Goal: Download file/media: Obtain a digital file from the website

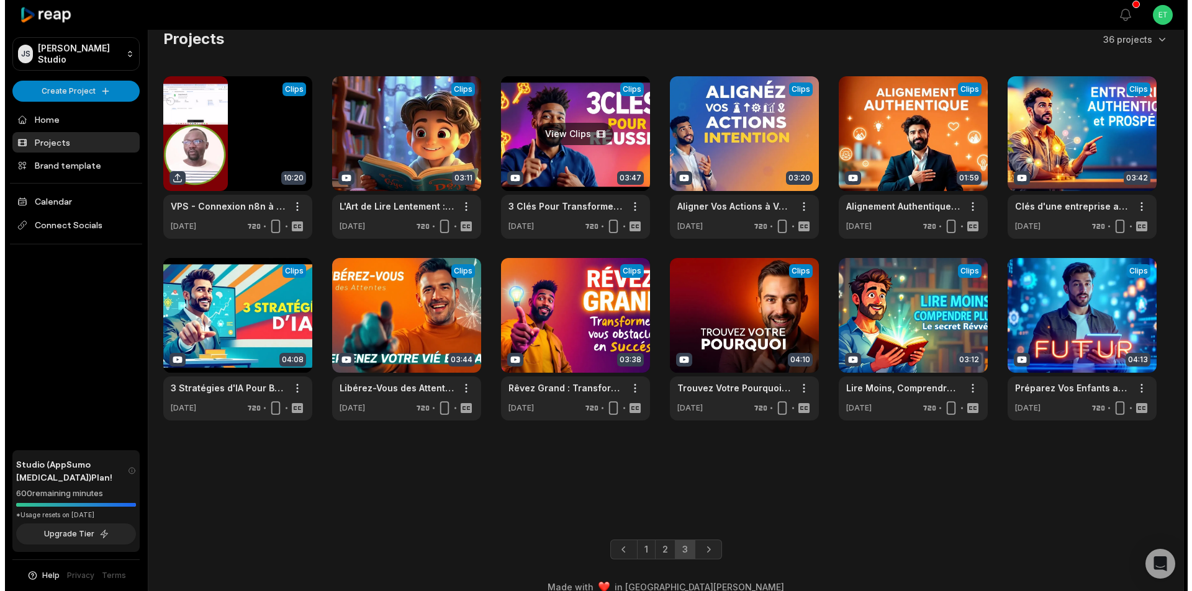
scroll to position [29, 0]
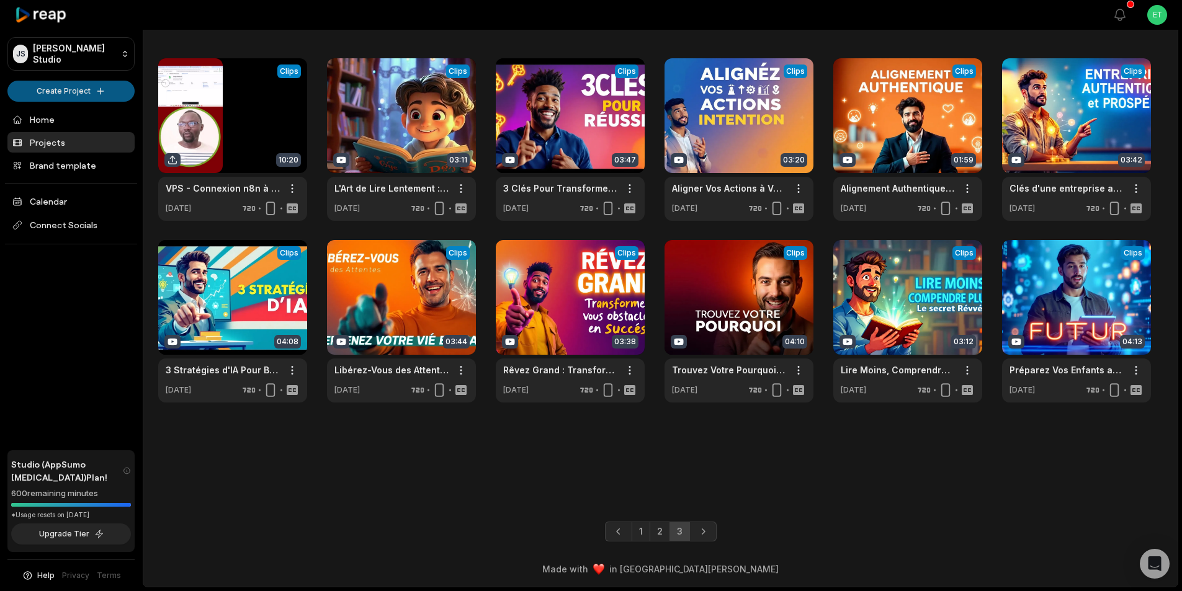
click at [85, 92] on html "JS Jonas's Studio Create Project Home Projects Brand template Calendar Connect …" at bounding box center [591, 266] width 1182 height 591
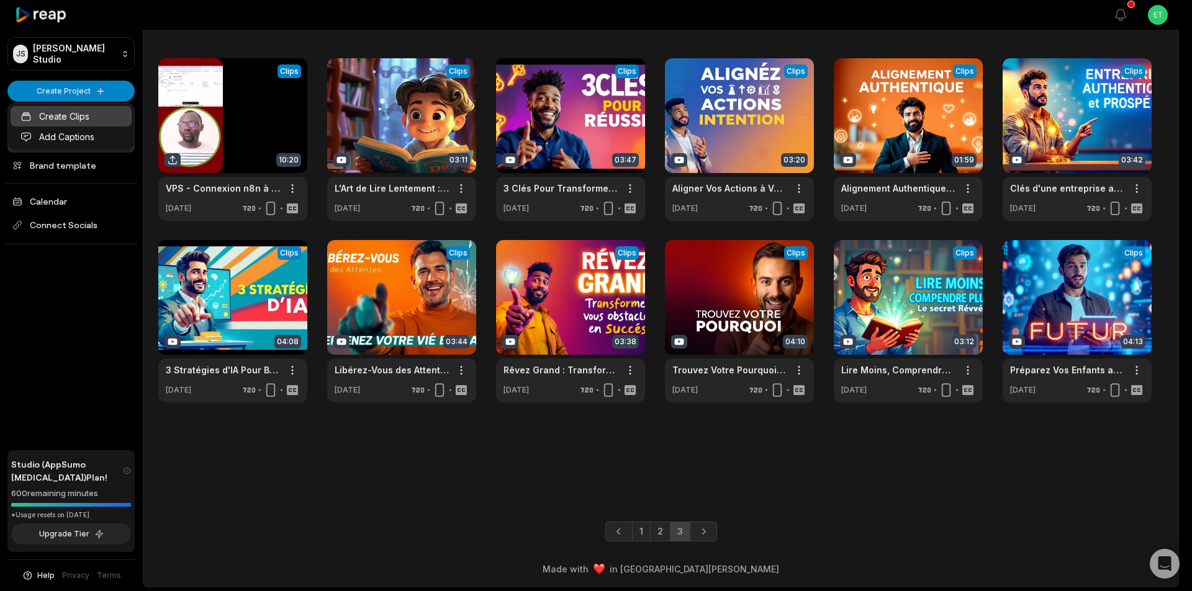
click at [78, 114] on link "Create Clips" at bounding box center [71, 116] width 121 height 20
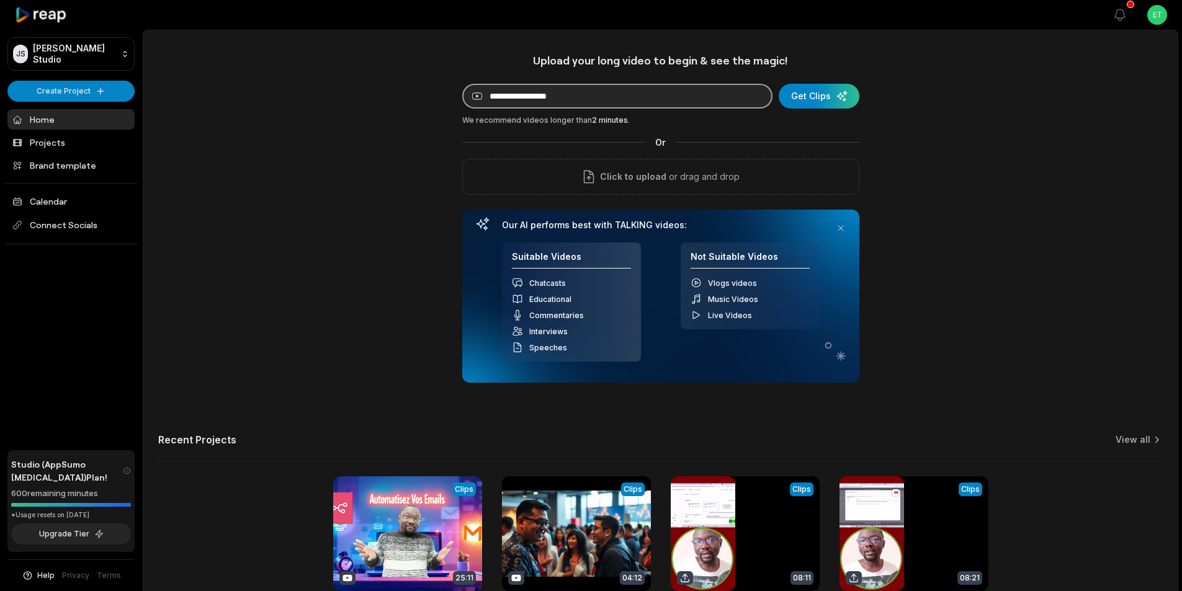
click at [580, 97] on input at bounding box center [617, 96] width 310 height 25
paste input "**********"
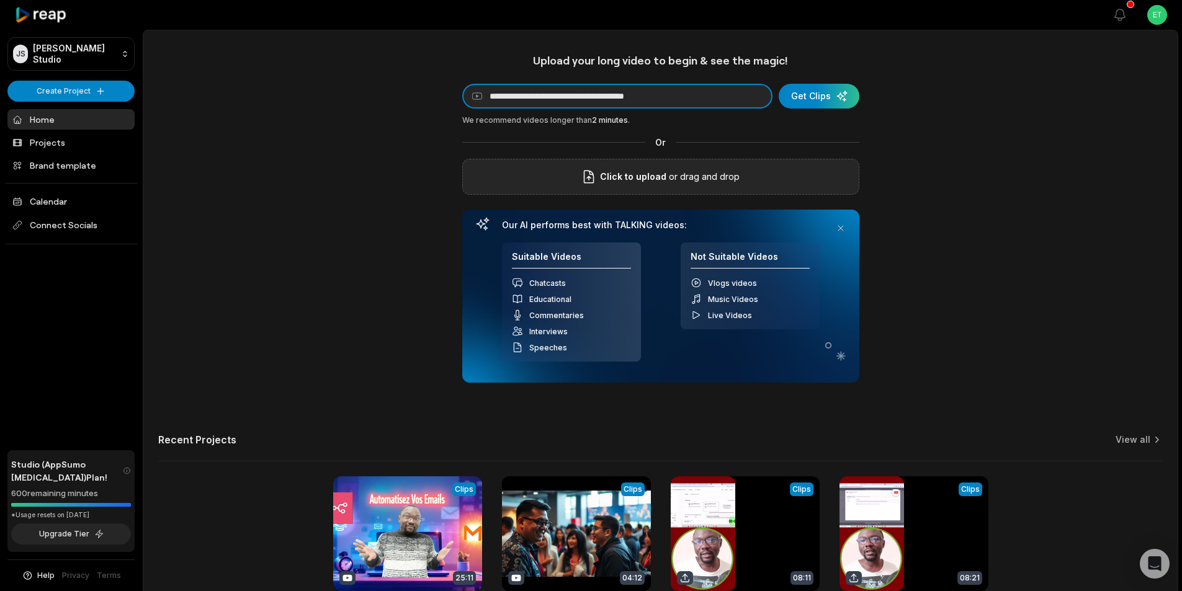
type input "**********"
click at [779, 84] on button "Get Clips" at bounding box center [819, 96] width 81 height 25
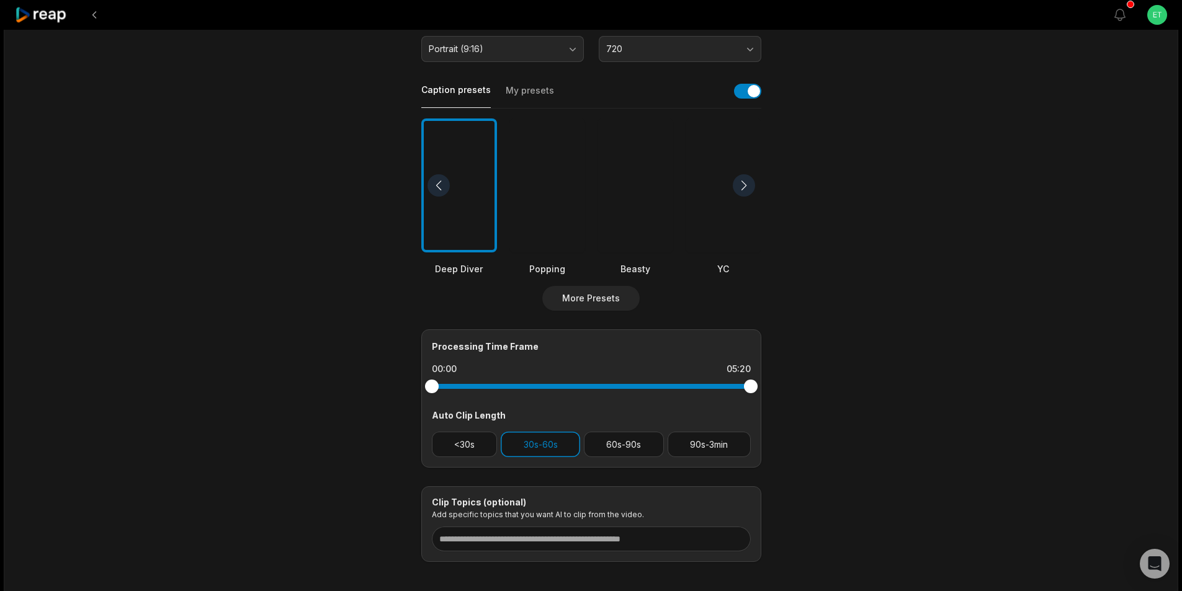
scroll to position [62, 0]
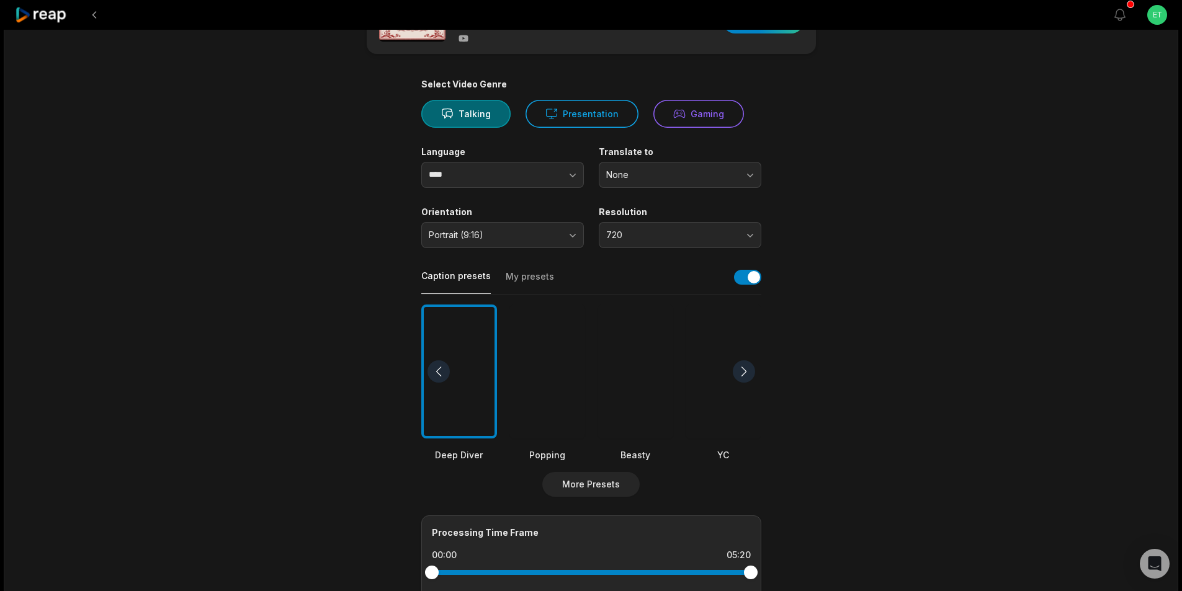
click at [534, 277] on button "My presets" at bounding box center [530, 283] width 48 height 24
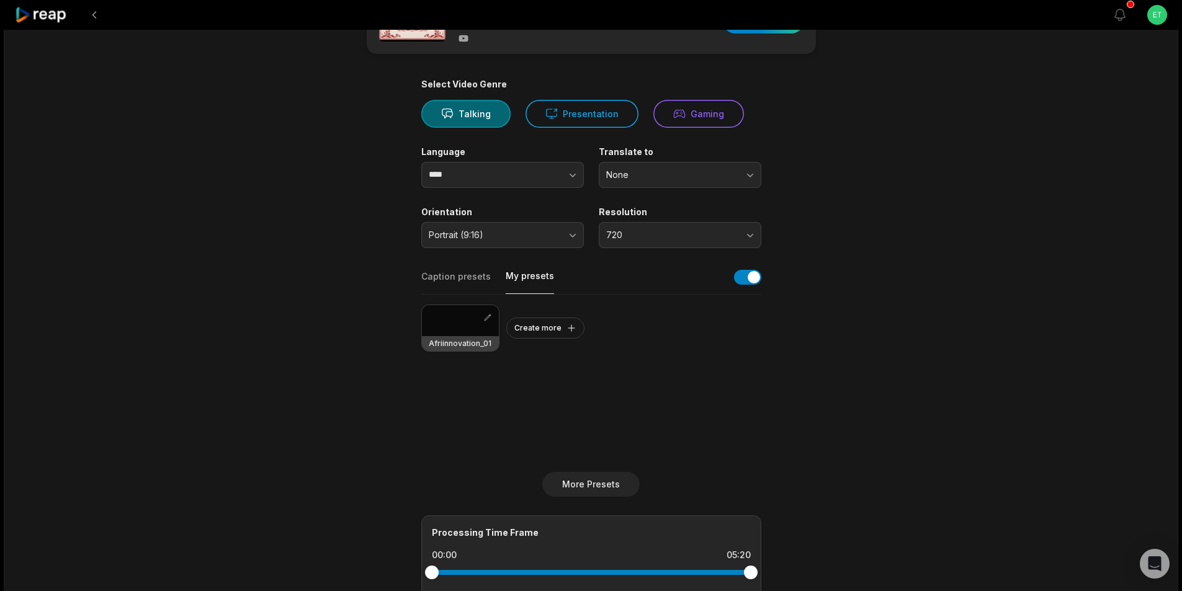
click at [453, 319] on div at bounding box center [460, 320] width 77 height 31
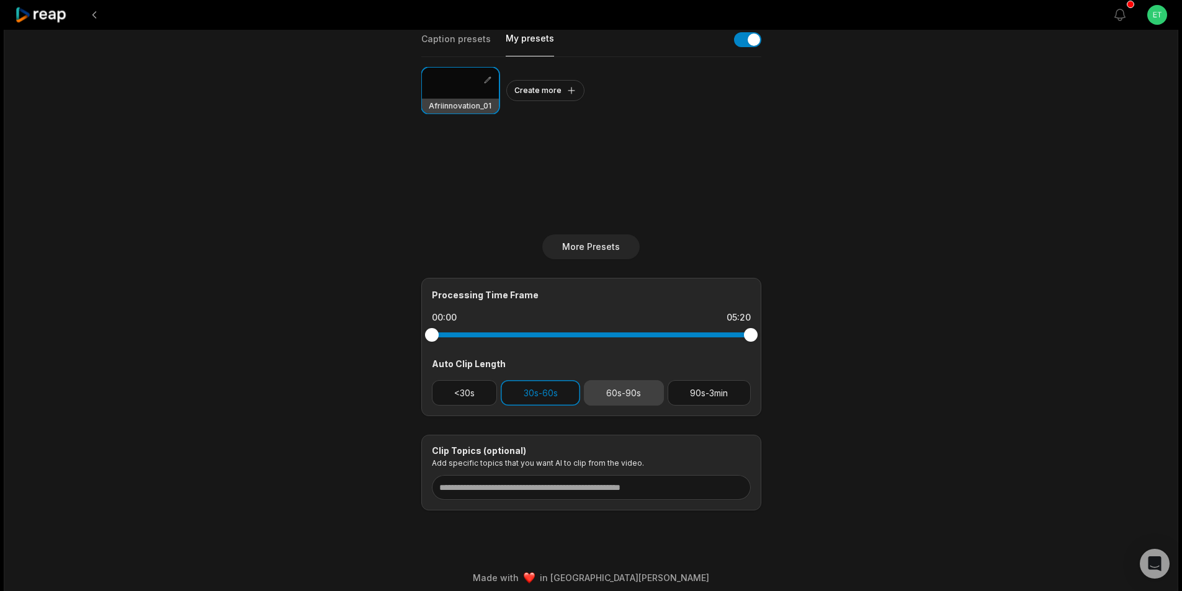
scroll to position [308, 0]
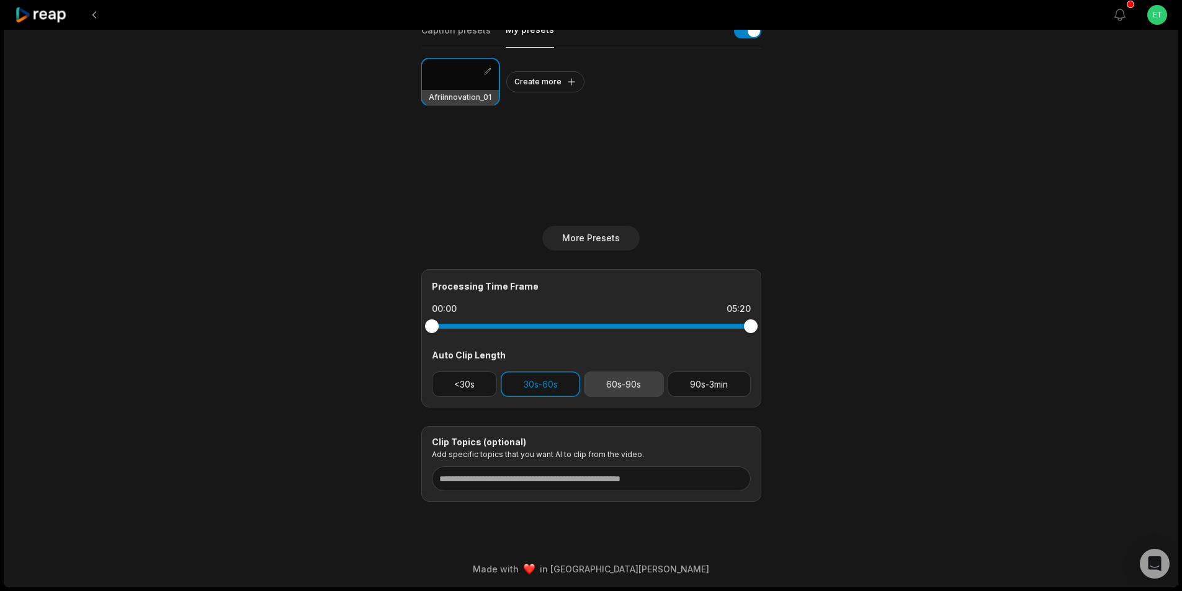
click at [609, 388] on button "60s-90s" at bounding box center [624, 384] width 80 height 25
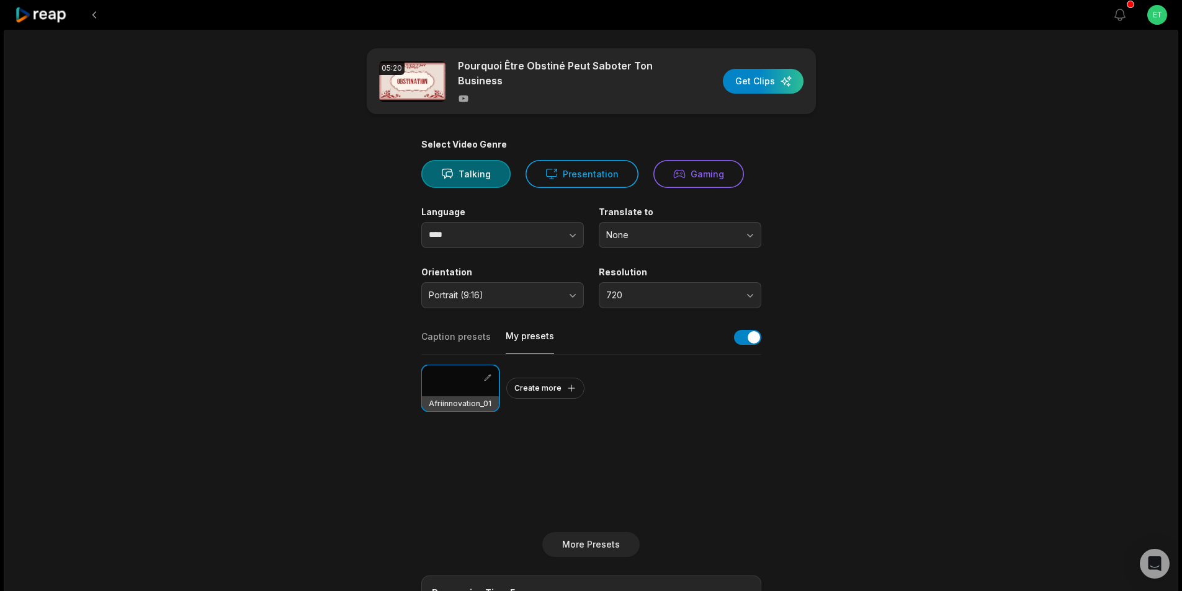
scroll to position [0, 0]
click at [768, 81] on div "button" at bounding box center [763, 83] width 81 height 25
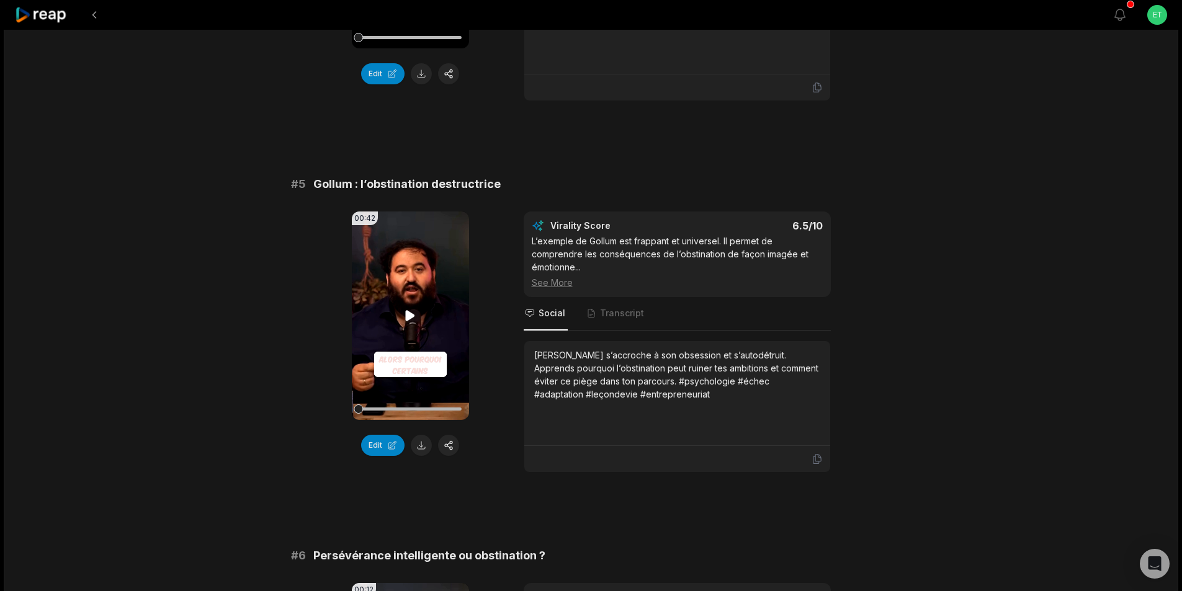
scroll to position [1576, 0]
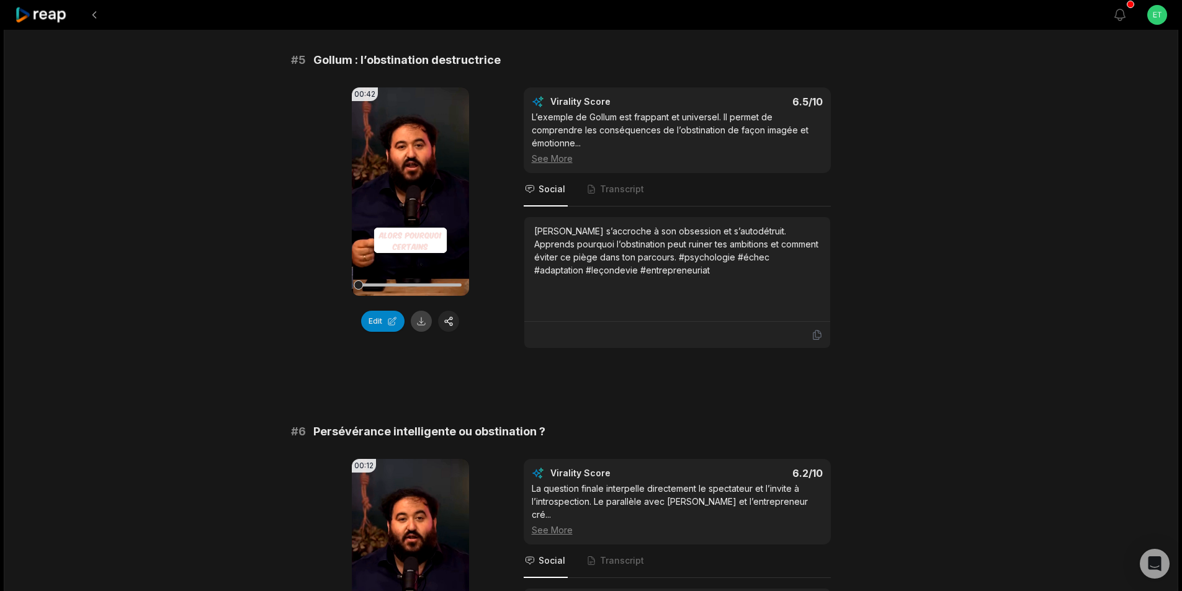
click at [421, 311] on button at bounding box center [421, 321] width 21 height 21
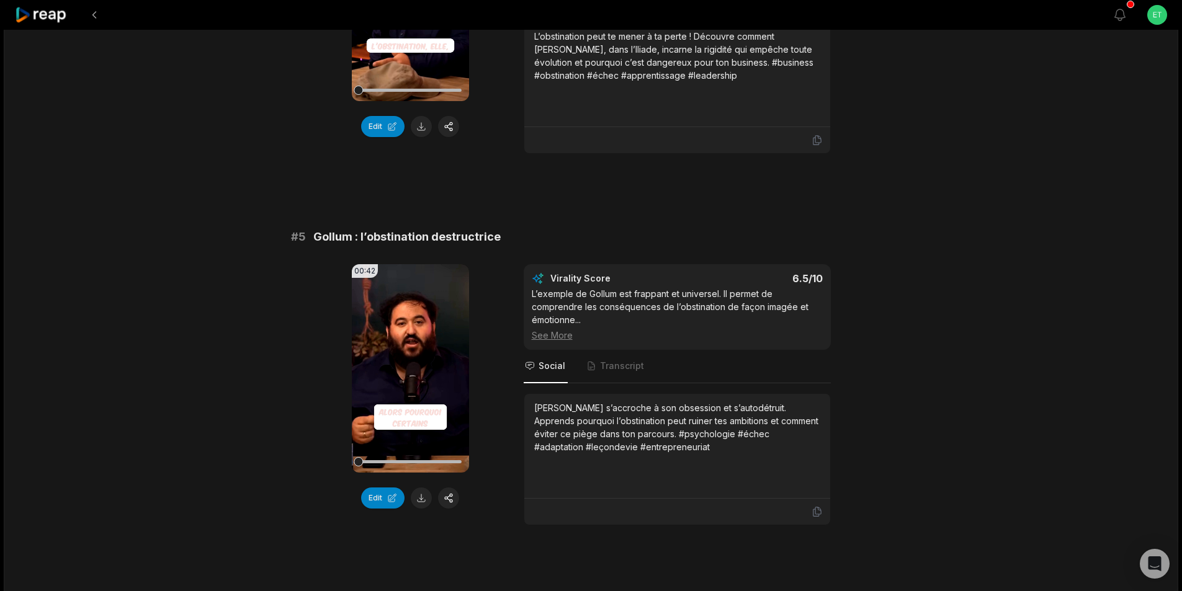
scroll to position [1390, 0]
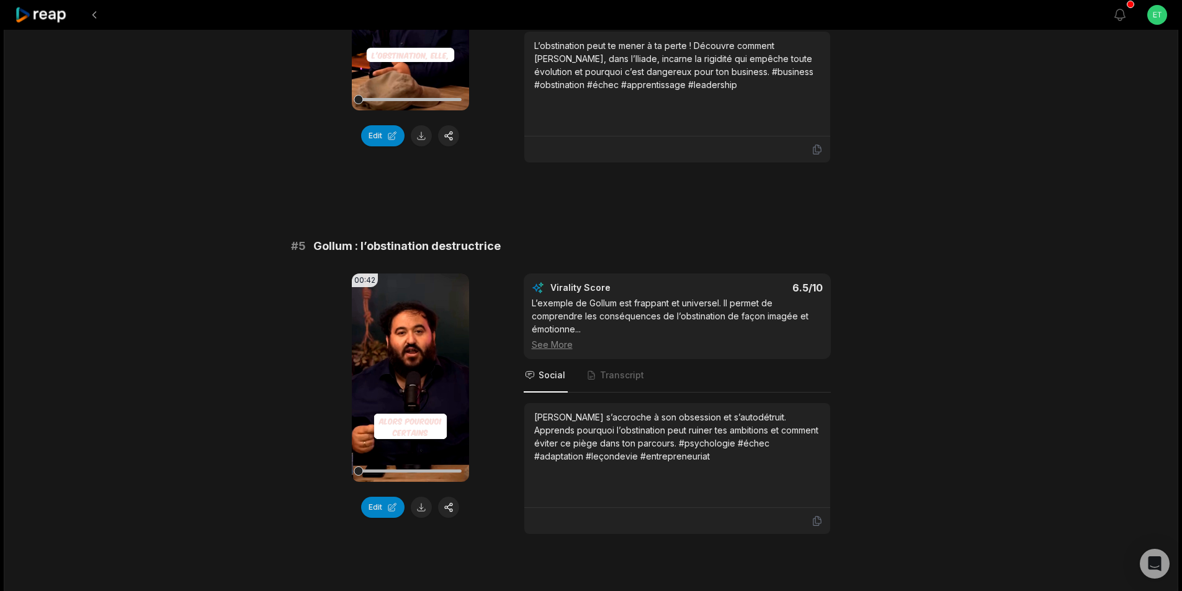
click at [449, 238] on span "Gollum : l’obstination destructrice" at bounding box center [406, 246] width 187 height 17
copy span "Gollum : l’obstination destructrice"
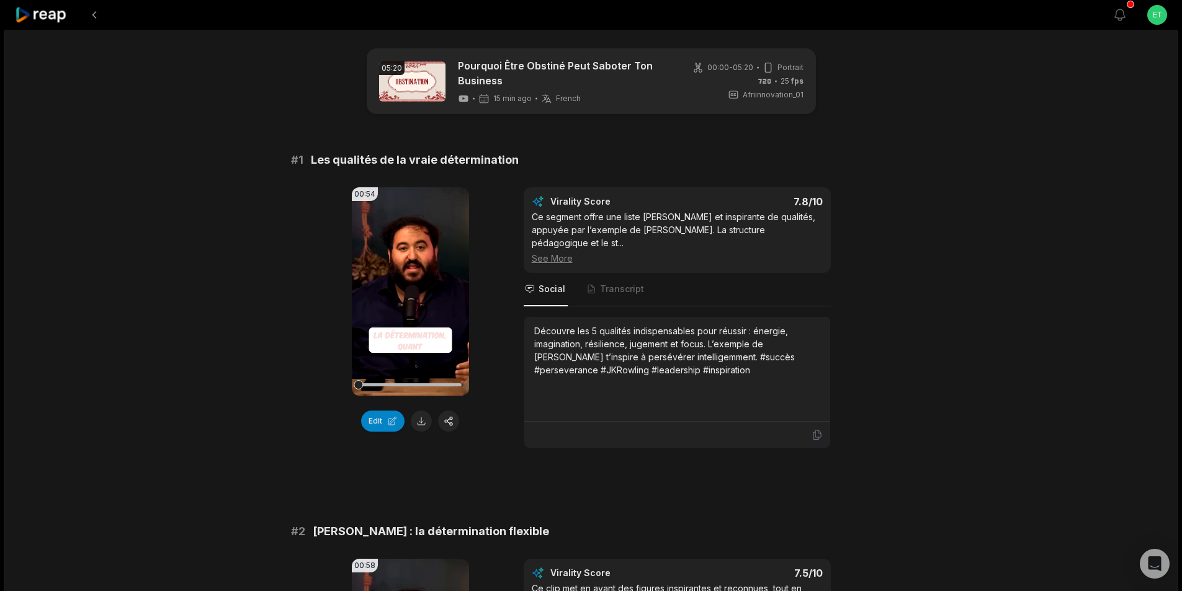
scroll to position [0, 0]
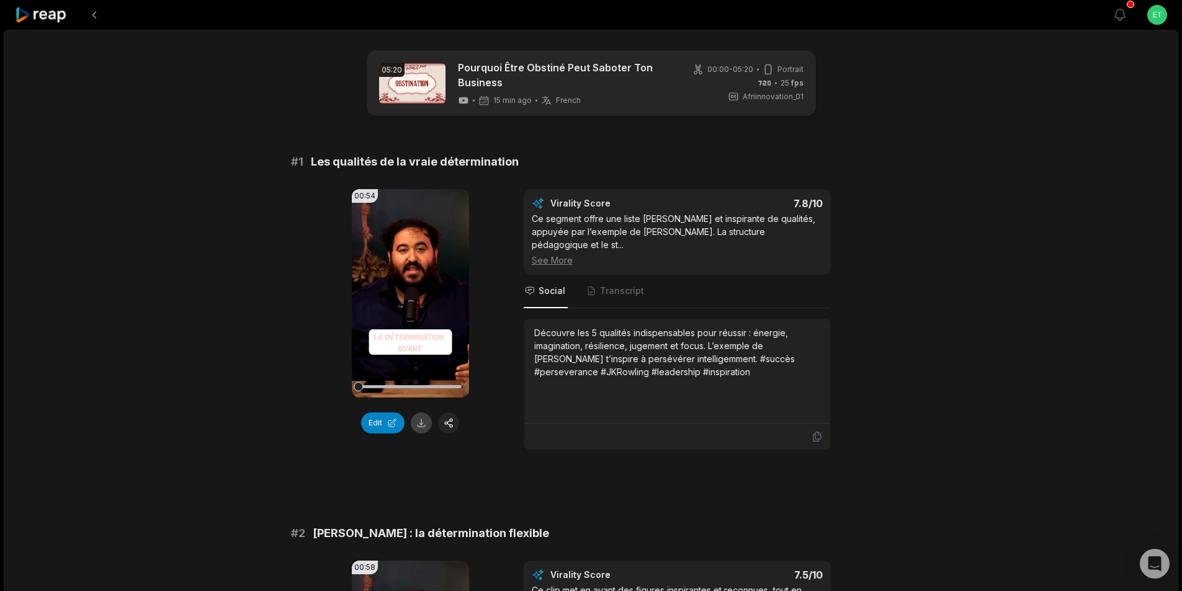
click at [424, 422] on button at bounding box center [421, 423] width 21 height 21
click at [385, 160] on span "Les qualités de la vraie détermination" at bounding box center [415, 161] width 208 height 17
copy span "Les qualités de la vraie détermination"
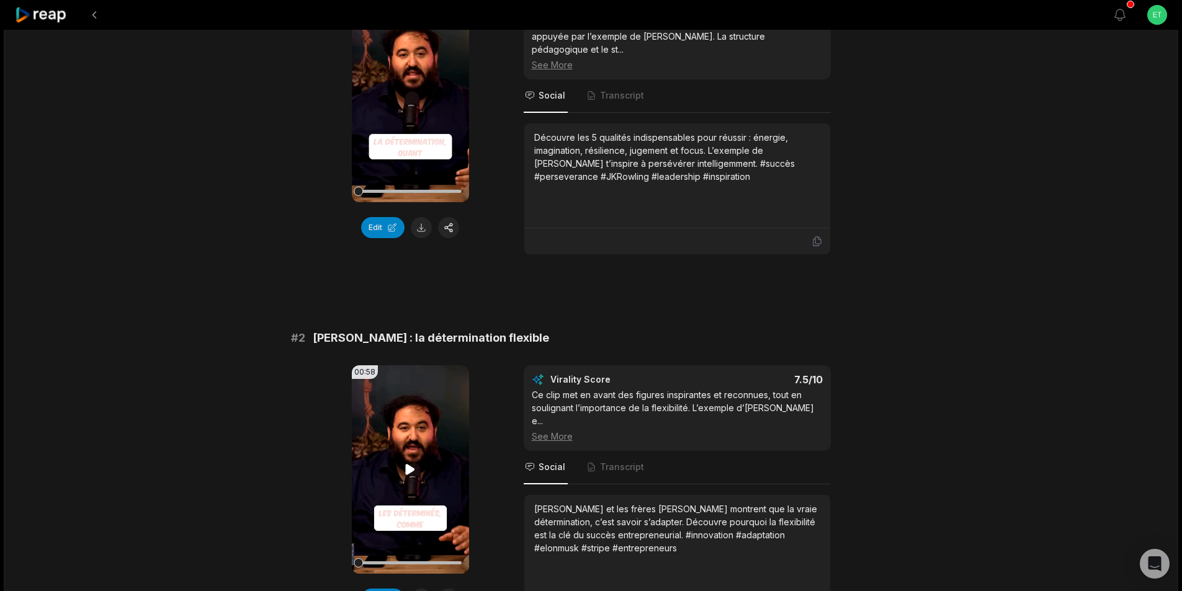
scroll to position [248, 0]
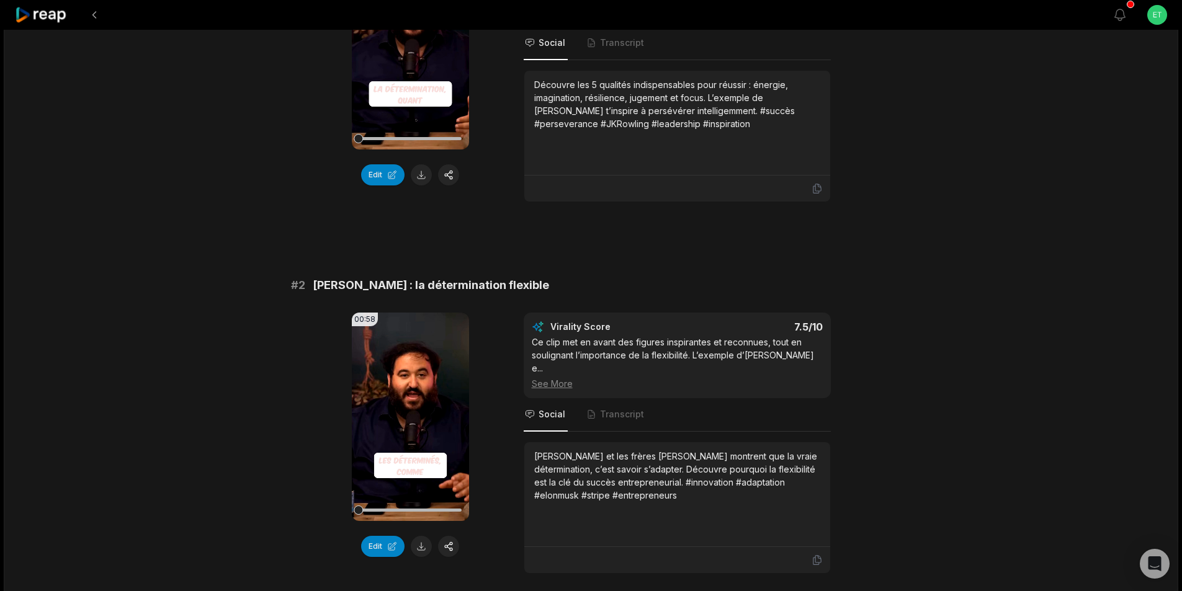
click at [402, 277] on span "Elon Musk : la détermination flexible" at bounding box center [431, 285] width 236 height 17
copy span "Elon Musk : la détermination flexible"
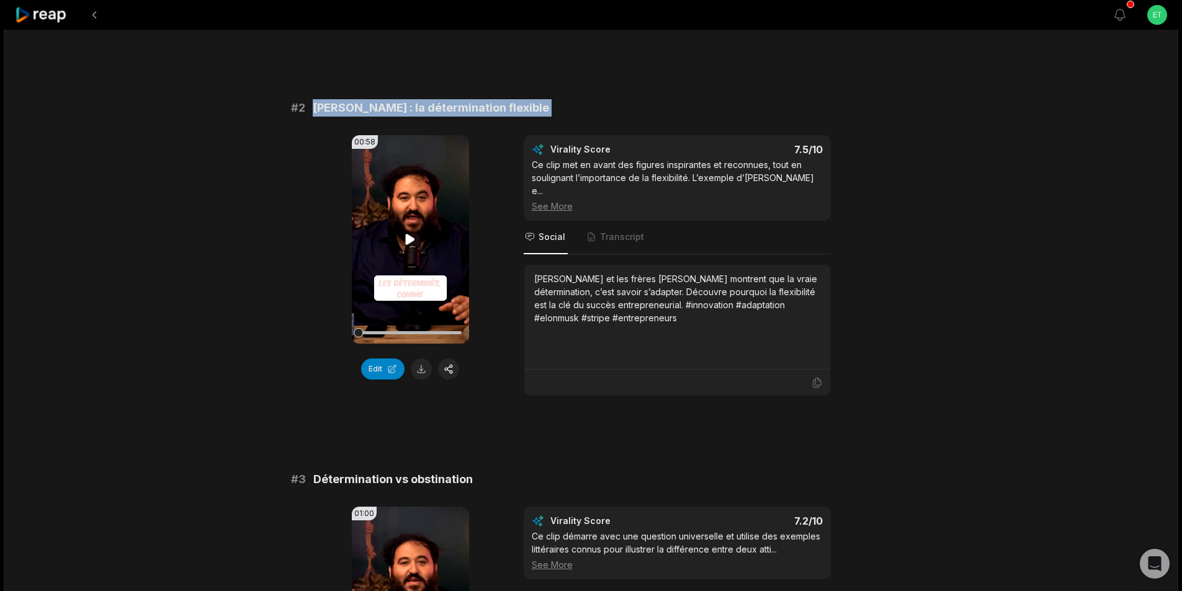
scroll to position [434, 0]
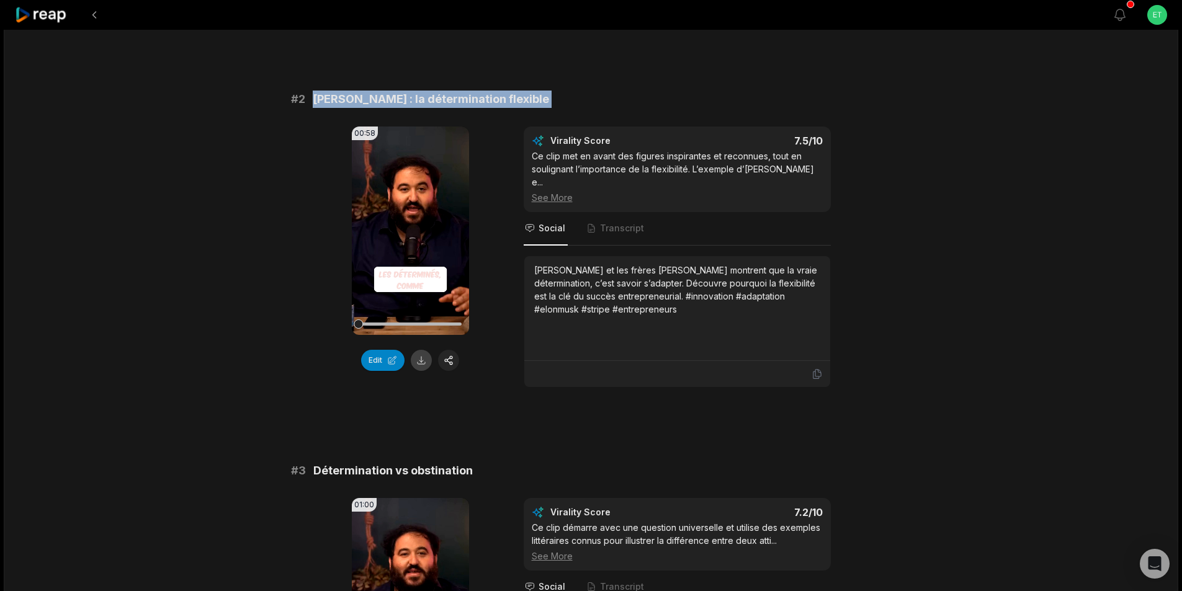
click at [425, 350] on button at bounding box center [421, 360] width 21 height 21
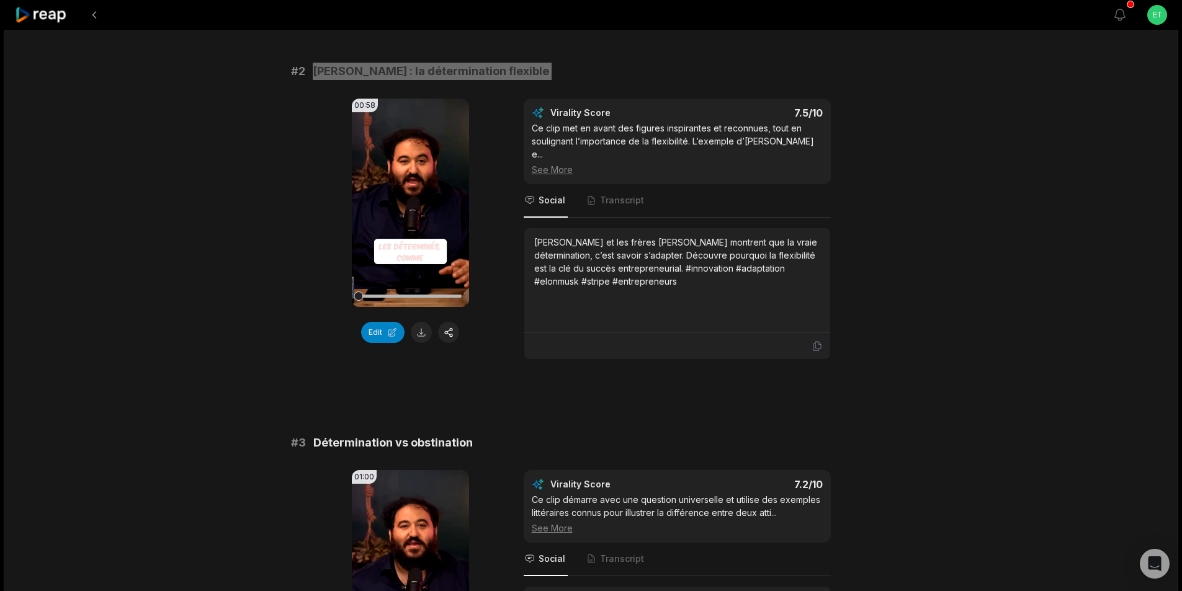
scroll to position [559, 0]
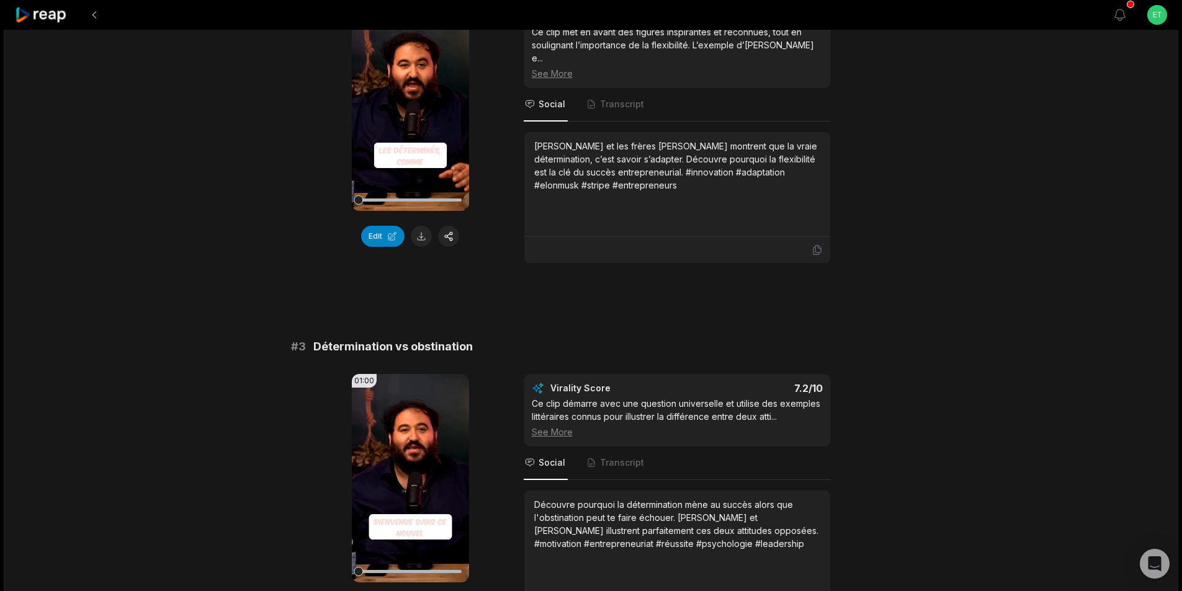
click at [380, 338] on span "Détermination vs obstination" at bounding box center [392, 346] width 159 height 17
copy span "Détermination vs obstination"
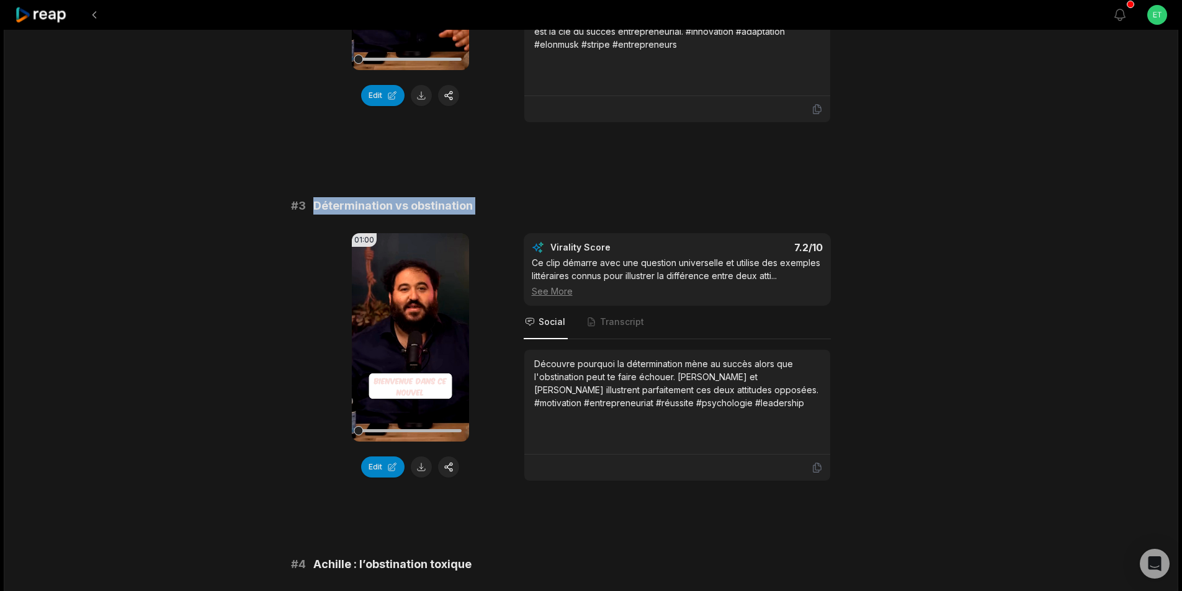
scroll to position [745, 0]
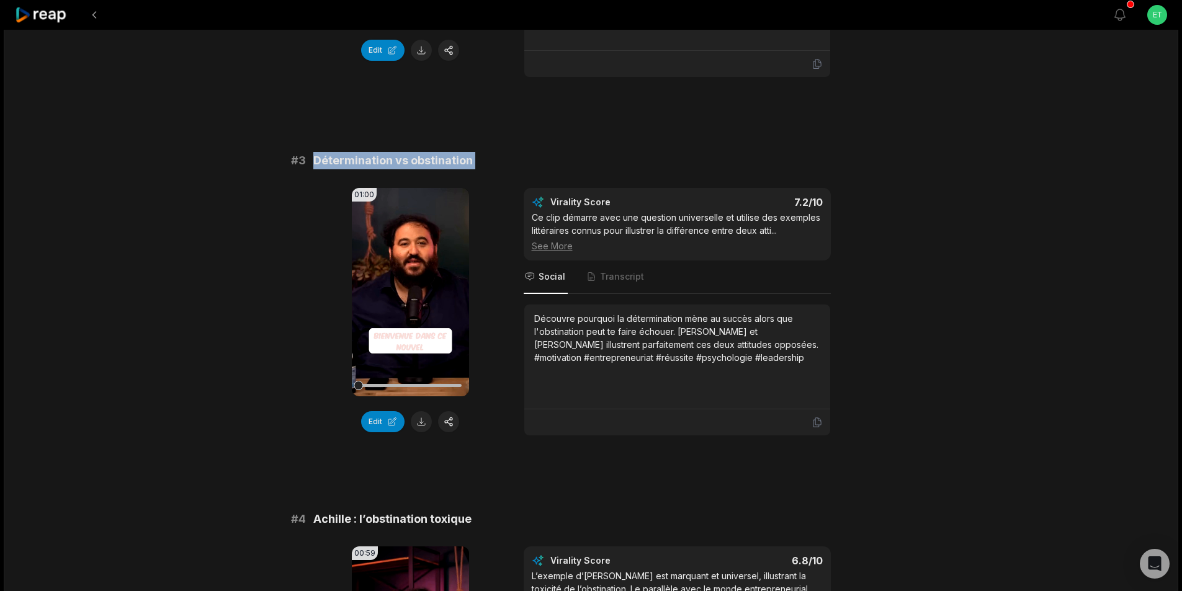
click at [420, 411] on button at bounding box center [421, 421] width 21 height 21
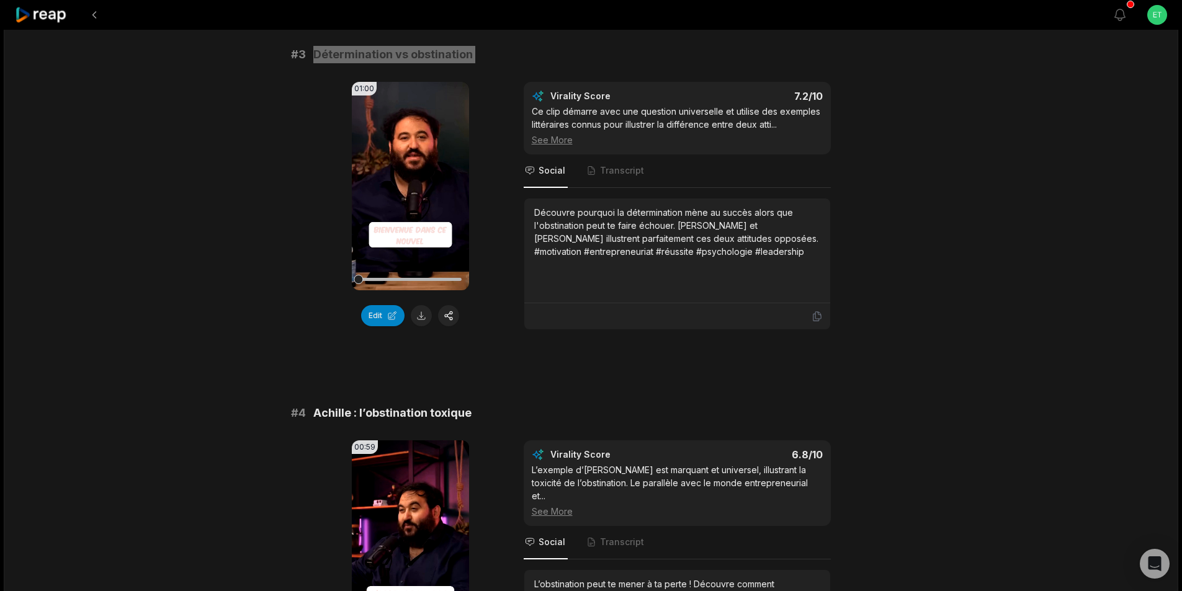
scroll to position [869, 0]
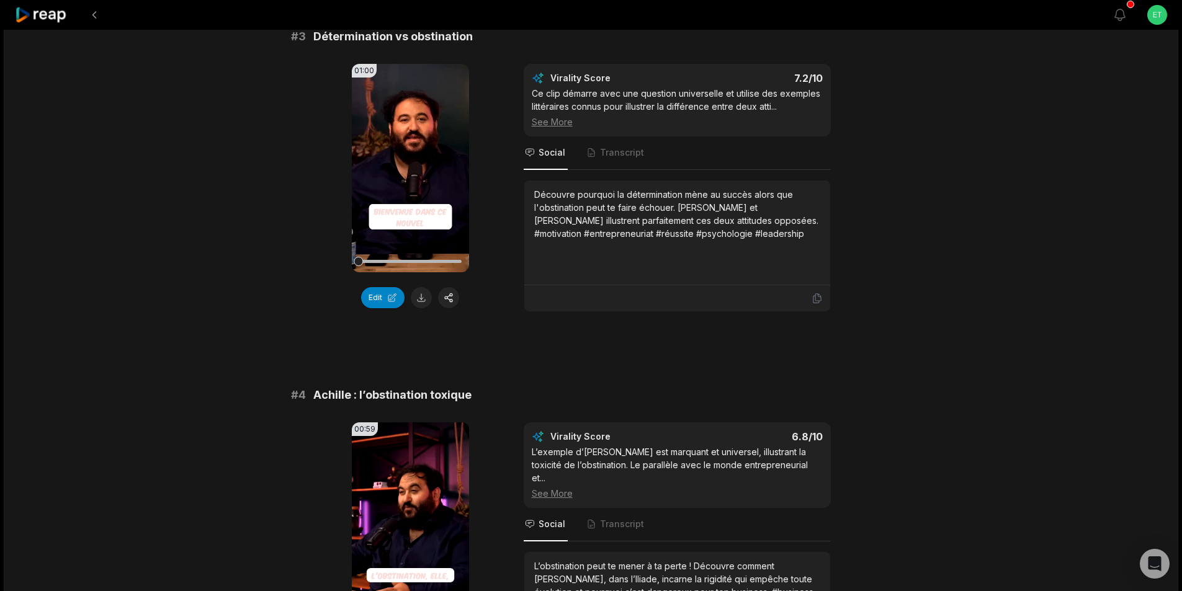
click at [372, 387] on span "Achille : l’obstination toxique" at bounding box center [392, 395] width 158 height 17
copy span "Achille : l’obstination toxique"
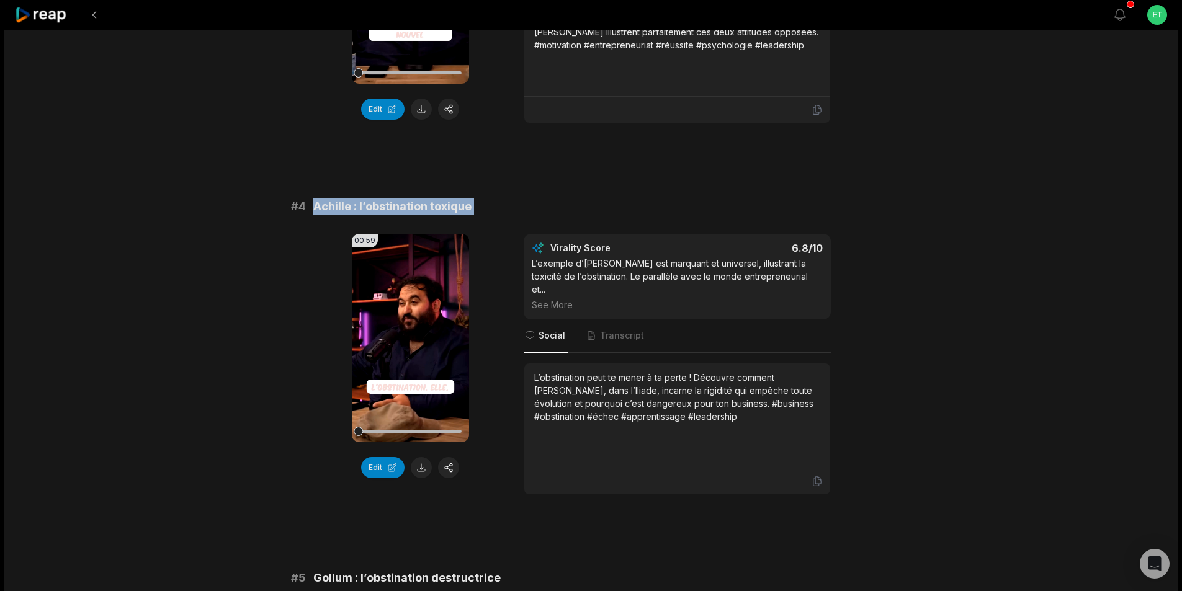
scroll to position [1117, 0]
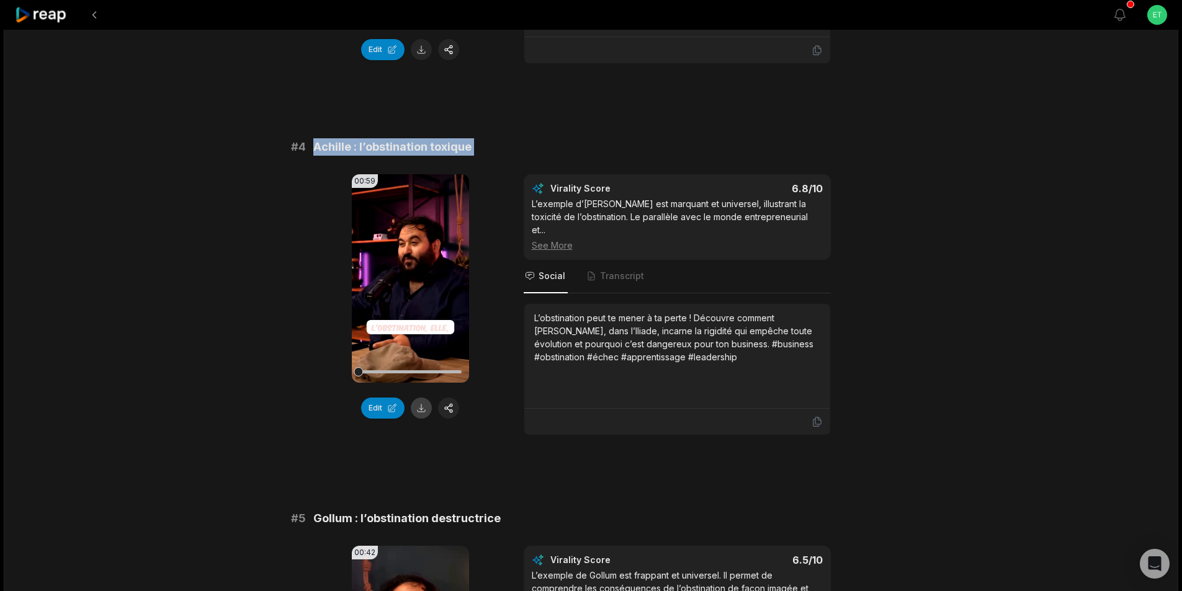
click at [420, 398] on button at bounding box center [421, 408] width 21 height 21
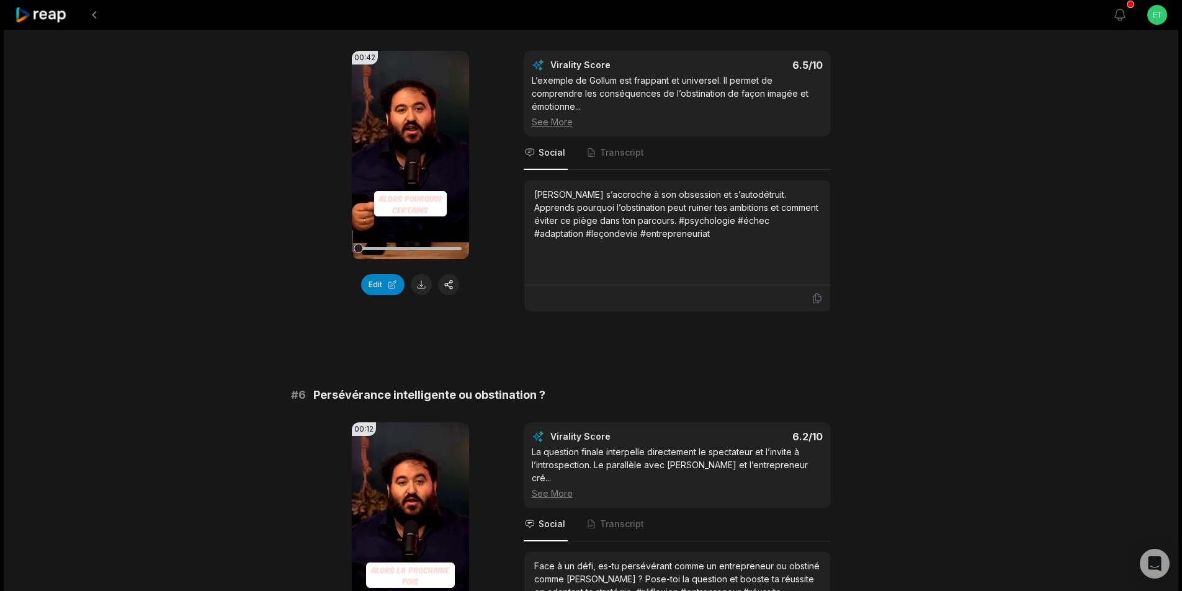
scroll to position [1614, 0]
click at [432, 385] on span "Persévérance intelligente ou obstination ?" at bounding box center [429, 393] width 232 height 17
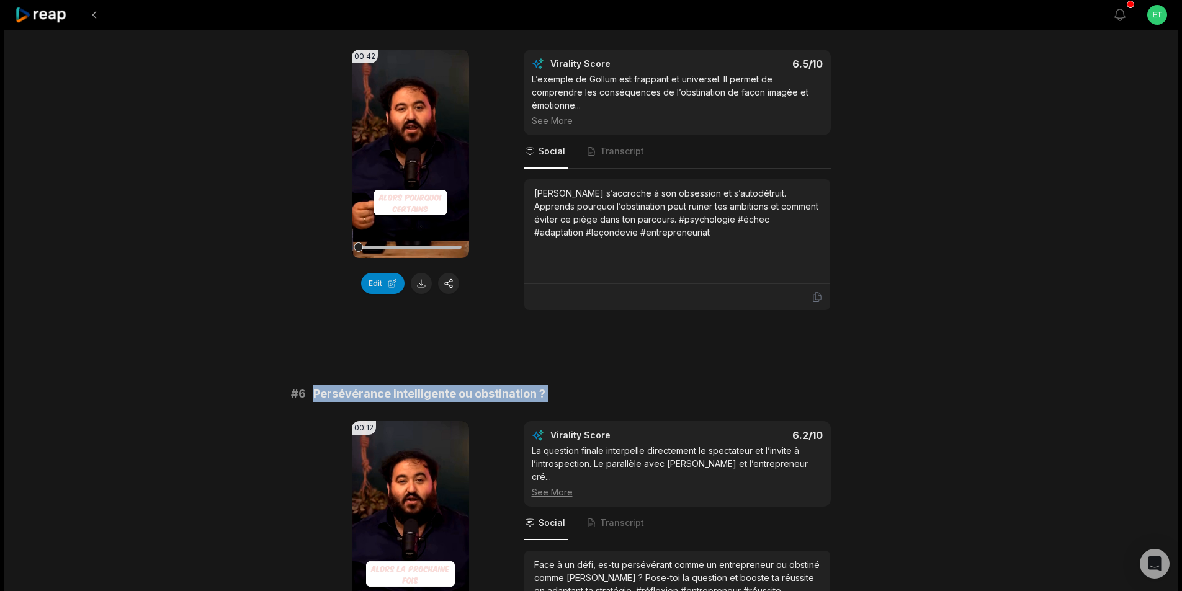
click at [432, 385] on span "Persévérance intelligente ou obstination ?" at bounding box center [429, 393] width 232 height 17
copy span "Persévérance intelligente ou obstination ?"
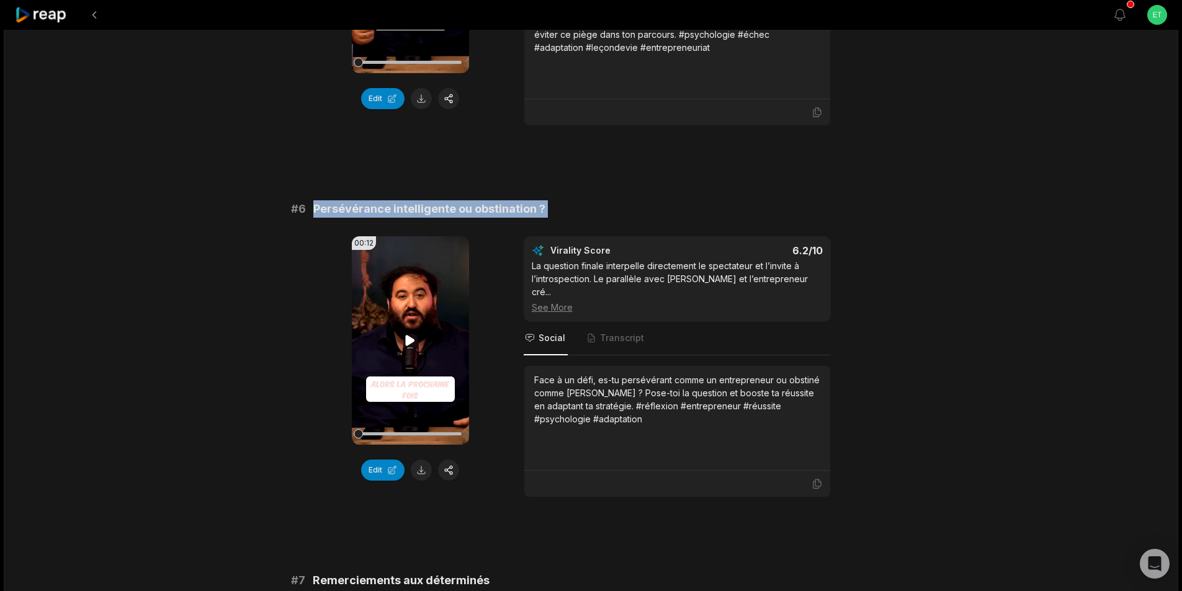
scroll to position [1800, 0]
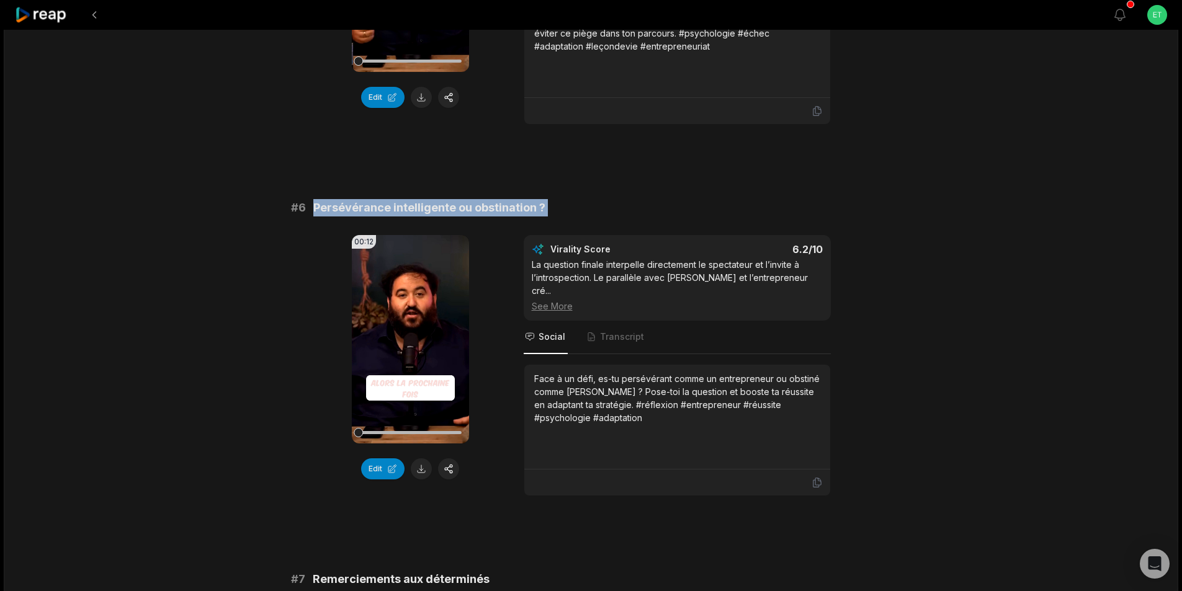
click at [423, 459] on button at bounding box center [421, 469] width 21 height 21
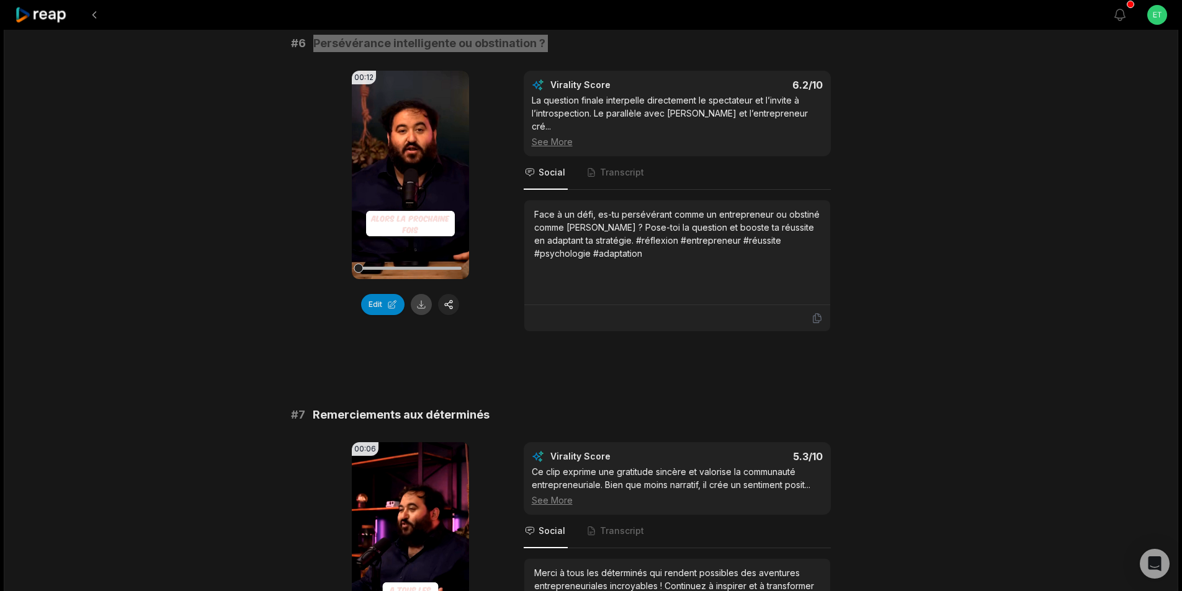
scroll to position [1986, 0]
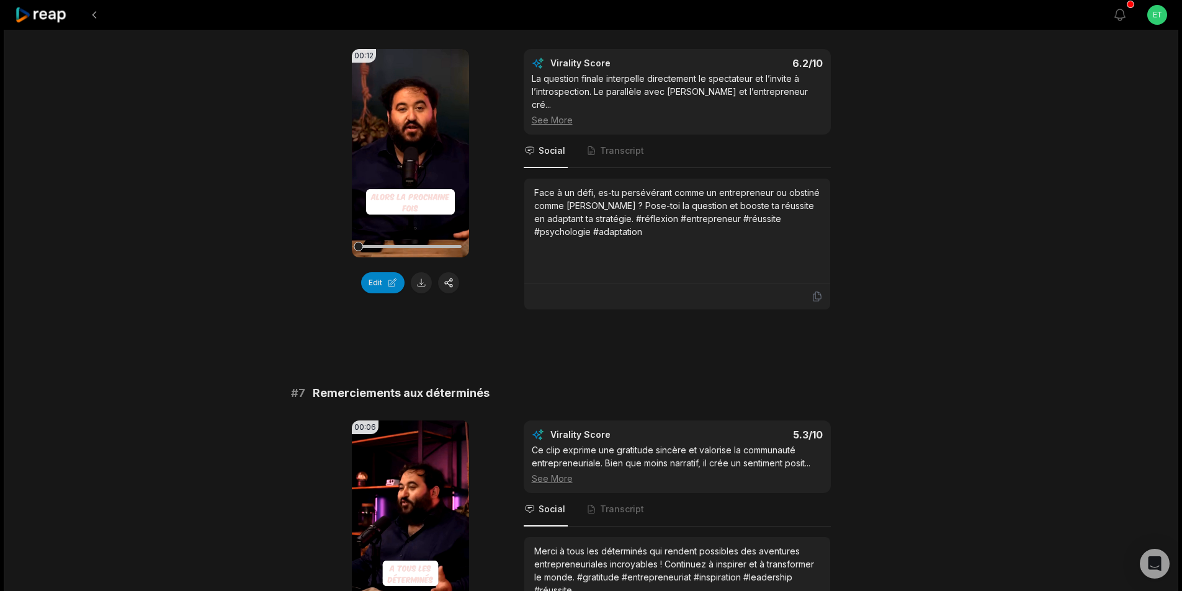
click at [400, 385] on span "Remerciements aux déterminés" at bounding box center [401, 393] width 177 height 17
copy span "Remerciements aux déterminés"
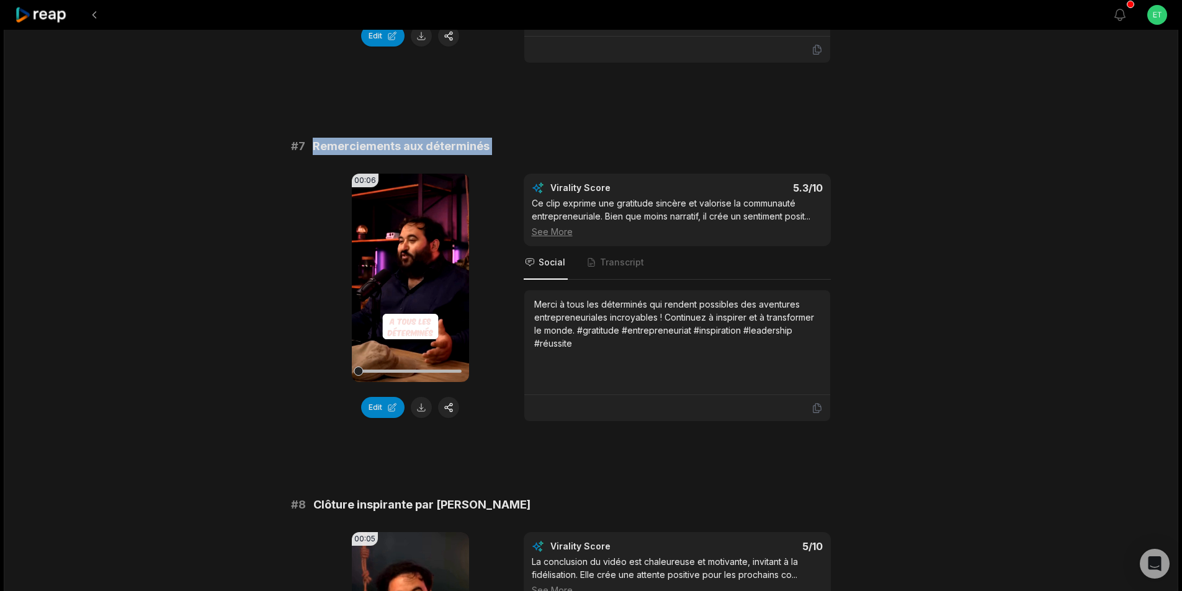
scroll to position [2234, 0]
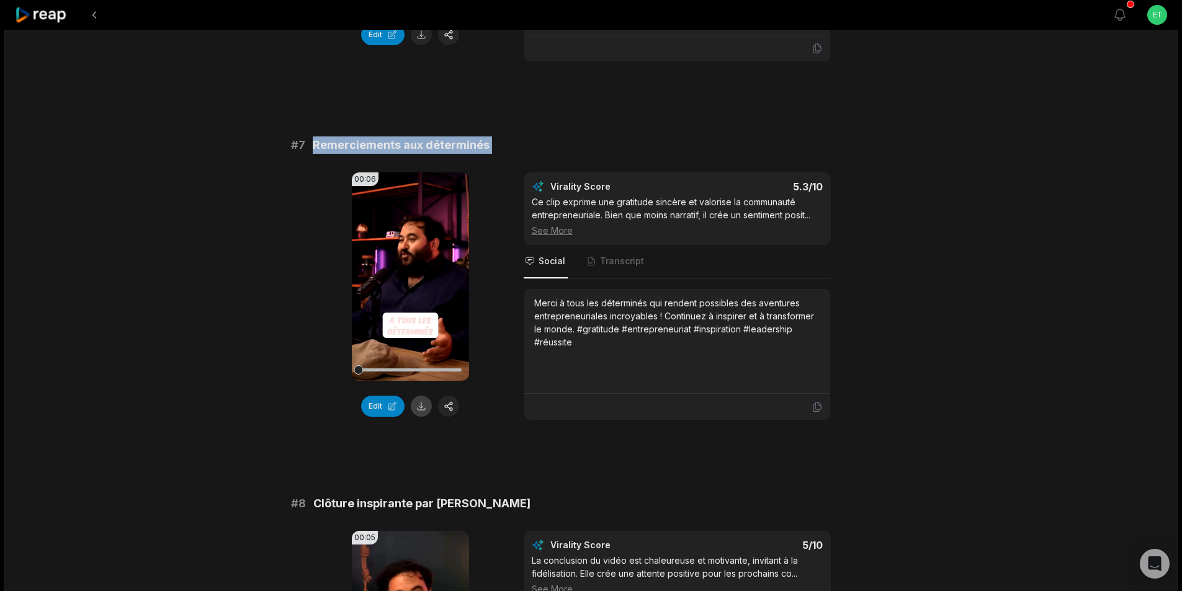
click at [422, 396] on button at bounding box center [421, 406] width 21 height 21
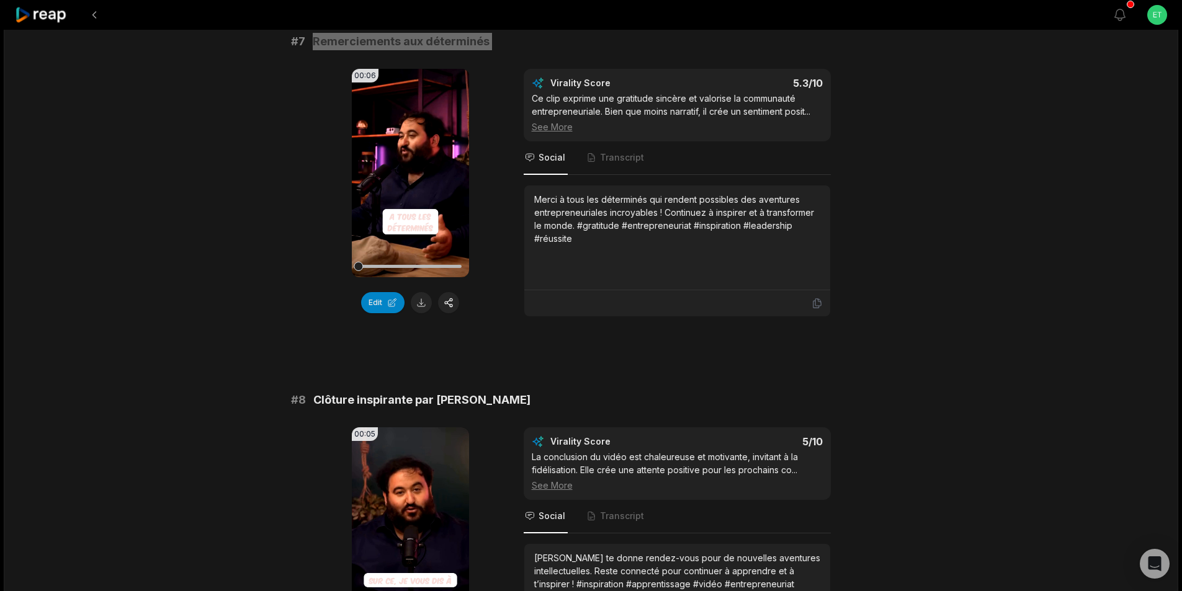
scroll to position [2420, 0]
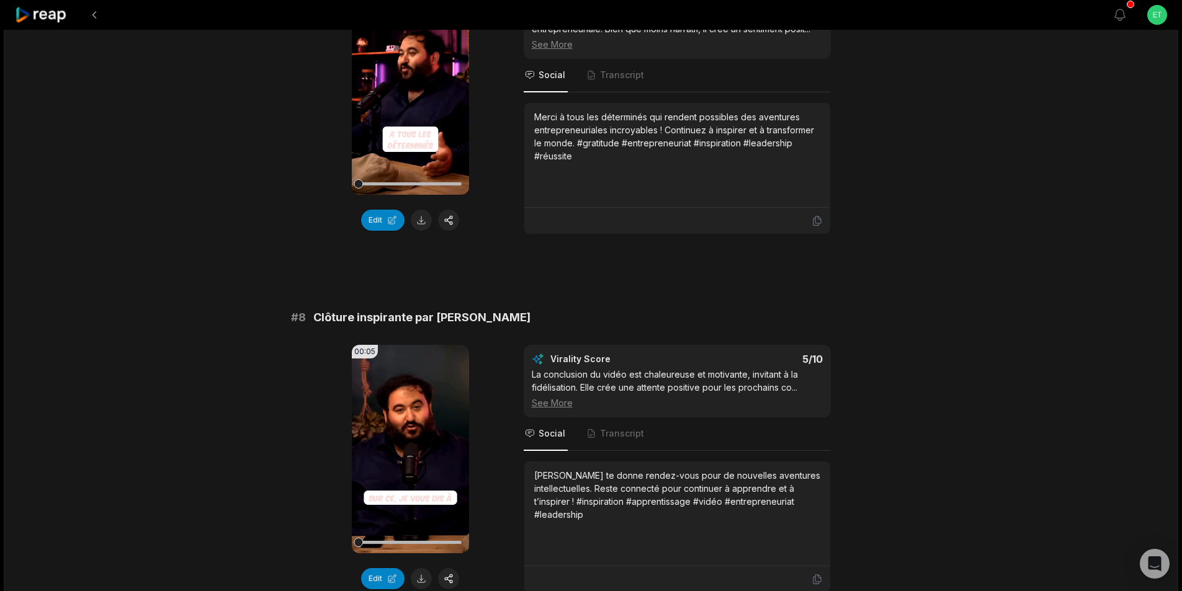
click at [420, 309] on span "Clôture inspirante par Oussama Ammar" at bounding box center [421, 317] width 217 height 17
copy span "Clôture inspirante par Oussama Ammar"
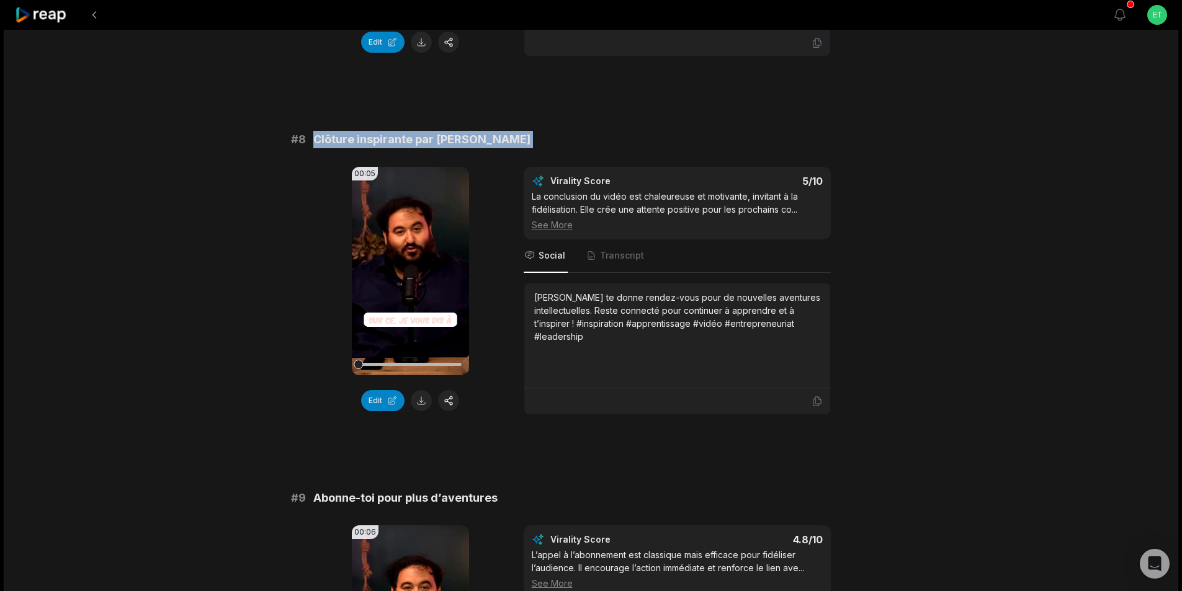
scroll to position [2607, 0]
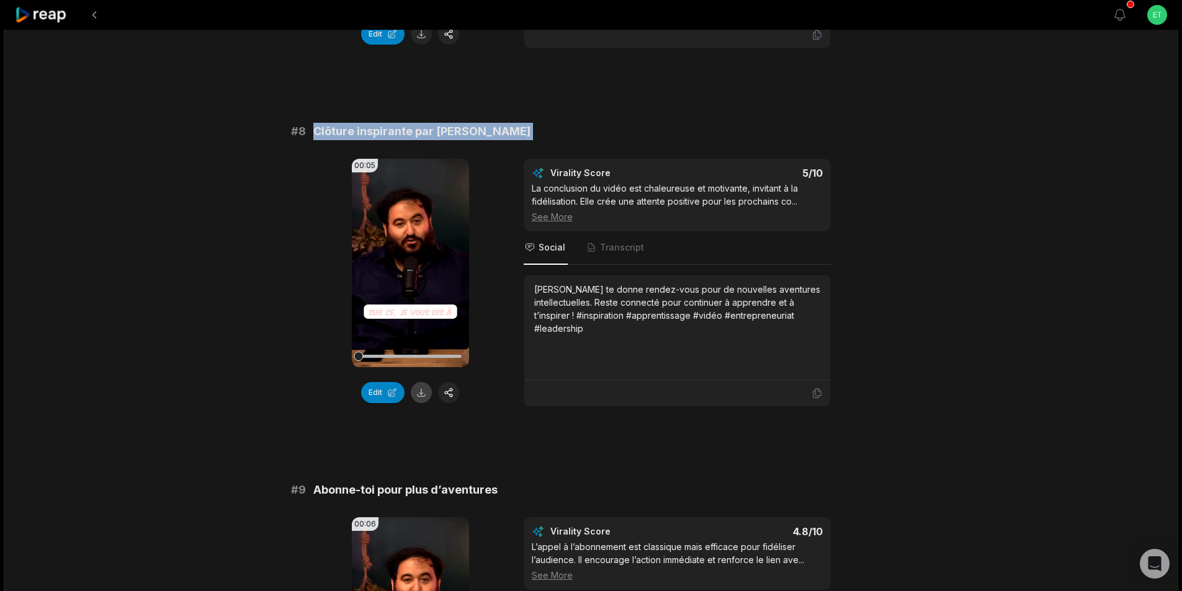
click at [423, 382] on button at bounding box center [421, 392] width 21 height 21
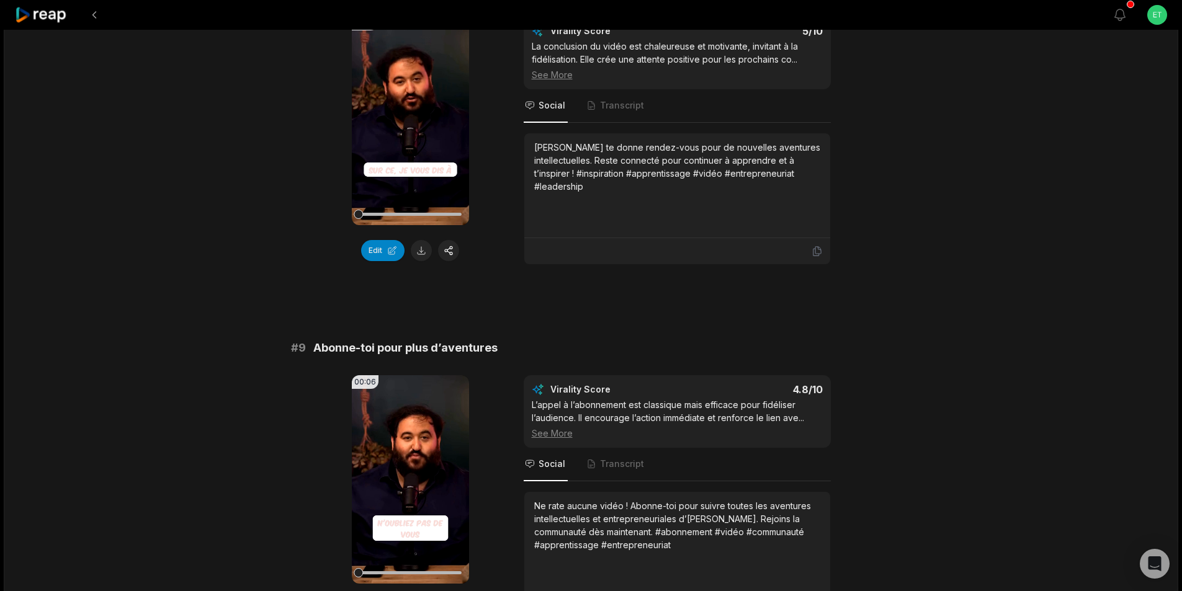
scroll to position [2793, 0]
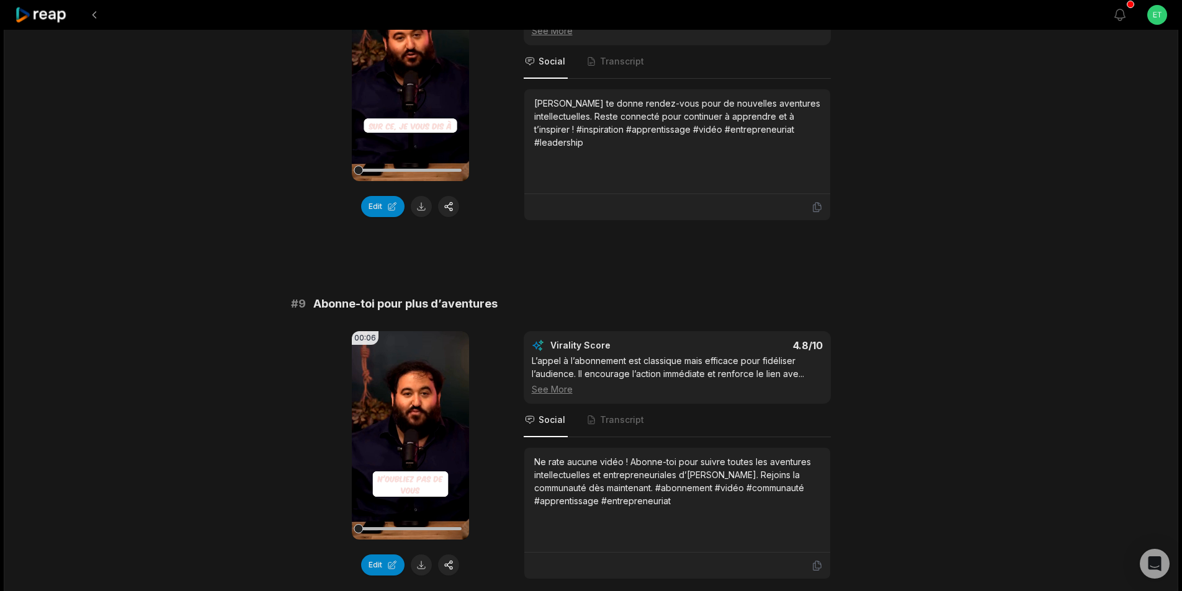
click at [398, 295] on span "Abonne-toi pour plus d’aventures" at bounding box center [405, 303] width 184 height 17
copy span "Abonne-toi pour plus d’aventures"
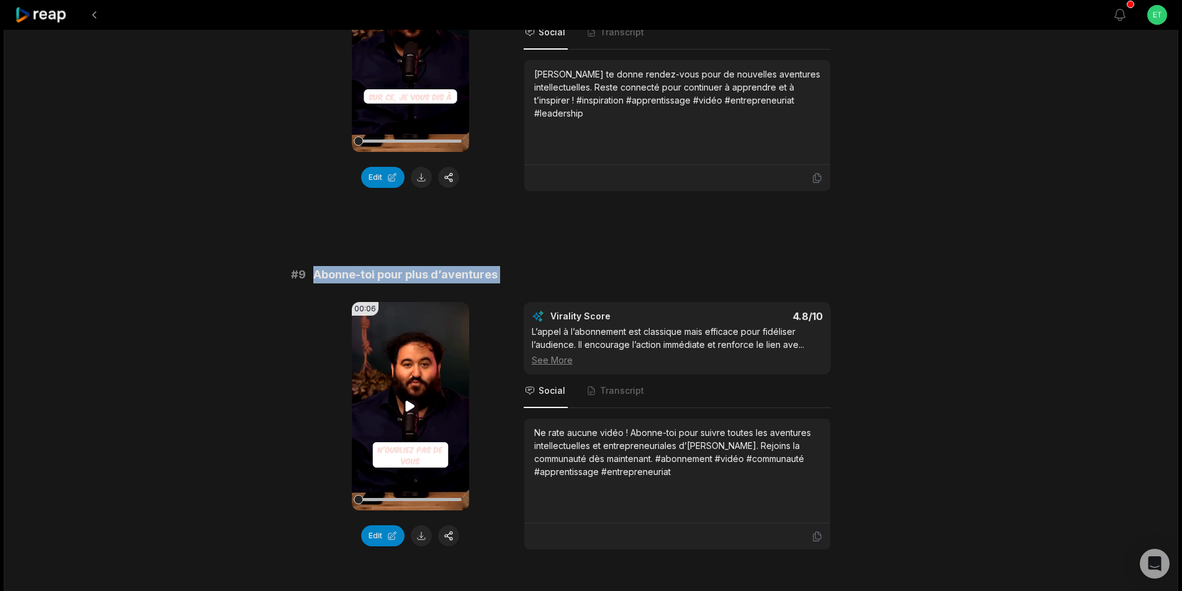
scroll to position [2823, 0]
click at [426, 525] on button at bounding box center [421, 535] width 21 height 21
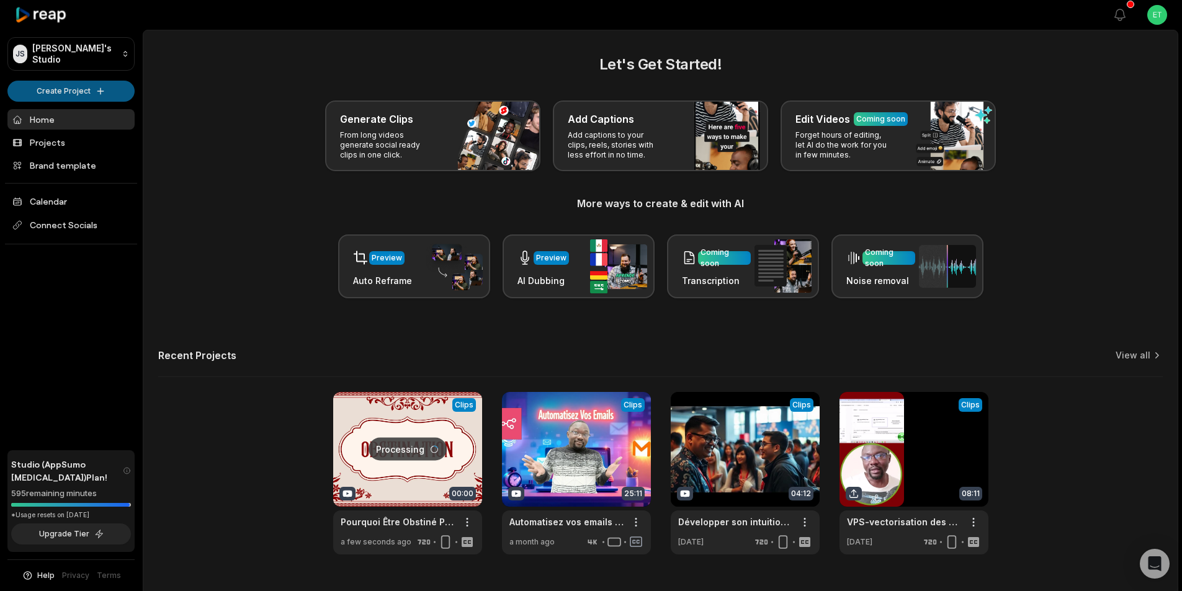
click at [86, 87] on html "[PERSON_NAME] Studio Create Project Home Projects Brand template Calendar Conne…" at bounding box center [591, 295] width 1182 height 591
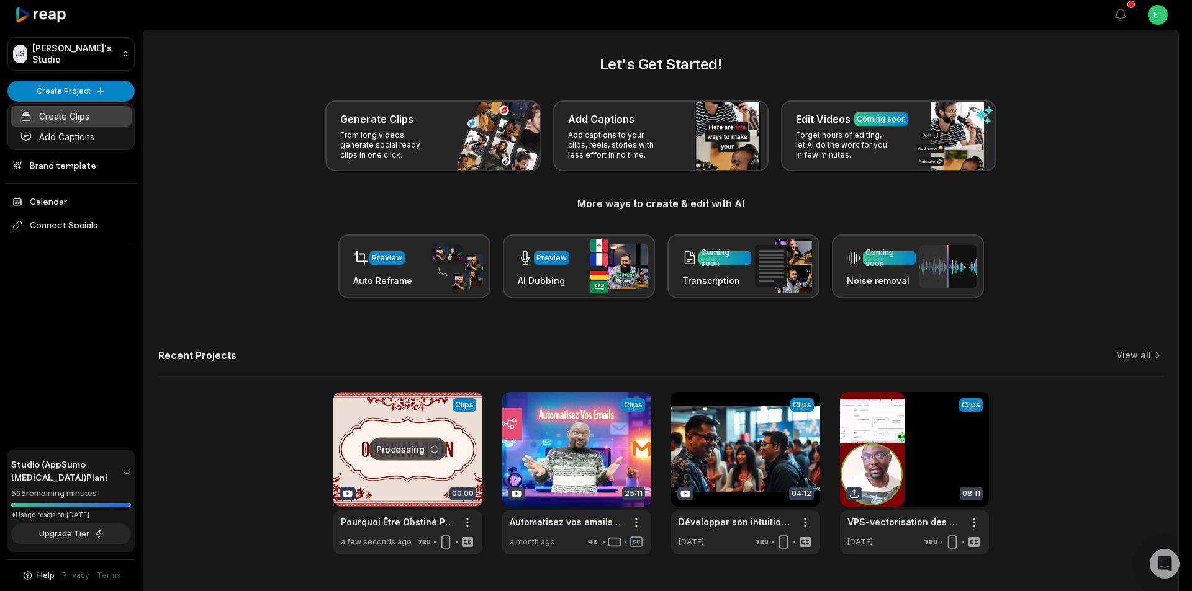
click at [66, 115] on link "Create Clips" at bounding box center [71, 116] width 121 height 20
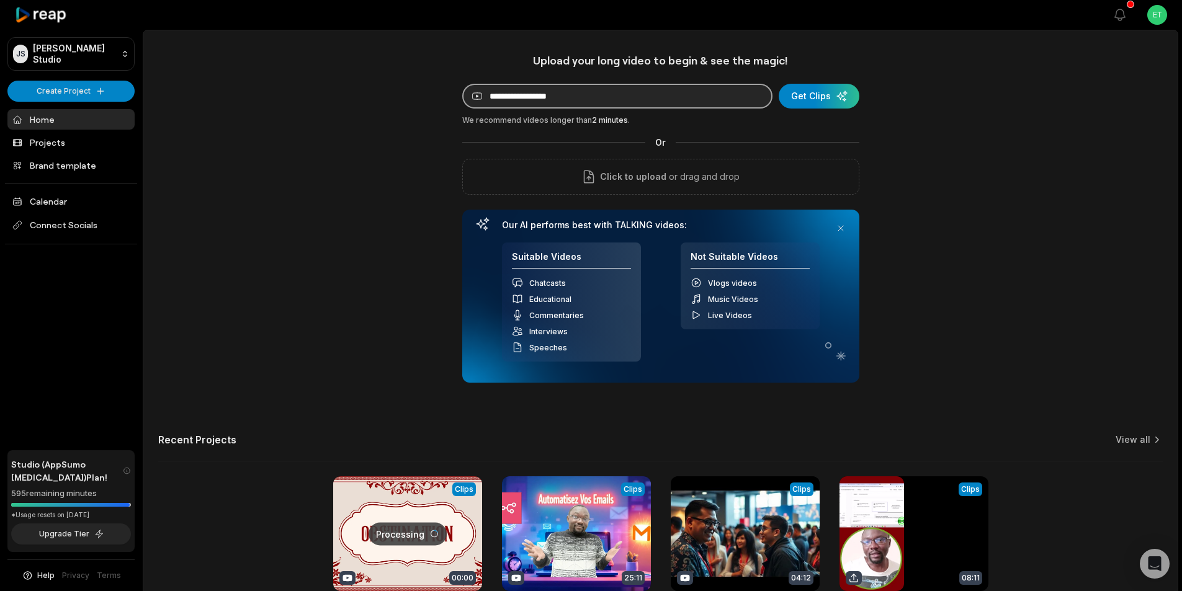
click at [550, 102] on input at bounding box center [617, 96] width 310 height 25
paste input "**********"
type input "**********"
click at [812, 92] on div "submit" at bounding box center [819, 96] width 81 height 25
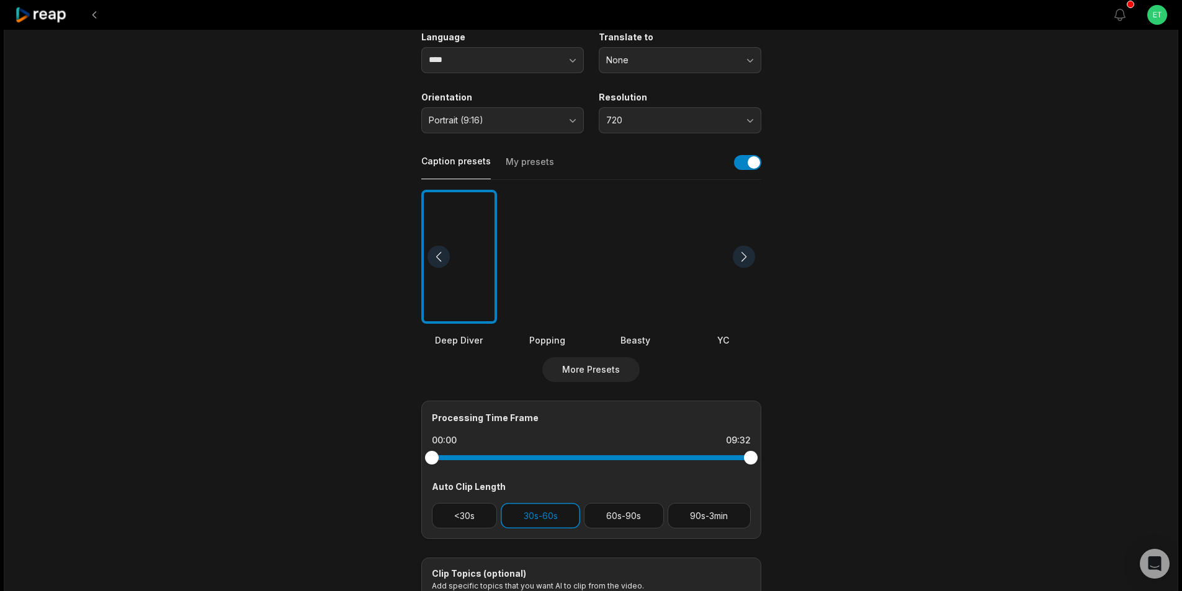
scroll to position [186, 0]
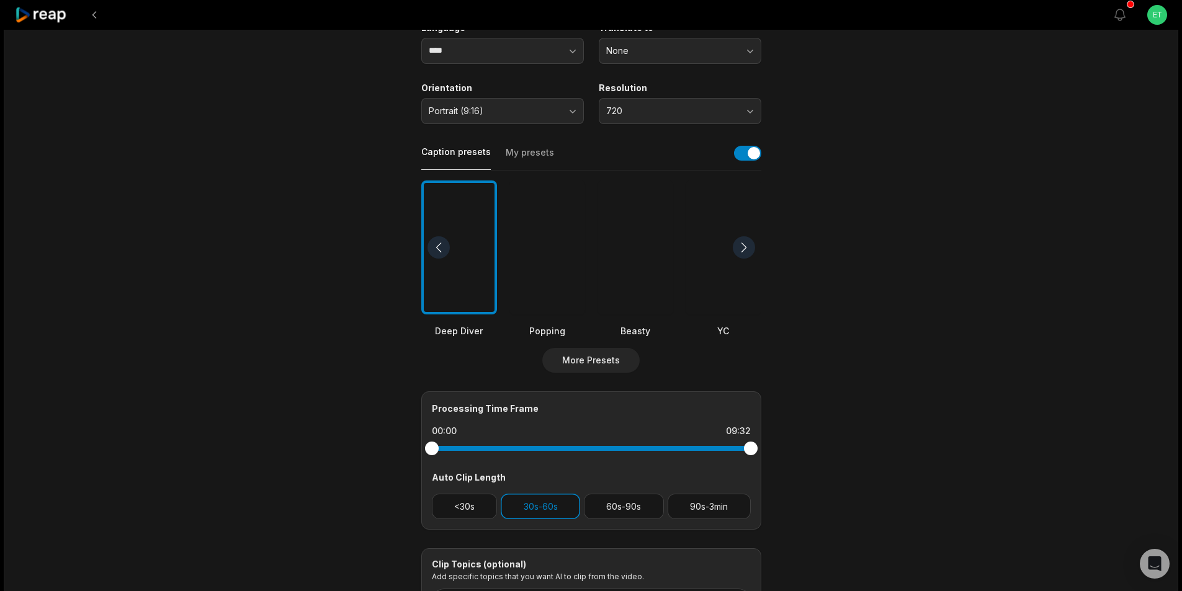
click at [524, 151] on button "My presets" at bounding box center [530, 158] width 48 height 24
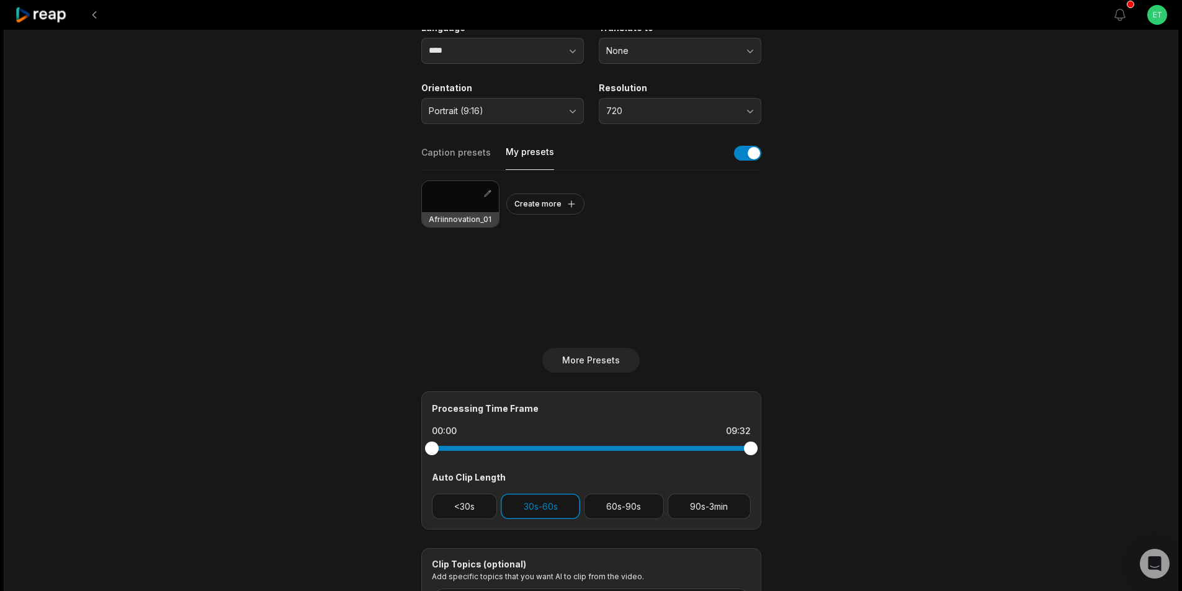
click at [462, 192] on div at bounding box center [460, 196] width 77 height 31
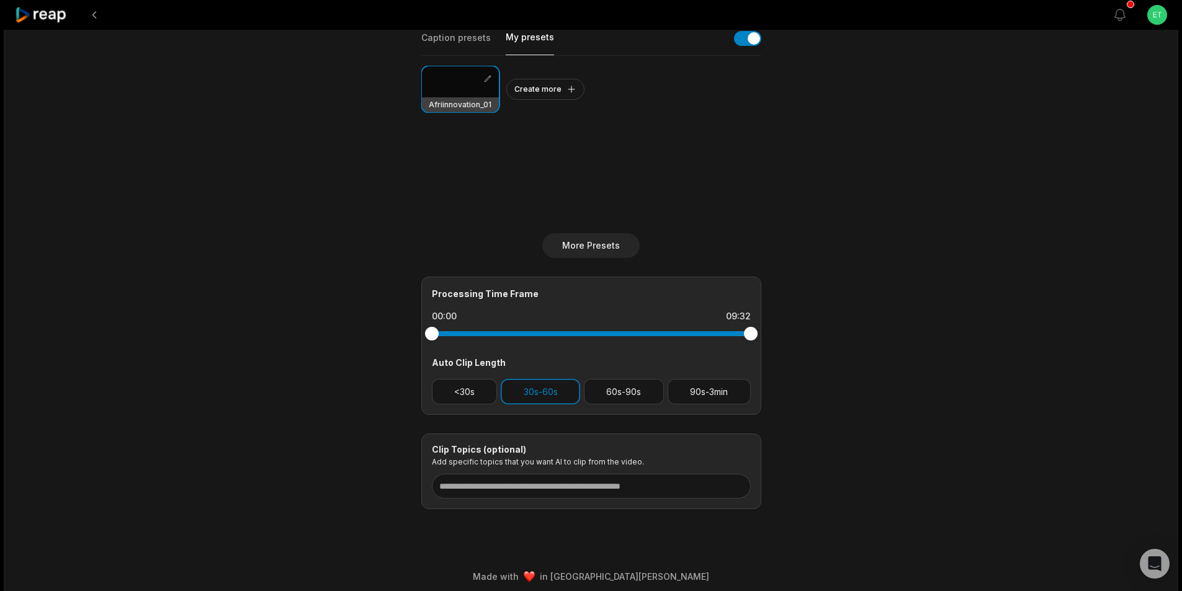
scroll to position [308, 0]
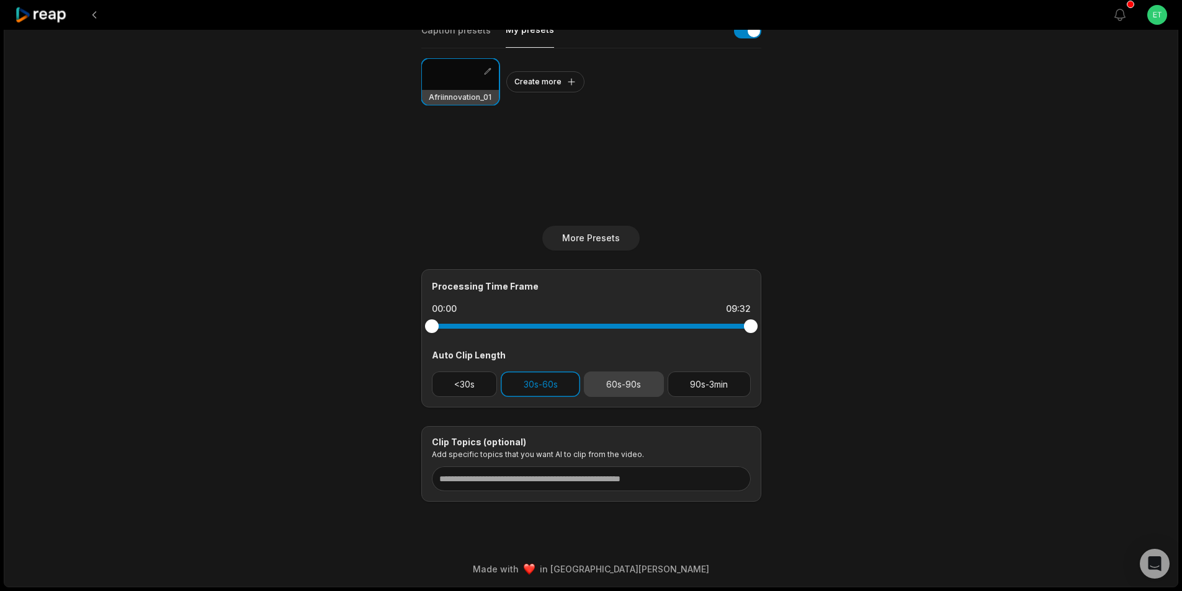
drag, startPoint x: 632, startPoint y: 383, endPoint x: 637, endPoint y: 375, distance: 9.3
click at [632, 382] on button "60s-90s" at bounding box center [624, 384] width 80 height 25
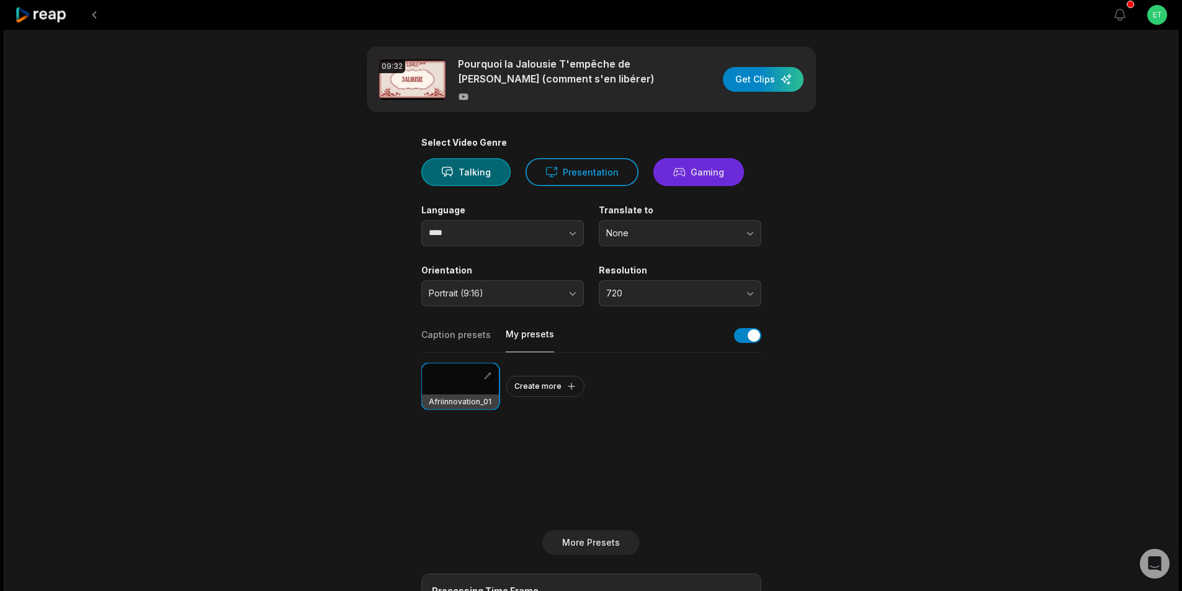
scroll to position [0, 0]
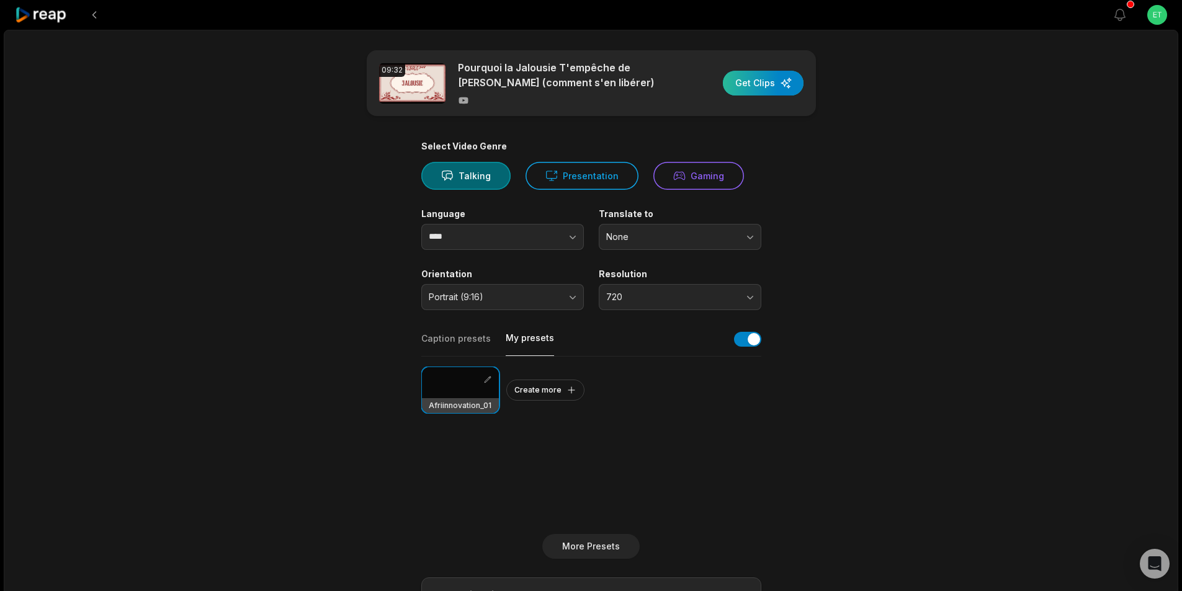
click at [768, 81] on div "button" at bounding box center [763, 83] width 81 height 25
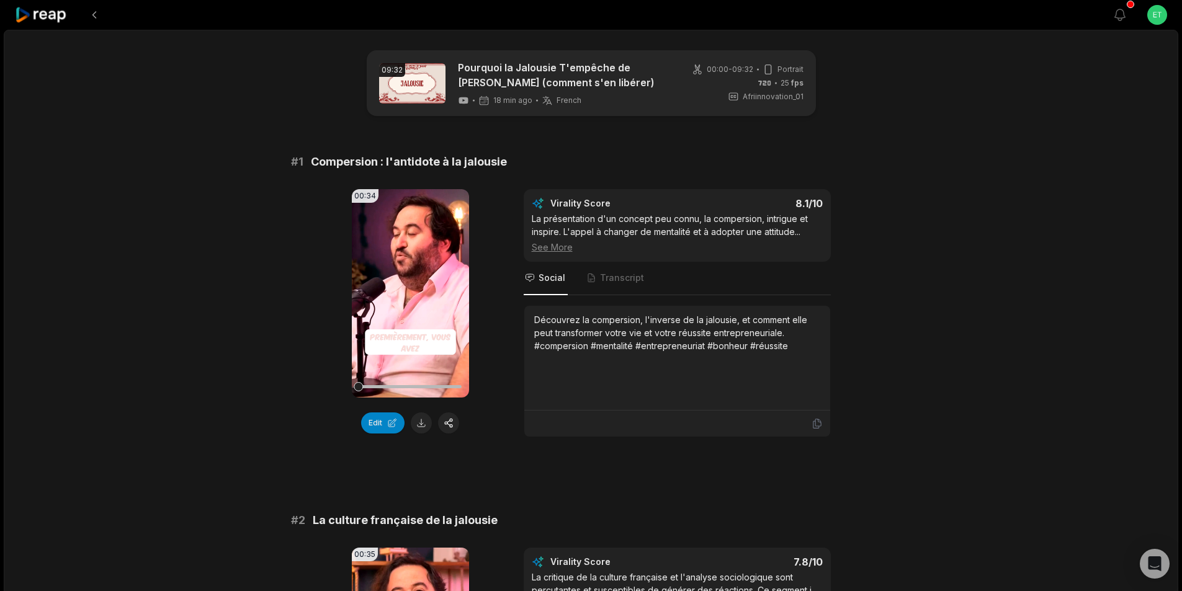
click at [423, 161] on span "Compersion : l'antidote à la jalousie" at bounding box center [409, 161] width 196 height 17
copy span "Compersion : l'antidote à la jalousie"
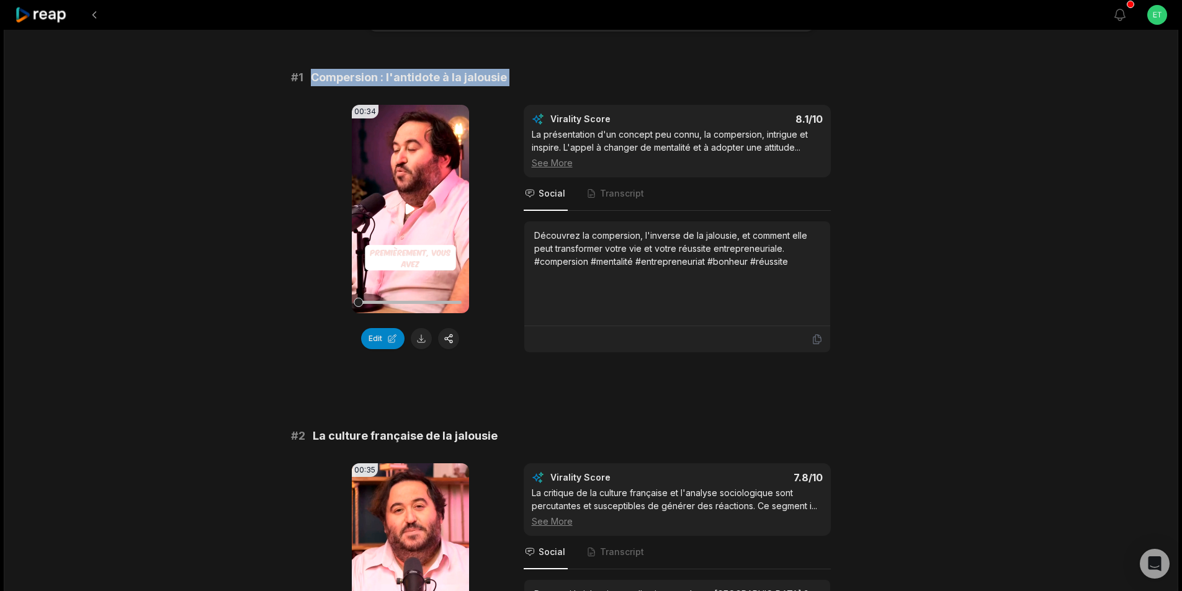
scroll to position [124, 0]
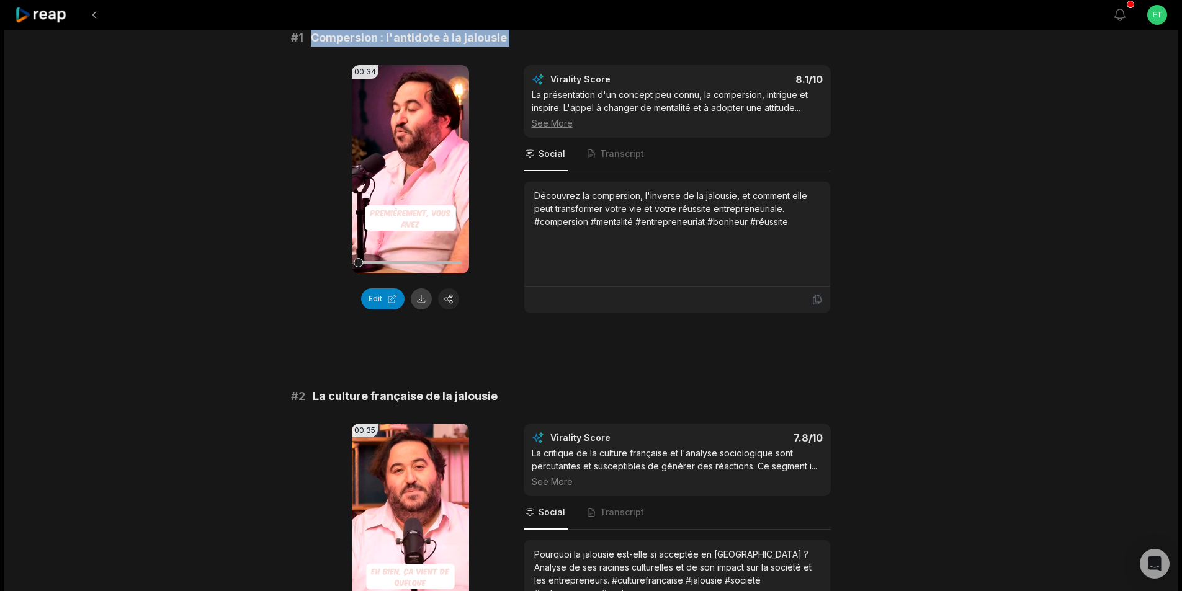
click at [422, 299] on button at bounding box center [421, 299] width 21 height 21
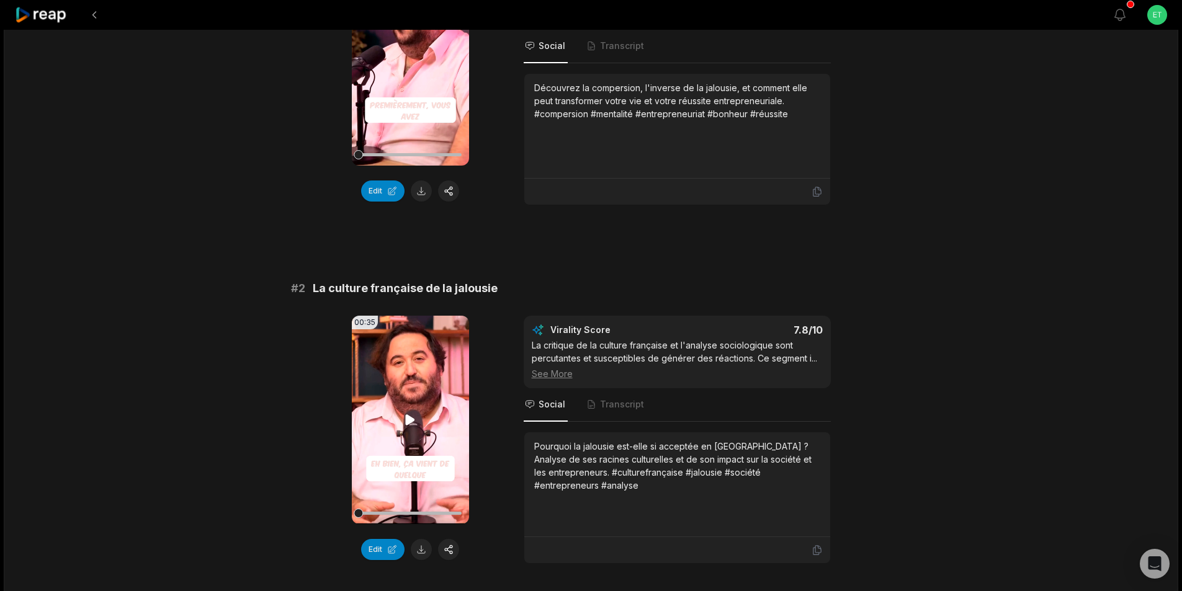
scroll to position [248, 0]
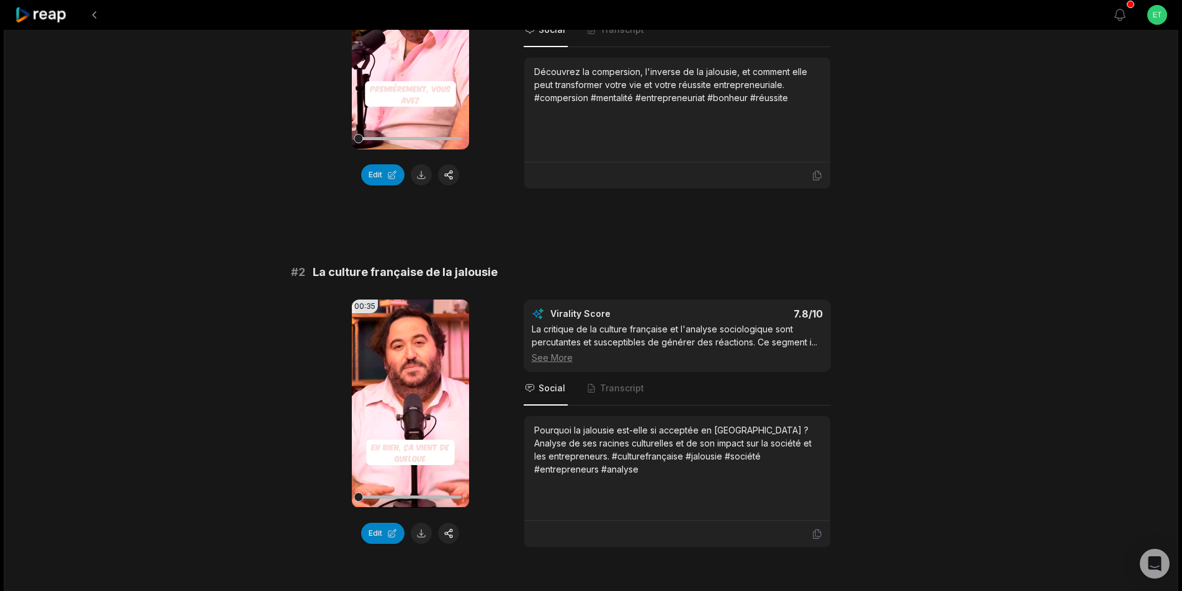
click at [387, 272] on span "La culture française de la jalousie" at bounding box center [405, 272] width 185 height 17
copy span "La culture française de la jalousie"
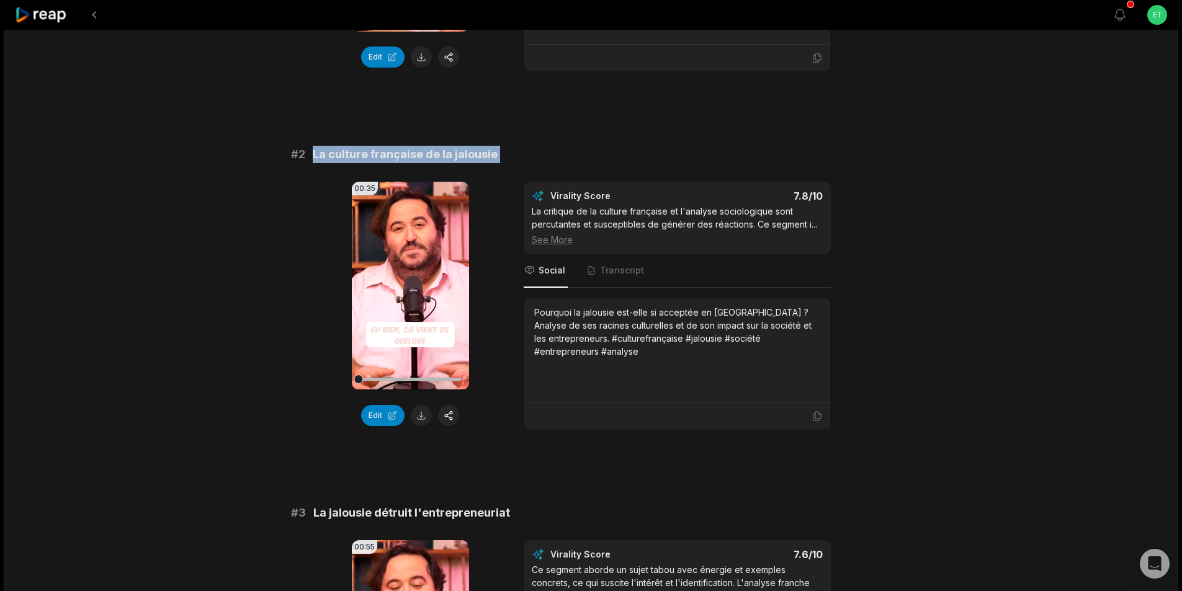
scroll to position [372, 0]
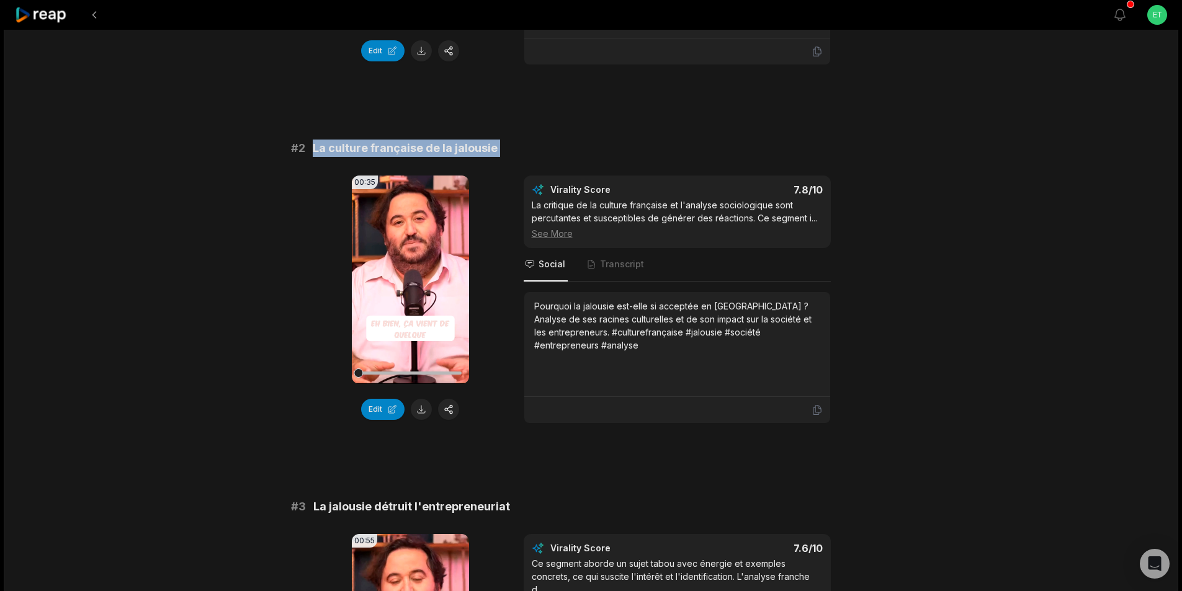
click at [423, 412] on button at bounding box center [421, 409] width 21 height 21
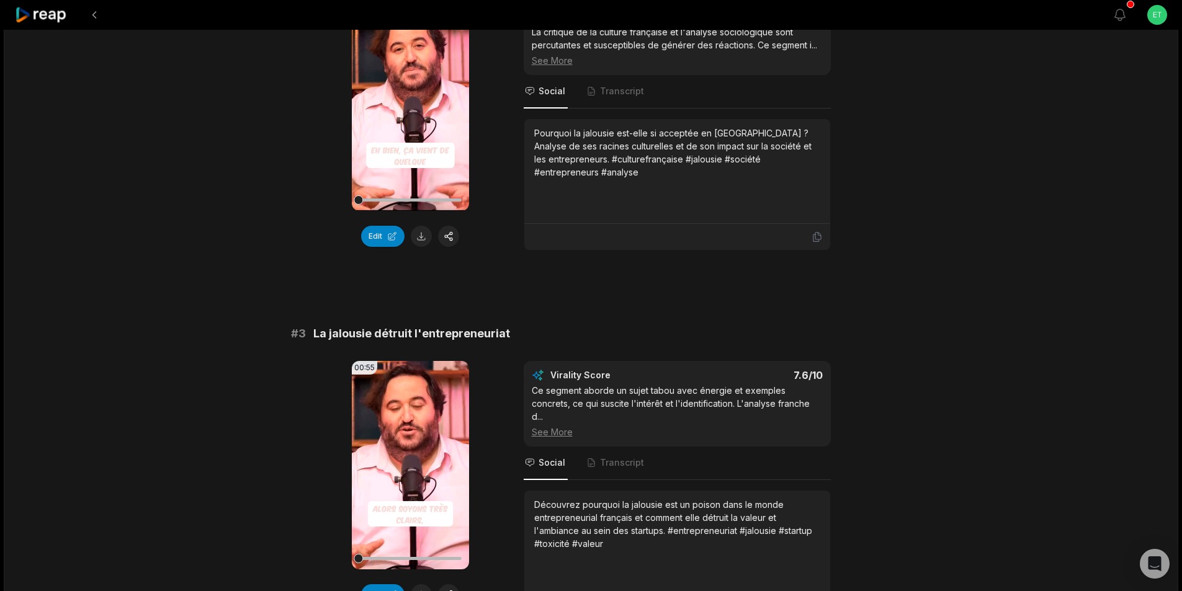
scroll to position [559, 0]
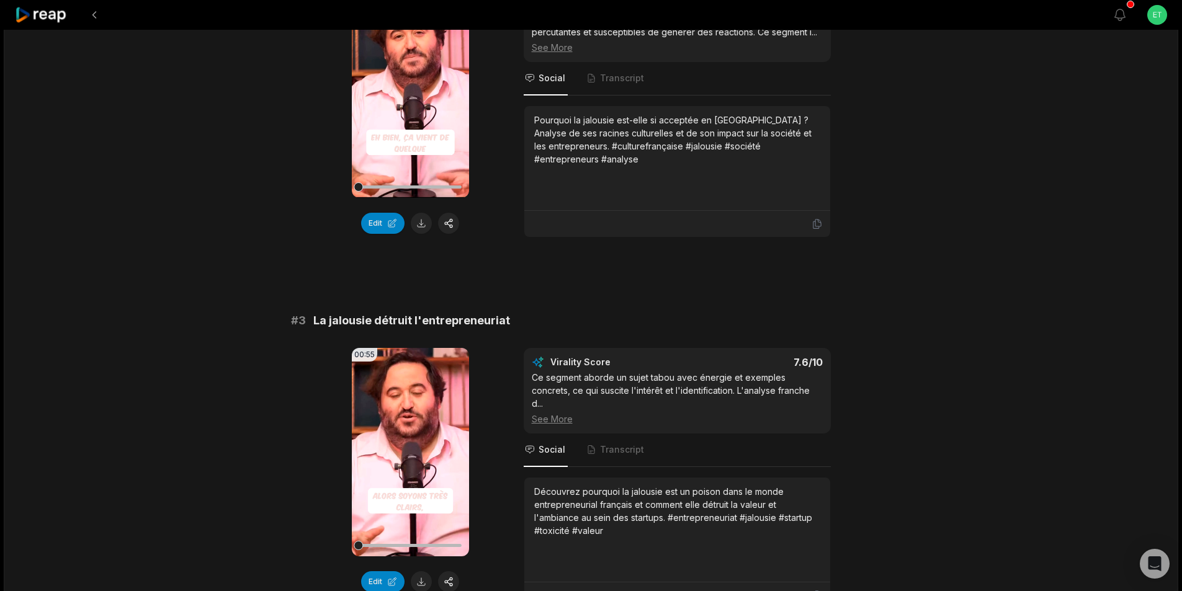
click at [417, 318] on span "La jalousie détruit l'entrepreneuriat" at bounding box center [411, 320] width 197 height 17
copy span "La jalousie détruit l'entrepreneuriat"
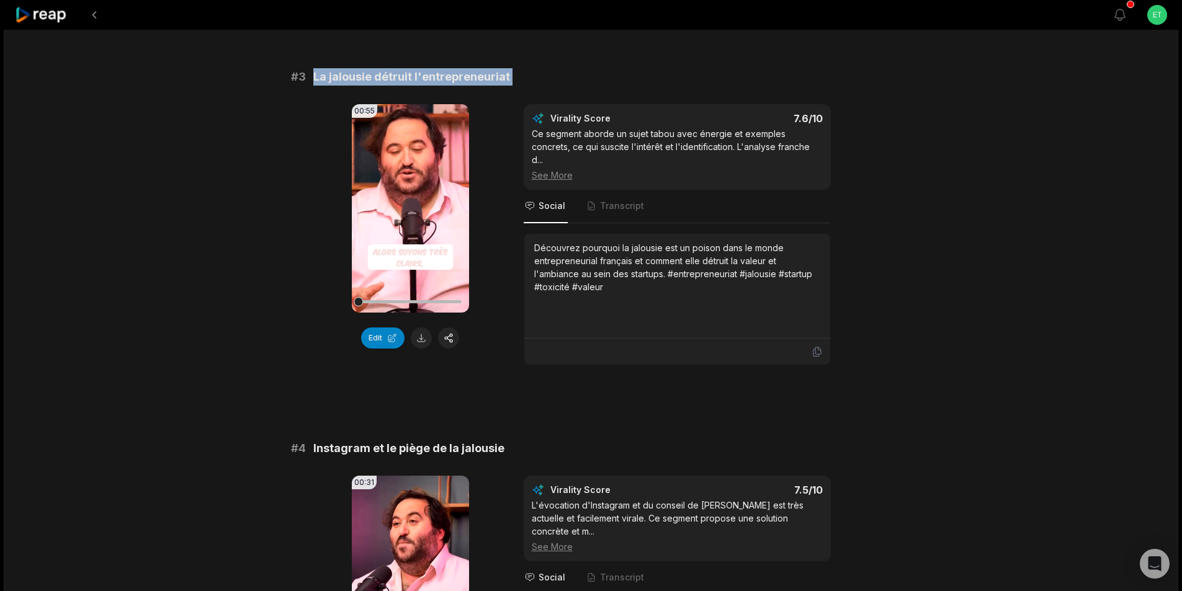
scroll to position [807, 0]
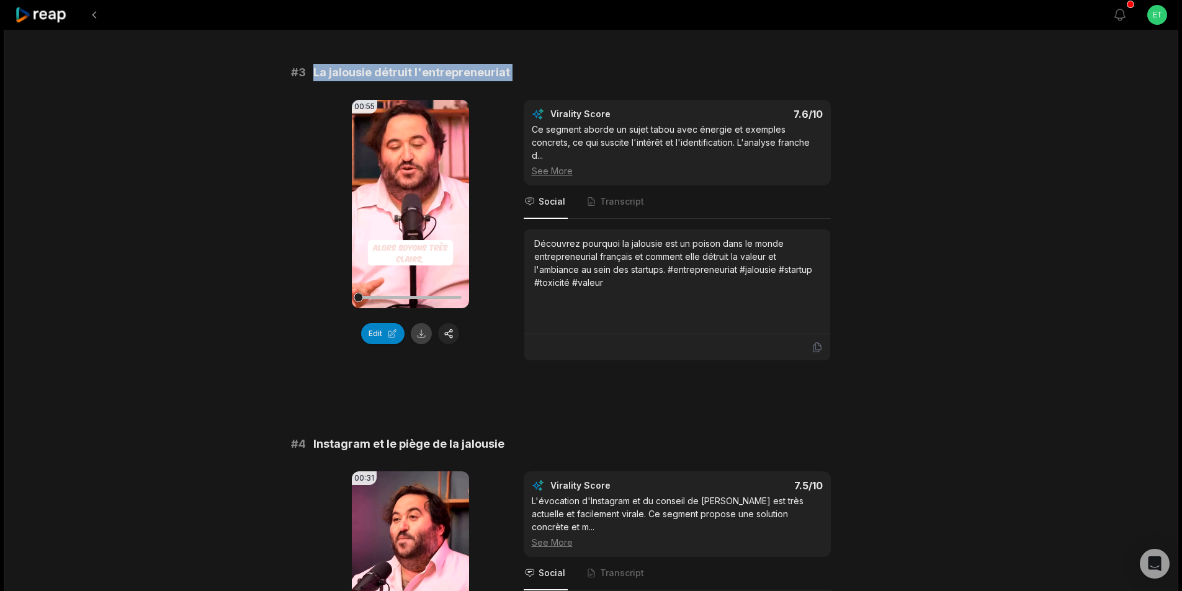
click at [423, 336] on button at bounding box center [421, 333] width 21 height 21
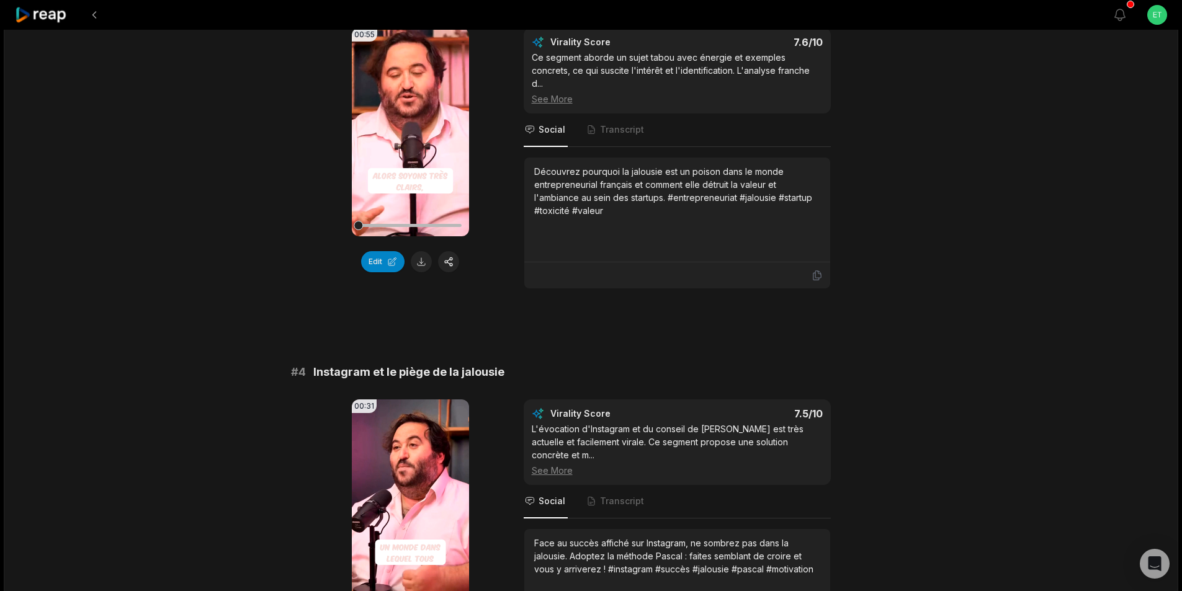
scroll to position [931, 0]
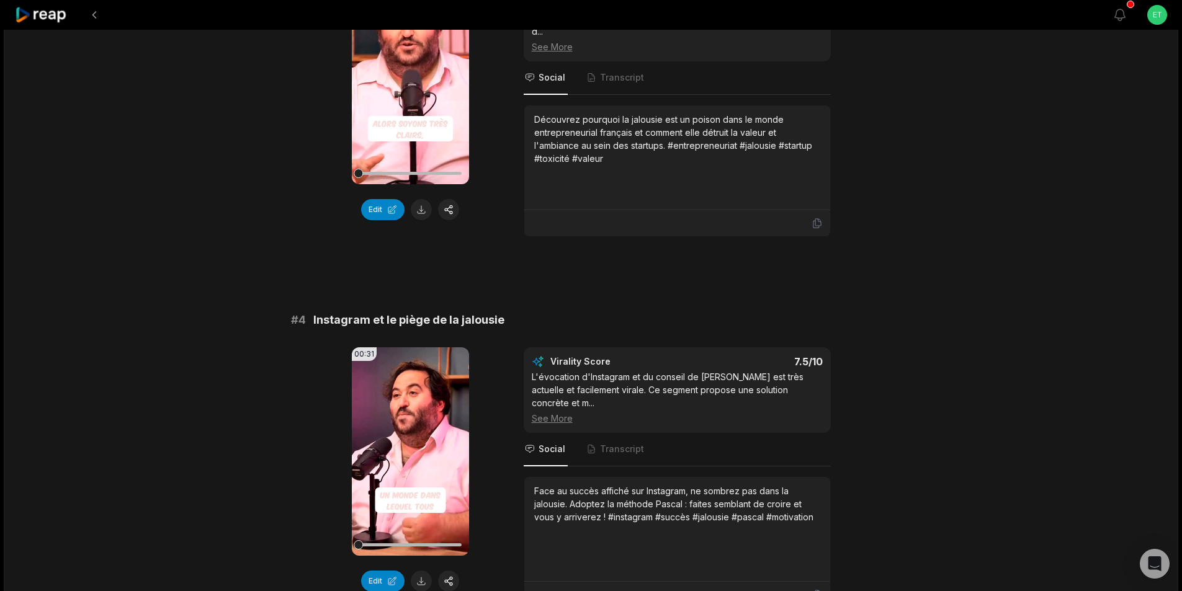
click at [396, 312] on span "Instagram et le piège de la jalousie" at bounding box center [408, 320] width 191 height 17
copy span "Instagram et le piège de la jalousie"
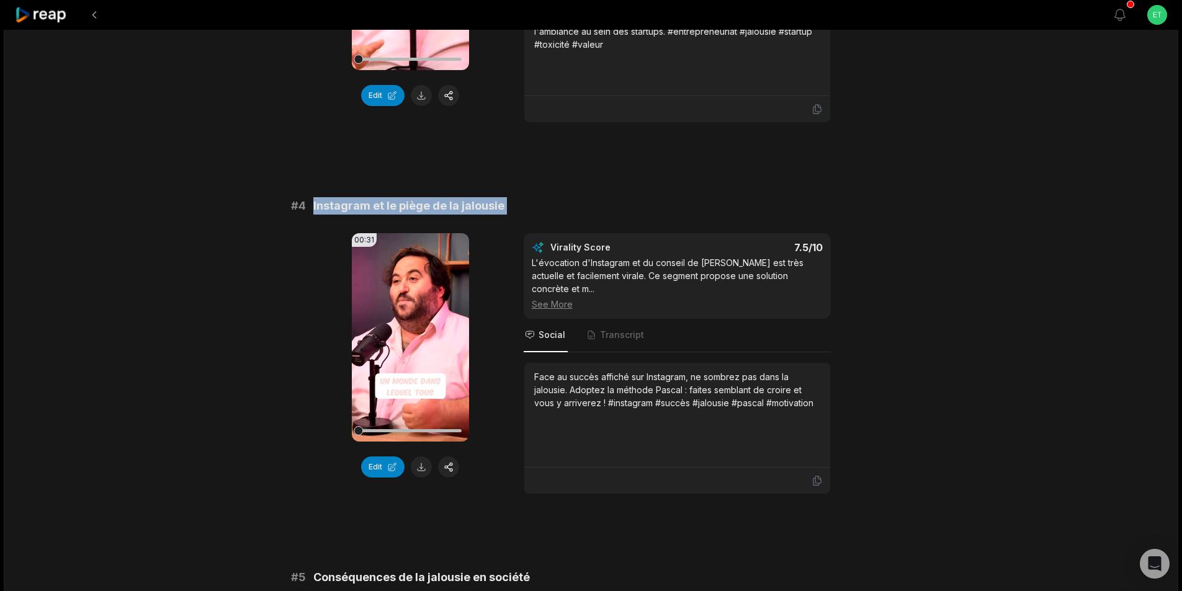
scroll to position [1117, 0]
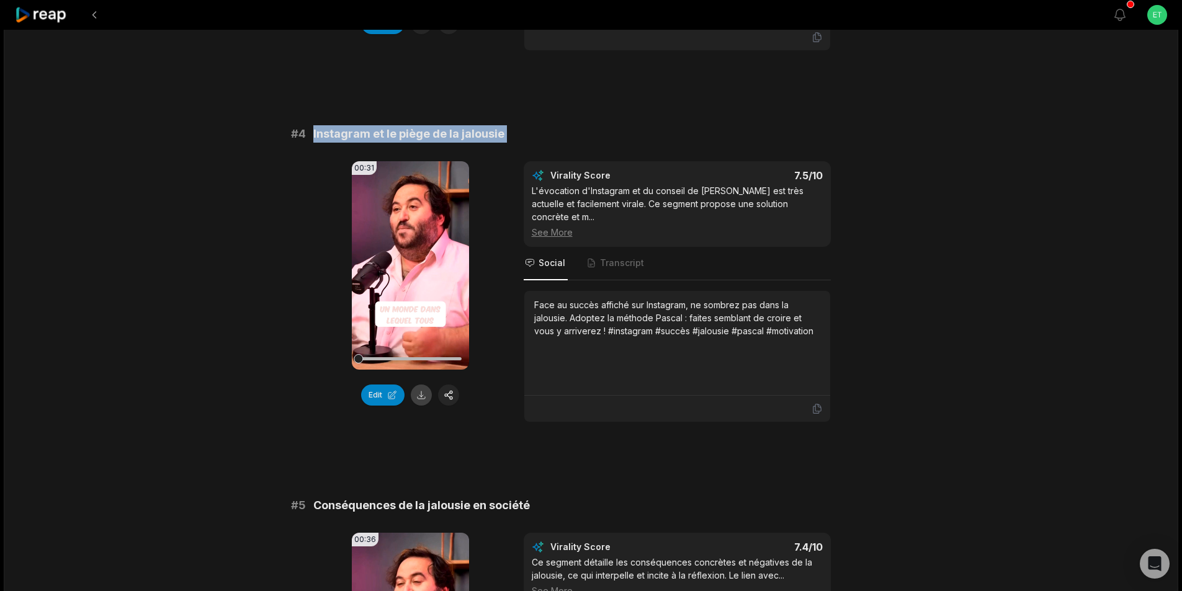
click at [426, 385] on button at bounding box center [421, 395] width 21 height 21
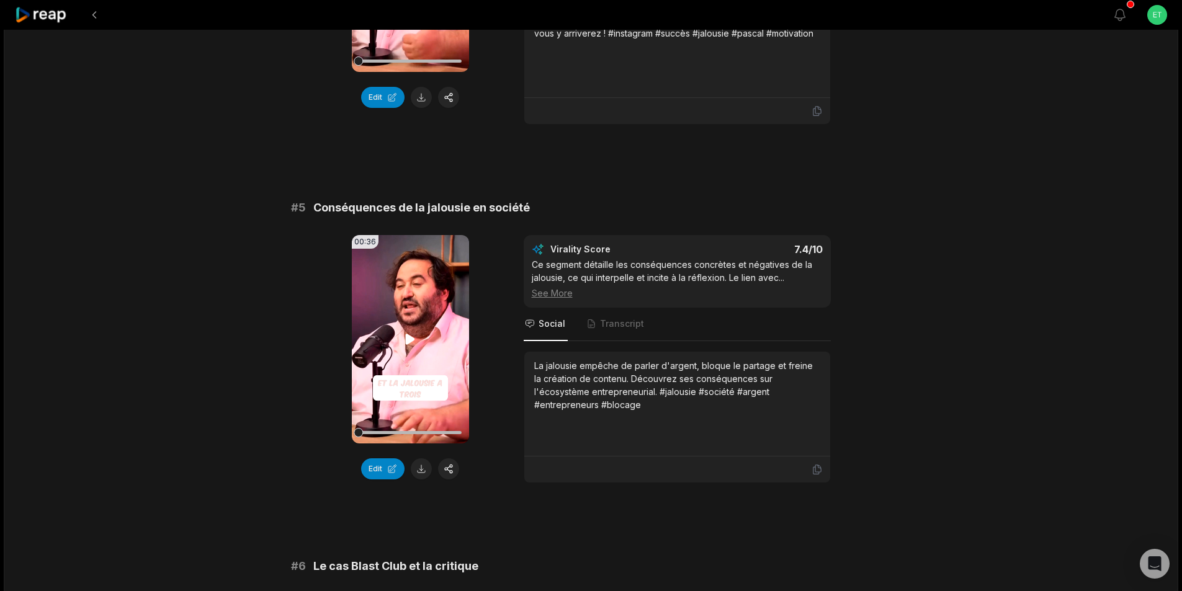
scroll to position [1427, 0]
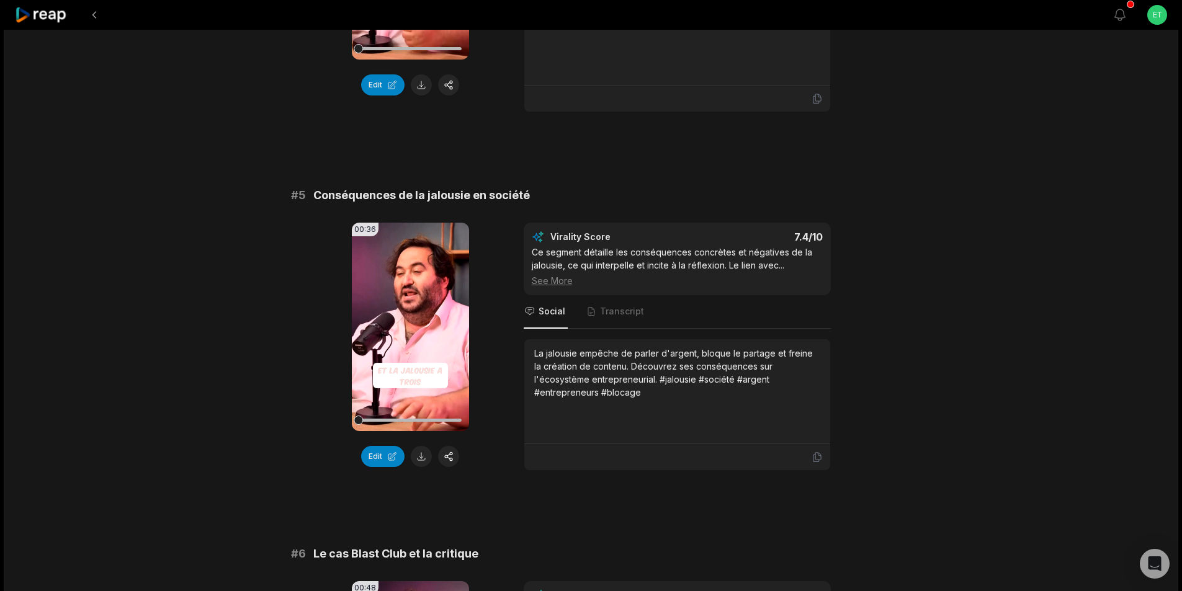
click at [410, 187] on span "Conséquences de la jalousie en société" at bounding box center [421, 195] width 217 height 17
copy span "Conséquences de la jalousie en société"
click at [419, 446] on button at bounding box center [421, 456] width 21 height 21
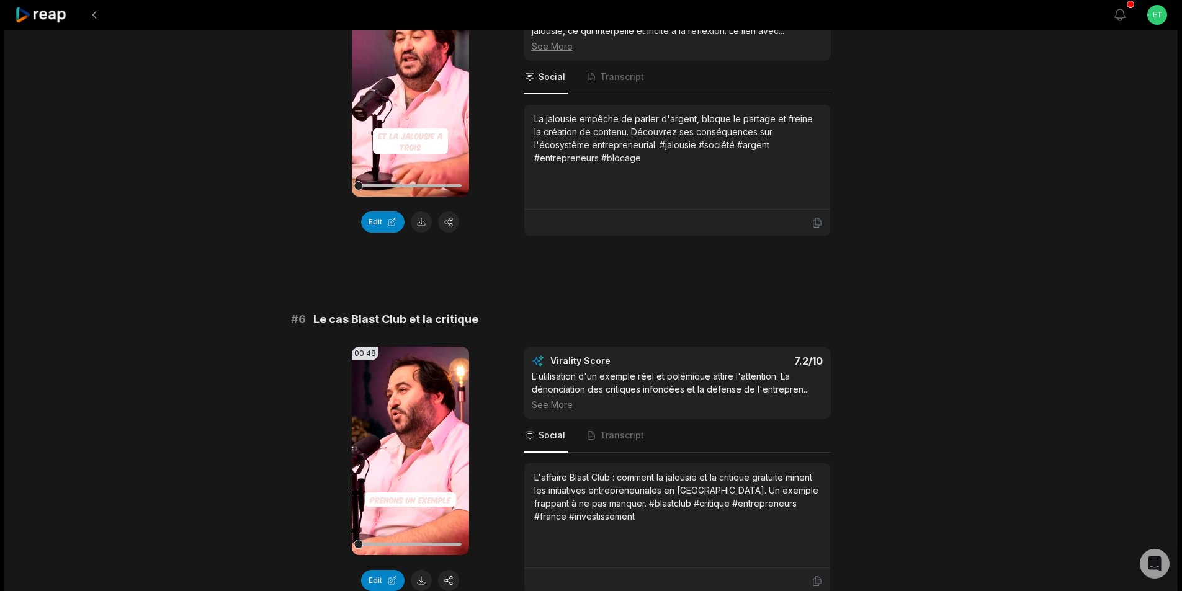
scroll to position [1676, 0]
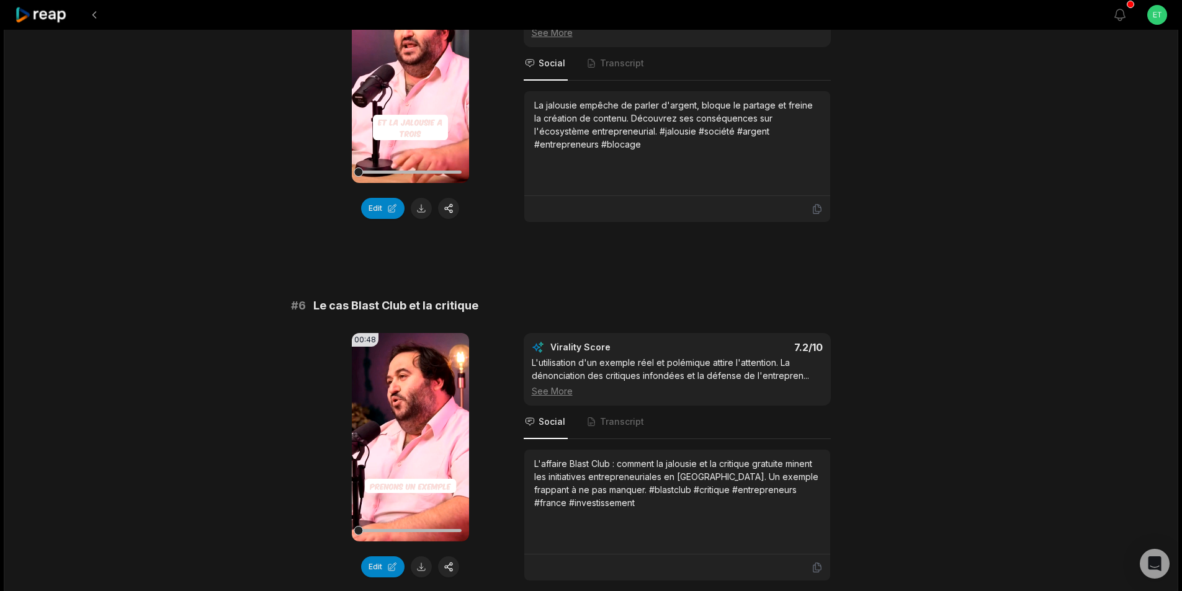
click at [397, 297] on span "Le cas Blast Club et la critique" at bounding box center [395, 305] width 165 height 17
copy span "Le cas Blast Club et la critique"
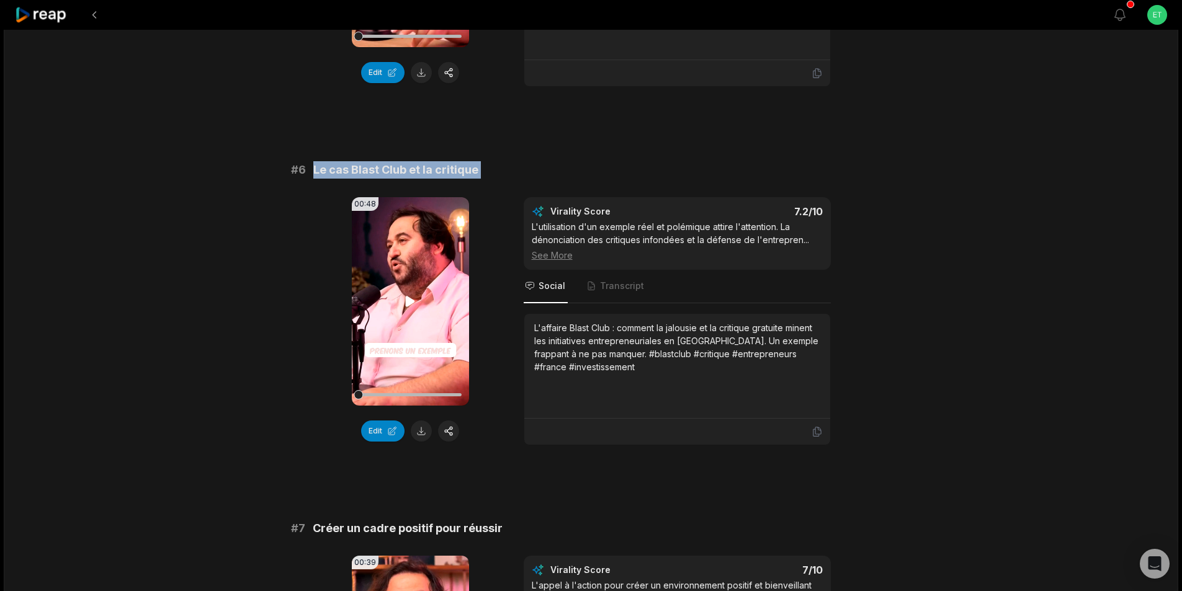
scroll to position [1862, 0]
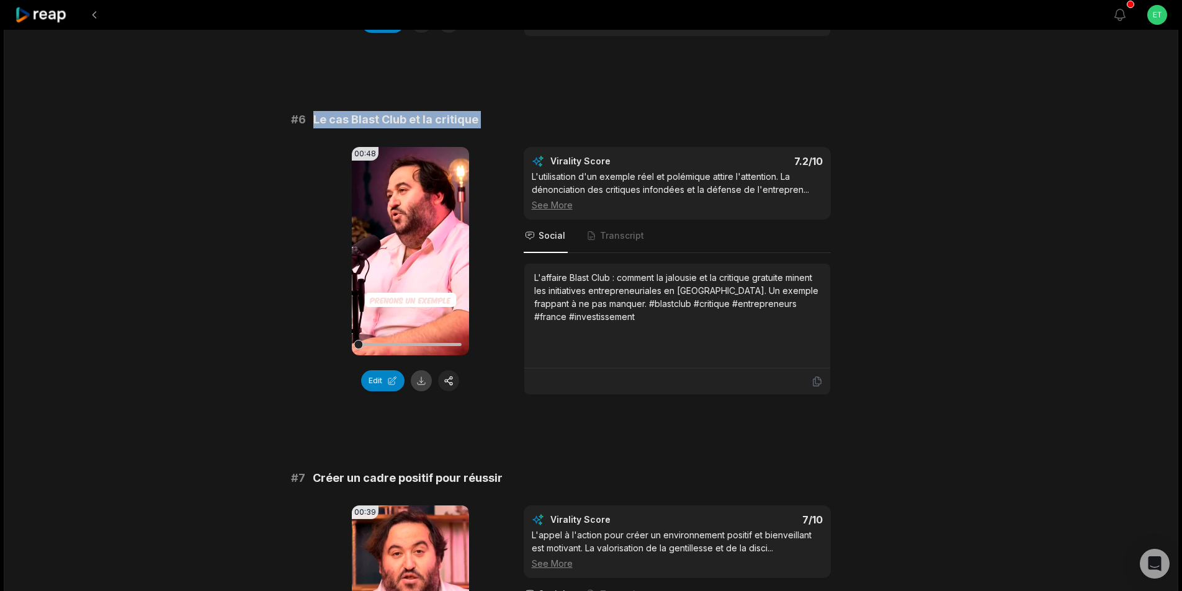
click at [420, 371] on button at bounding box center [421, 381] width 21 height 21
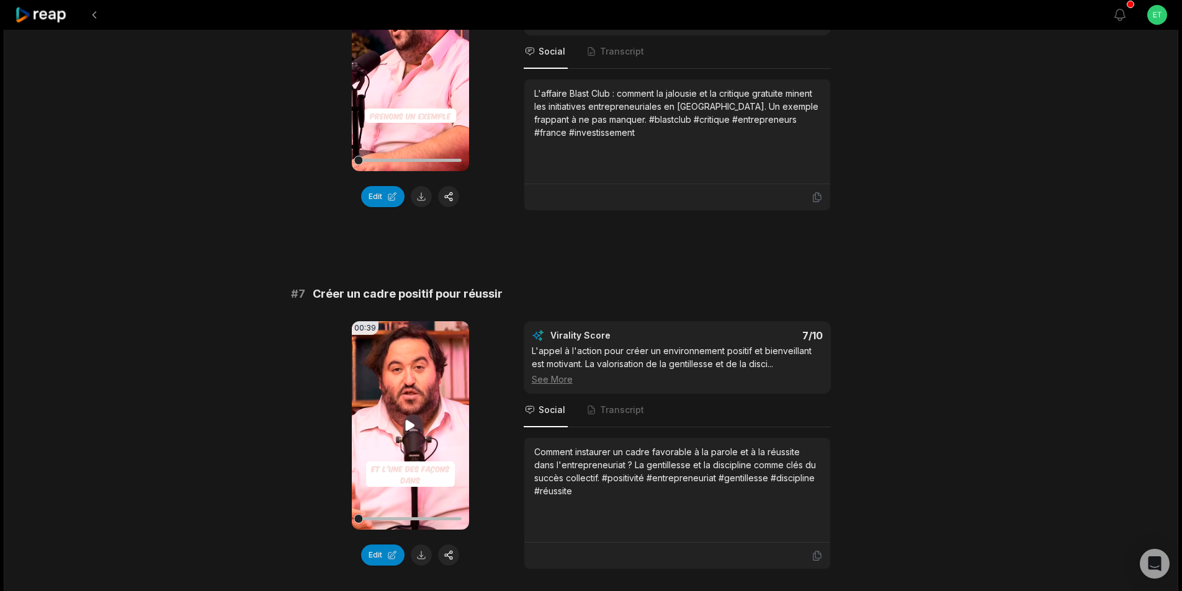
scroll to position [2048, 0]
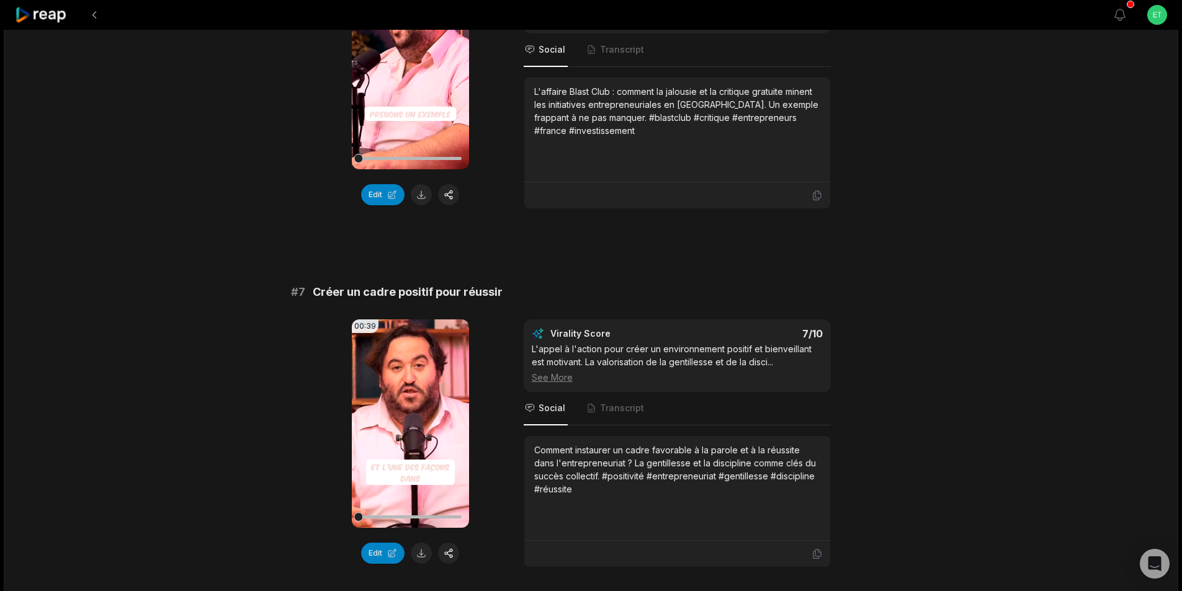
click at [397, 284] on span "Créer un cadre positif pour réussir" at bounding box center [408, 292] width 190 height 17
copy span "Créer un cadre positif pour réussir"
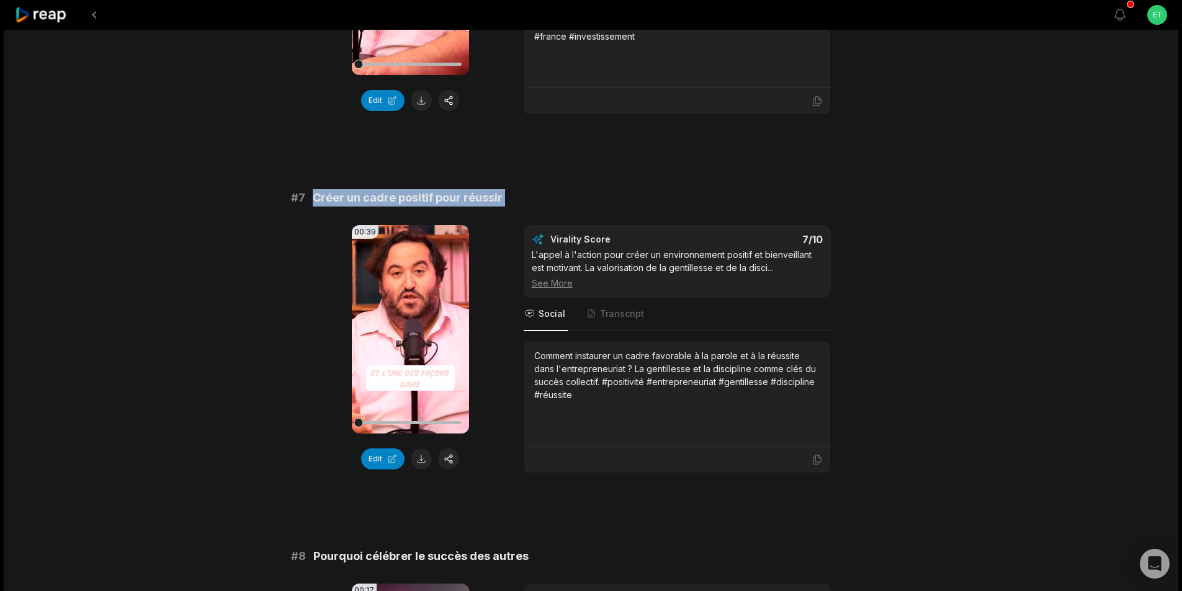
scroll to position [2234, 0]
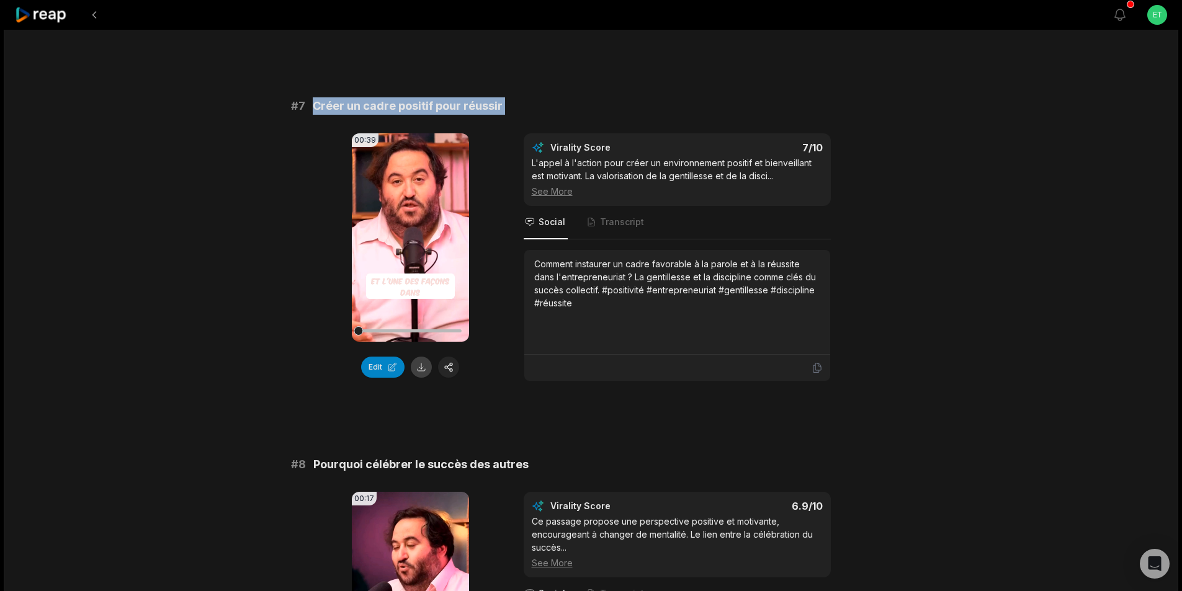
click at [424, 357] on button at bounding box center [421, 367] width 21 height 21
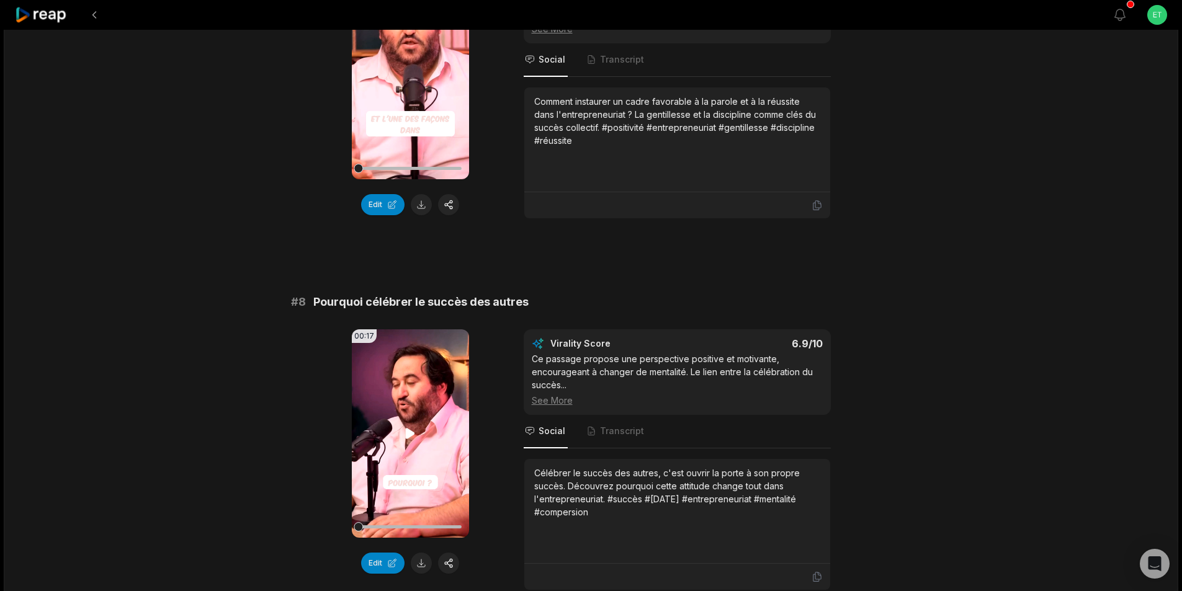
scroll to position [2482, 0]
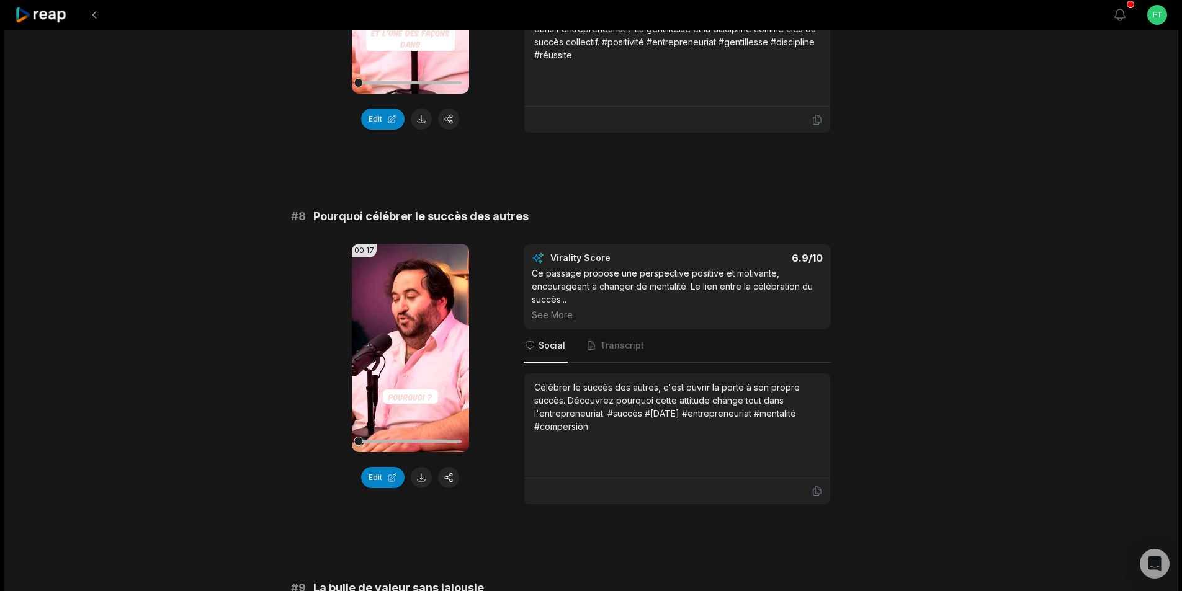
click at [421, 208] on span "Pourquoi célébrer le succès des autres" at bounding box center [420, 216] width 215 height 17
copy span "Pourquoi célébrer le succès des autres"
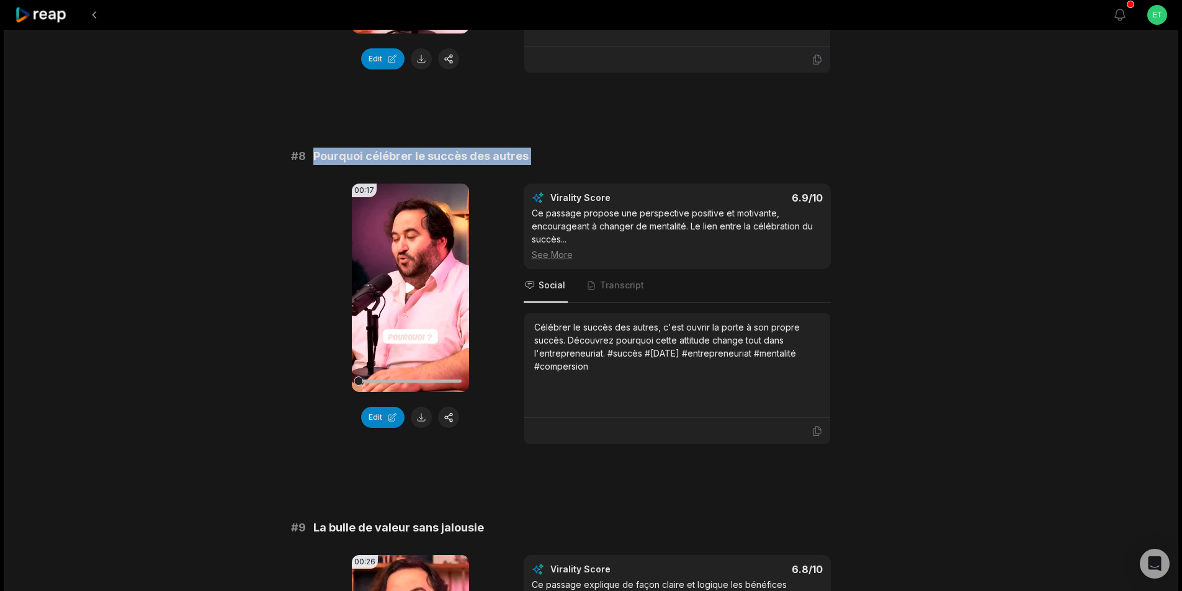
scroll to position [2545, 0]
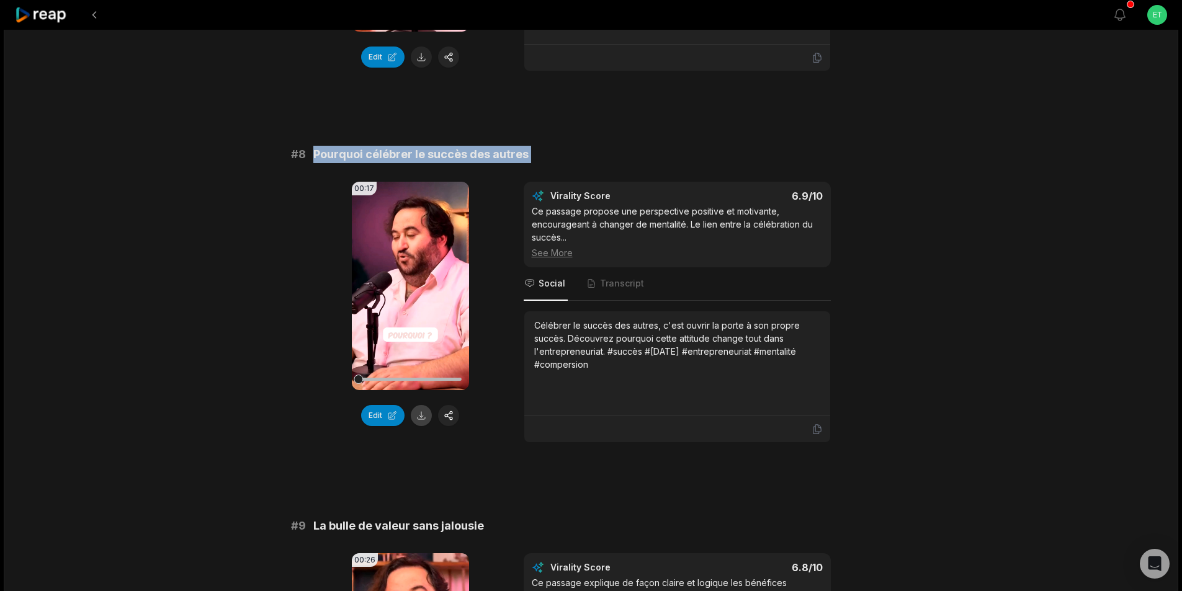
click at [423, 405] on button at bounding box center [421, 415] width 21 height 21
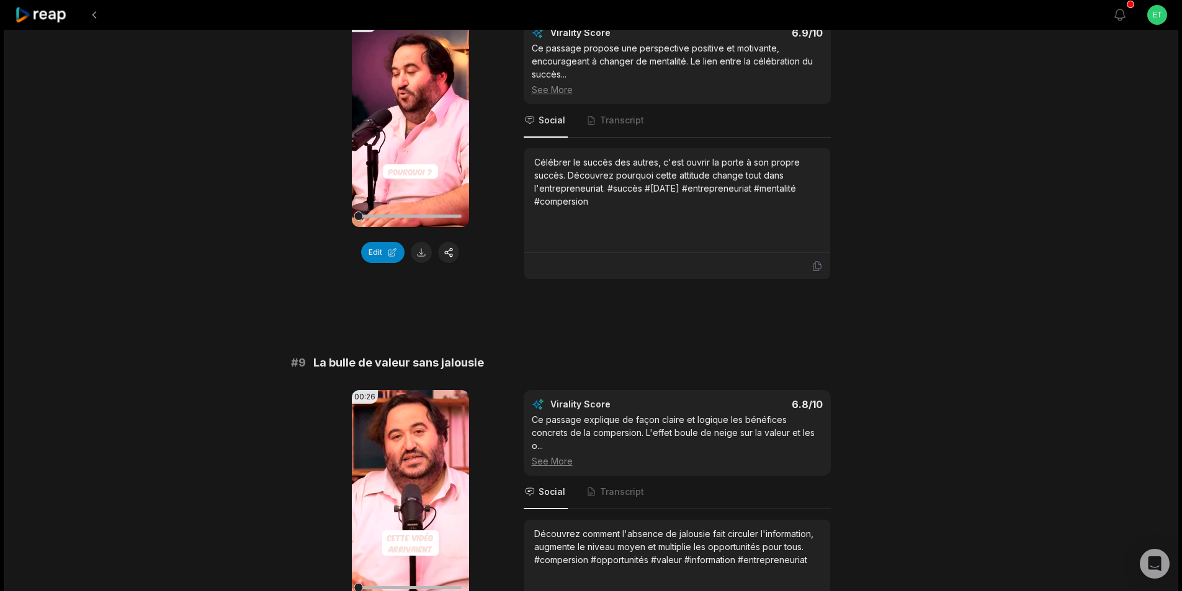
scroll to position [2731, 0]
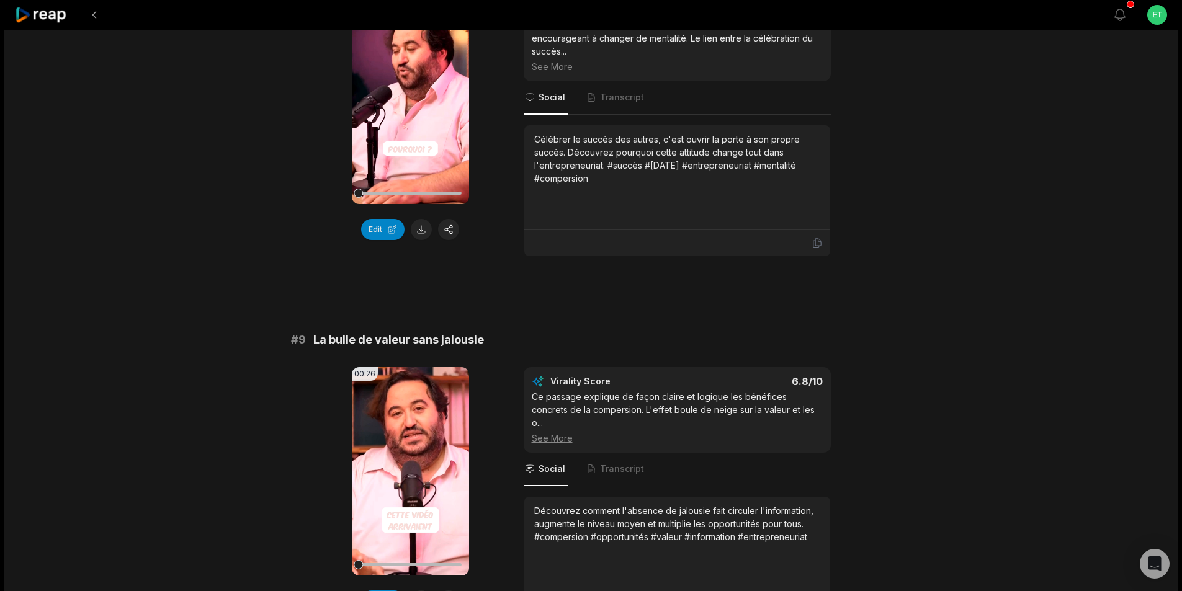
click at [405, 331] on span "La bulle de valeur sans jalousie" at bounding box center [398, 339] width 171 height 17
copy span "La bulle de valeur sans jalousie"
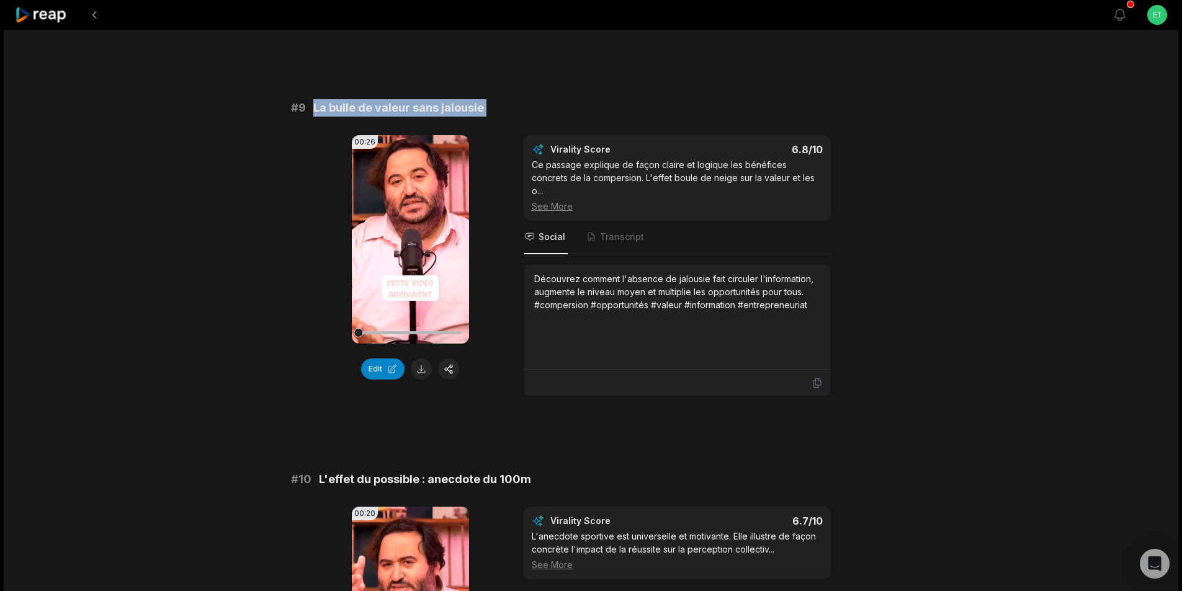
scroll to position [2979, 0]
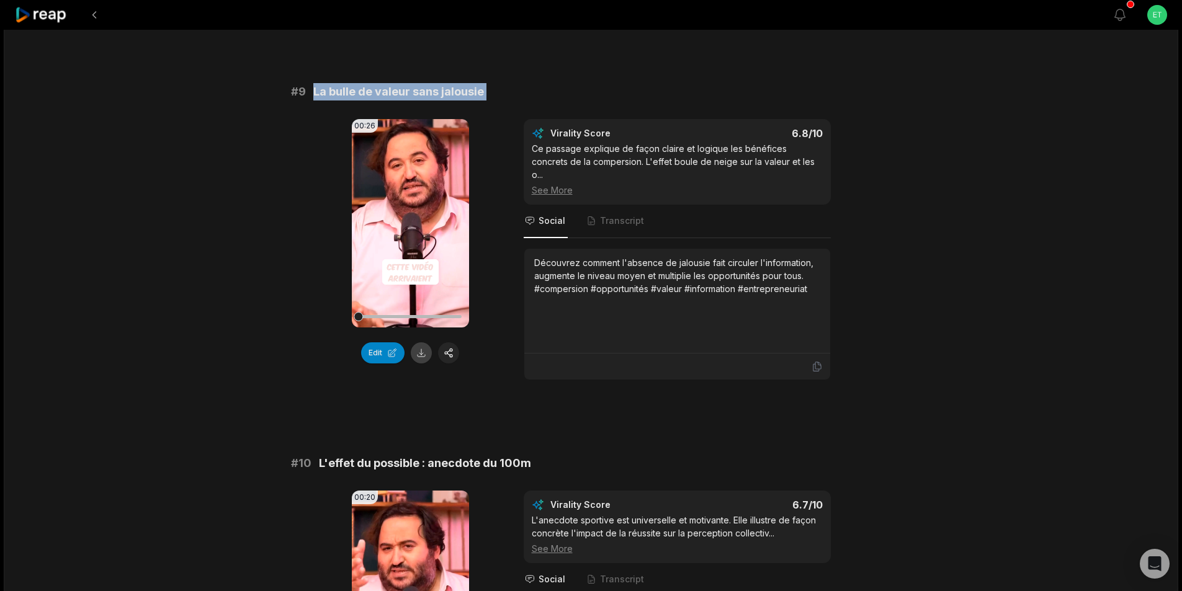
click at [423, 343] on button at bounding box center [421, 353] width 21 height 21
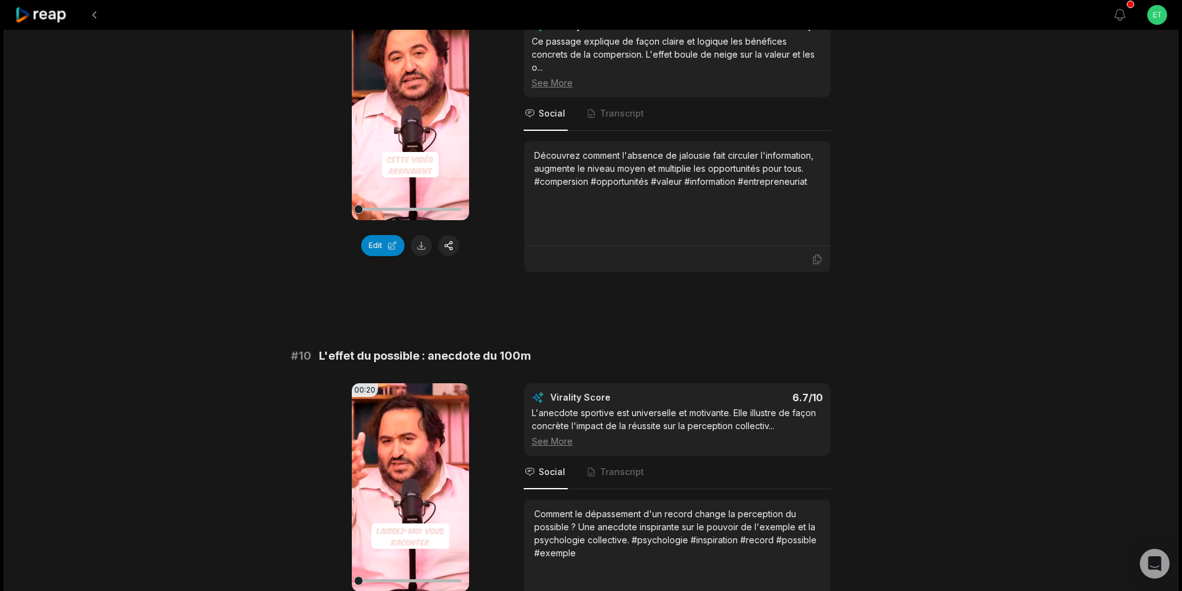
scroll to position [3103, 0]
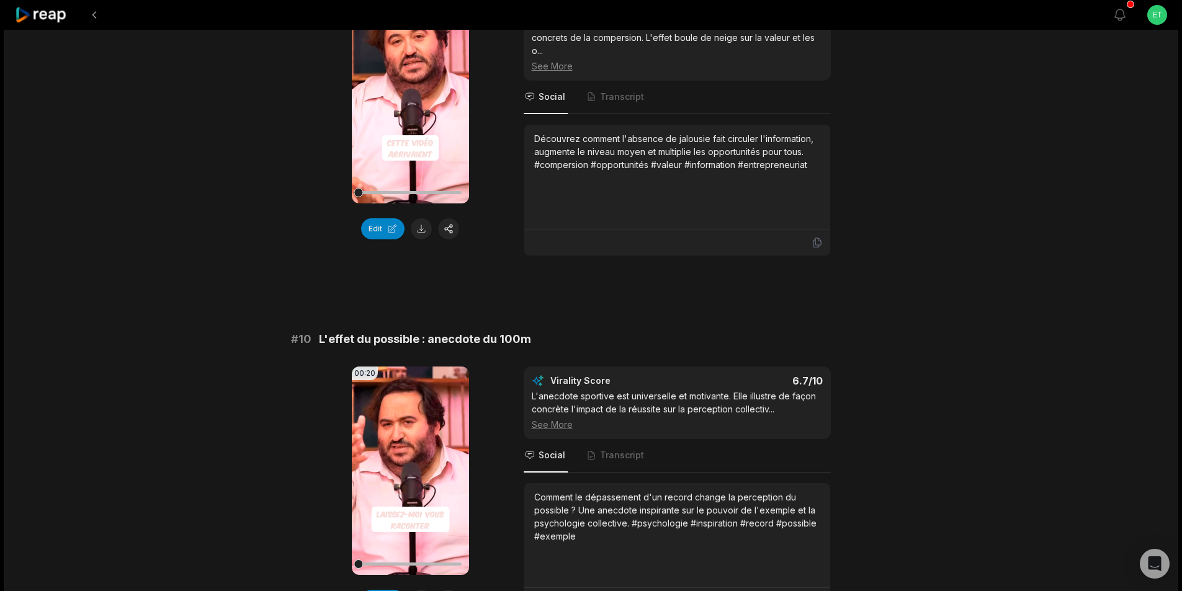
click at [428, 331] on span "L'effet du possible : anecdote du 100m" at bounding box center [425, 339] width 212 height 17
copy span "L'effet du possible : anecdote du 100m"
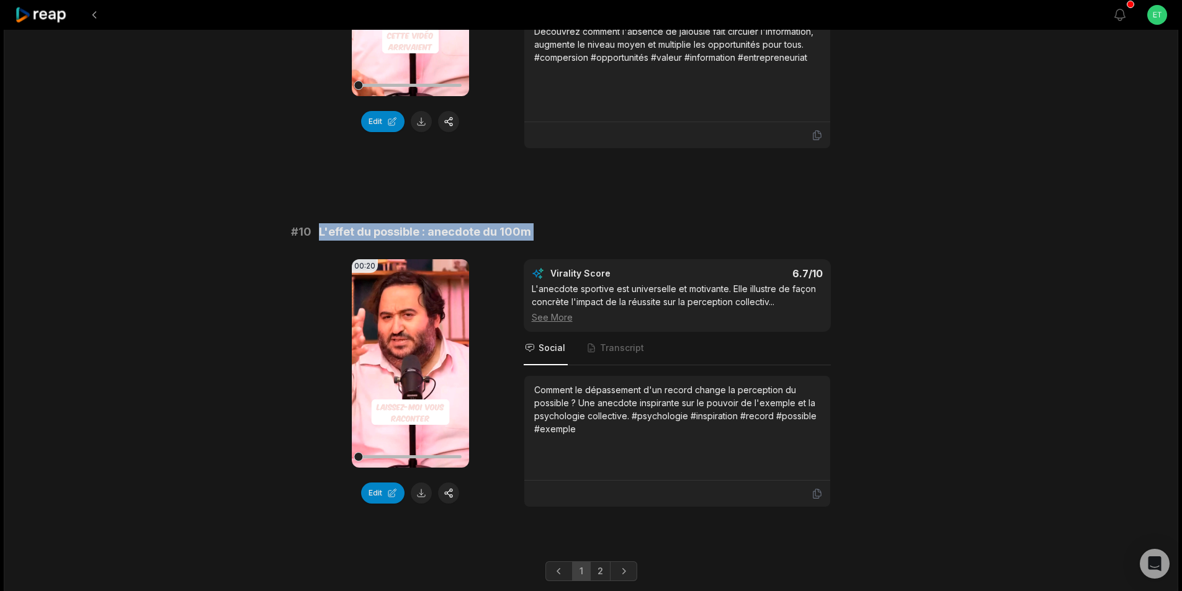
scroll to position [3211, 0]
click at [417, 482] on button at bounding box center [421, 492] width 21 height 21
click at [608, 561] on link "2" at bounding box center [600, 571] width 20 height 20
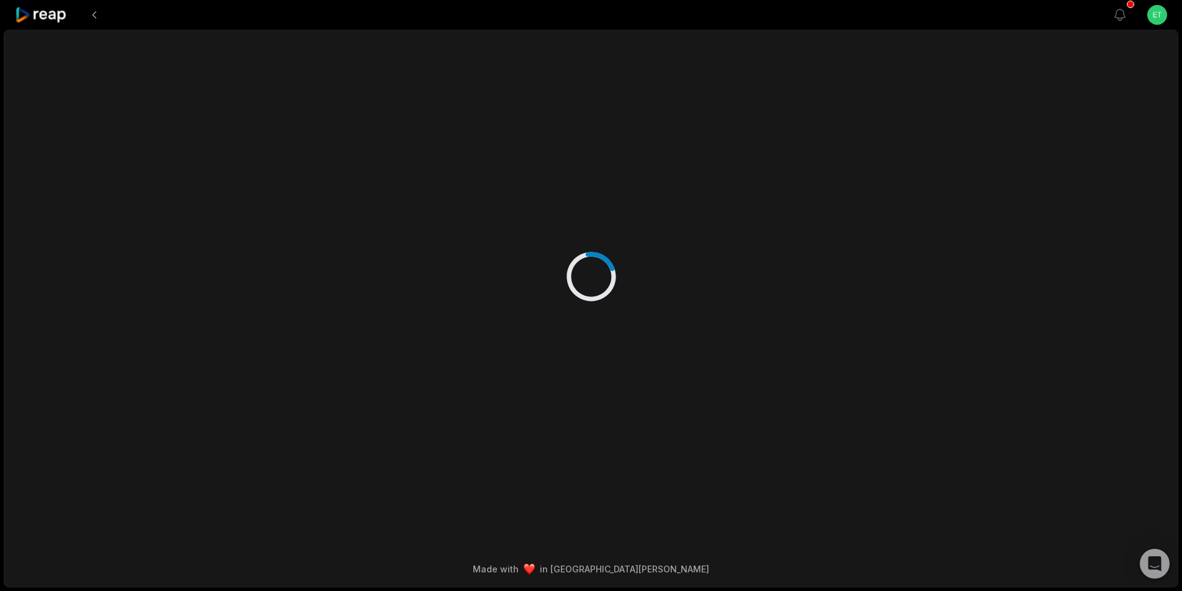
scroll to position [0, 0]
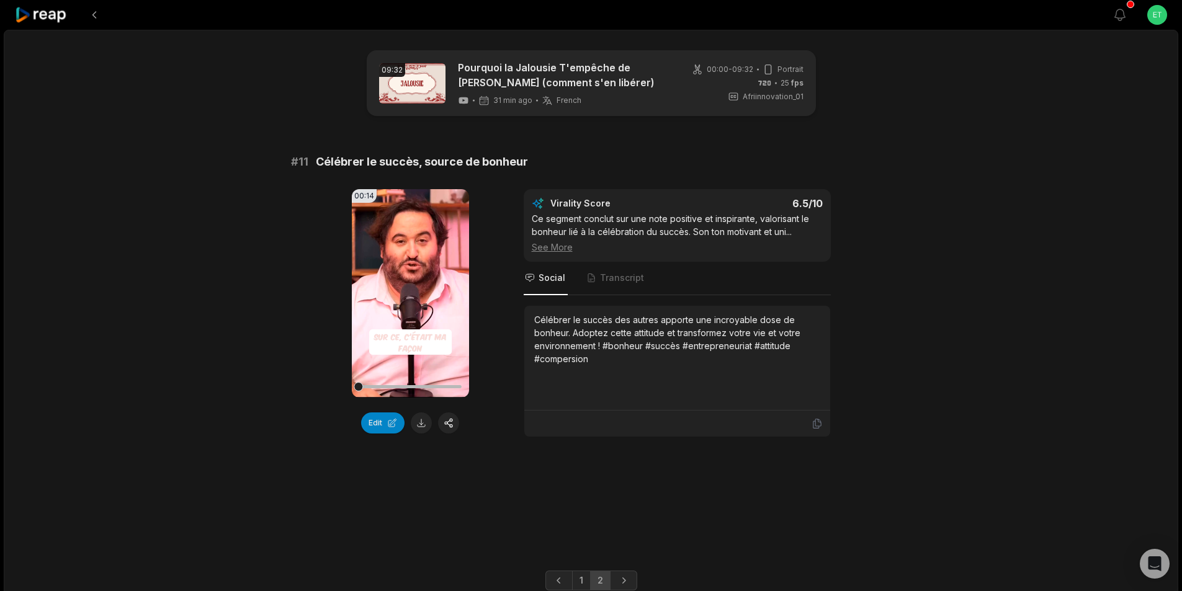
click at [433, 159] on span "Célébrer le succès, source de bonheur" at bounding box center [422, 161] width 212 height 17
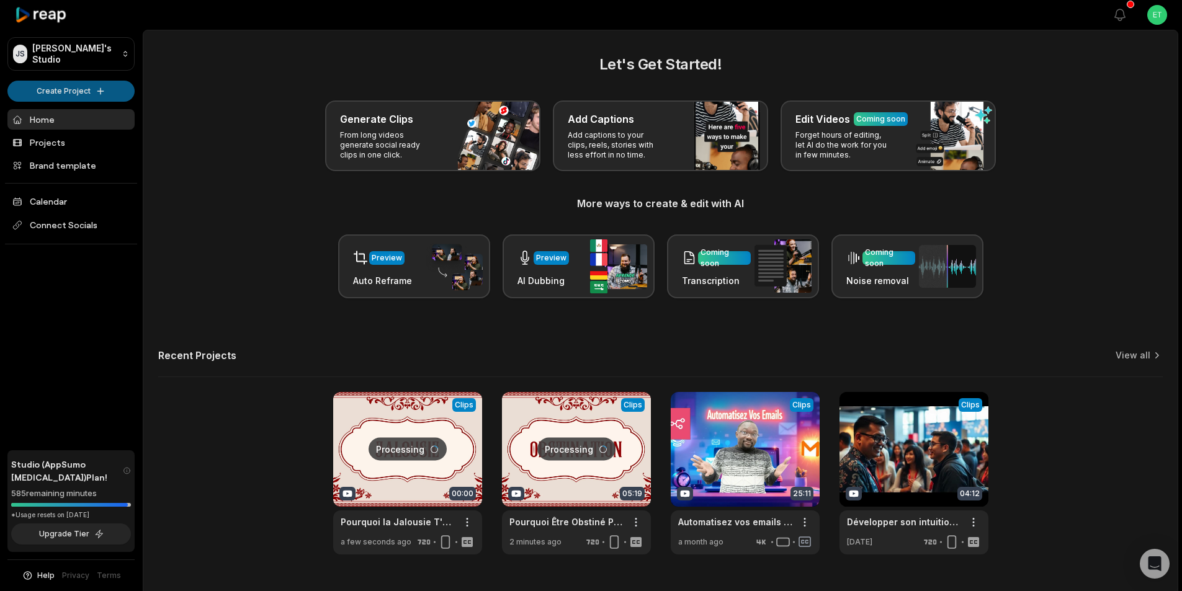
click at [104, 91] on html "[PERSON_NAME] Studio Create Project Home Projects Brand template Calendar Conne…" at bounding box center [591, 295] width 1182 height 591
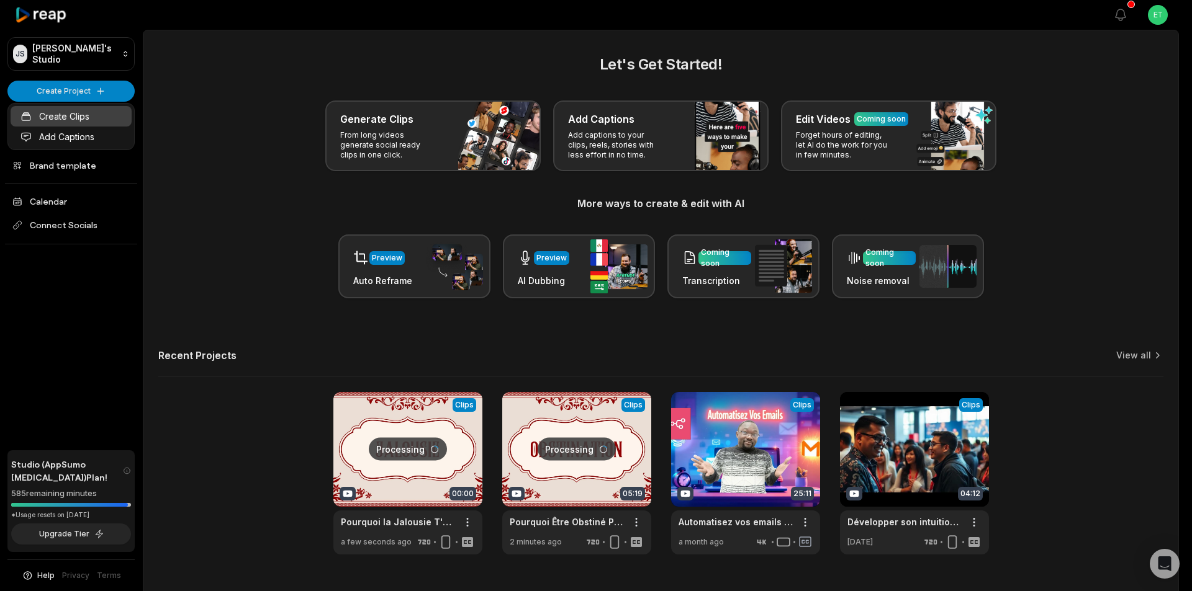
click at [55, 116] on link "Create Clips" at bounding box center [71, 116] width 121 height 20
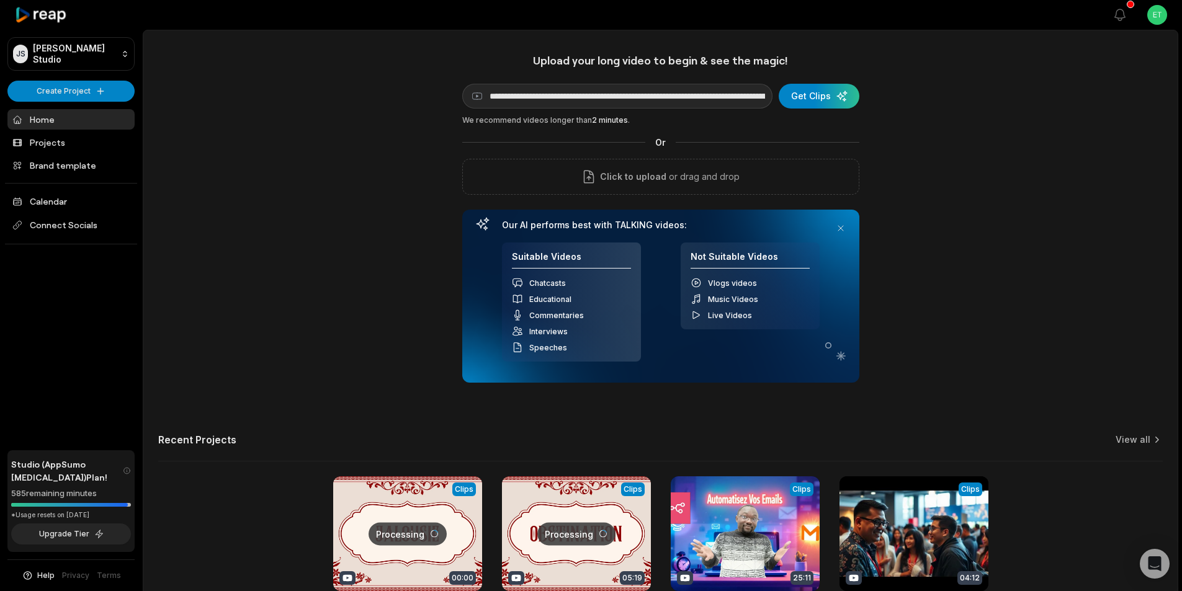
scroll to position [0, 180]
type input "**********"
click at [823, 94] on div "submit" at bounding box center [821, 96] width 81 height 25
click at [655, 94] on input "**********" at bounding box center [618, 96] width 312 height 25
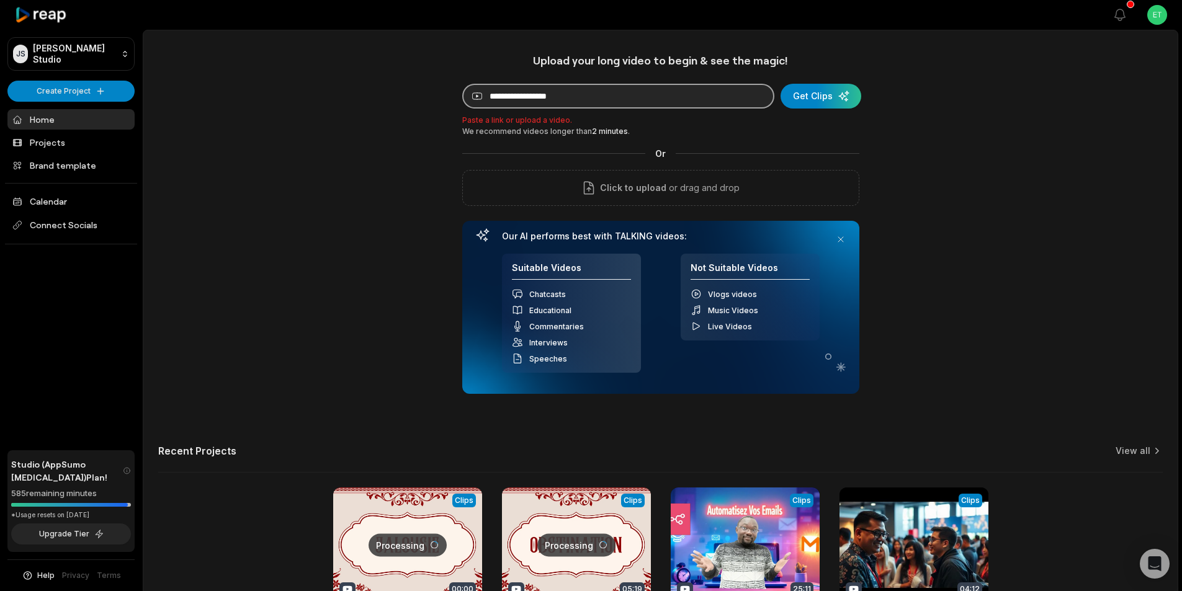
paste input "**********"
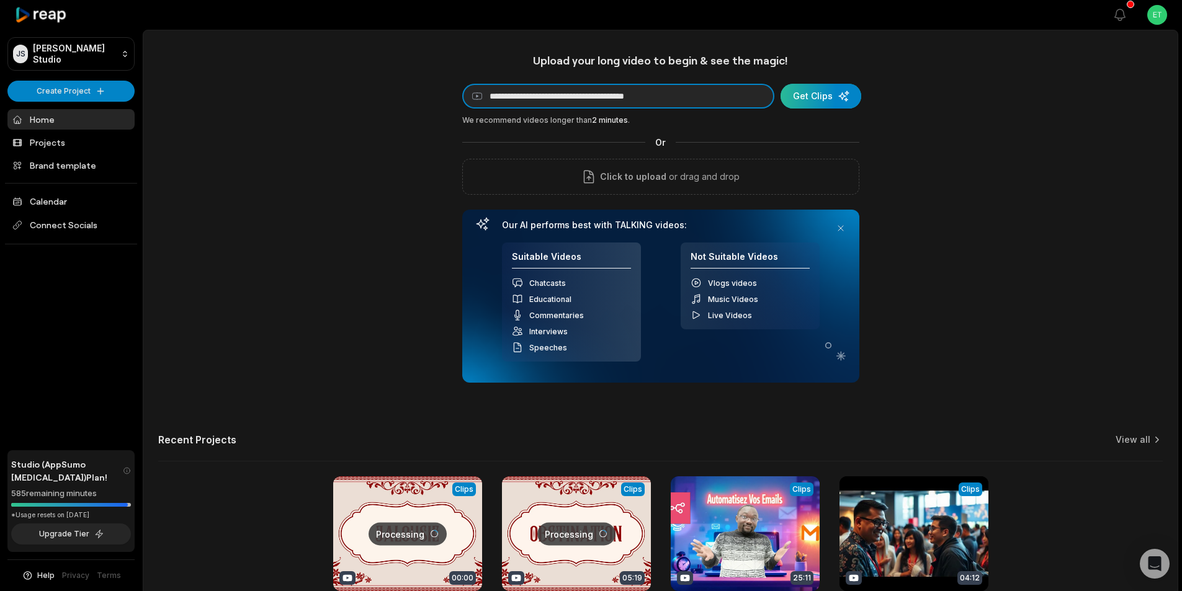
type input "**********"
click at [816, 95] on div "submit" at bounding box center [821, 96] width 81 height 25
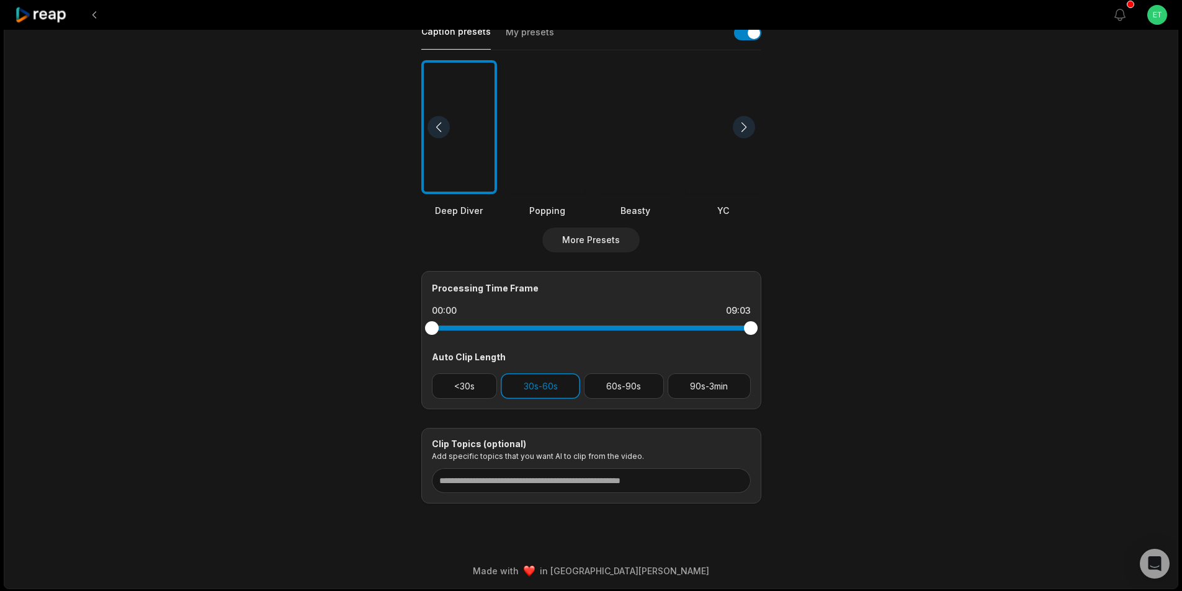
scroll to position [308, 0]
click at [620, 386] on button "60s-90s" at bounding box center [624, 384] width 80 height 25
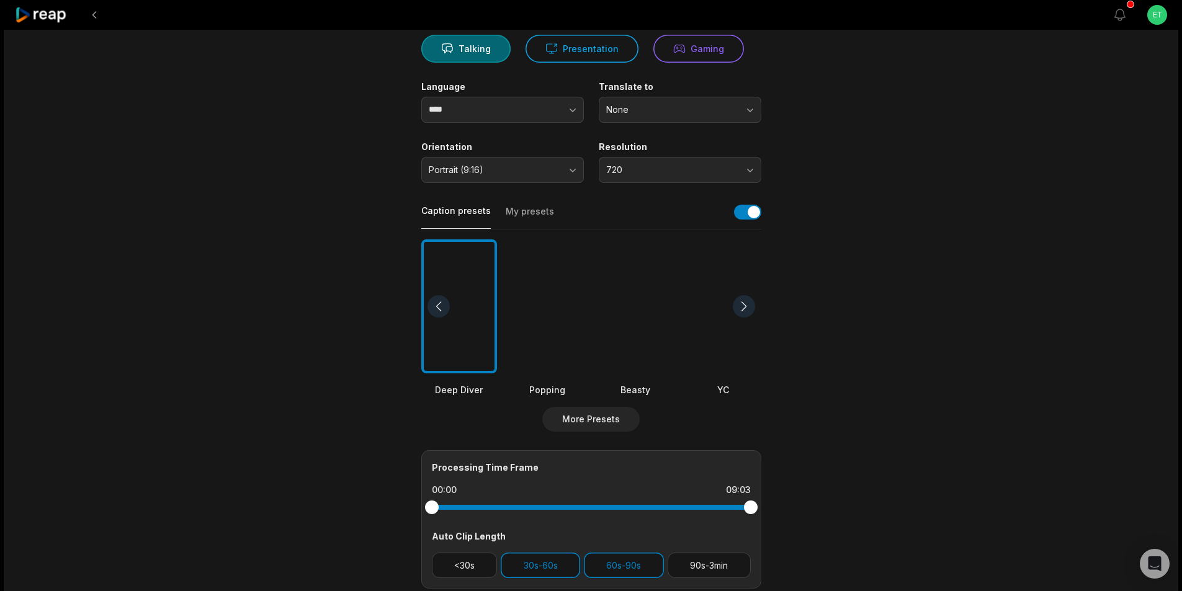
scroll to position [60, 0]
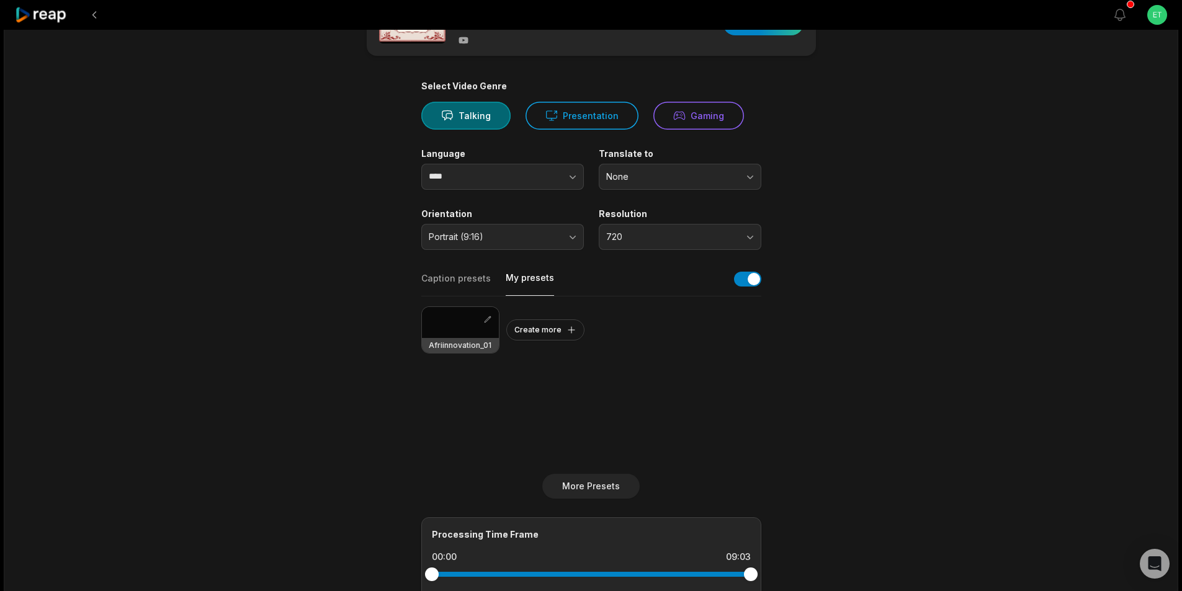
click at [523, 275] on button "My presets" at bounding box center [530, 284] width 48 height 24
click at [447, 325] on div at bounding box center [460, 322] width 77 height 31
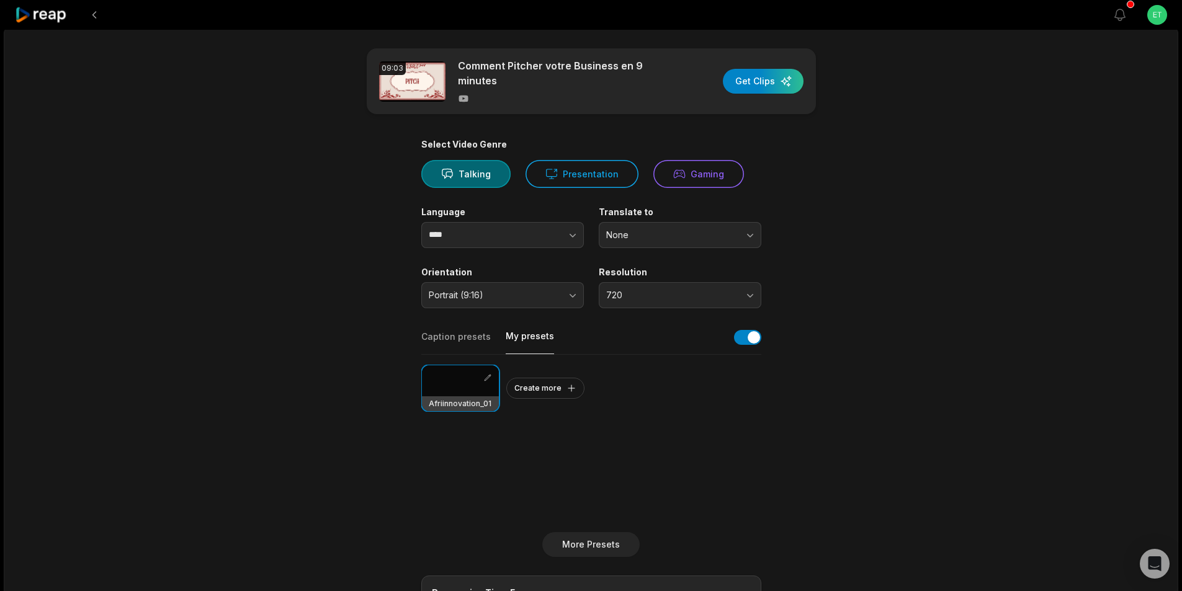
scroll to position [0, 0]
click at [762, 86] on div "button" at bounding box center [763, 83] width 81 height 25
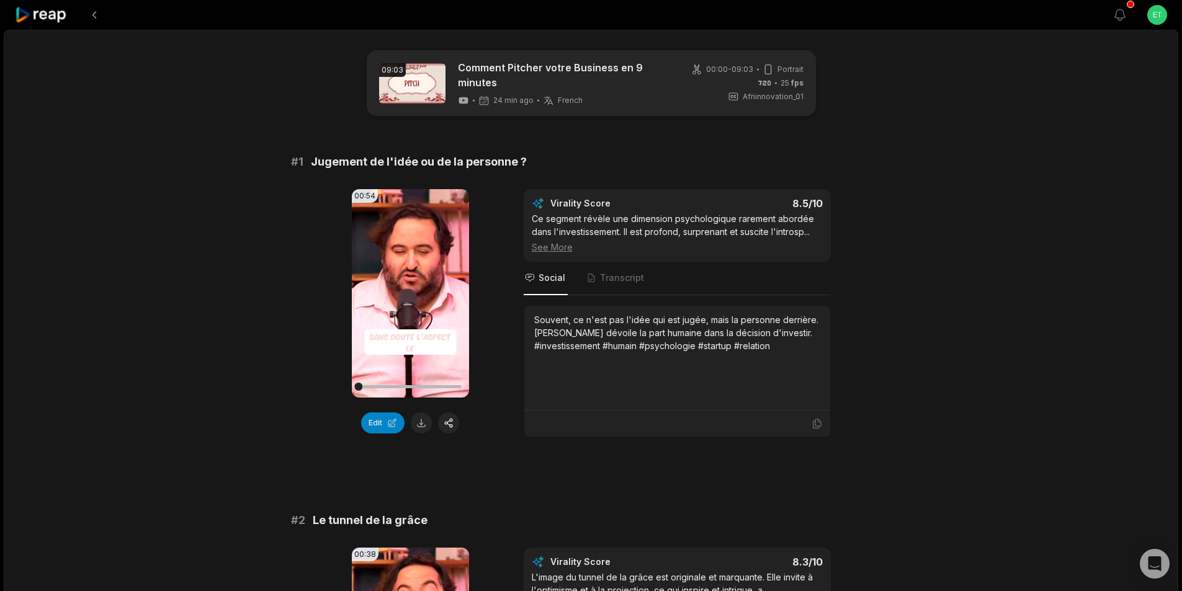
click at [451, 161] on span "Jugement de l'idée ou de la personne ?" at bounding box center [419, 161] width 216 height 17
copy span "Jugement de l'idée ou de la personne ?"
click at [423, 426] on button at bounding box center [421, 423] width 21 height 21
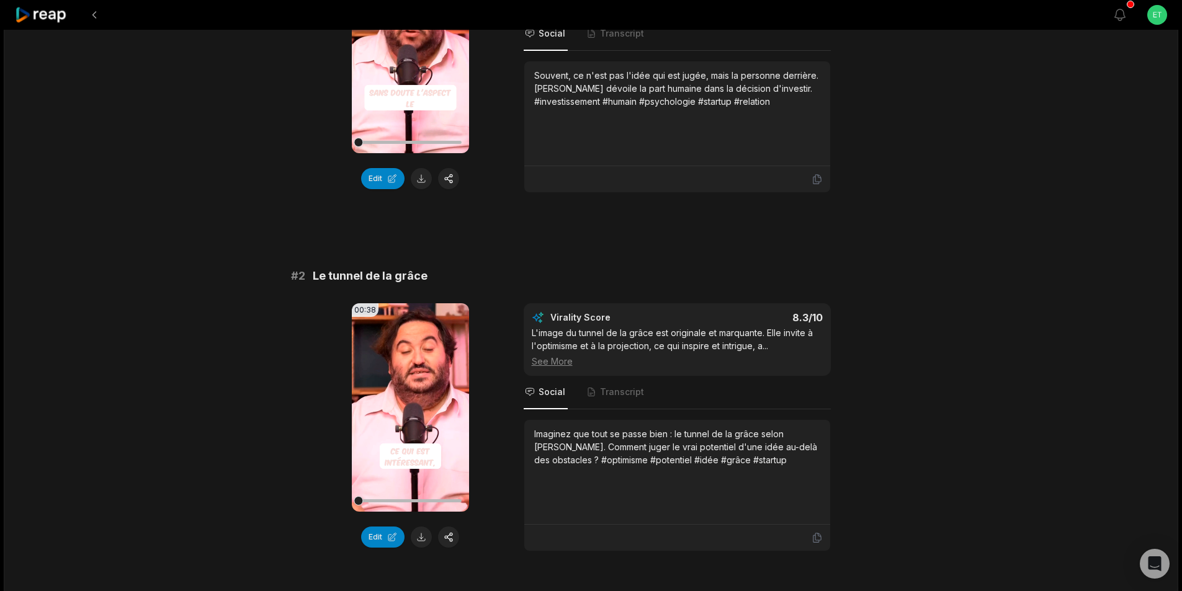
scroll to position [248, 0]
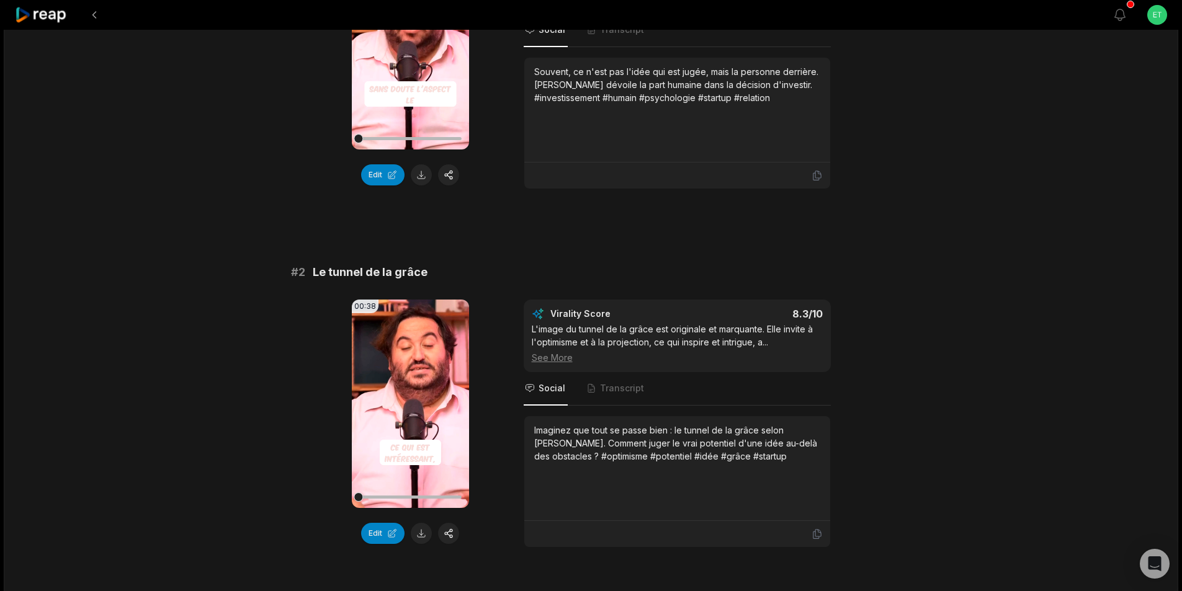
click at [365, 267] on span "Le tunnel de la grâce" at bounding box center [370, 272] width 115 height 17
copy span "Le tunnel de la grâce"
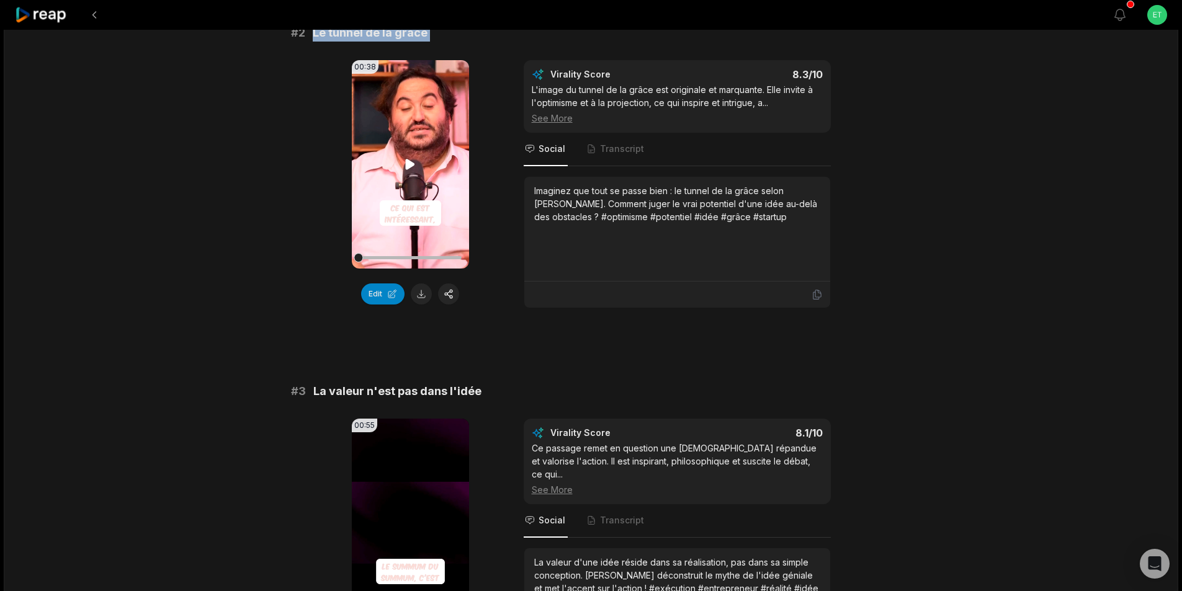
scroll to position [496, 0]
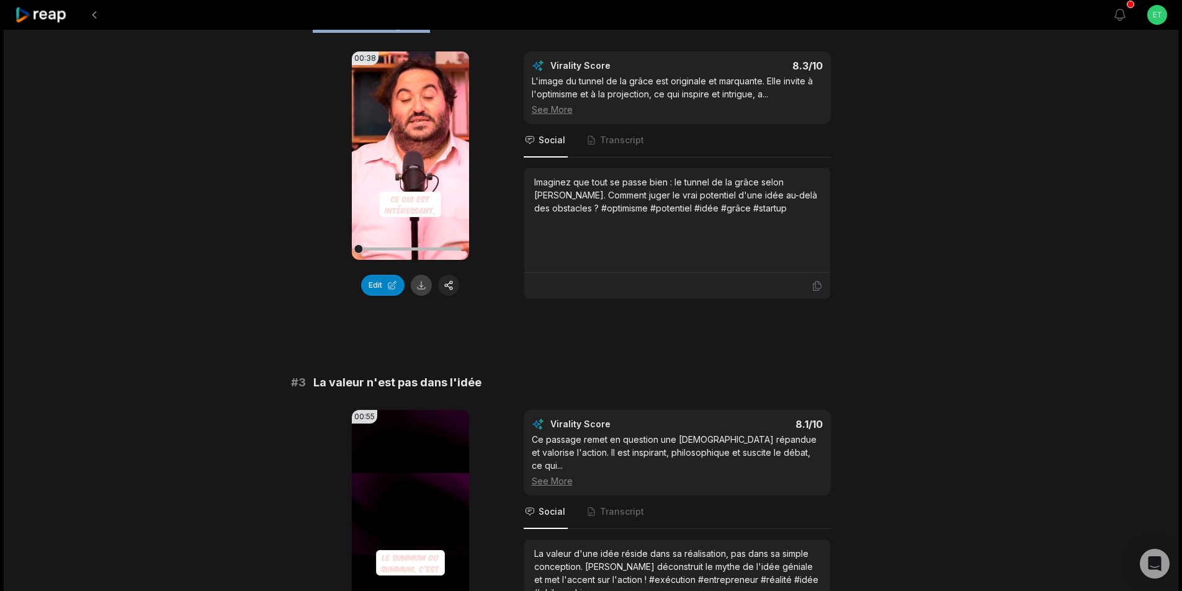
click at [420, 284] on button at bounding box center [421, 285] width 21 height 21
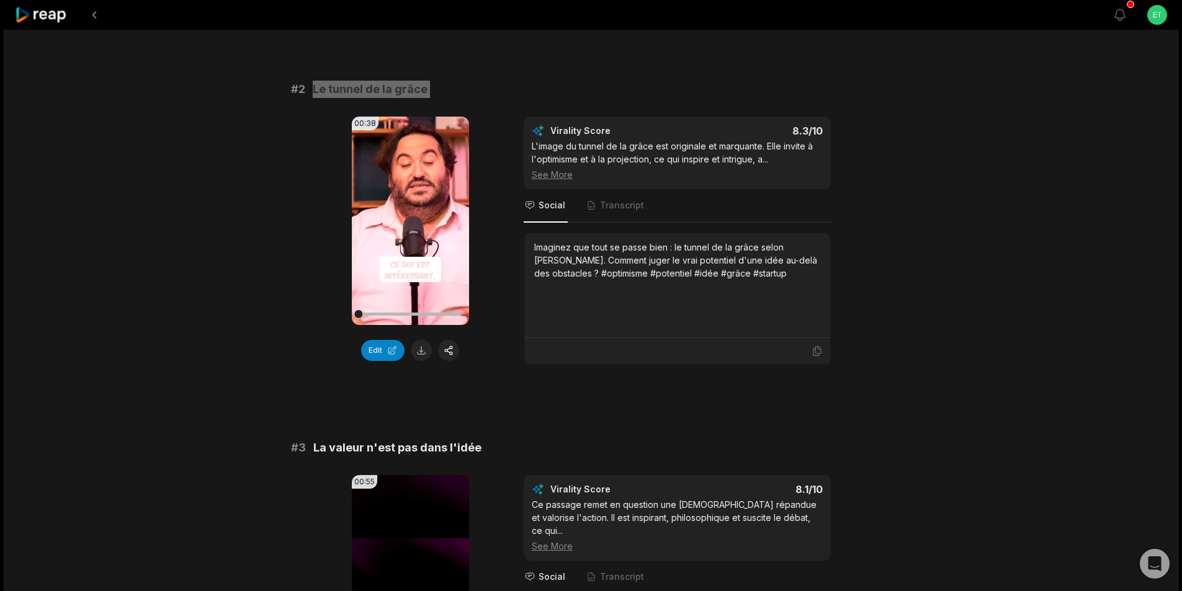
scroll to position [434, 0]
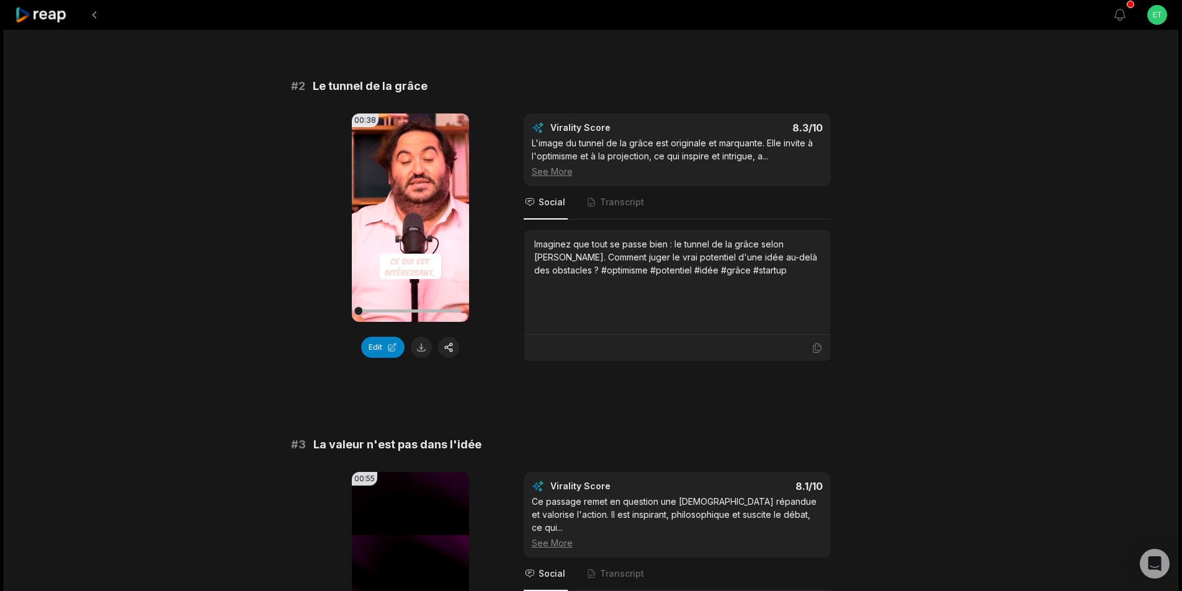
click at [398, 443] on span "La valeur n'est pas dans l'idée" at bounding box center [397, 444] width 168 height 17
copy span "La valeur n'est pas dans l'idée"
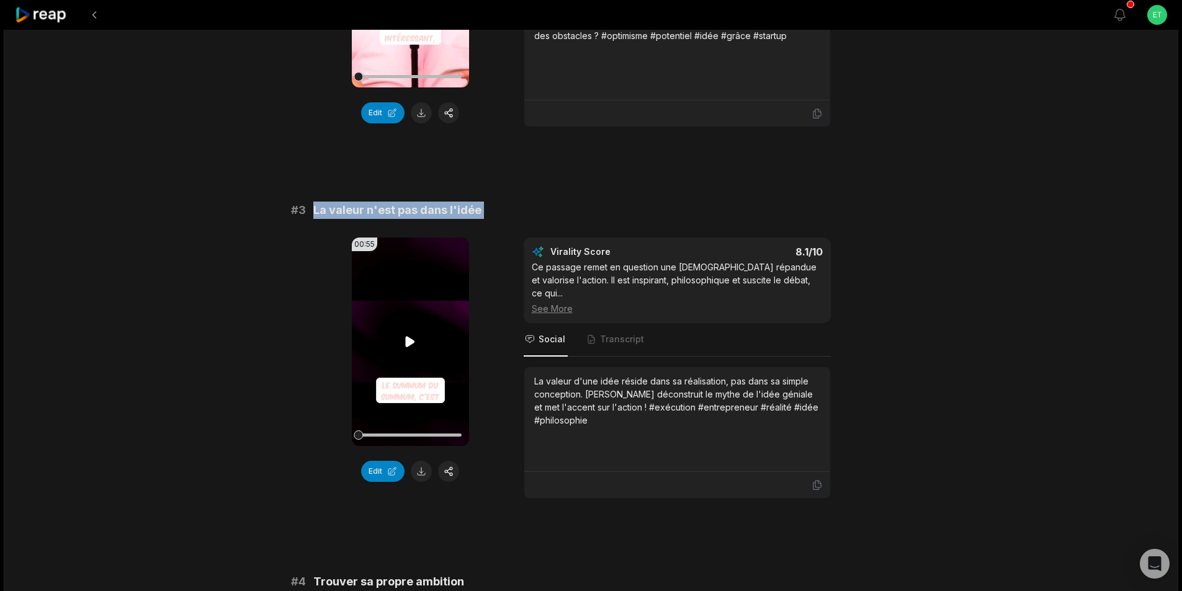
scroll to position [683, 0]
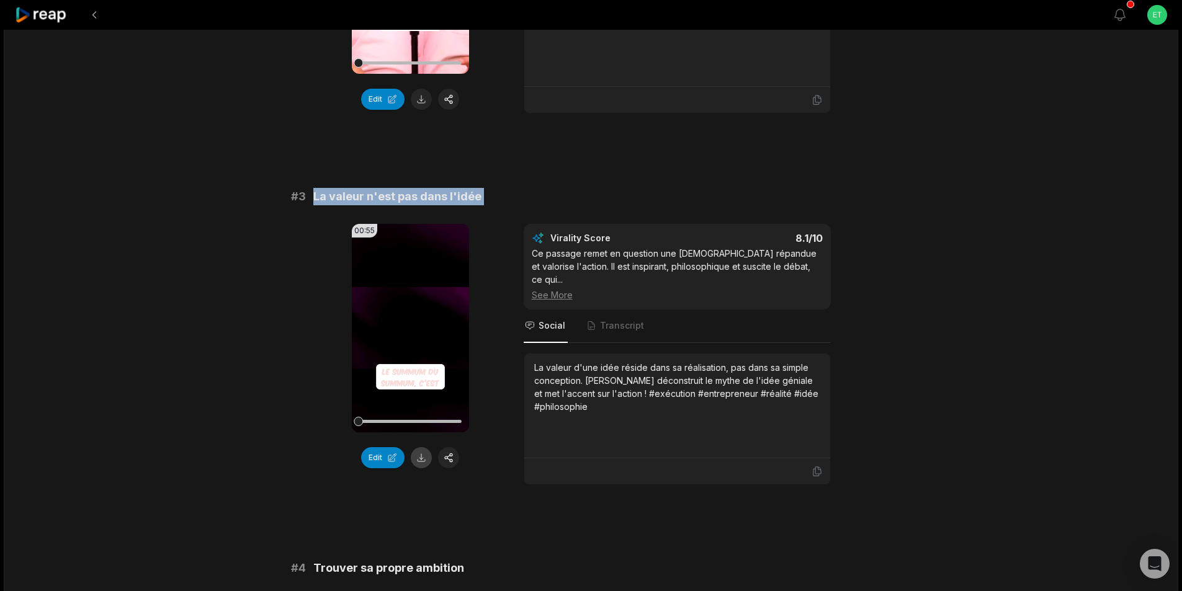
click at [423, 457] on button at bounding box center [421, 457] width 21 height 21
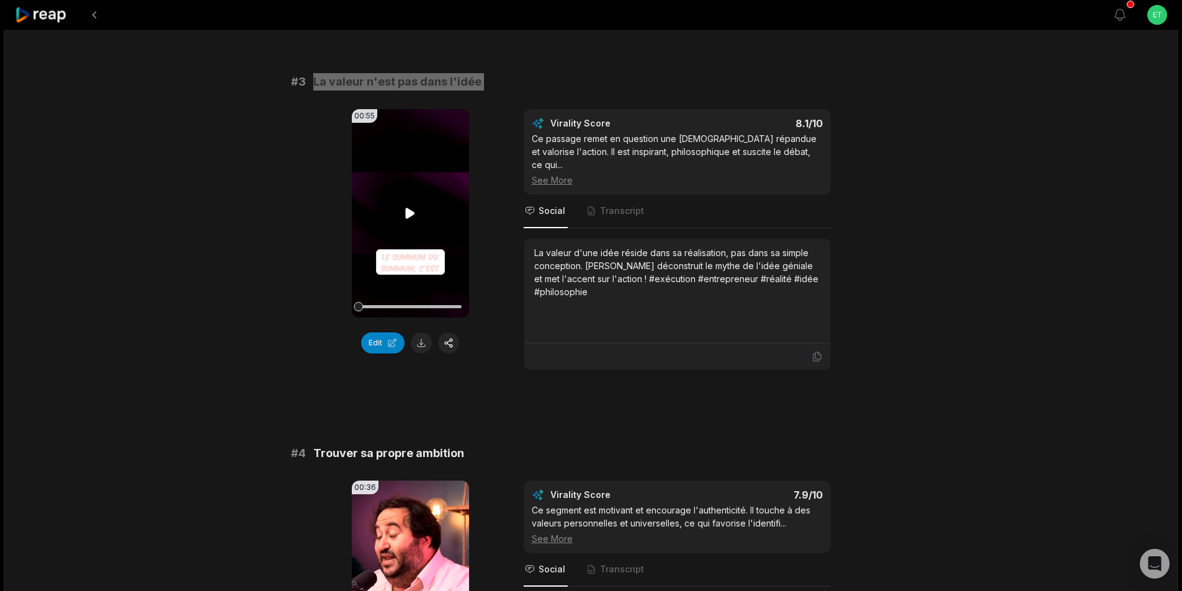
scroll to position [931, 0]
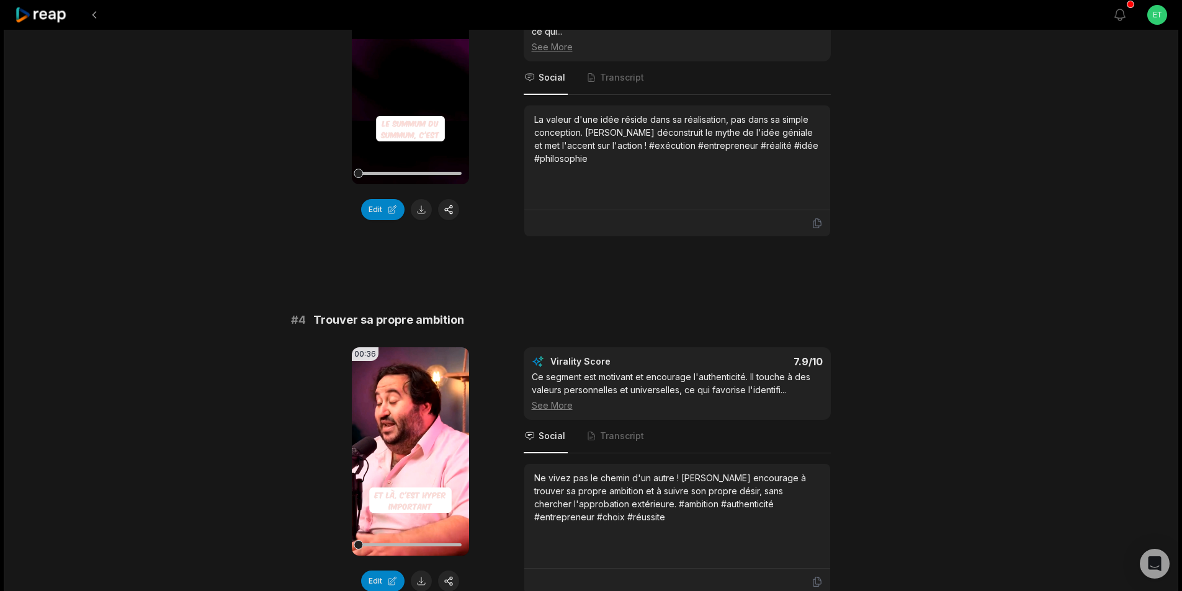
click at [390, 312] on span "Trouver sa propre ambition" at bounding box center [388, 320] width 151 height 17
copy span "Trouver sa propre ambition"
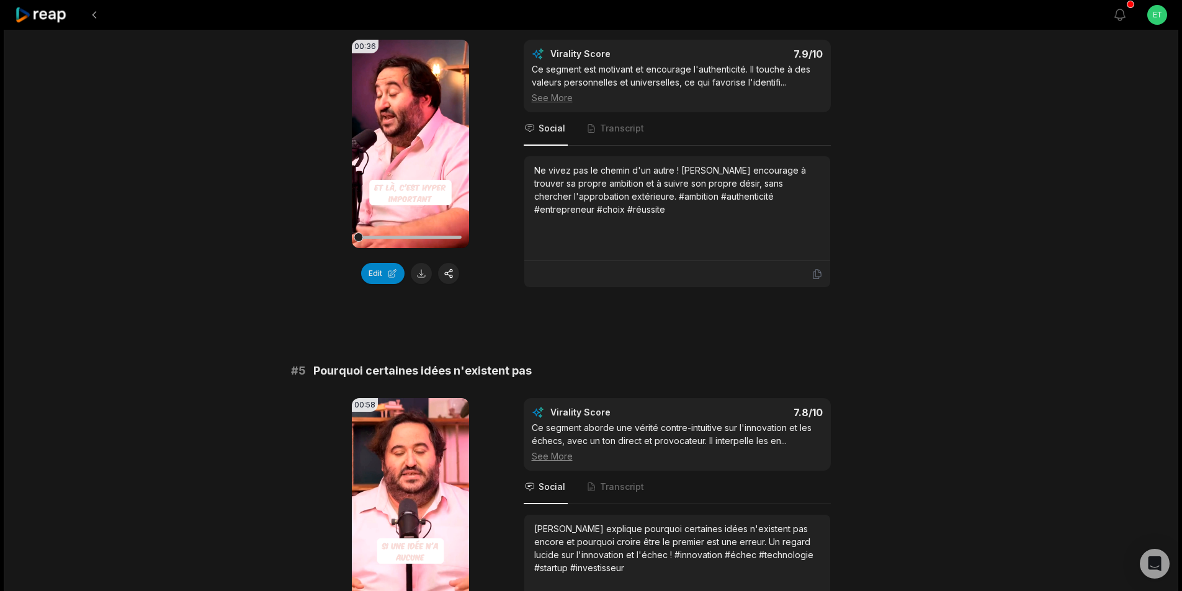
scroll to position [1241, 0]
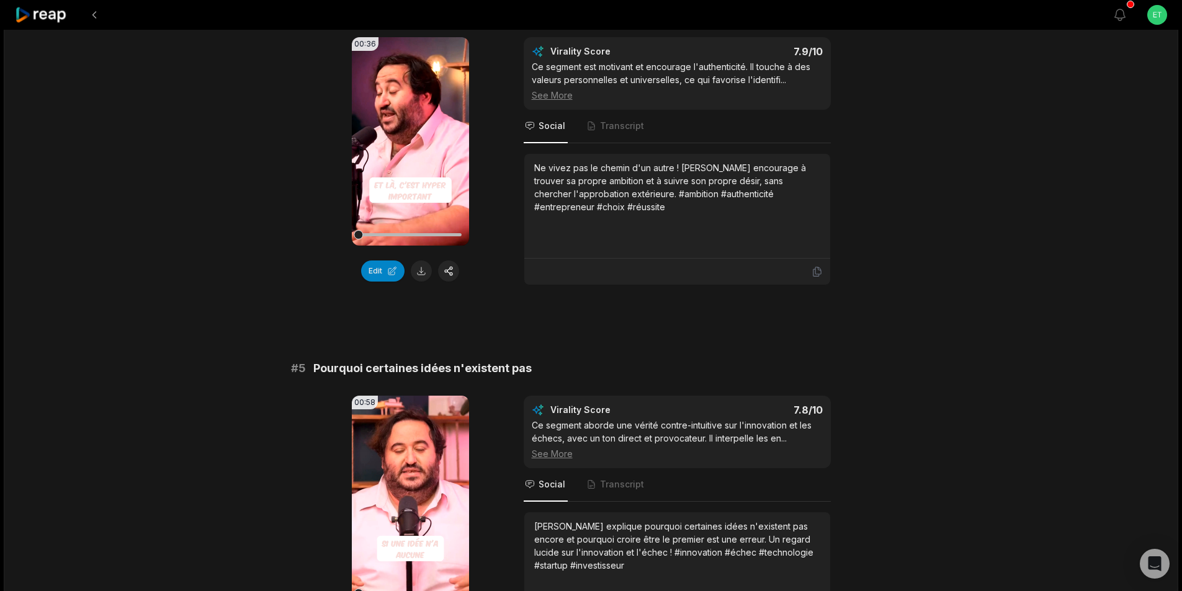
drag, startPoint x: 421, startPoint y: 254, endPoint x: 420, endPoint y: 262, distance: 8.1
click at [421, 261] on button at bounding box center [421, 271] width 21 height 21
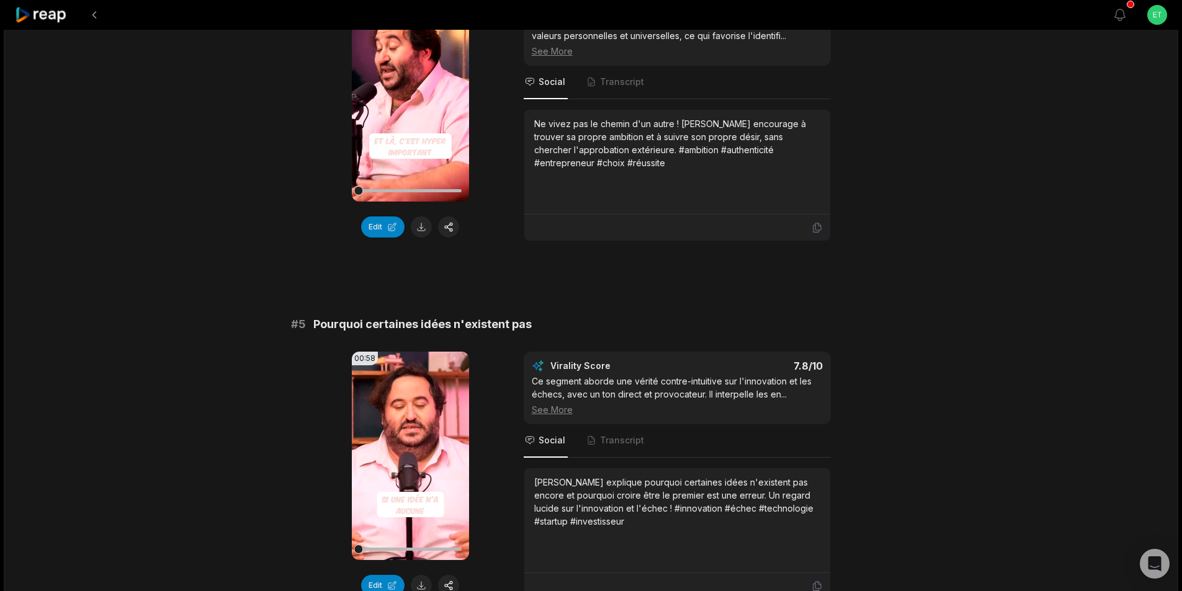
scroll to position [1303, 0]
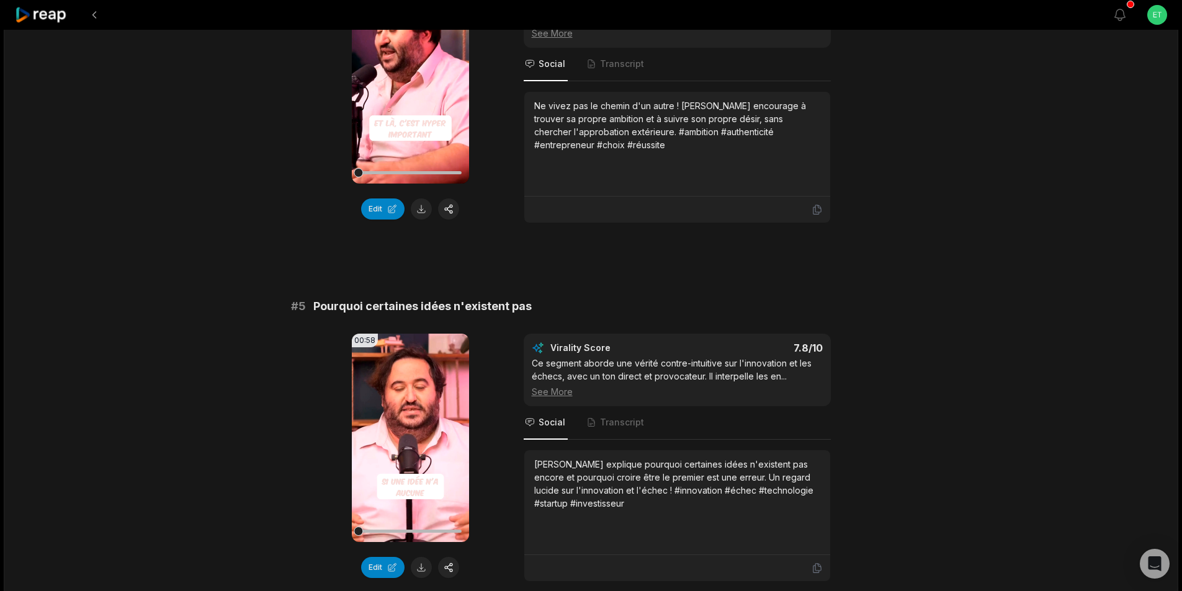
click at [426, 298] on span "Pourquoi certaines idées n'existent pas" at bounding box center [422, 306] width 218 height 17
copy span "Pourquoi certaines idées n'existent pas"
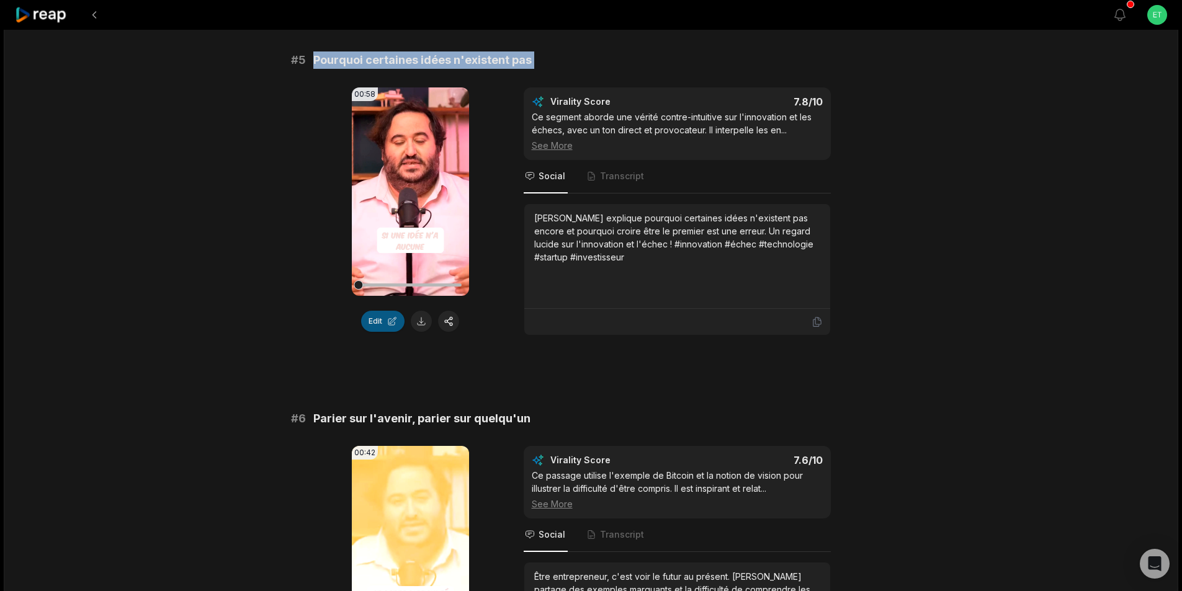
scroll to position [1552, 0]
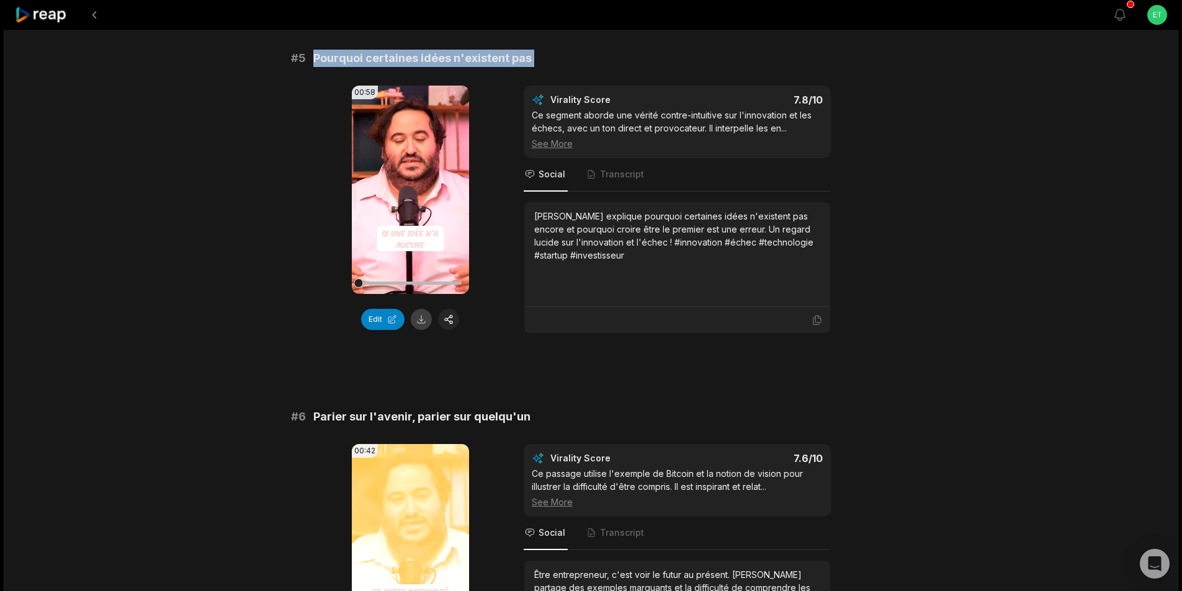
click at [419, 309] on button at bounding box center [421, 319] width 21 height 21
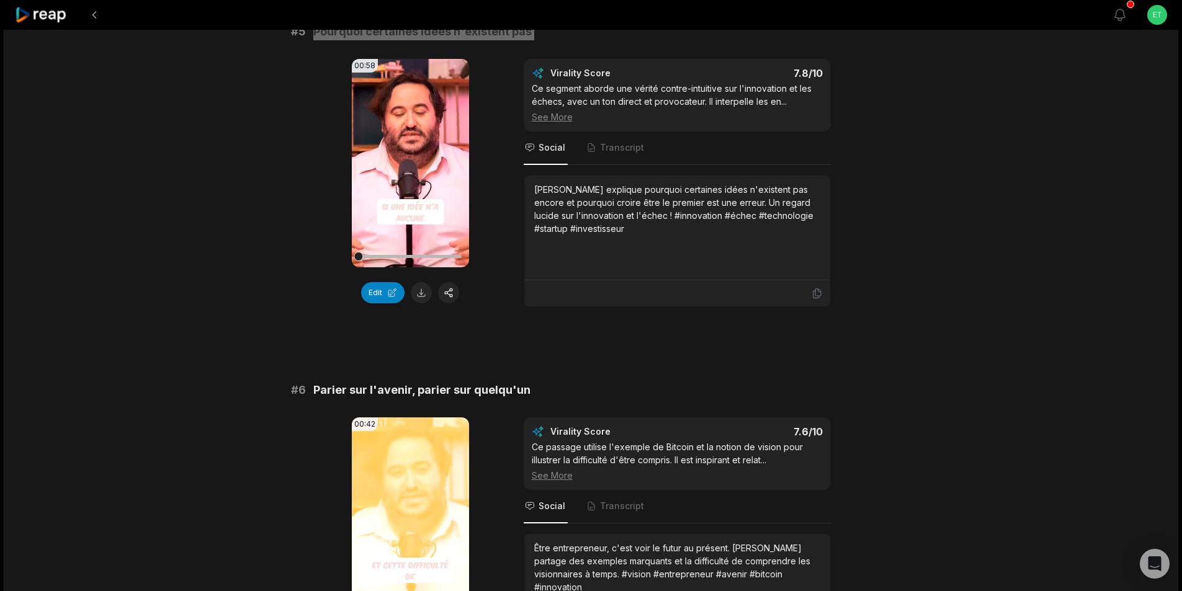
scroll to position [1614, 0]
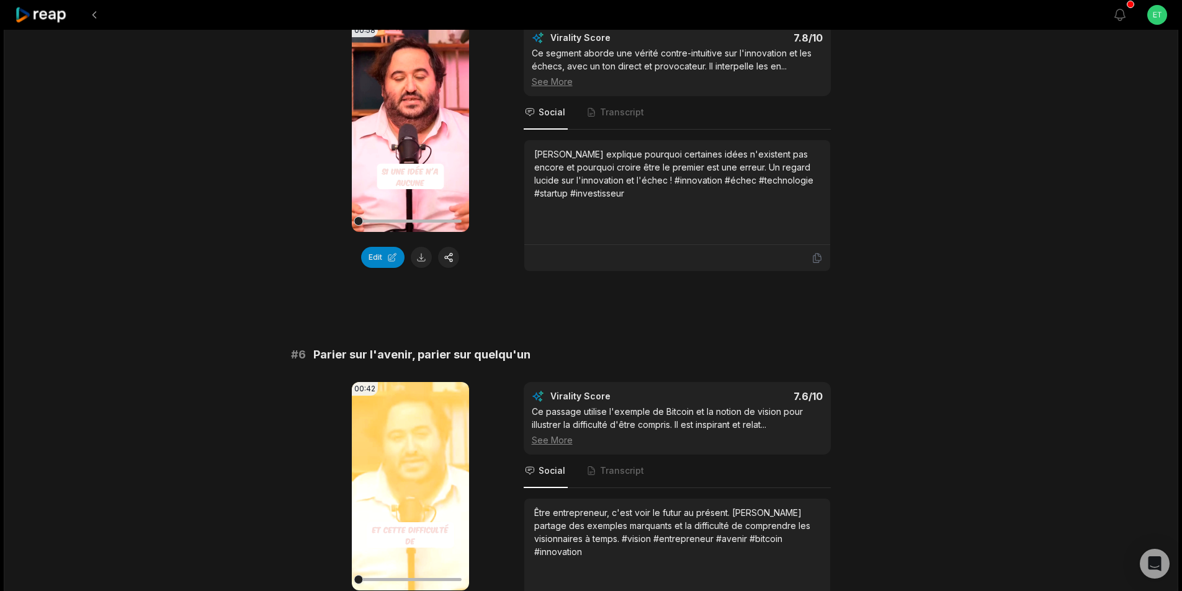
click at [406, 346] on span "Parier sur l'avenir, parier sur quelqu'un" at bounding box center [421, 354] width 217 height 17
copy span "Parier sur l'avenir, parier sur quelqu'un"
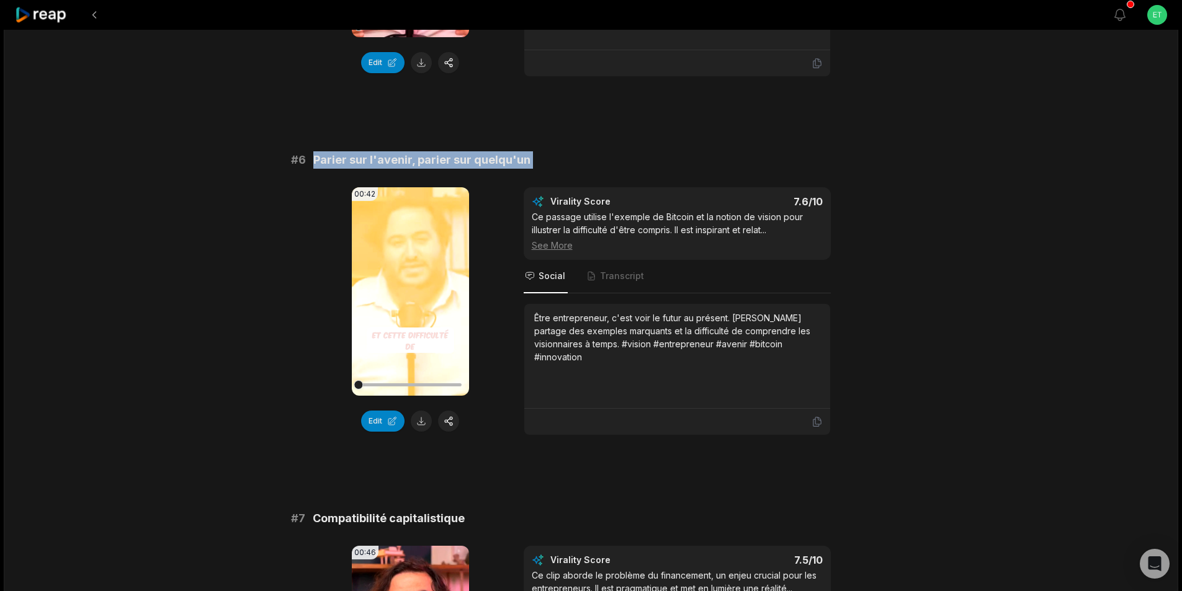
scroll to position [1862, 0]
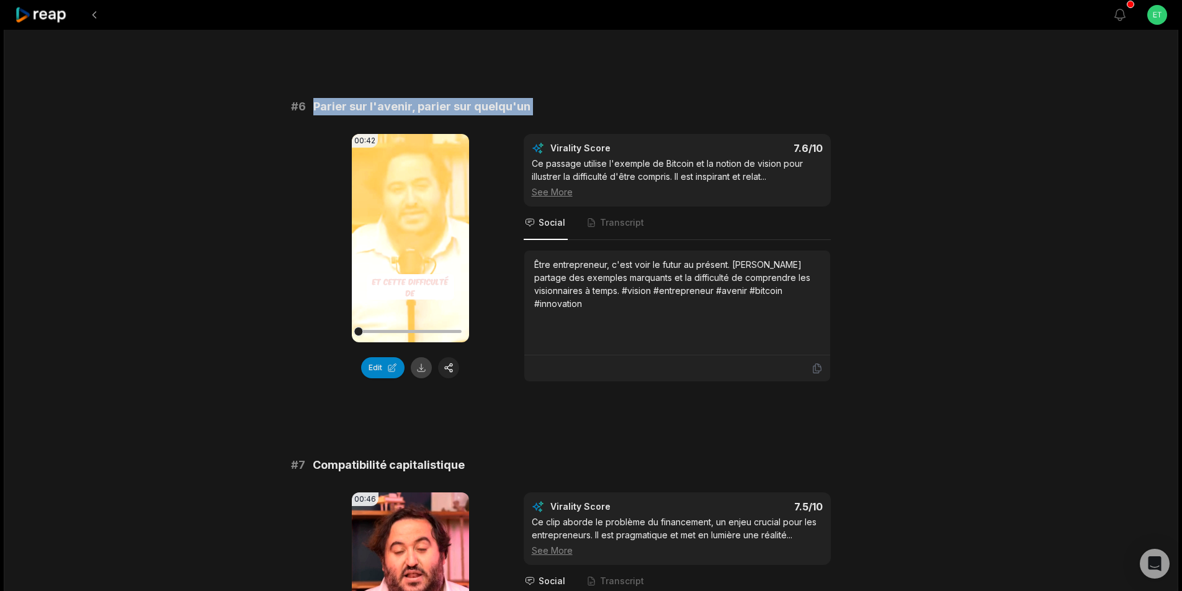
click at [421, 358] on button at bounding box center [421, 367] width 21 height 21
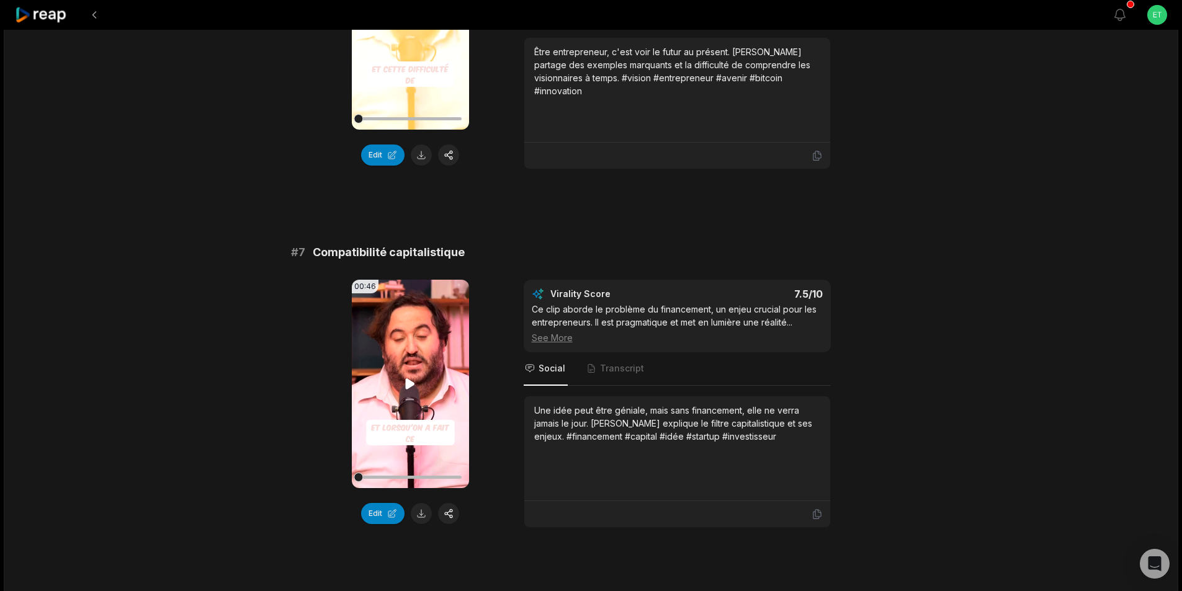
scroll to position [2110, 0]
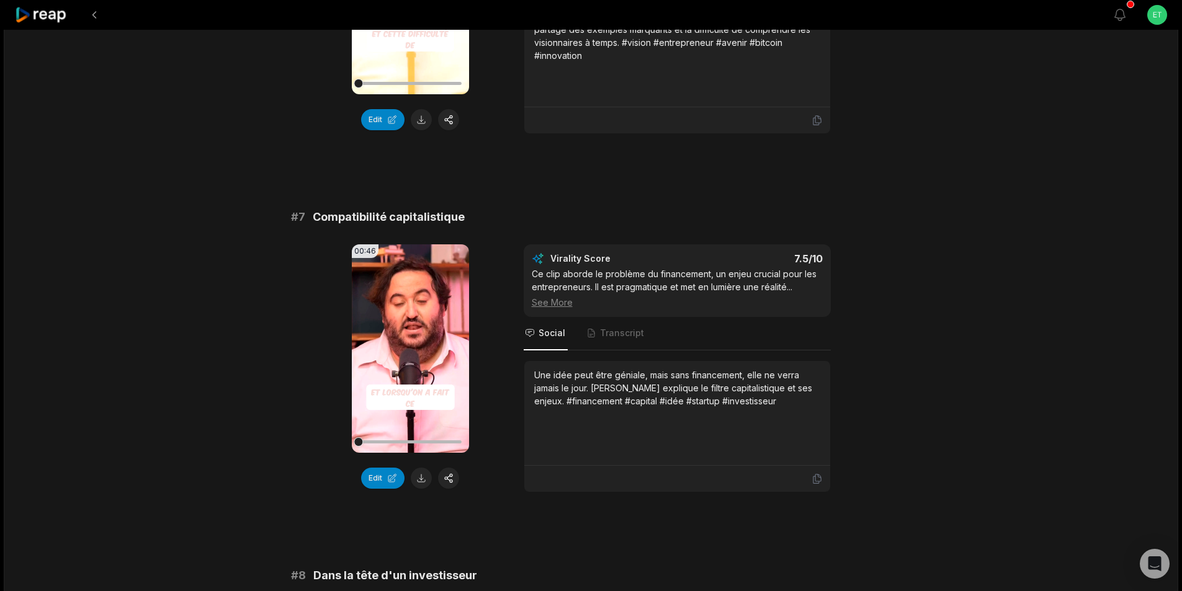
click at [397, 209] on span "Compatibilité capitalistique" at bounding box center [389, 217] width 152 height 17
copy span "Compatibilité capitalistique"
click at [423, 469] on button at bounding box center [421, 478] width 21 height 21
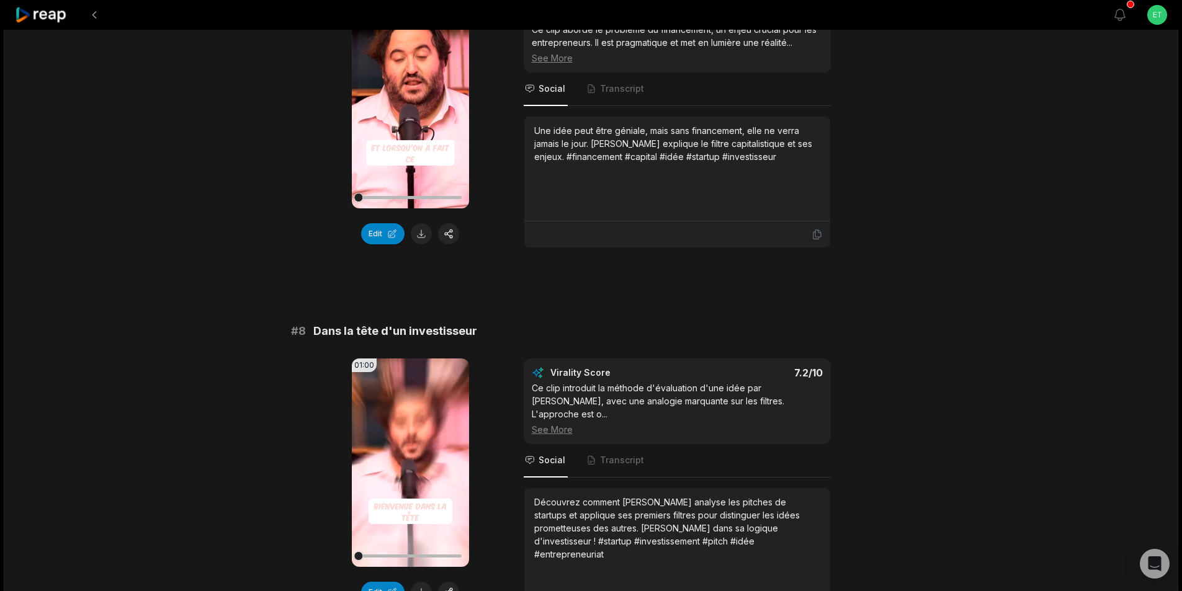
scroll to position [2358, 0]
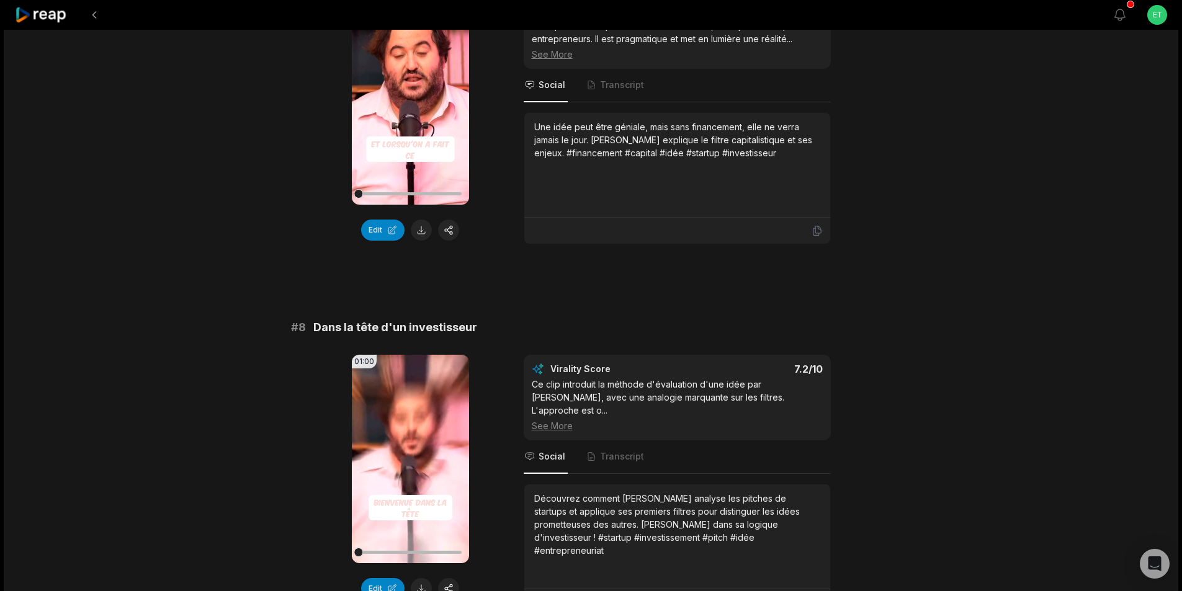
click at [377, 319] on span "Dans la tête d'un investisseur" at bounding box center [395, 327] width 164 height 17
copy span "Dans la tête d'un investisseur"
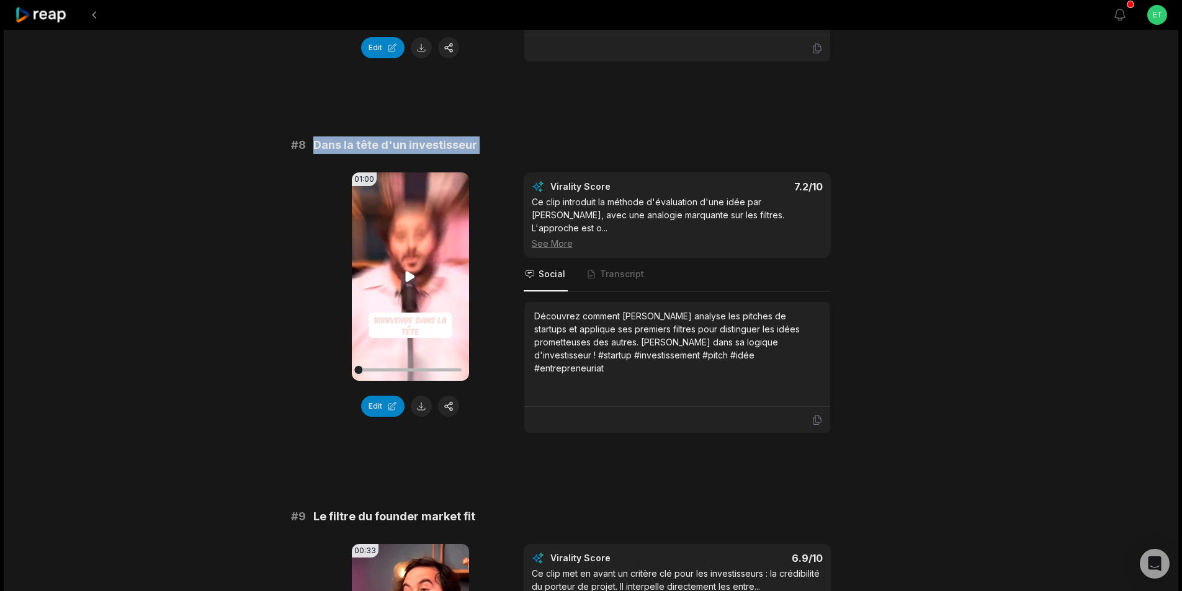
scroll to position [2545, 0]
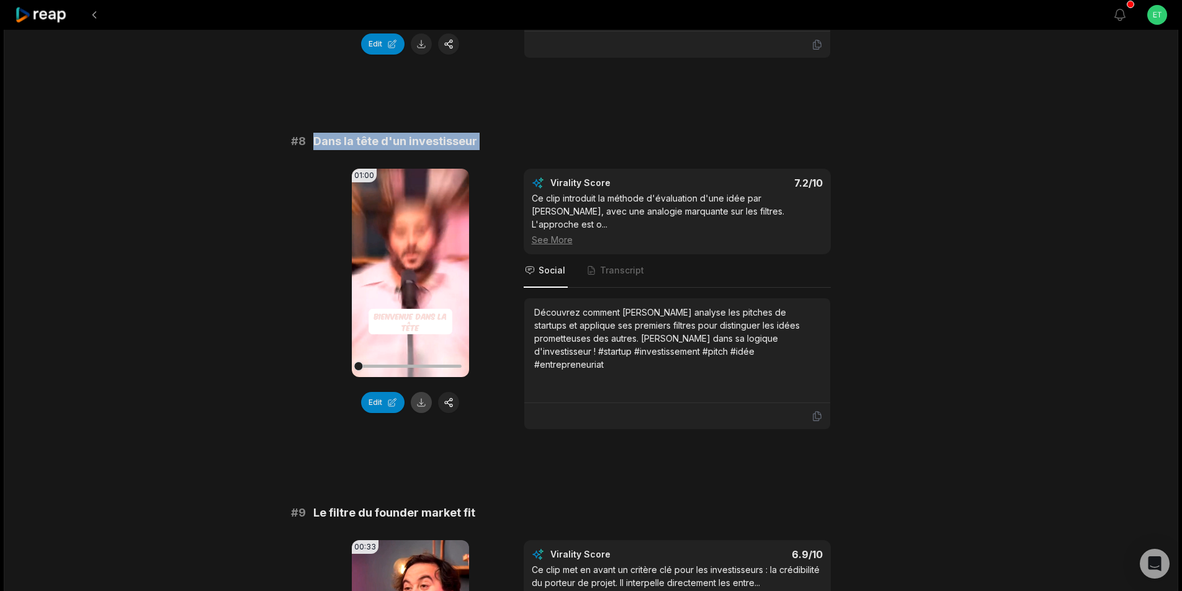
click at [421, 392] on button at bounding box center [421, 402] width 21 height 21
click at [364, 505] on span "Le filtre du founder market fit" at bounding box center [394, 513] width 162 height 17
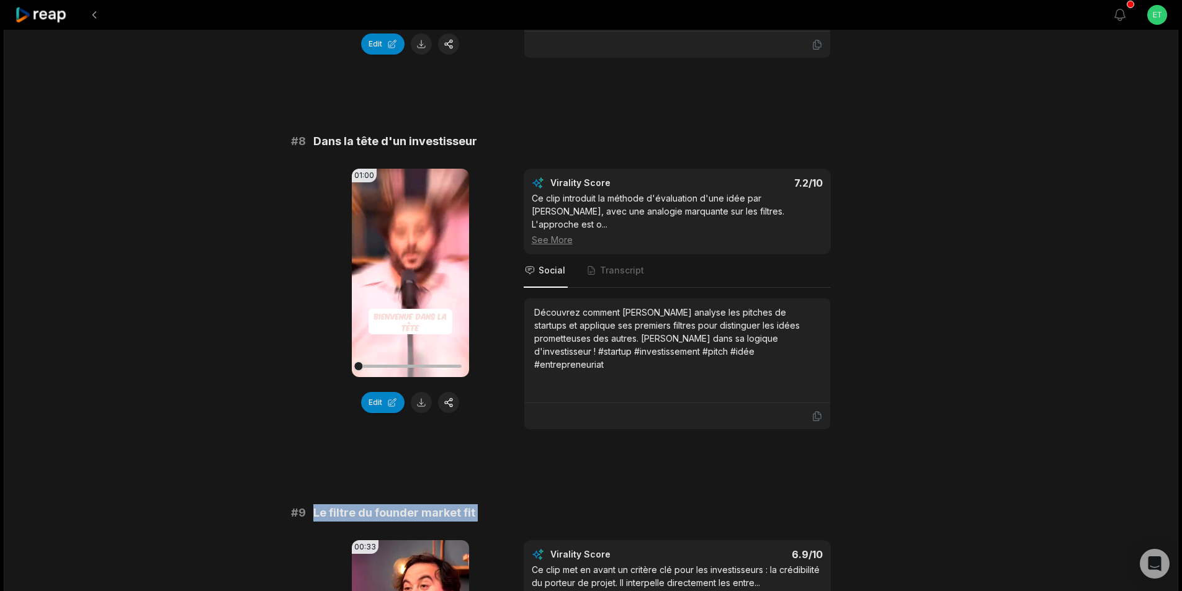
click at [364, 505] on span "Le filtre du founder market fit" at bounding box center [394, 513] width 162 height 17
copy span "Le filtre du founder market fit"
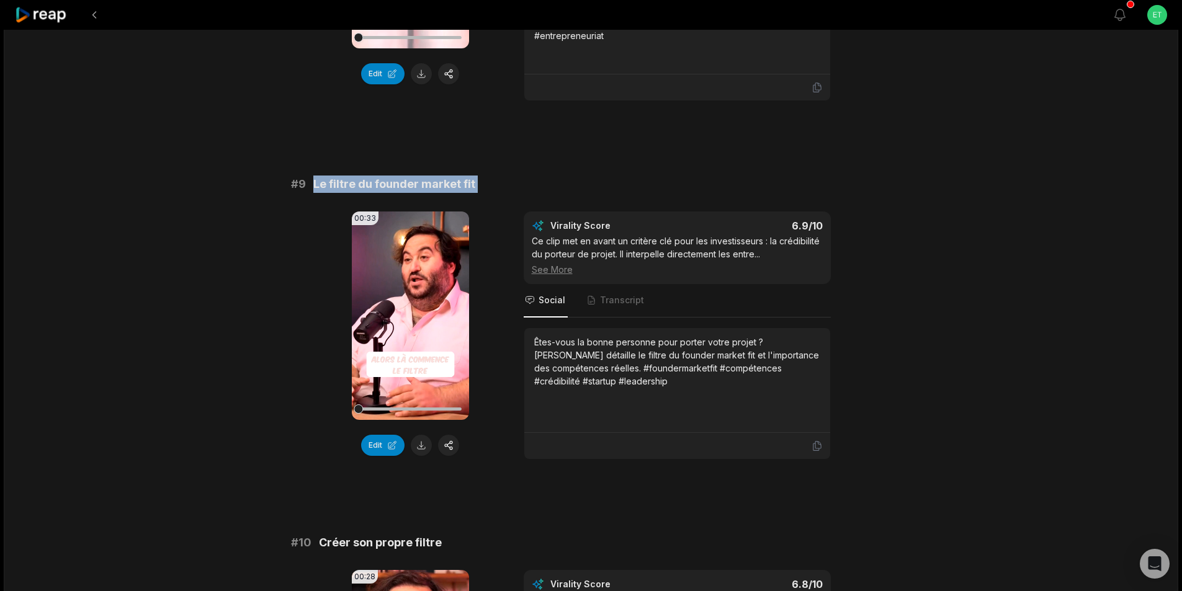
scroll to position [2917, 0]
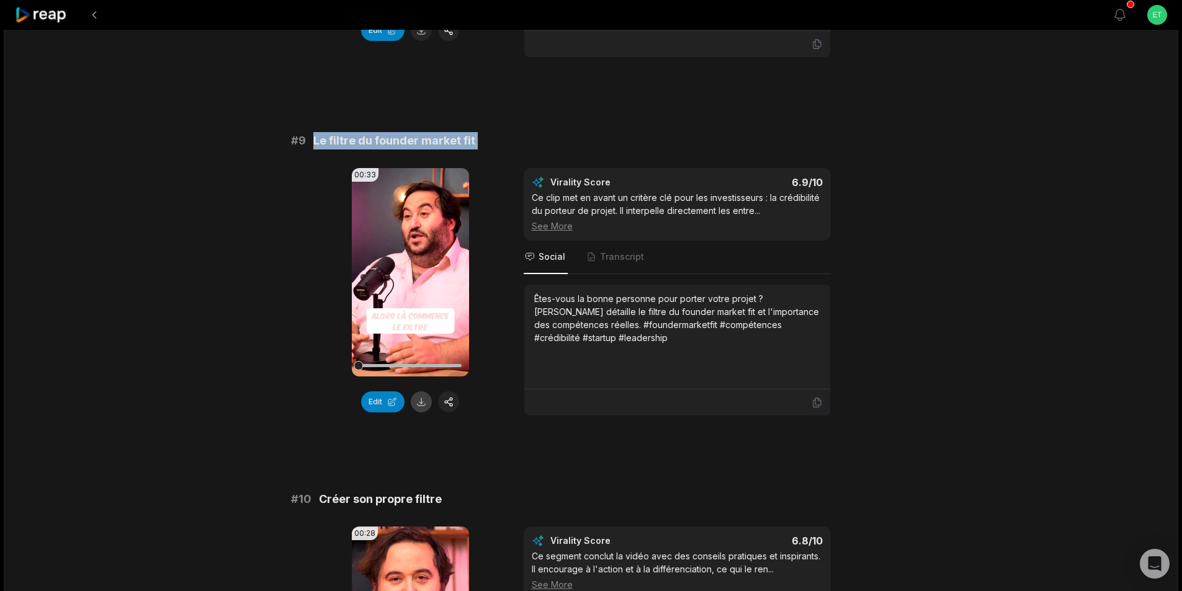
click at [426, 392] on button at bounding box center [421, 402] width 21 height 21
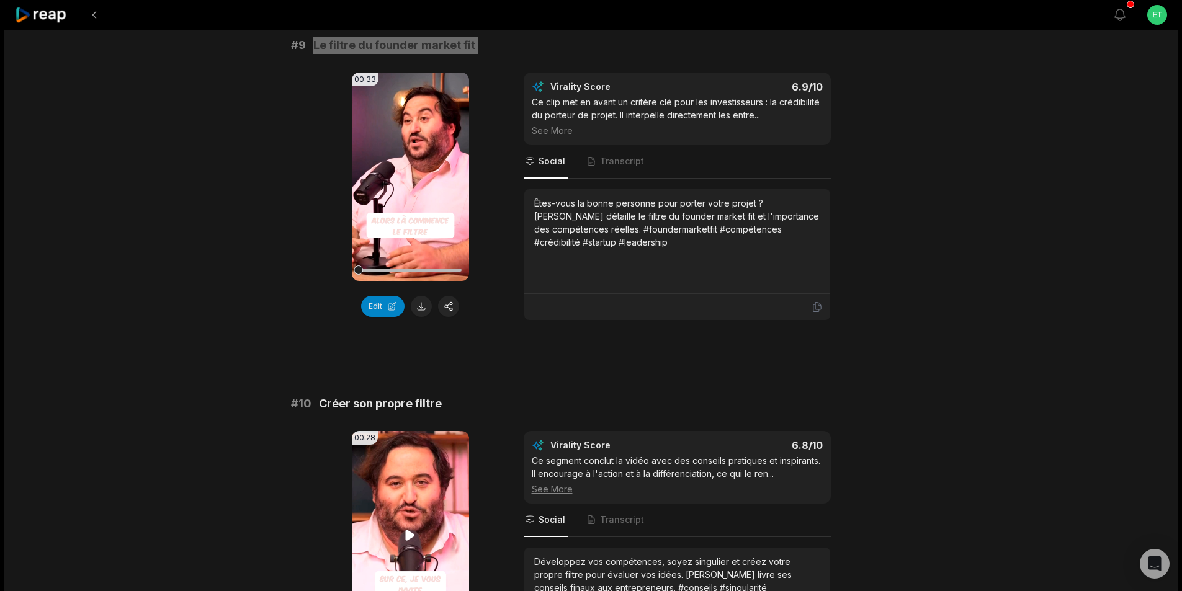
scroll to position [3041, 0]
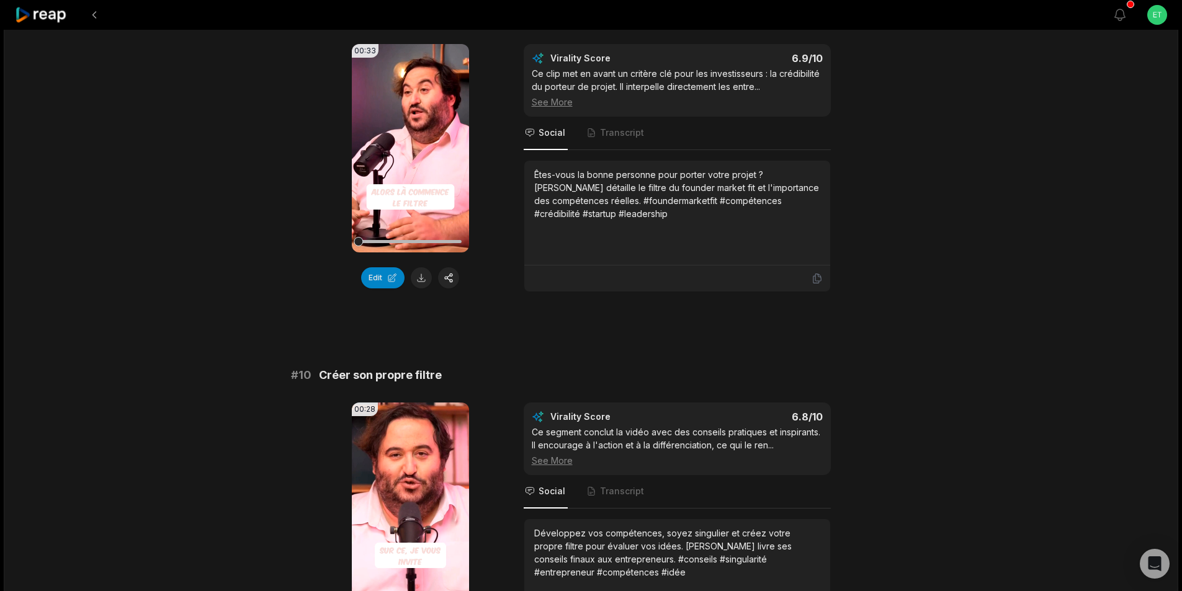
click at [369, 367] on span "Créer son propre filtre" at bounding box center [380, 375] width 123 height 17
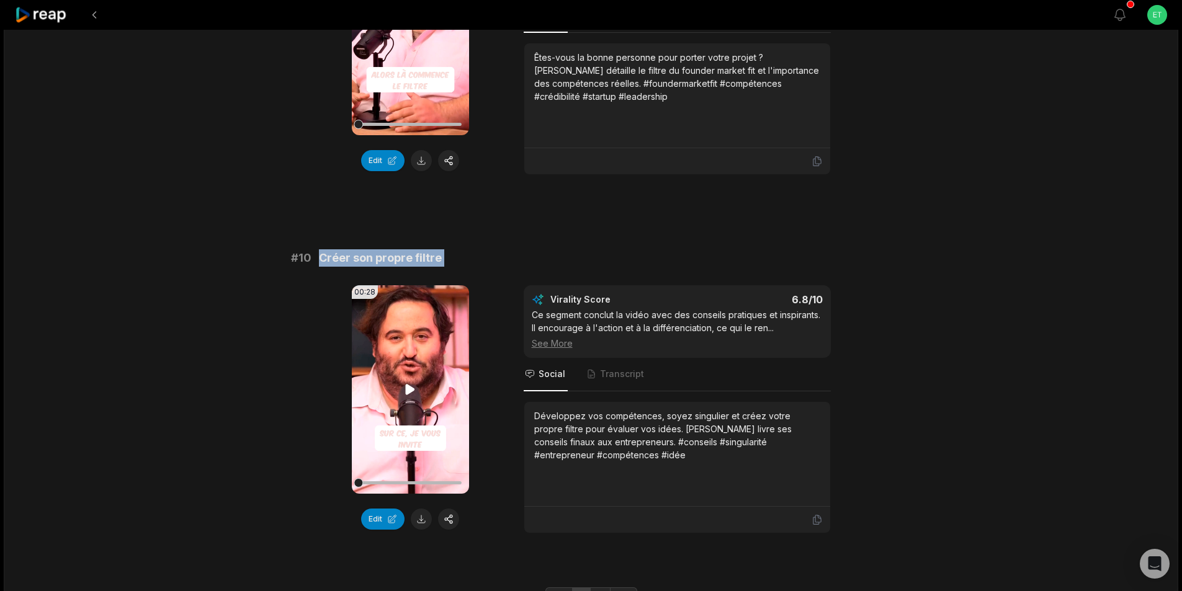
scroll to position [3198, 0]
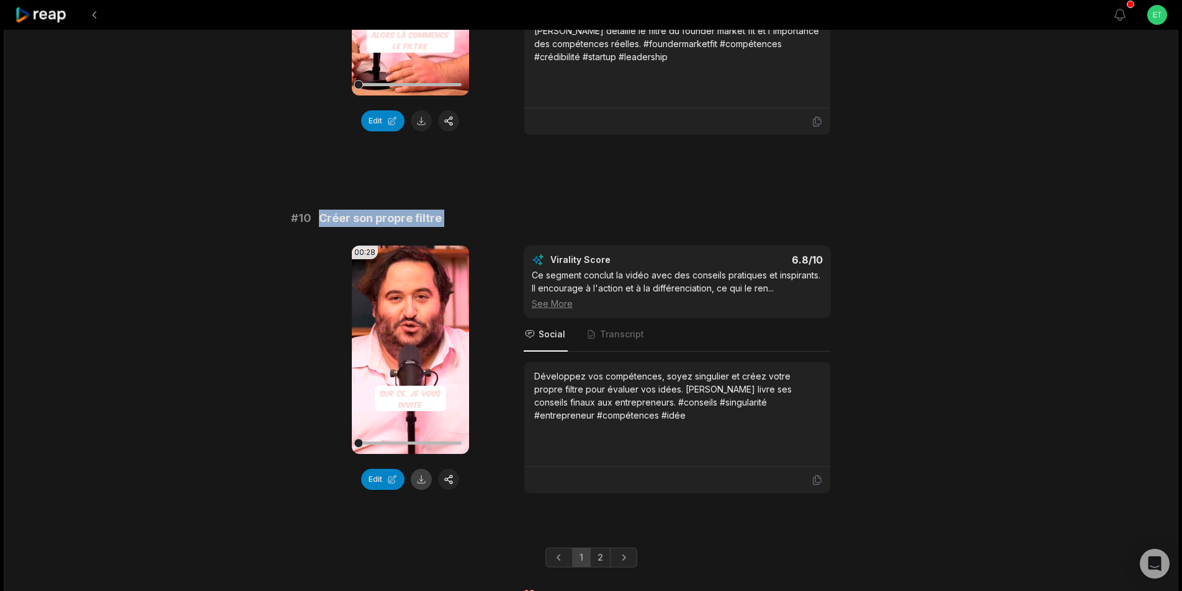
click at [423, 469] on button at bounding box center [421, 479] width 21 height 21
click at [600, 548] on link "2" at bounding box center [600, 558] width 20 height 20
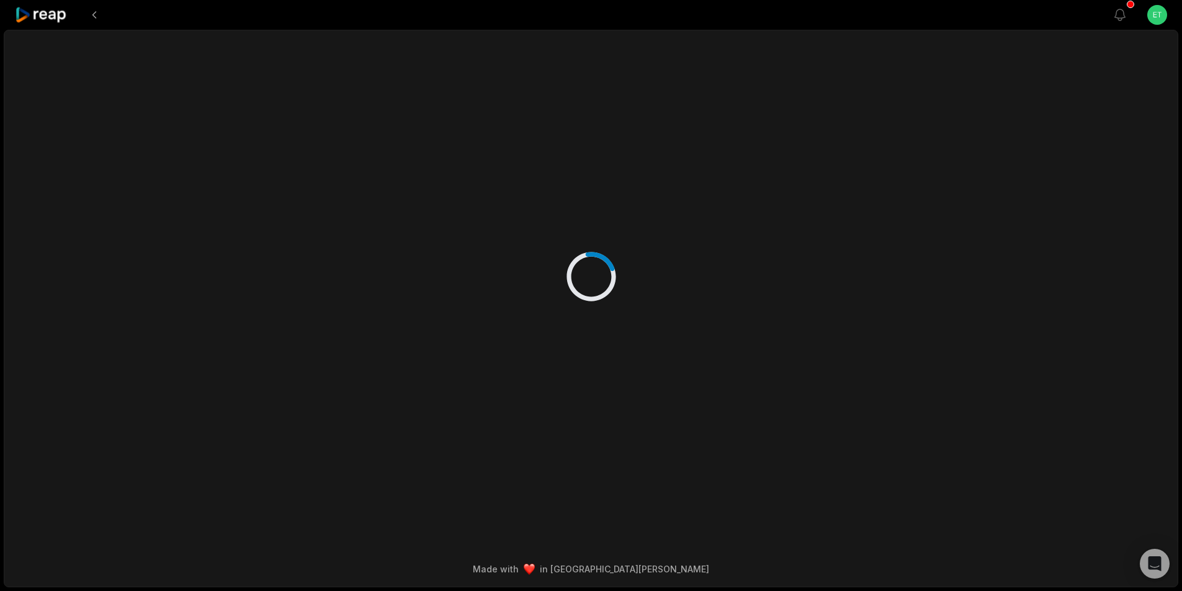
scroll to position [0, 0]
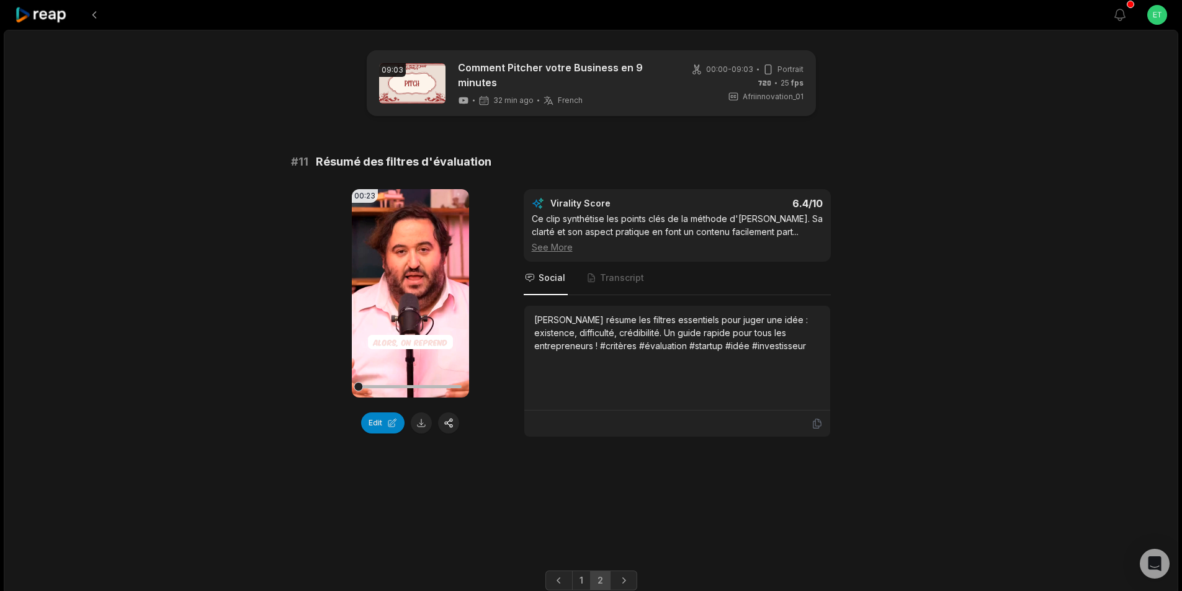
click at [425, 161] on span "Résumé des filtres d'évaluation" at bounding box center [404, 161] width 176 height 17
click at [421, 422] on button at bounding box center [421, 423] width 21 height 21
click at [410, 282] on video "Your browser does not support mp4 format." at bounding box center [410, 293] width 117 height 209
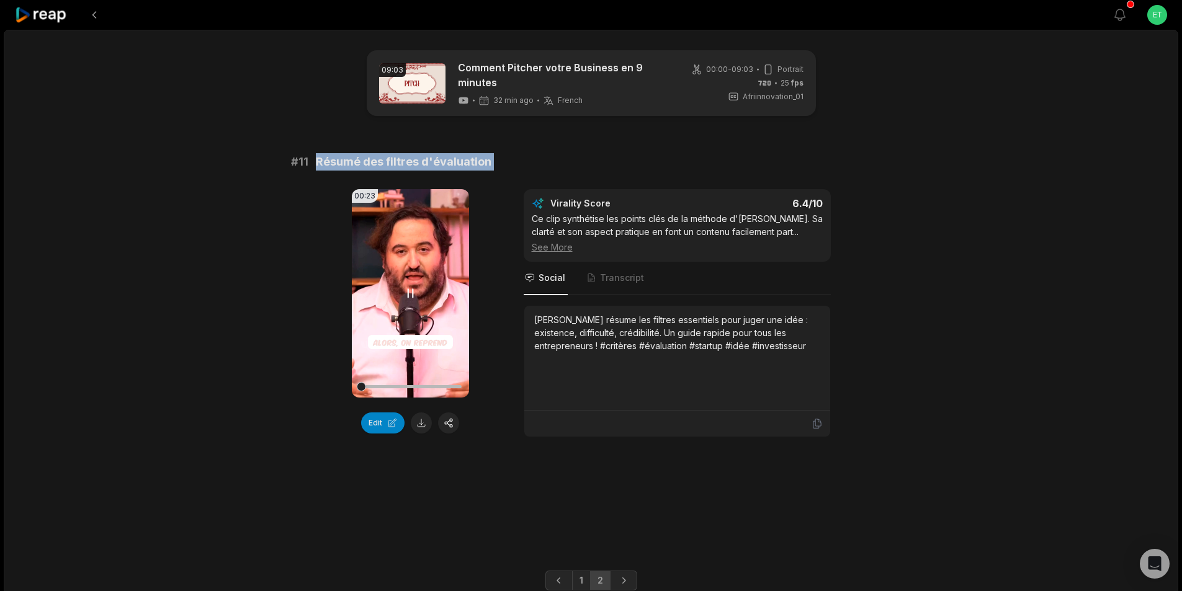
click at [410, 282] on video "Your browser does not support mp4 format." at bounding box center [410, 293] width 117 height 209
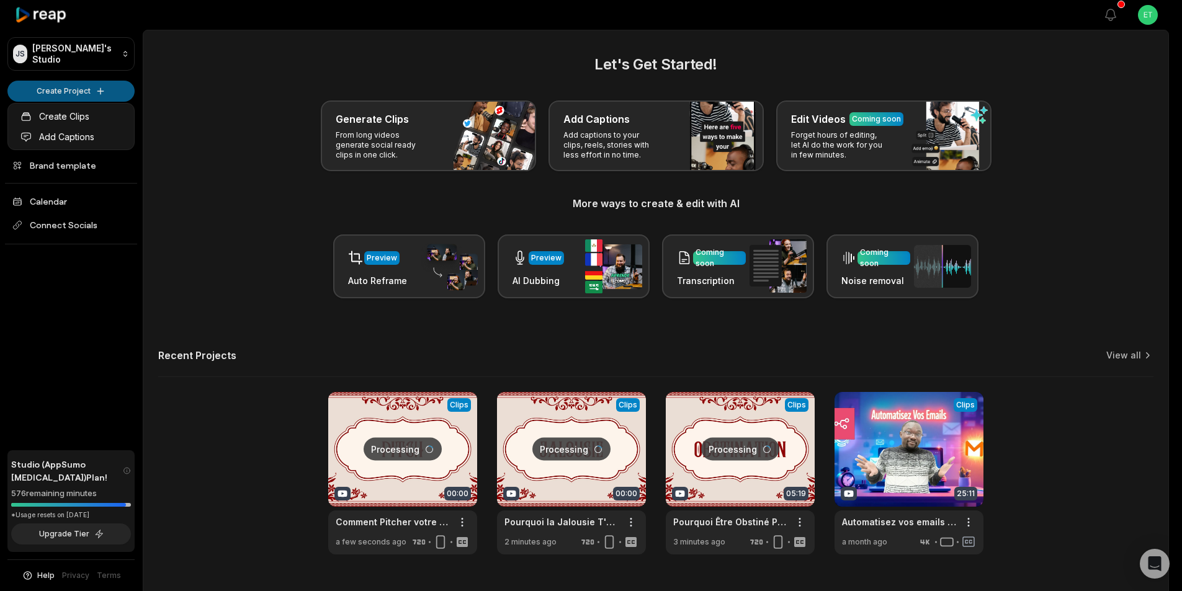
click at [69, 85] on html "[PERSON_NAME] Studio Create Project Home Projects Brand template Calendar Conne…" at bounding box center [591, 295] width 1182 height 591
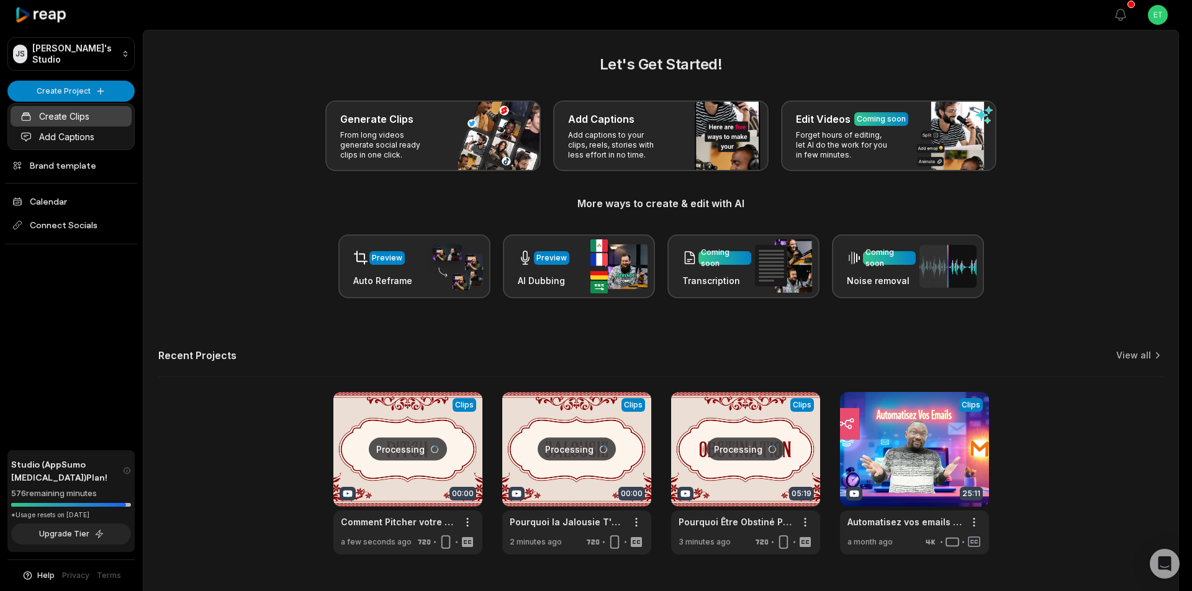
click at [54, 114] on link "Create Clips" at bounding box center [71, 116] width 121 height 20
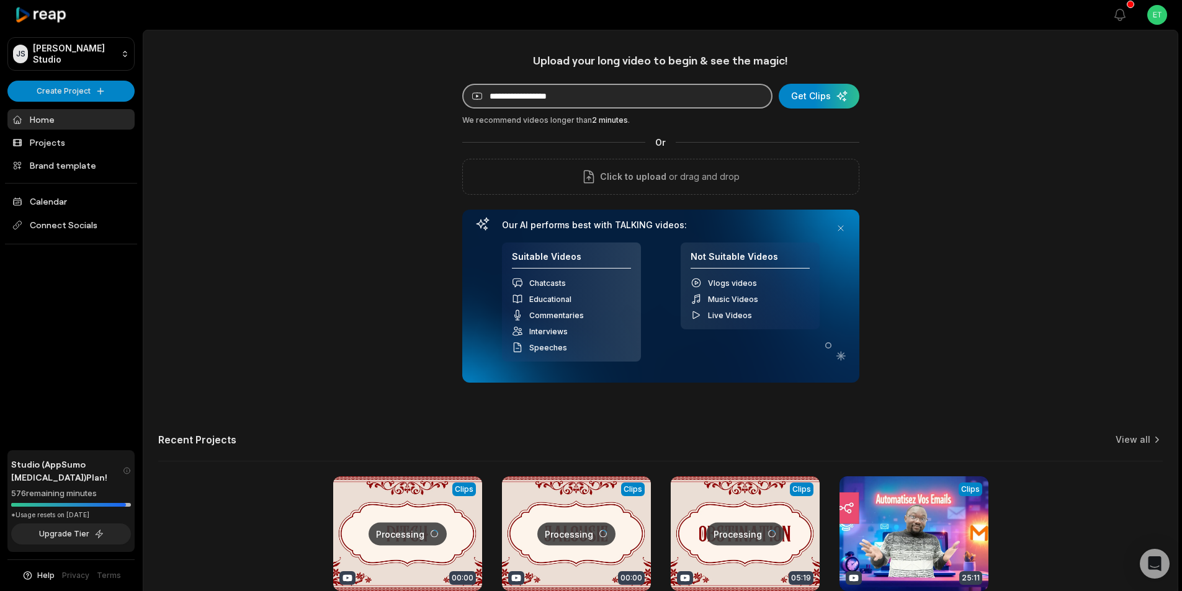
click at [600, 104] on input at bounding box center [617, 96] width 310 height 25
paste input "**********"
type input "**********"
click at [807, 91] on div "submit" at bounding box center [819, 96] width 81 height 25
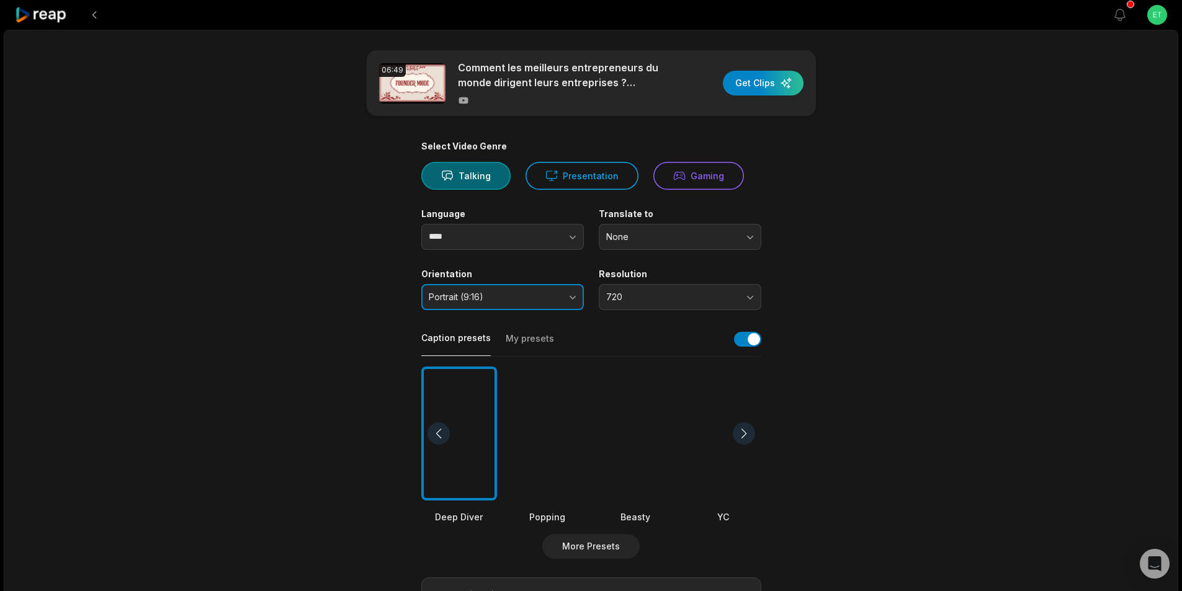
click at [554, 296] on span "Portrait (9:16)" at bounding box center [494, 297] width 130 height 11
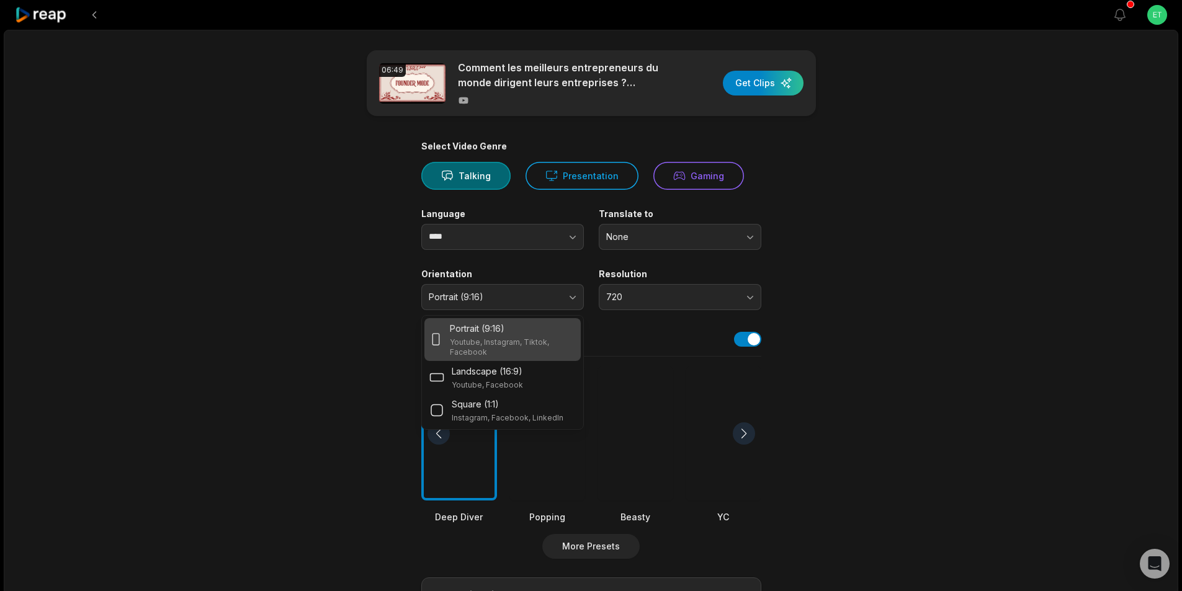
click at [329, 296] on main "06:49 Comment les meilleurs entrepreneurs du monde dirigent leurs entreprises ?…" at bounding box center [591, 430] width 601 height 760
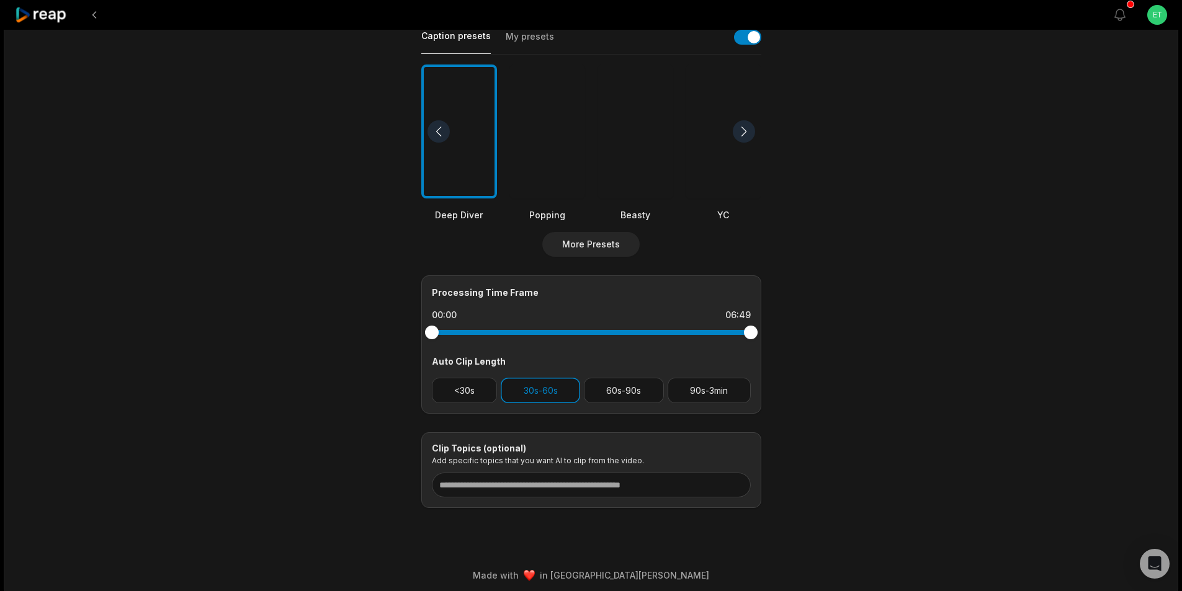
scroll to position [308, 0]
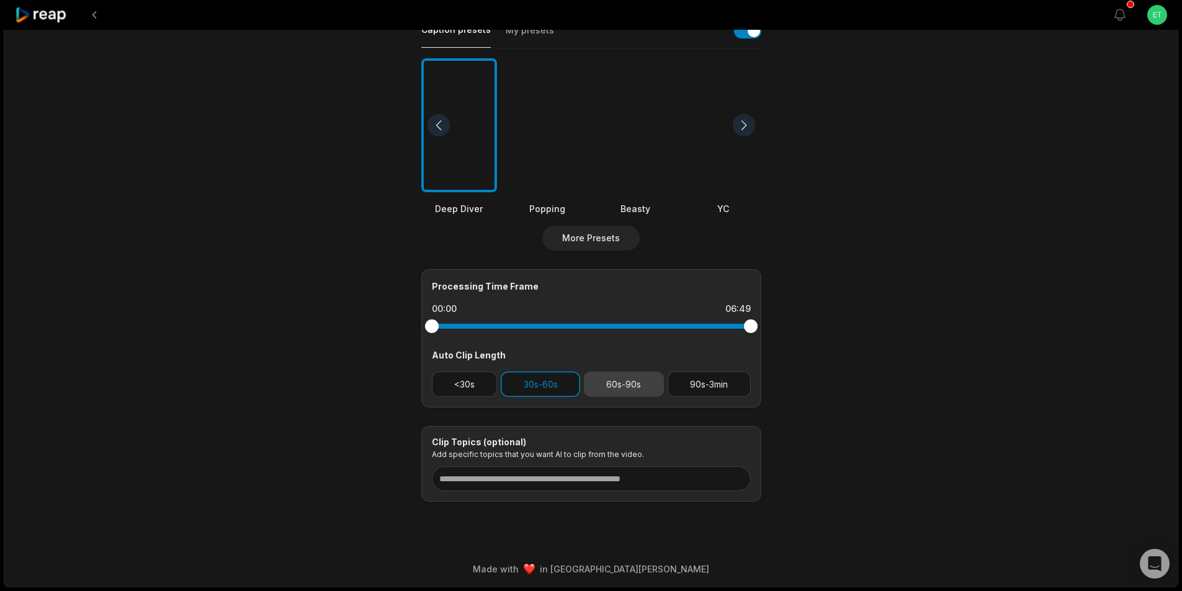
click at [618, 384] on button "60s-90s" at bounding box center [624, 384] width 80 height 25
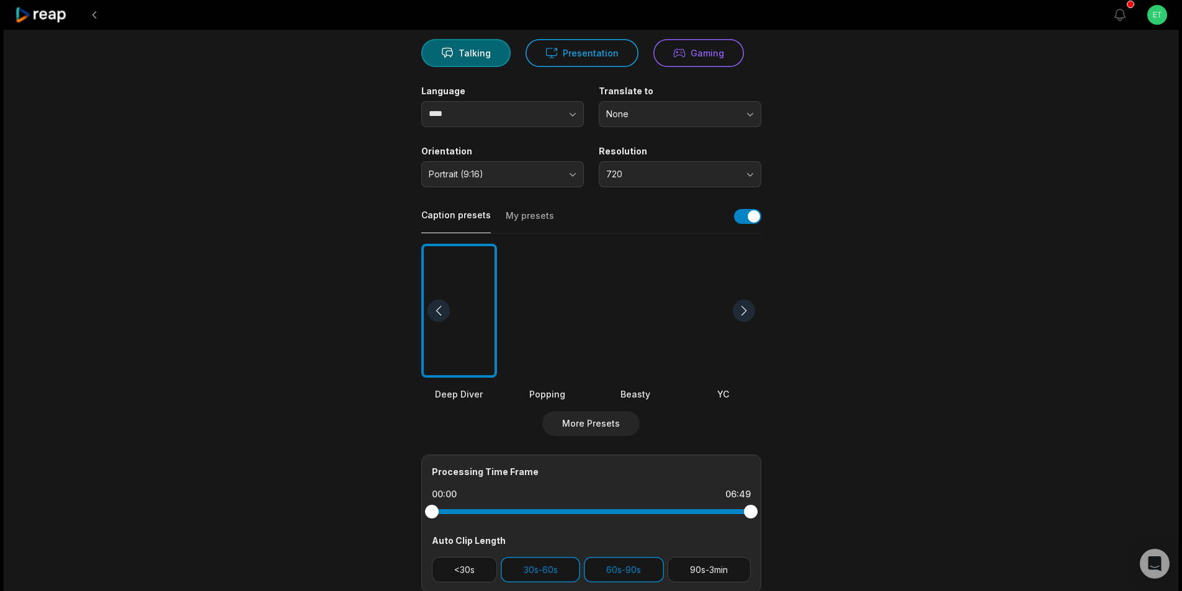
scroll to position [122, 0]
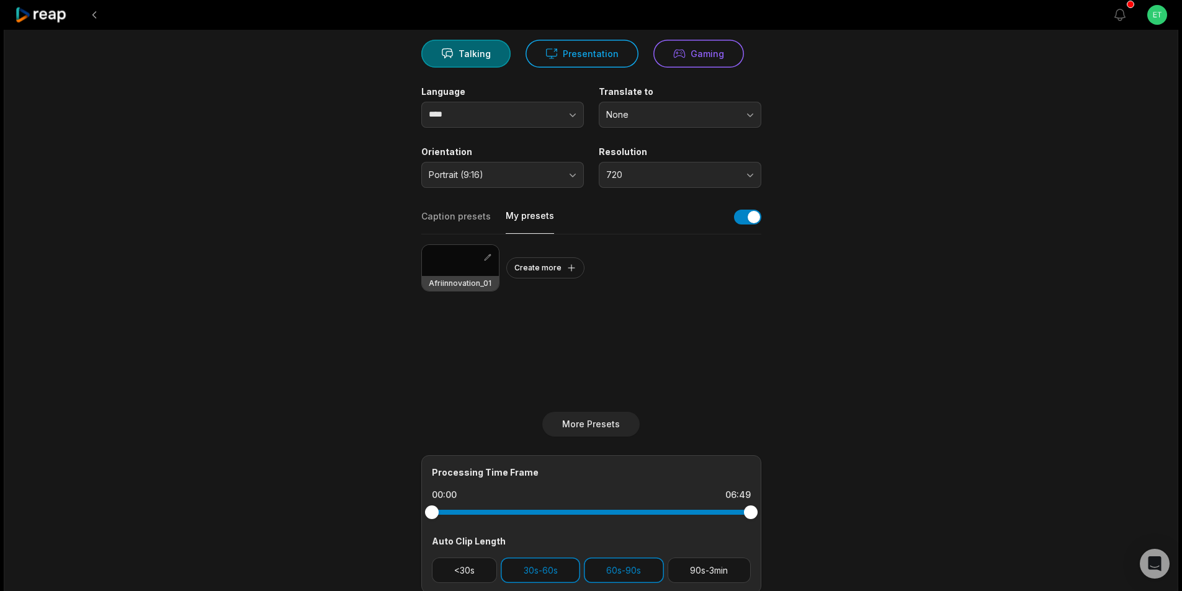
click at [521, 215] on button "My presets" at bounding box center [530, 222] width 48 height 24
click at [458, 260] on div at bounding box center [460, 260] width 77 height 31
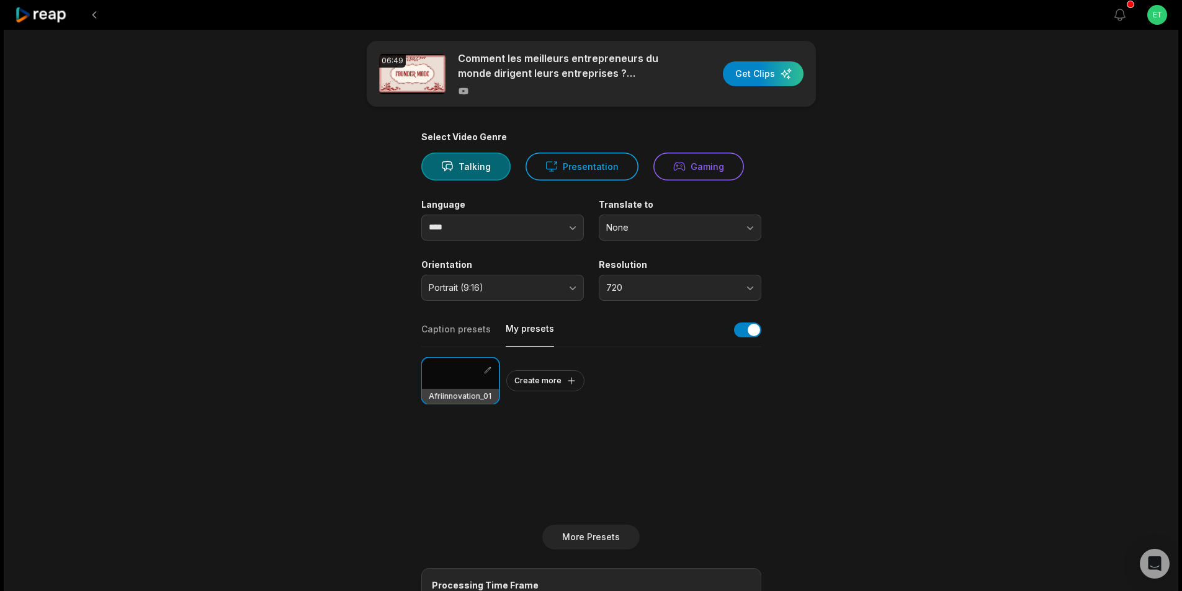
scroll to position [0, 0]
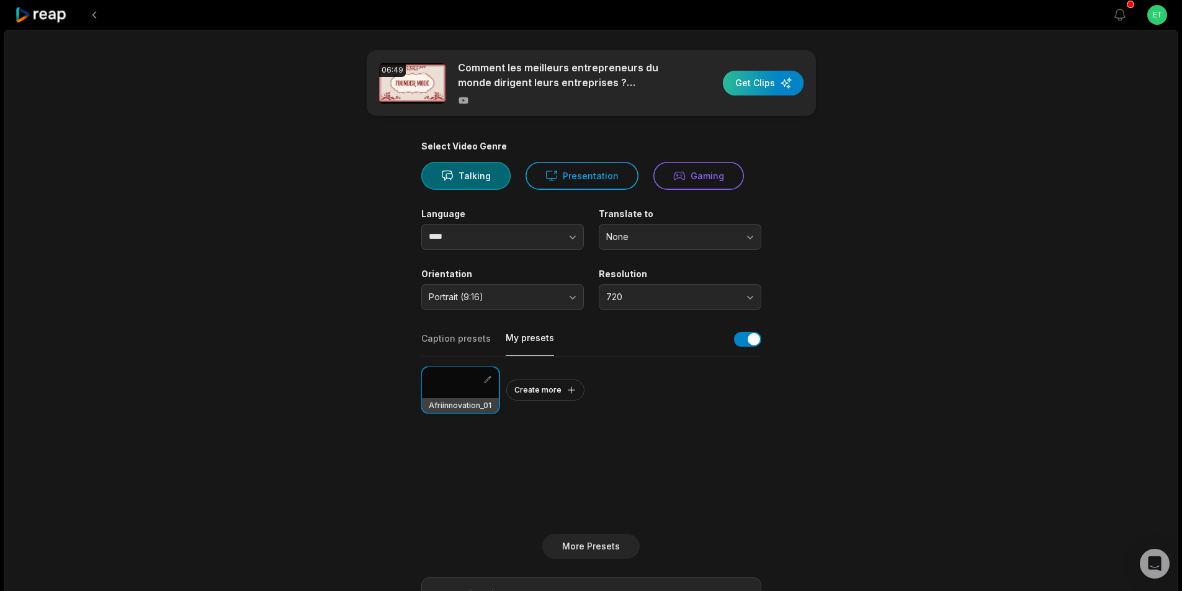
click at [766, 83] on div "button" at bounding box center [763, 83] width 81 height 25
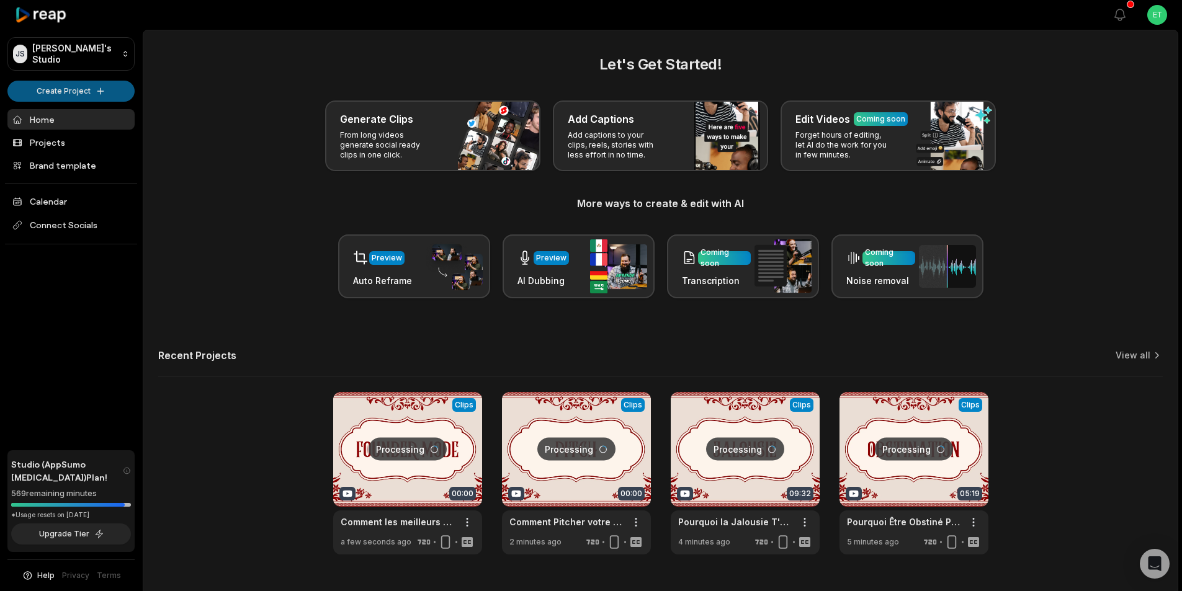
click at [79, 86] on html "[PERSON_NAME] Studio Create Project Home Projects Brand template Calendar Conne…" at bounding box center [591, 295] width 1182 height 591
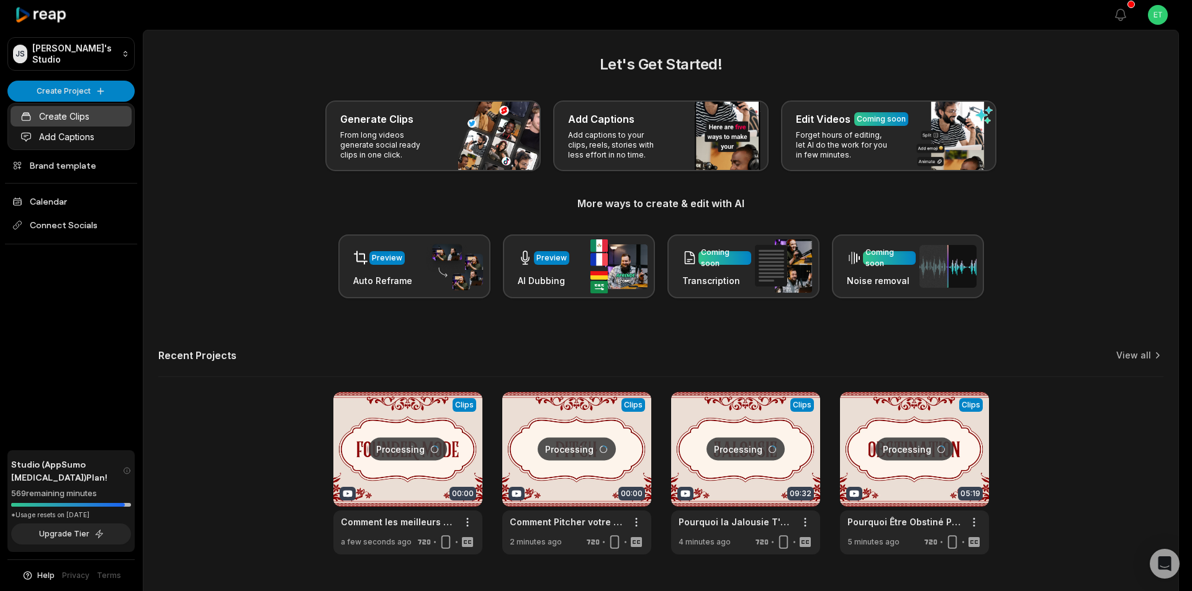
click at [64, 112] on link "Create Clips" at bounding box center [71, 116] width 121 height 20
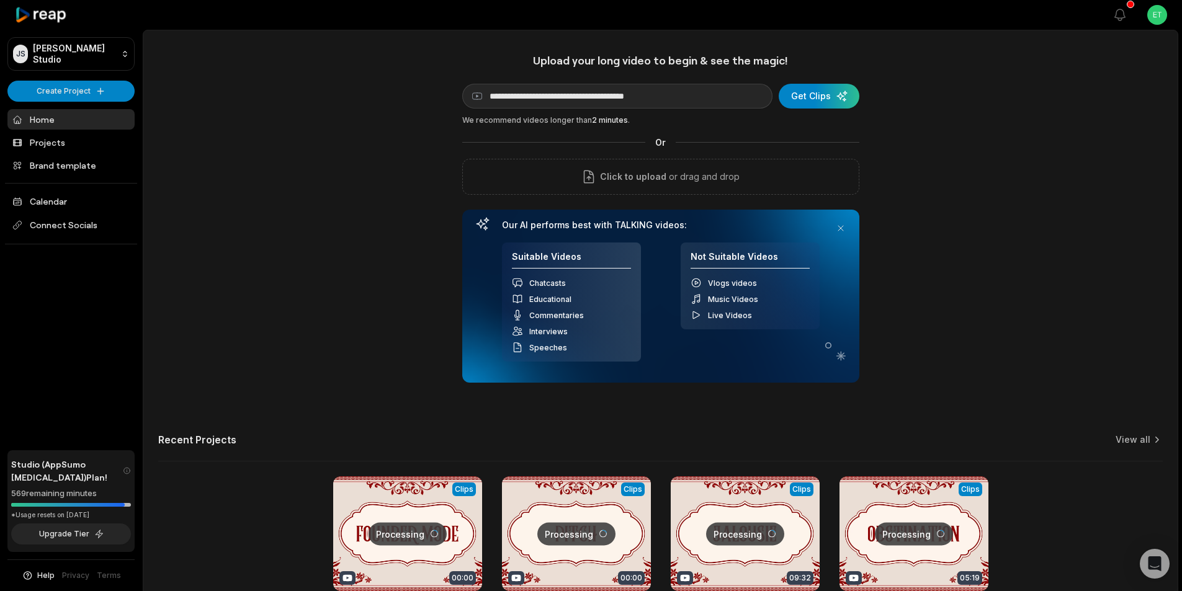
type input "**********"
click at [779, 84] on button "Get Clips" at bounding box center [819, 96] width 81 height 25
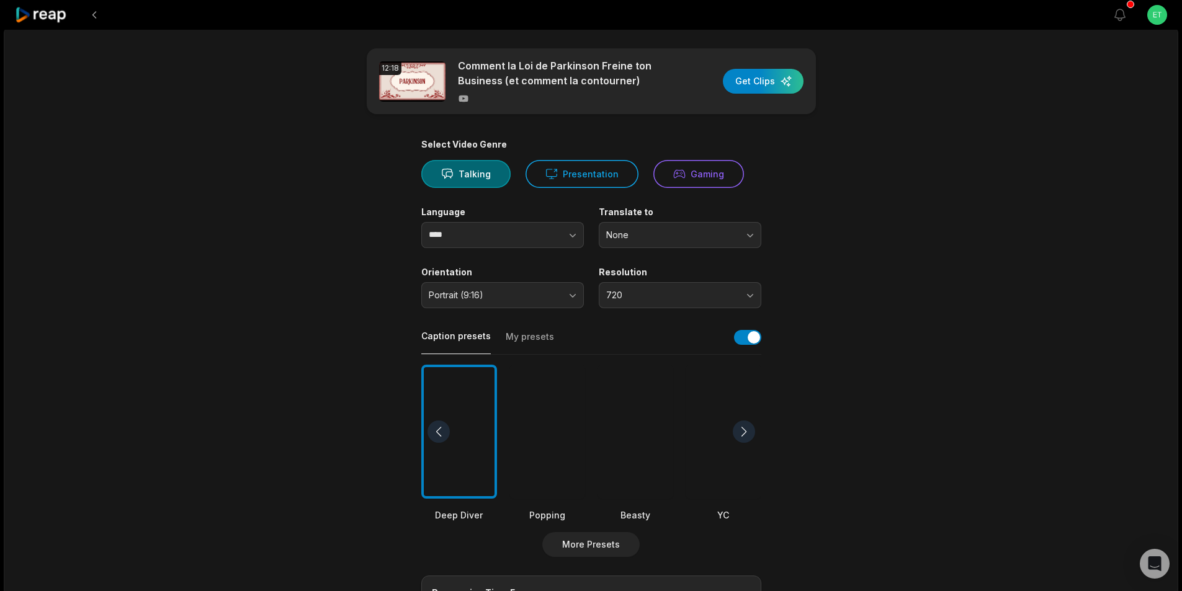
scroll to position [186, 0]
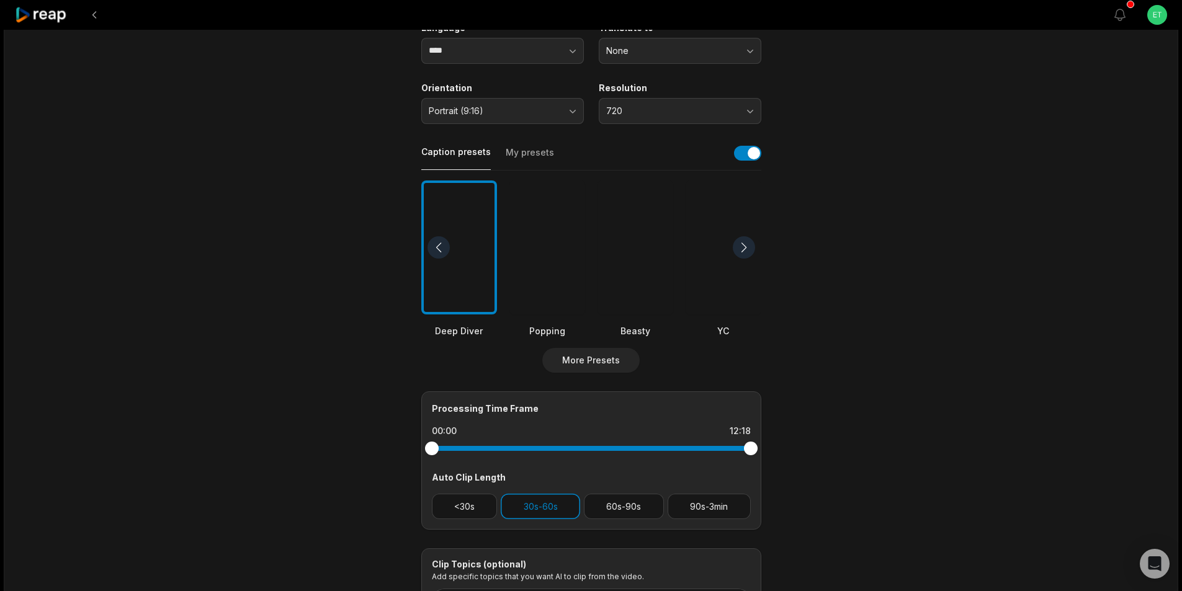
click at [521, 156] on button "My presets" at bounding box center [530, 158] width 48 height 24
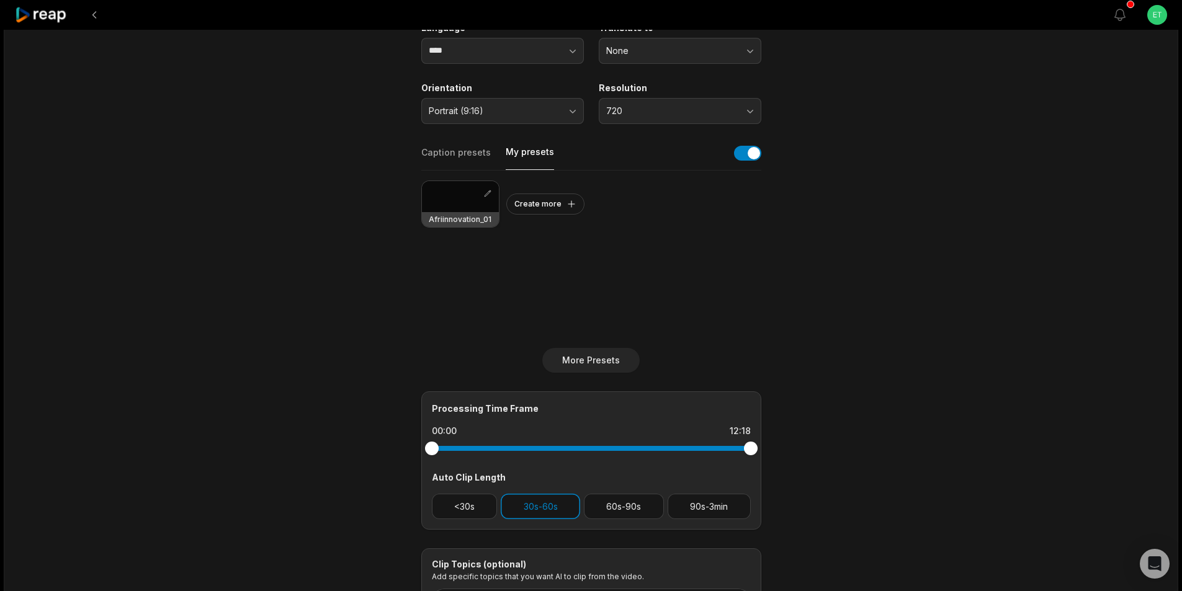
click at [455, 200] on div at bounding box center [460, 196] width 77 height 31
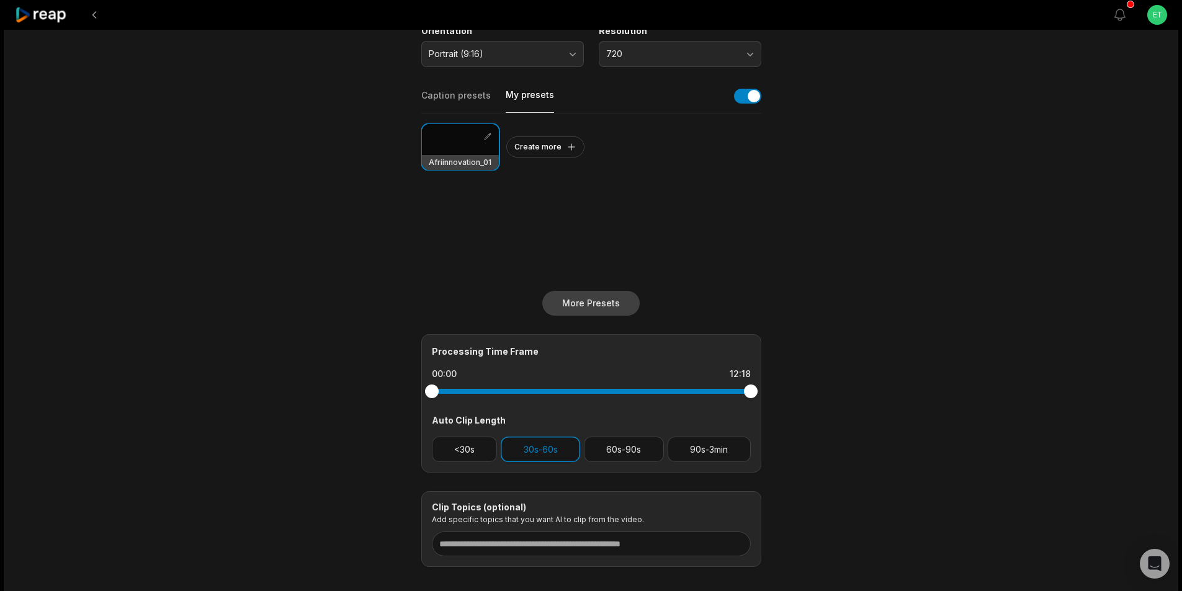
scroll to position [248, 0]
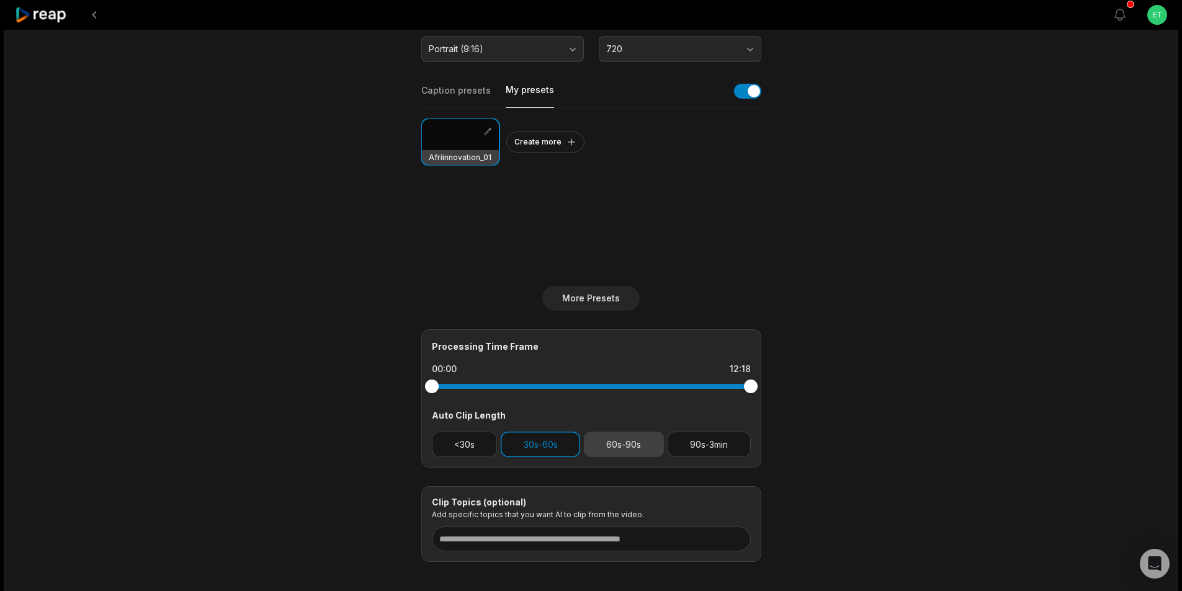
click at [635, 439] on button "60s-90s" at bounding box center [624, 444] width 80 height 25
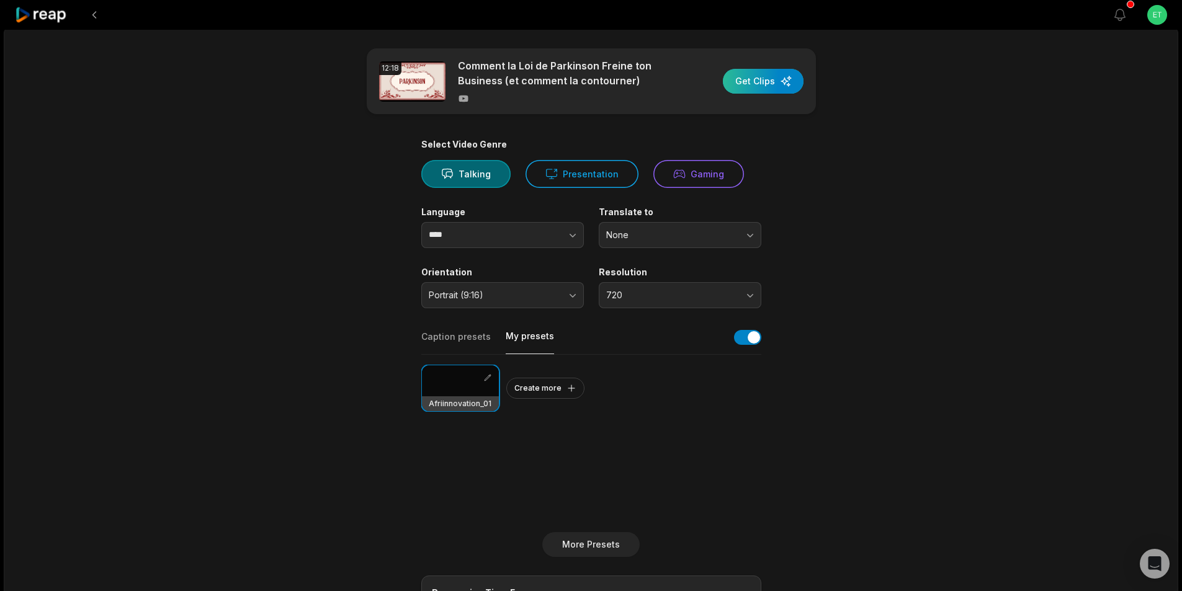
scroll to position [0, 0]
click at [771, 82] on div "button" at bounding box center [763, 83] width 81 height 25
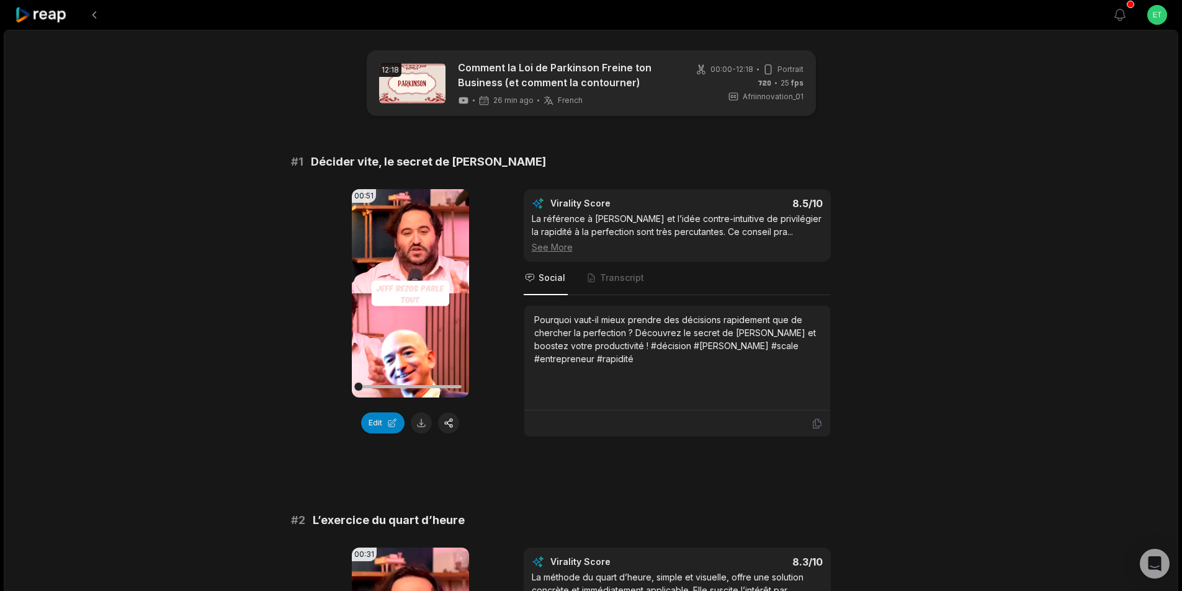
click at [438, 159] on span "Décider vite, le secret de [PERSON_NAME]" at bounding box center [428, 161] width 235 height 17
copy span "Décider vite, le secret de [PERSON_NAME]"
click at [420, 425] on button at bounding box center [421, 423] width 21 height 21
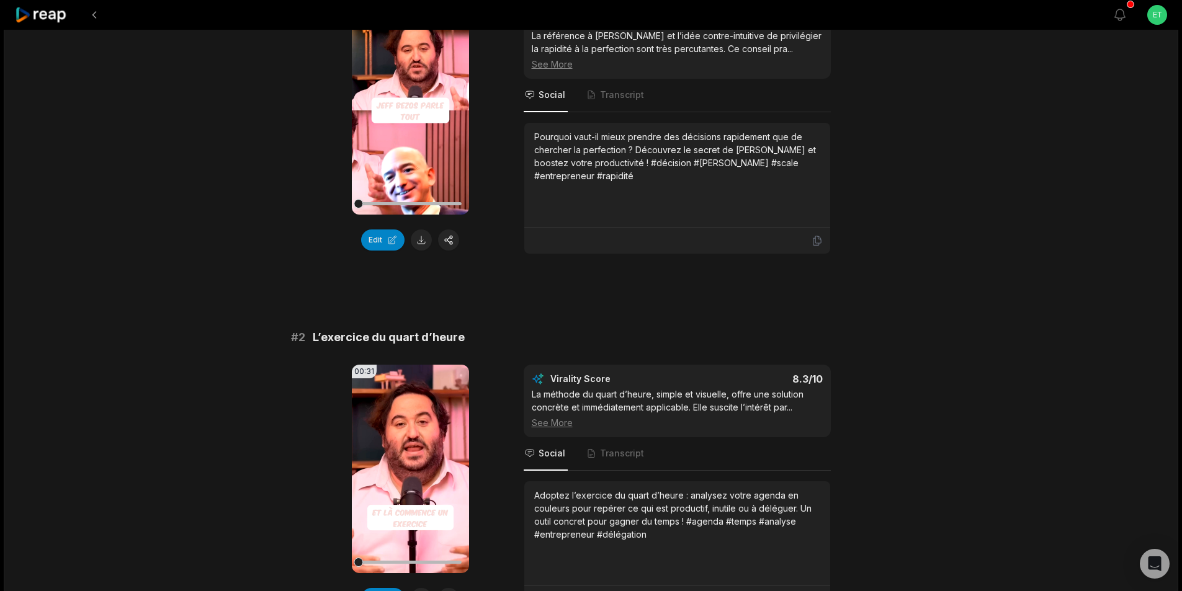
scroll to position [186, 0]
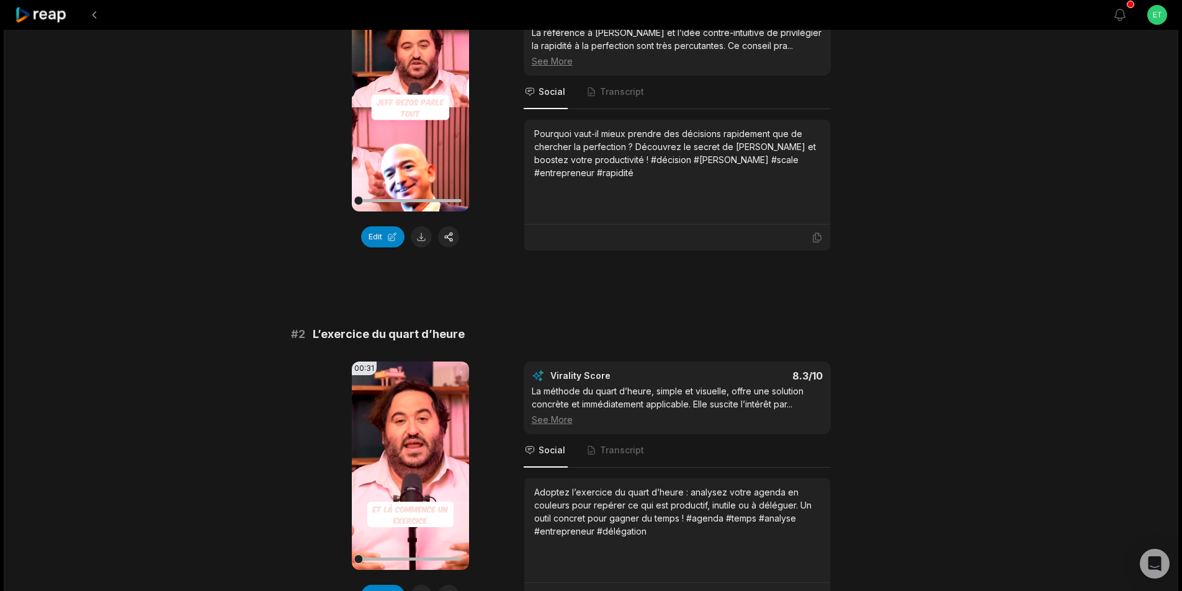
click at [377, 333] on span "L’exercice du quart d’heure" at bounding box center [389, 334] width 152 height 17
copy span "L’exercice du quart d’heure"
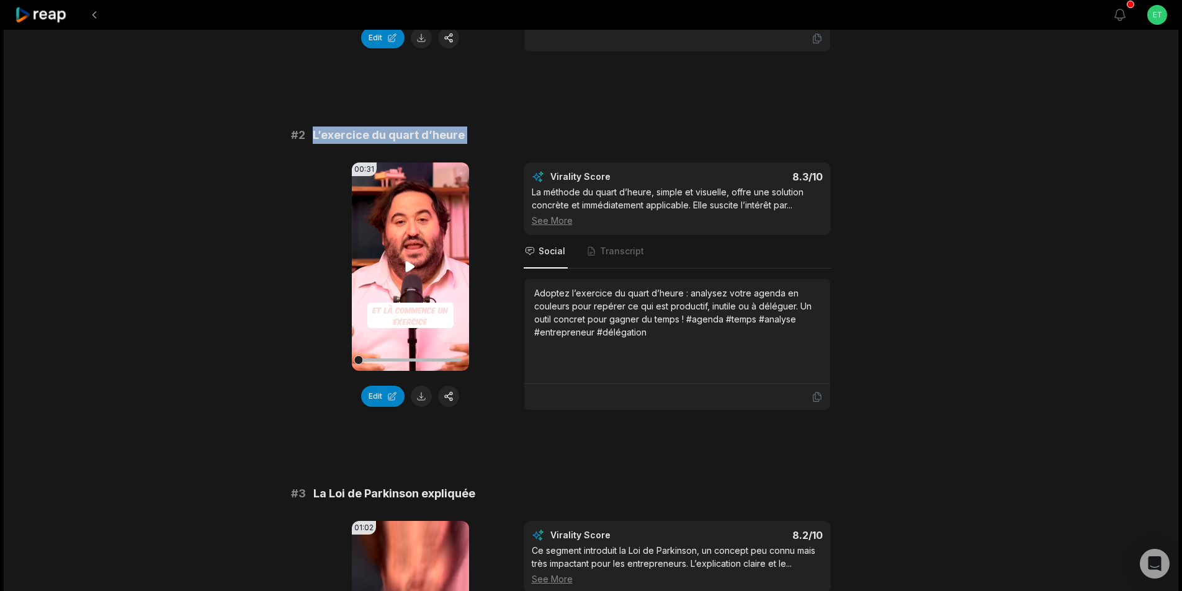
scroll to position [434, 0]
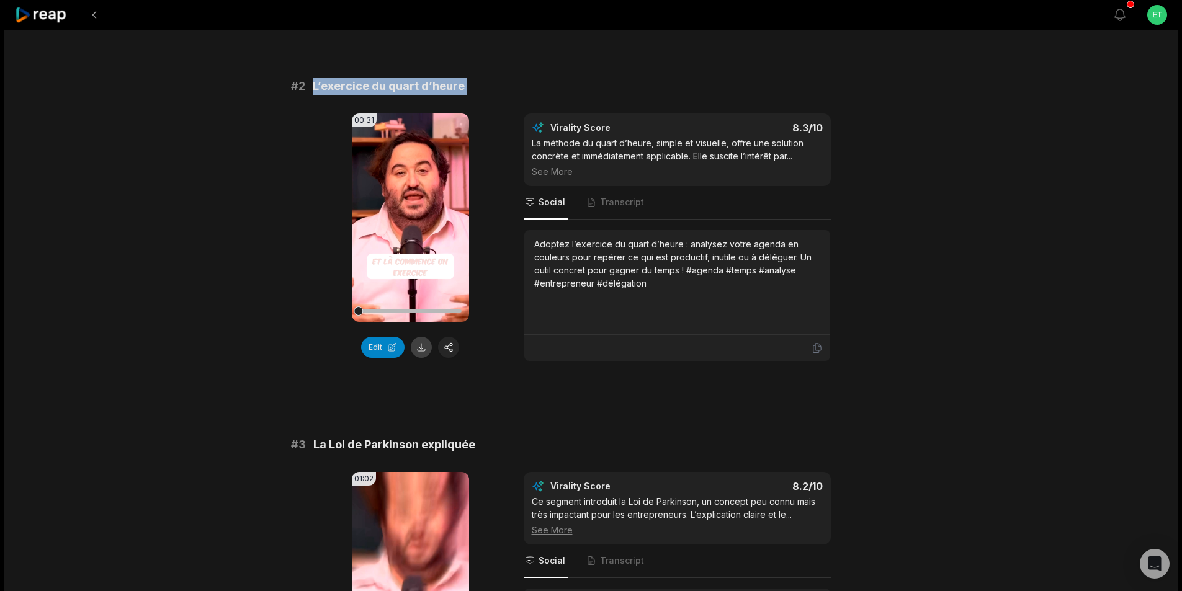
click at [419, 346] on button at bounding box center [421, 347] width 21 height 21
click at [406, 442] on span "La Loi de Parkinson expliquée" at bounding box center [394, 444] width 162 height 17
copy span "La Loi de Parkinson expliquée"
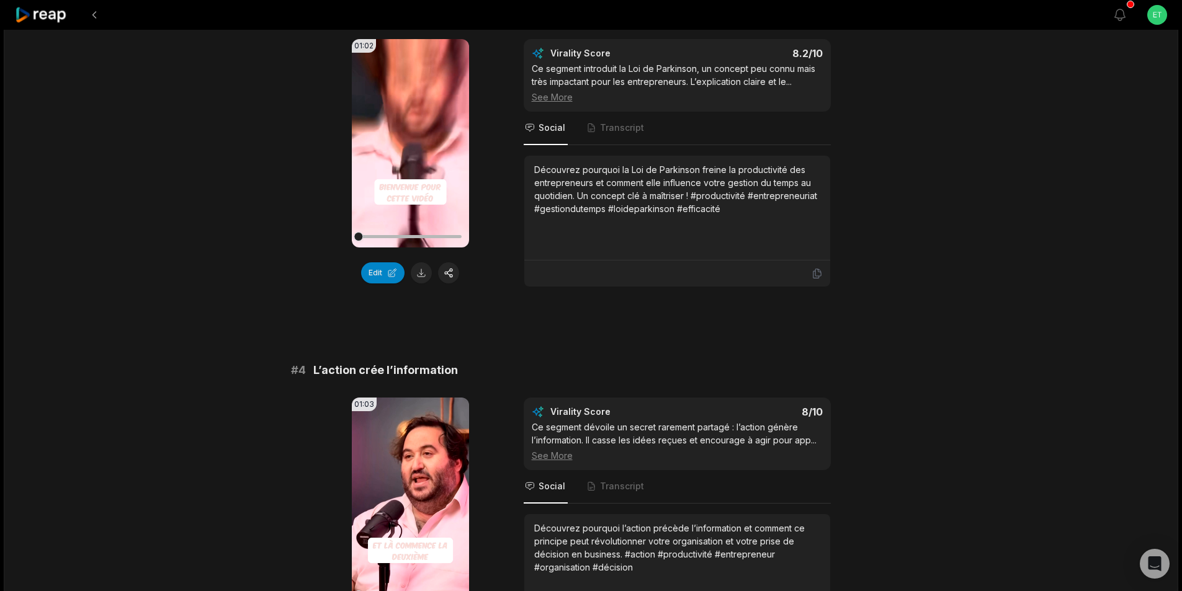
scroll to position [869, 0]
drag, startPoint x: 422, startPoint y: 271, endPoint x: 425, endPoint y: 277, distance: 6.9
click at [423, 272] on button at bounding box center [421, 271] width 21 height 21
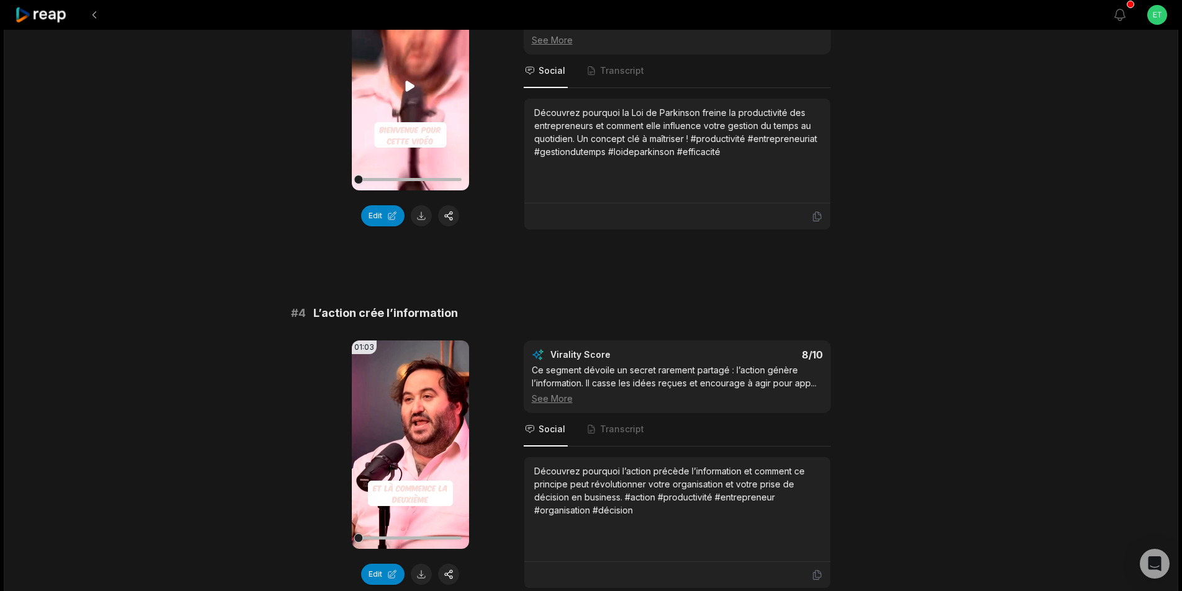
scroll to position [931, 0]
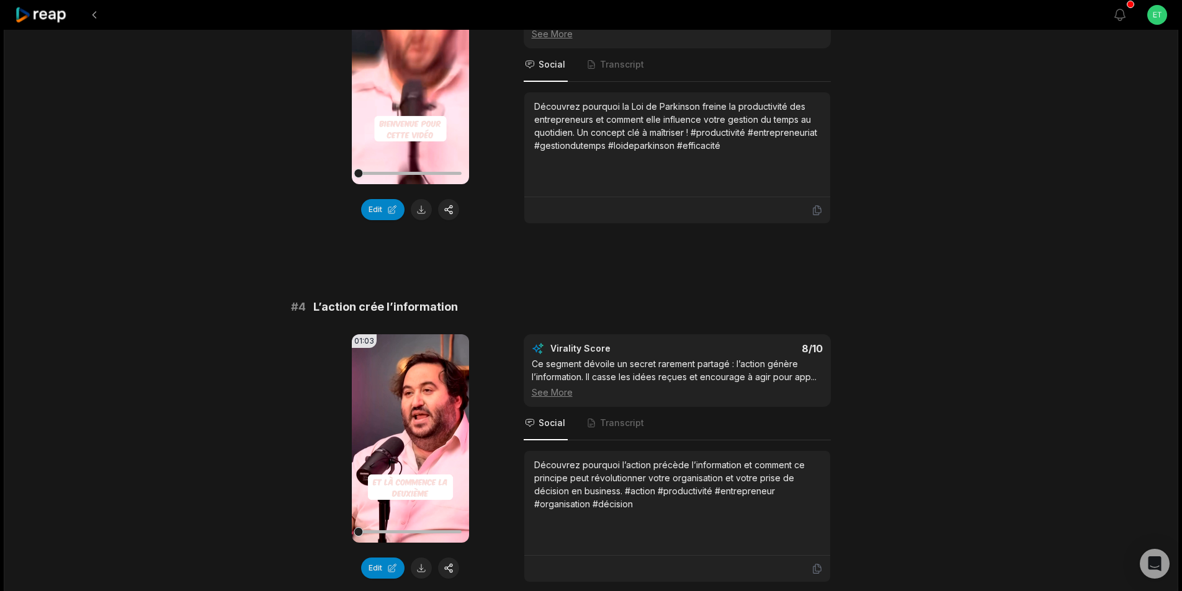
click at [394, 309] on span "L’action crée l’information" at bounding box center [385, 307] width 145 height 17
copy span "L’action crée l’information"
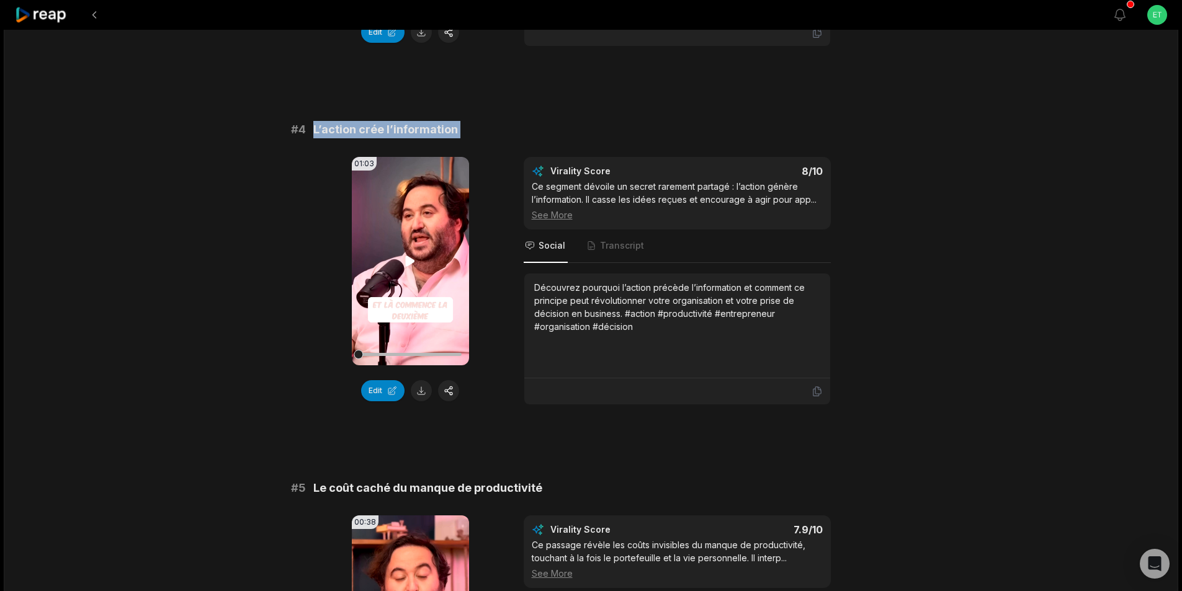
scroll to position [1117, 0]
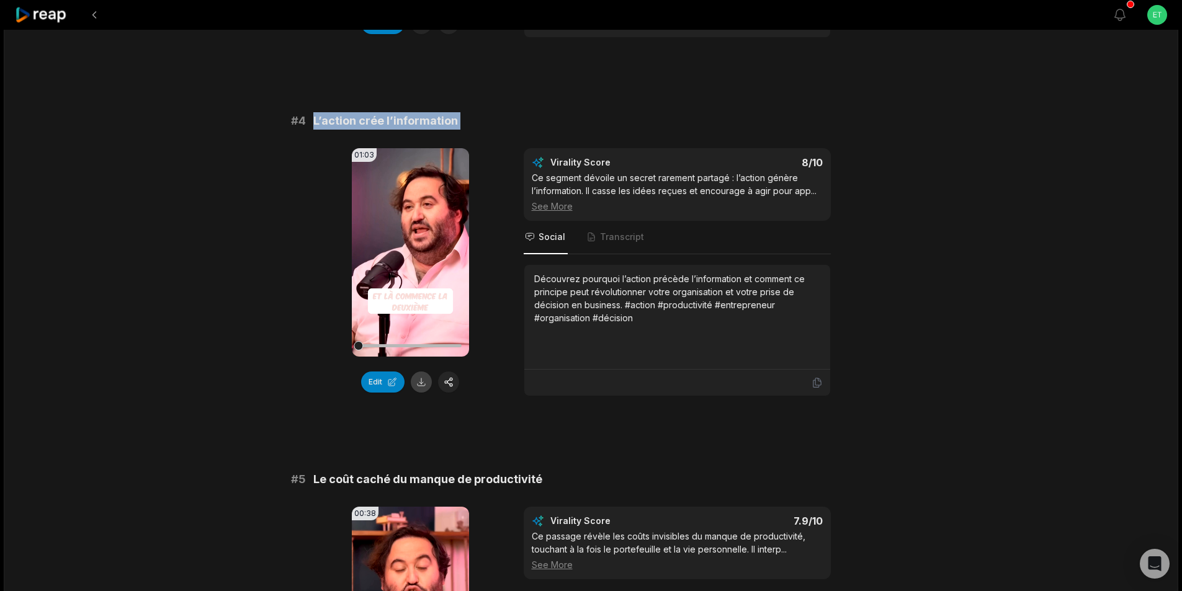
click at [416, 382] on button at bounding box center [421, 382] width 21 height 21
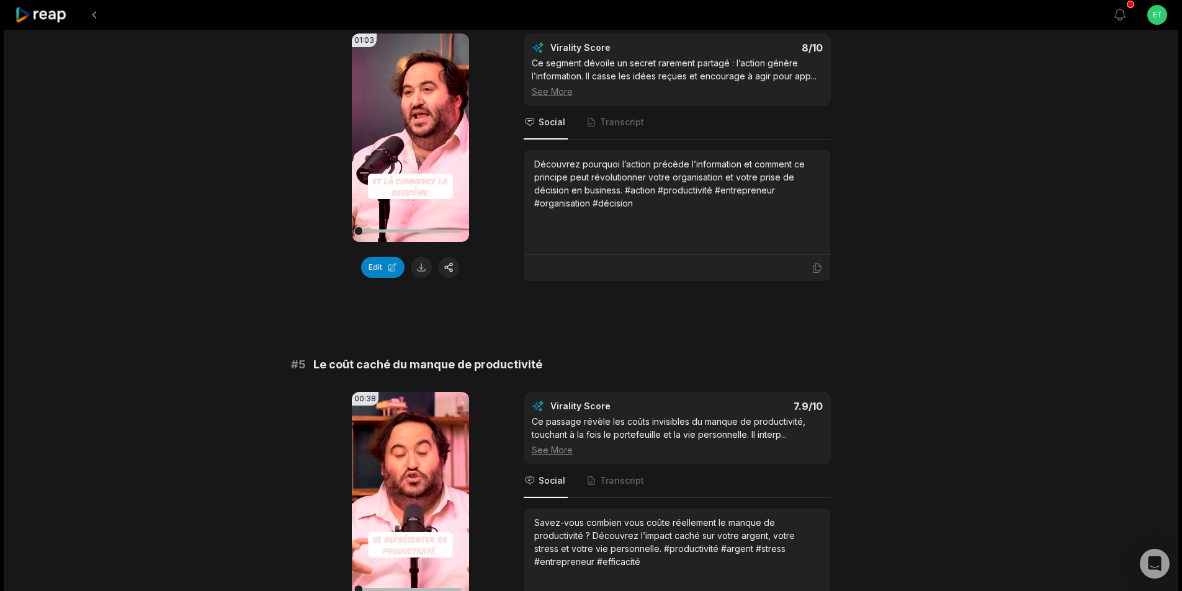
scroll to position [1303, 0]
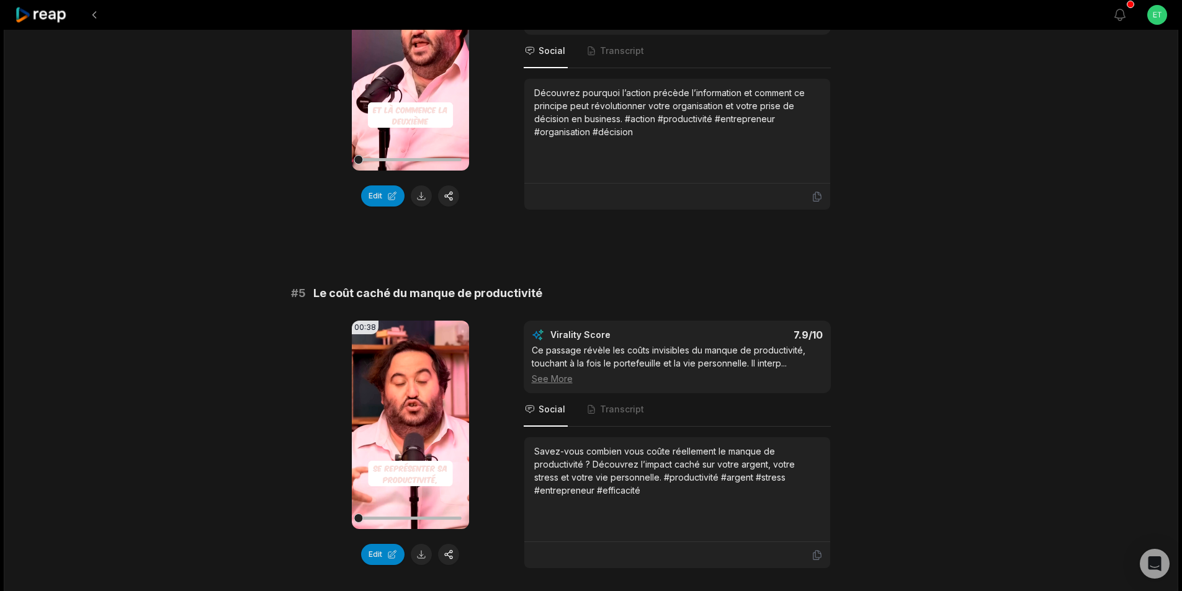
click at [408, 291] on span "Le coût caché du manque de productivité" at bounding box center [427, 293] width 229 height 17
copy span "Le coût caché du manque de productivité"
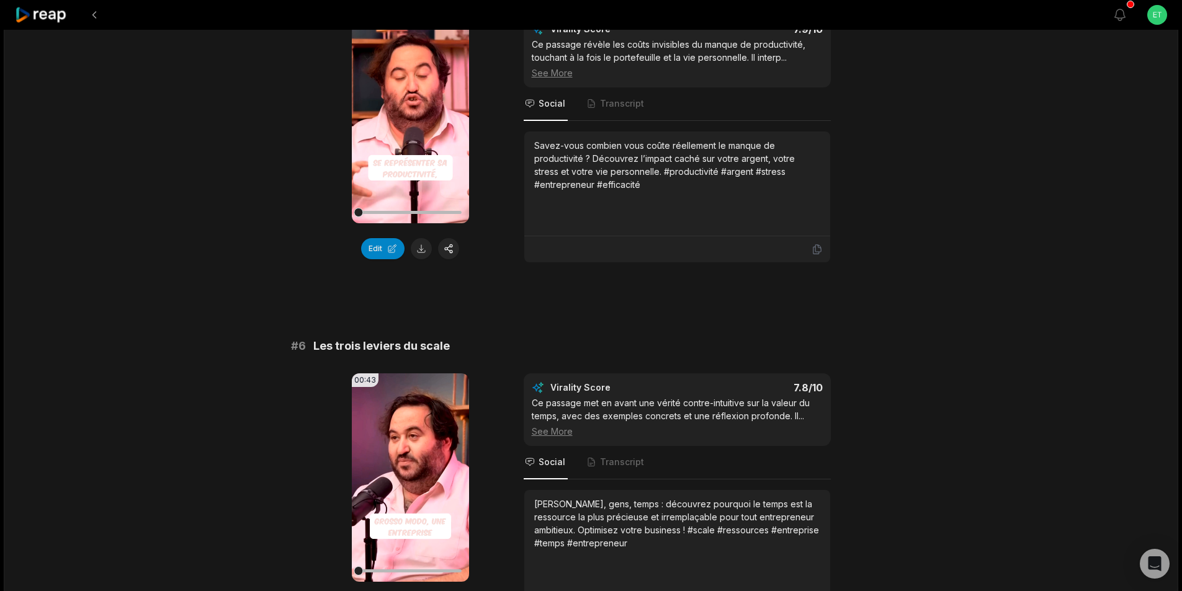
scroll to position [1614, 0]
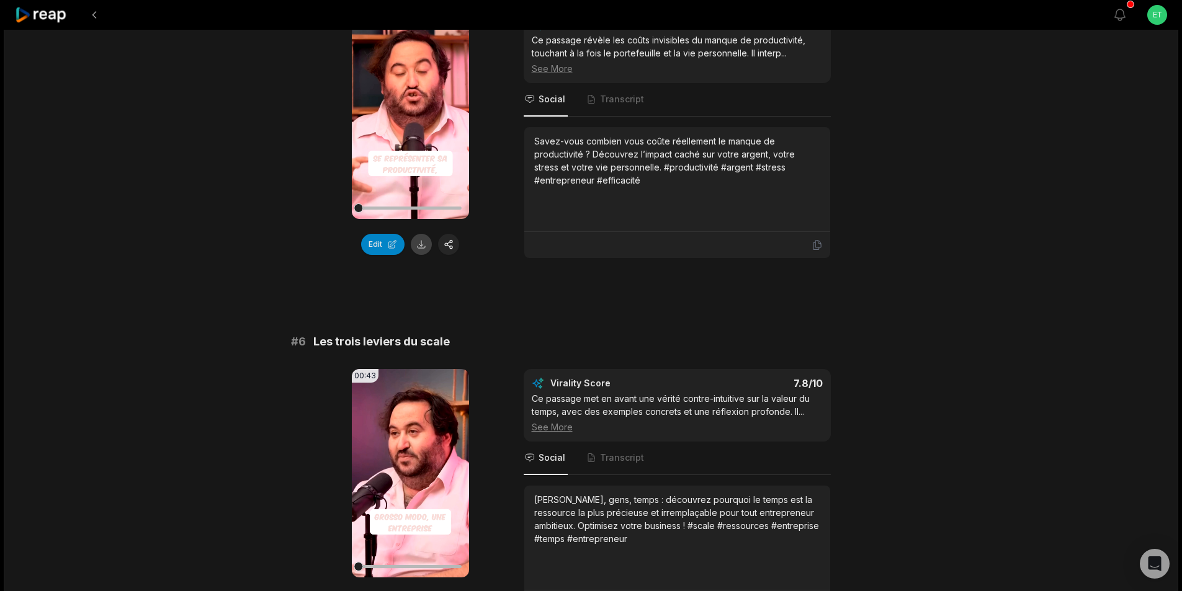
click at [428, 248] on button at bounding box center [421, 244] width 21 height 21
click at [369, 341] on span "Les trois leviers du scale" at bounding box center [381, 341] width 137 height 17
copy span "Les trois leviers du scale"
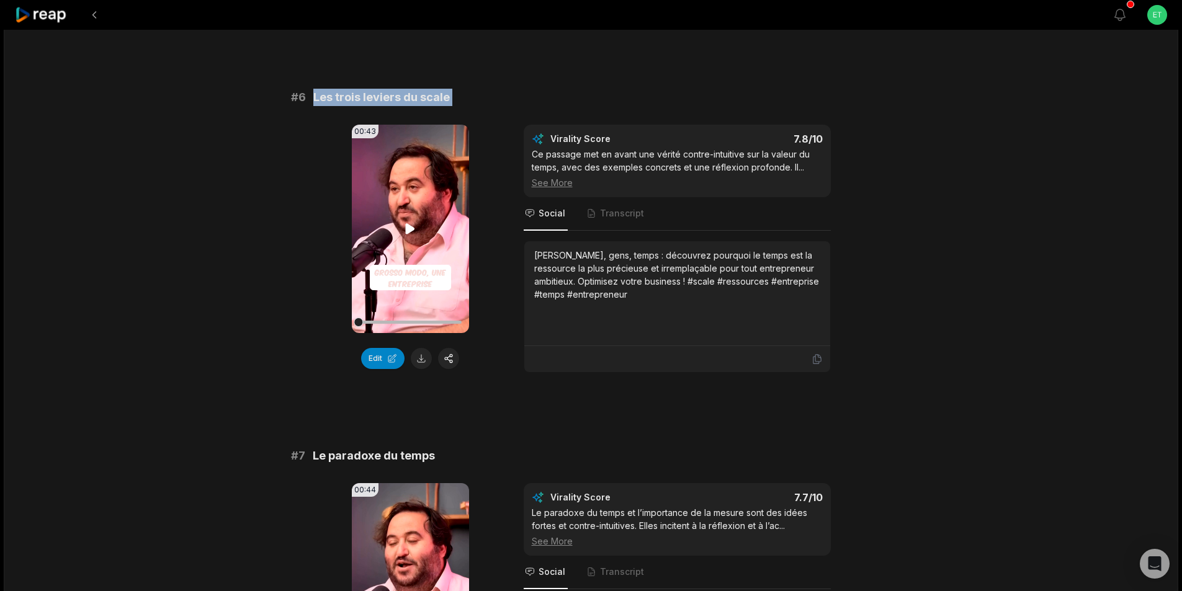
scroll to position [1862, 0]
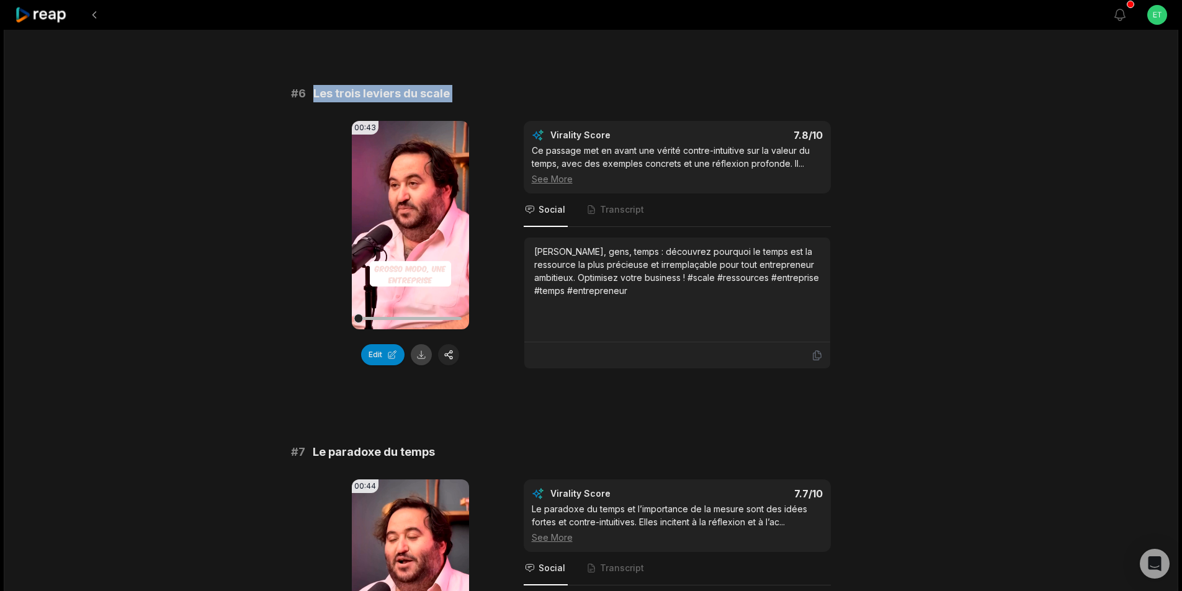
click at [423, 352] on button at bounding box center [421, 354] width 21 height 21
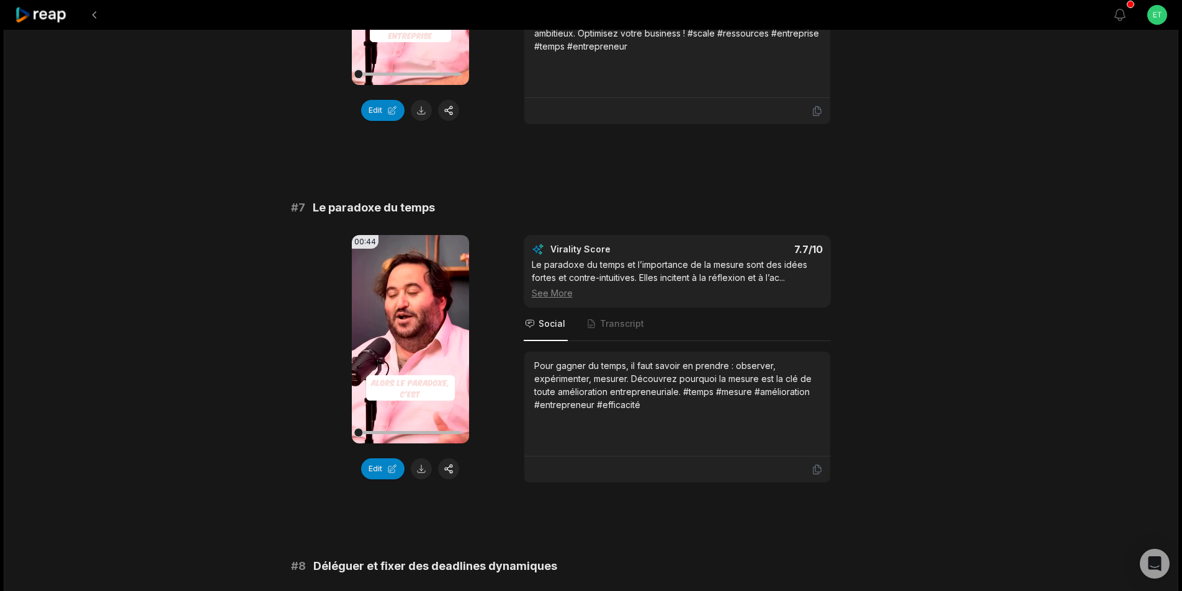
scroll to position [2110, 0]
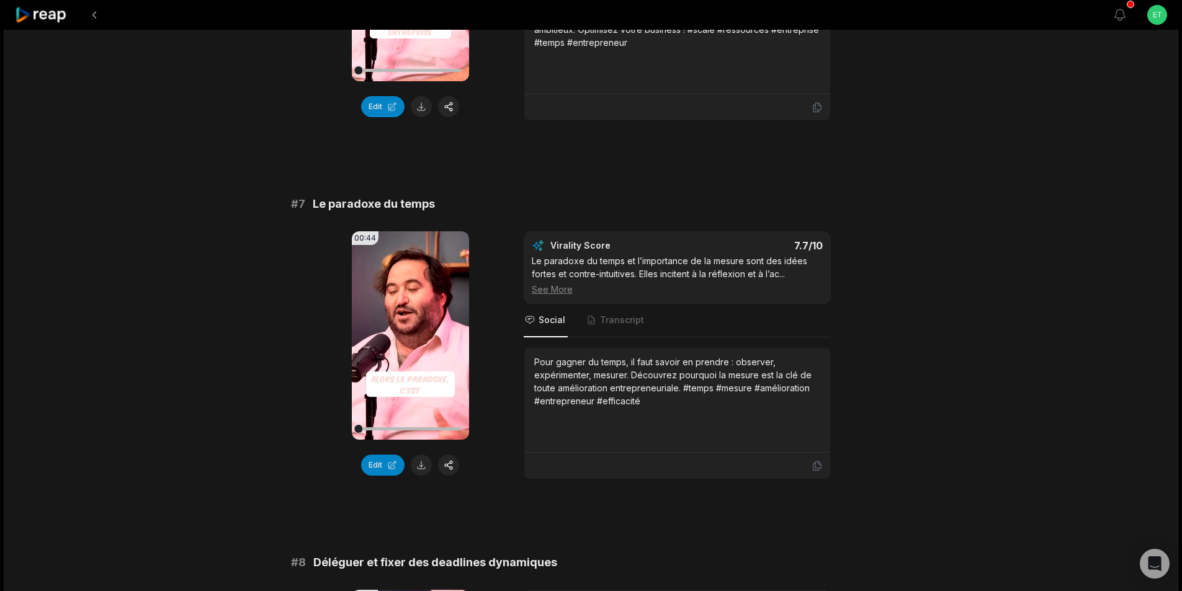
click at [365, 204] on span "Le paradoxe du temps" at bounding box center [374, 203] width 122 height 17
copy span "Le paradoxe du temps"
click at [425, 466] on button at bounding box center [421, 465] width 21 height 21
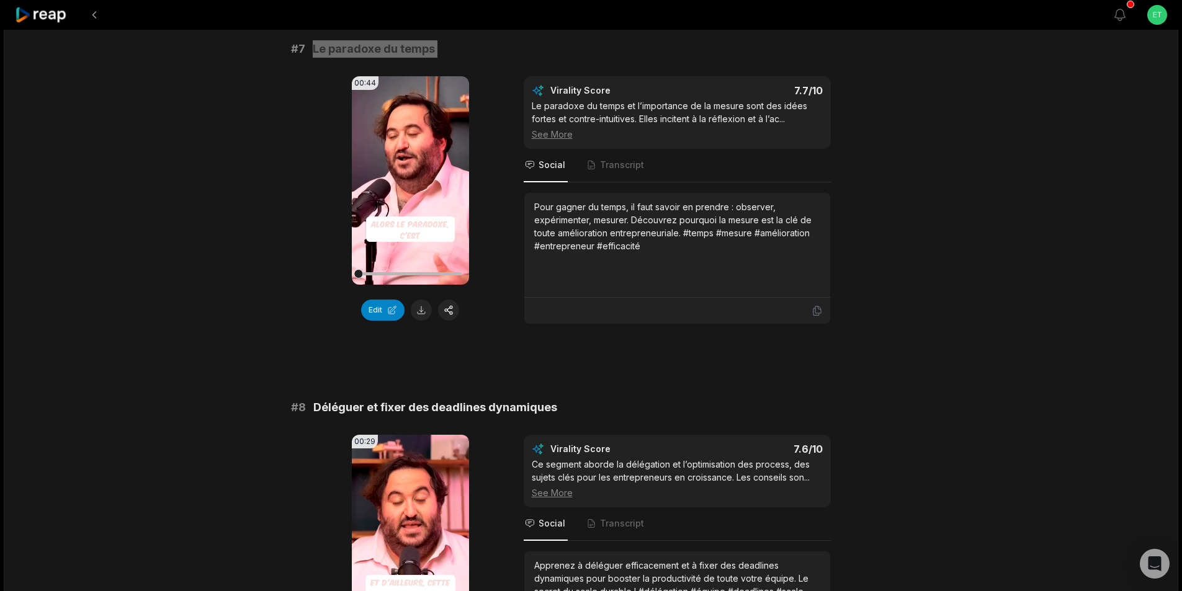
scroll to position [2358, 0]
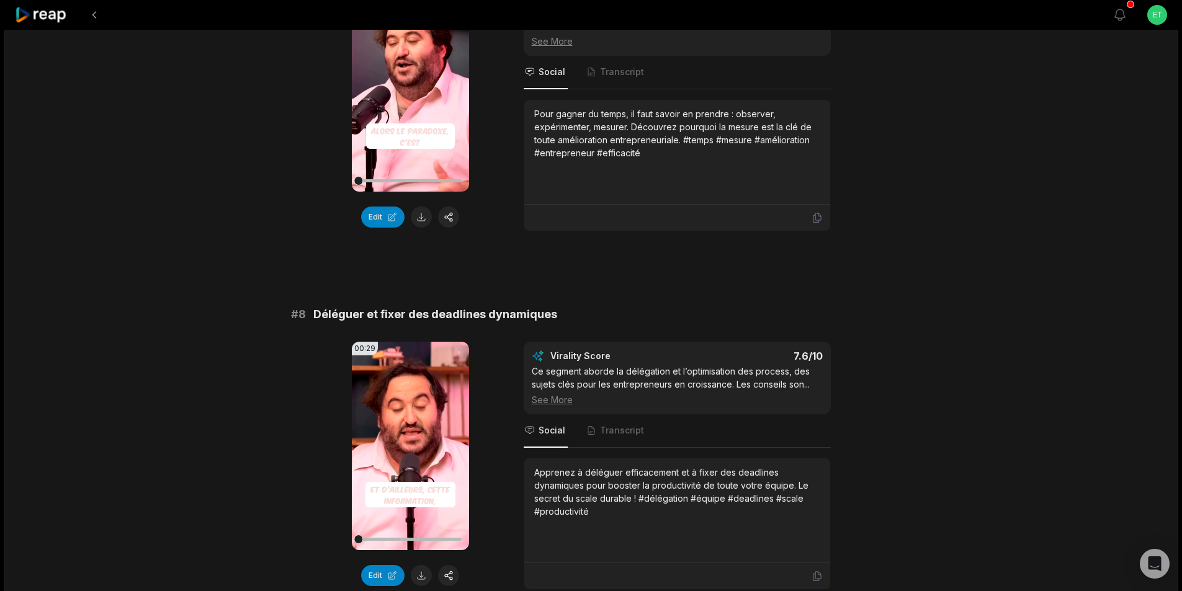
click at [426, 313] on span "Déléguer et fixer des deadlines dynamiques" at bounding box center [435, 314] width 244 height 17
copy span "Déléguer et fixer des deadlines dynamiques"
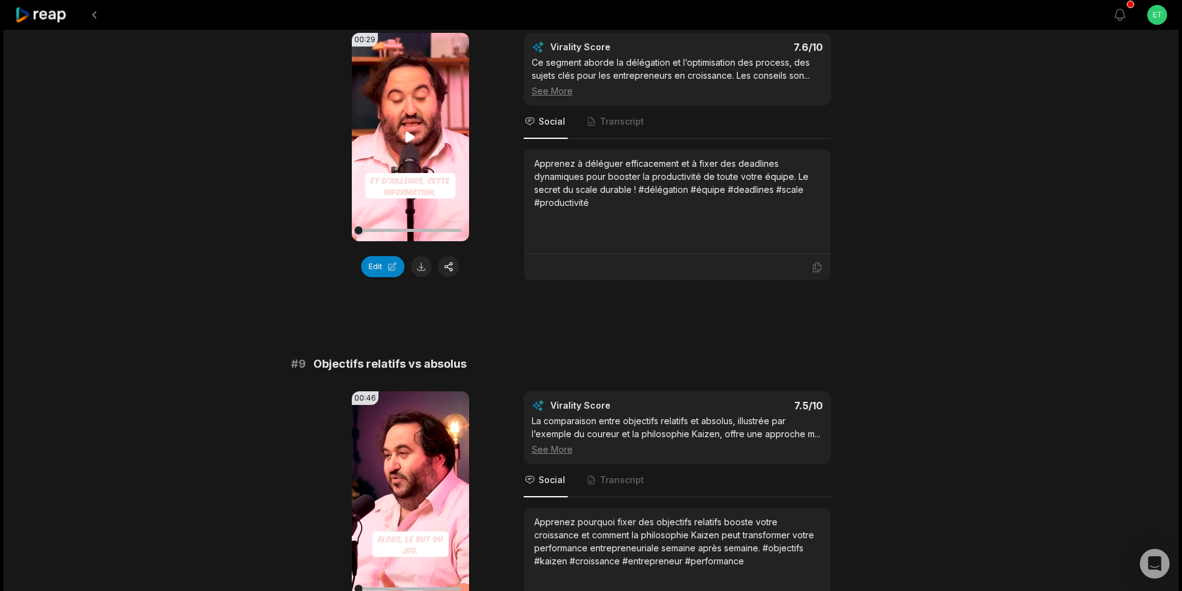
scroll to position [2669, 0]
click at [423, 264] on button at bounding box center [421, 265] width 21 height 21
click at [394, 359] on span "Objectifs relatifs vs absolus" at bounding box center [389, 362] width 153 height 17
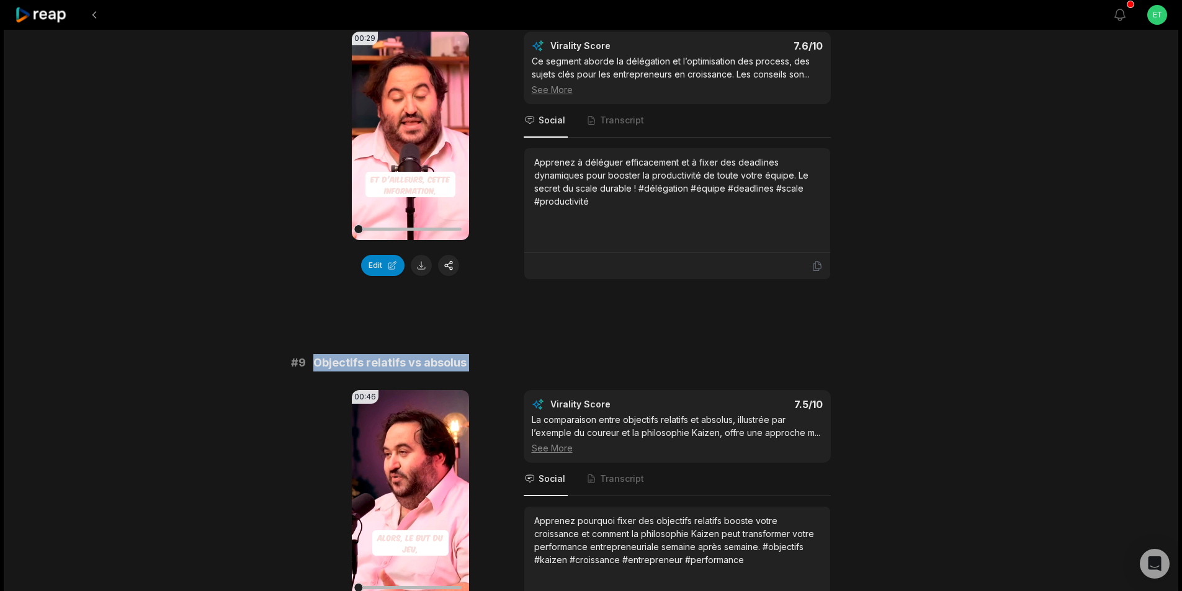
click at [394, 359] on span "Objectifs relatifs vs absolus" at bounding box center [389, 362] width 153 height 17
copy span "Objectifs relatifs vs absolus"
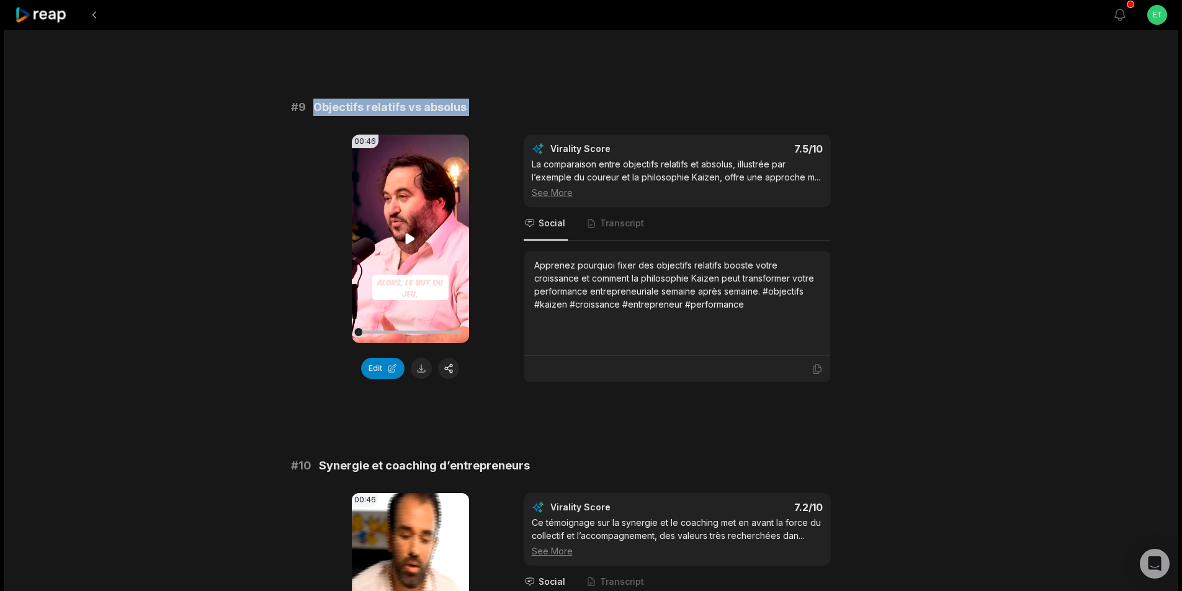
scroll to position [2979, 0]
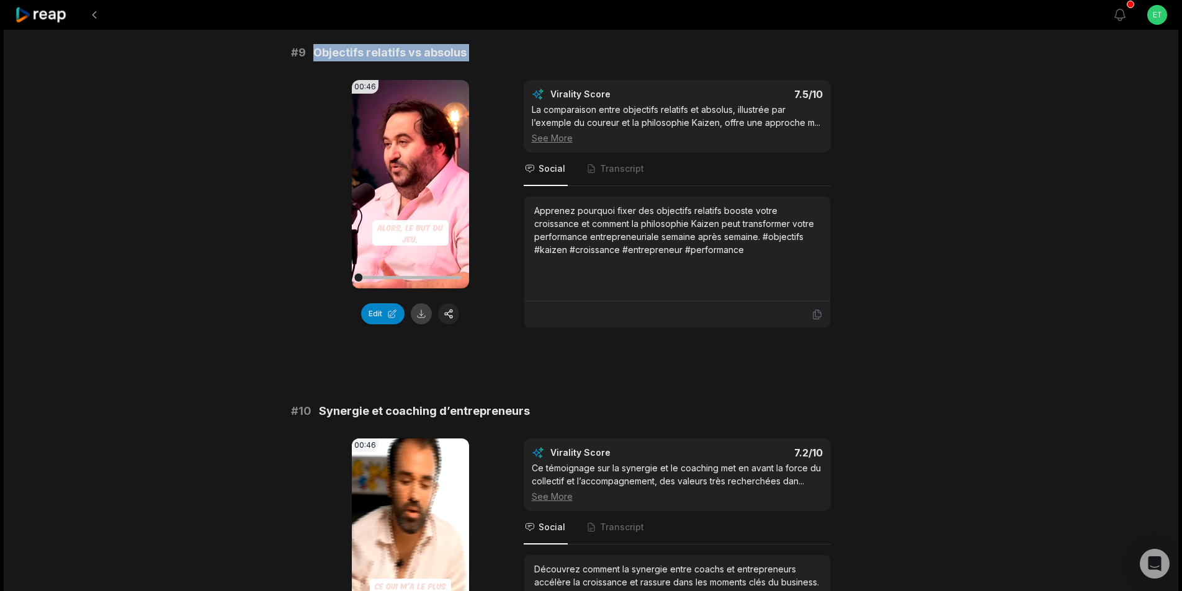
click at [420, 315] on button at bounding box center [421, 313] width 21 height 21
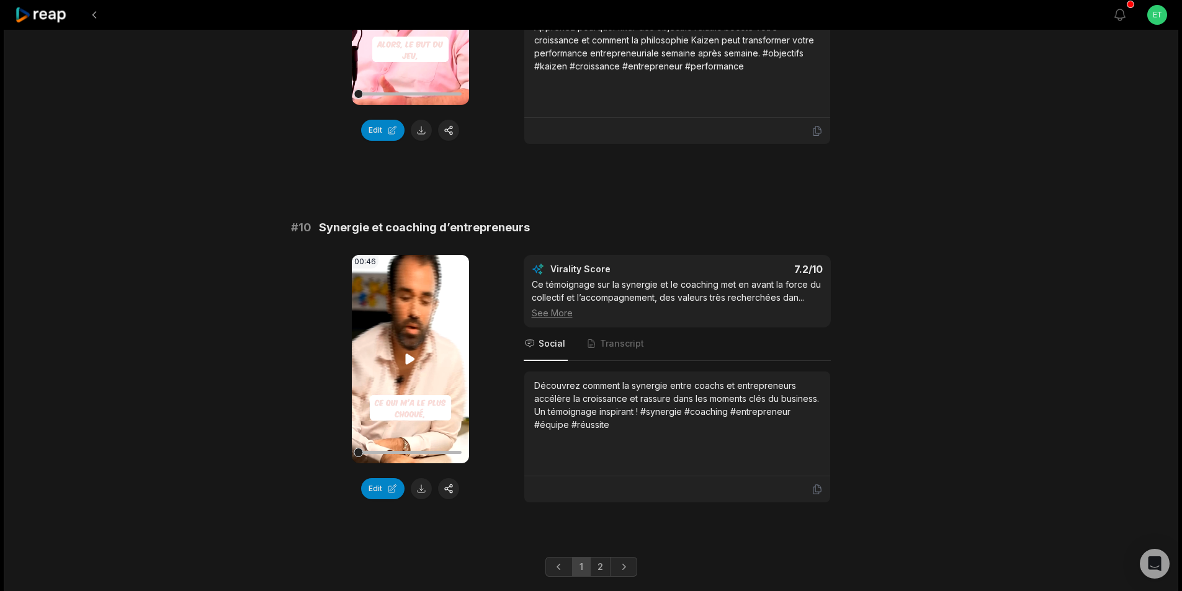
scroll to position [3165, 0]
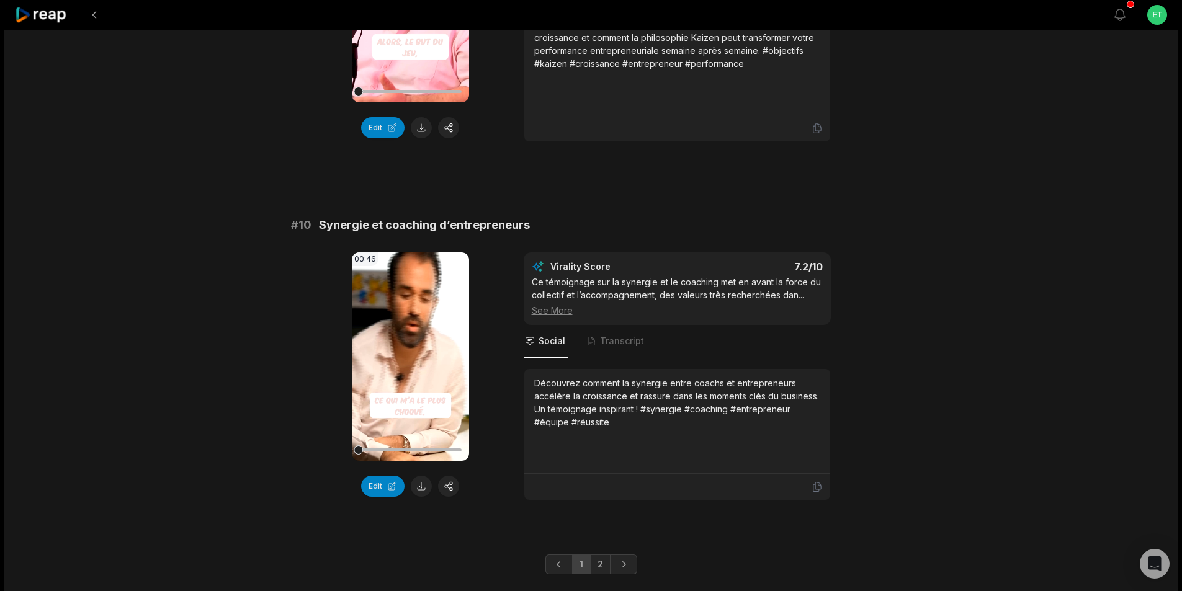
click at [409, 225] on span "Synergie et coaching d’entrepreneurs" at bounding box center [424, 225] width 211 height 17
copy span "Synergie et coaching d’entrepreneurs"
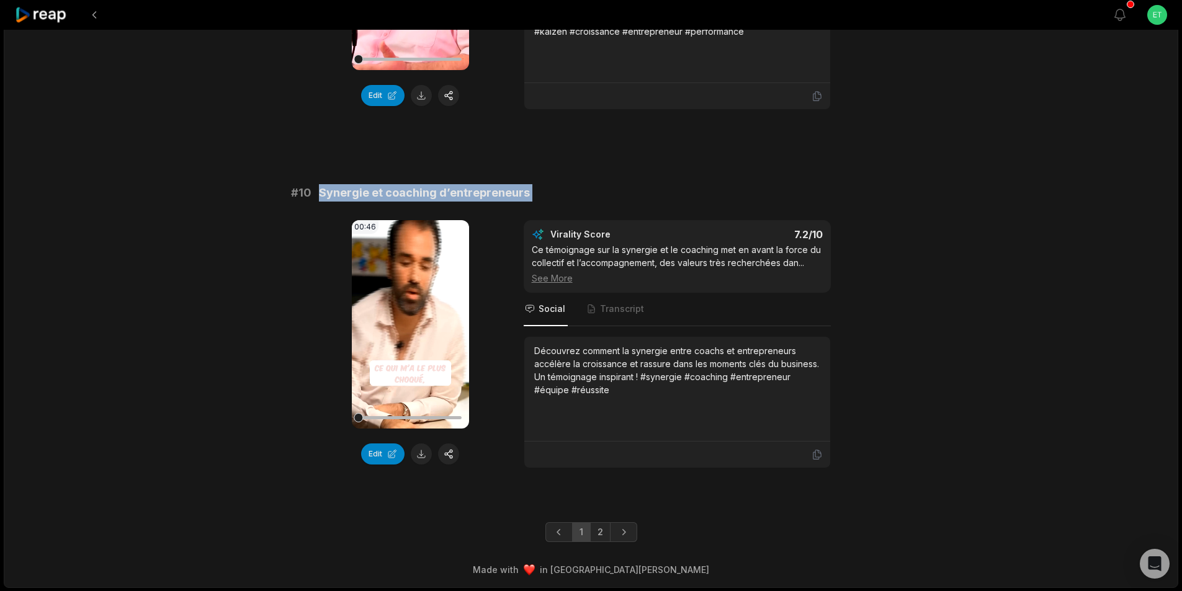
scroll to position [3198, 0]
click at [431, 455] on button at bounding box center [421, 453] width 21 height 21
click at [601, 532] on link "2" at bounding box center [600, 532] width 20 height 20
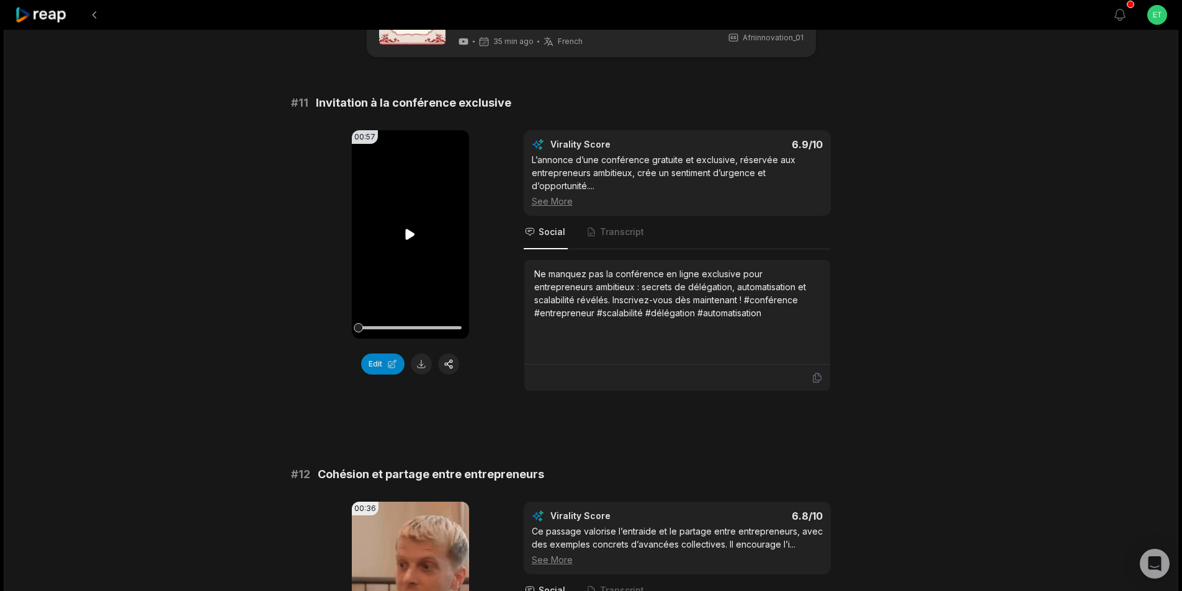
scroll to position [62, 0]
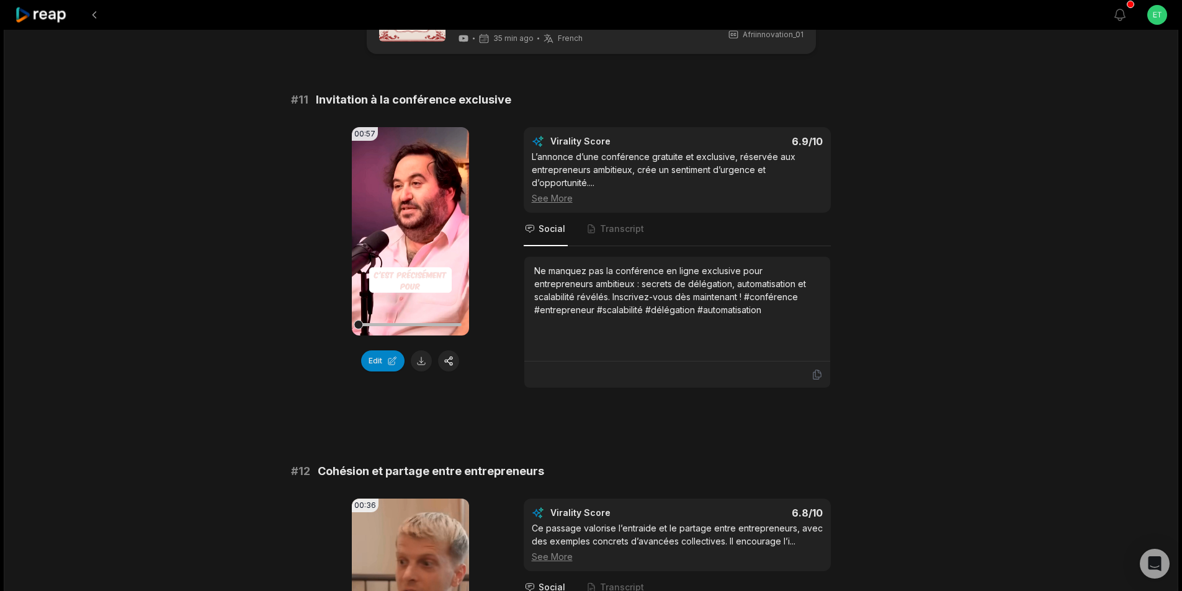
click at [433, 99] on span "Invitation à la conférence exclusive" at bounding box center [413, 99] width 195 height 17
click at [429, 362] on button at bounding box center [421, 361] width 21 height 21
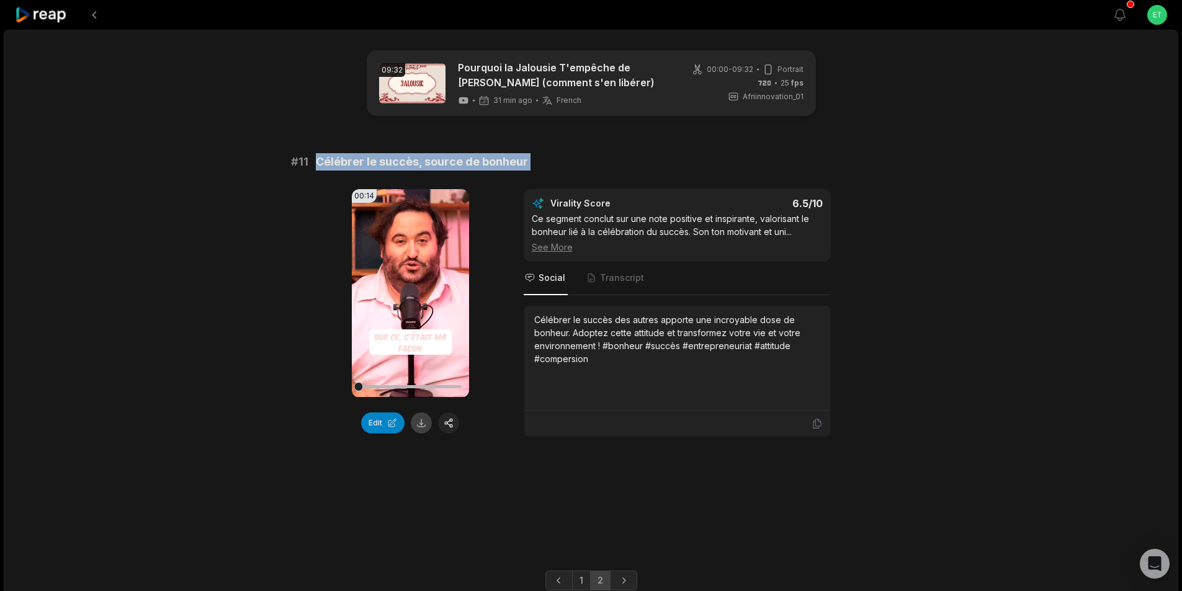
click at [418, 423] on button at bounding box center [421, 423] width 21 height 21
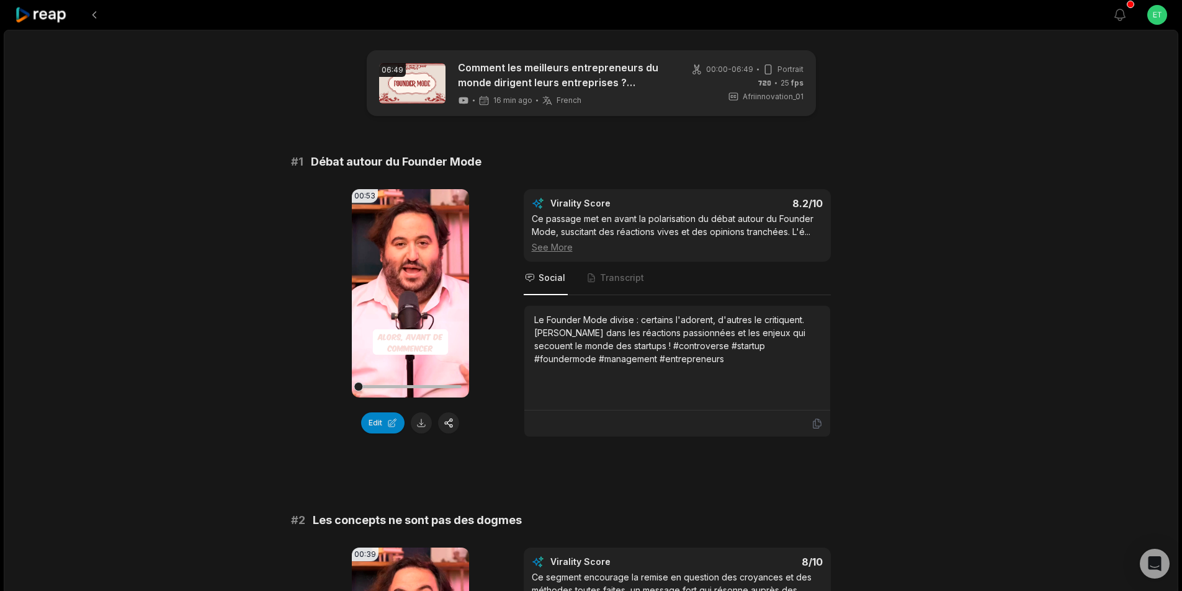
click at [393, 163] on span "Débat autour du Founder Mode" at bounding box center [396, 161] width 171 height 17
copy span "Débat autour du Founder Mode"
click at [423, 426] on button at bounding box center [421, 423] width 21 height 21
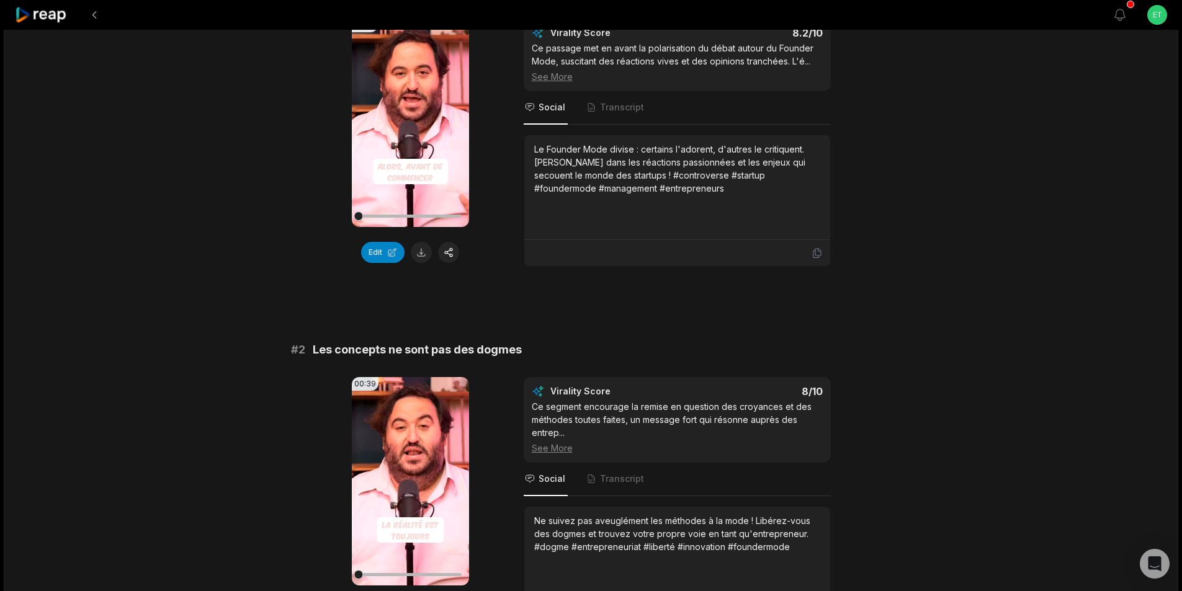
scroll to position [186, 0]
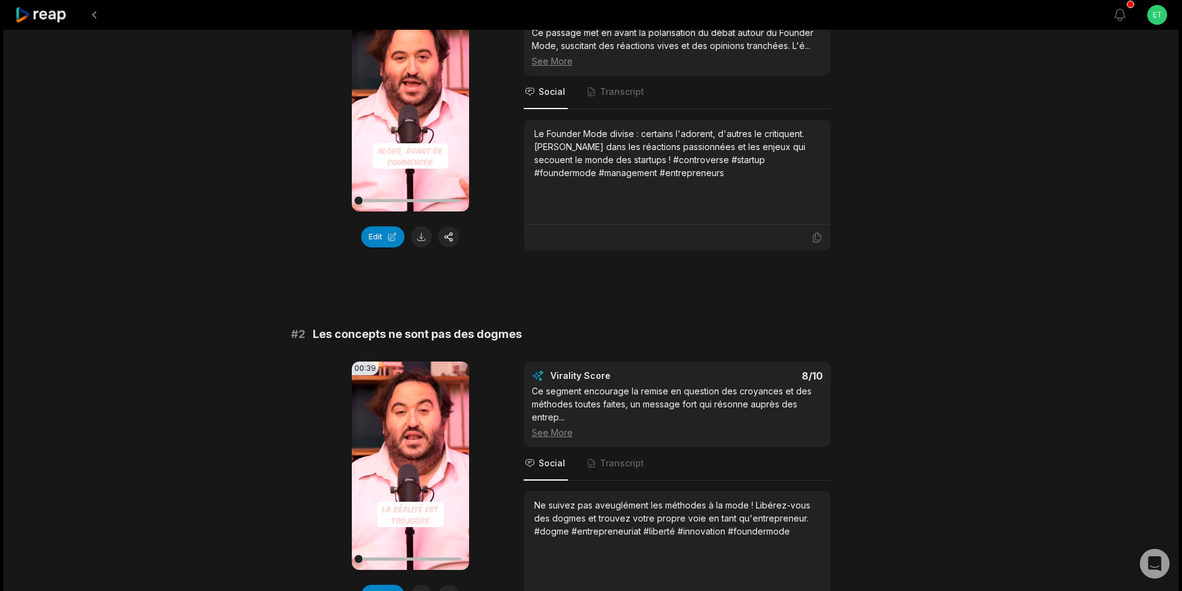
click at [407, 334] on span "Les concepts ne sont pas des dogmes" at bounding box center [417, 334] width 209 height 17
copy span "Les concepts ne sont pas des dogmes"
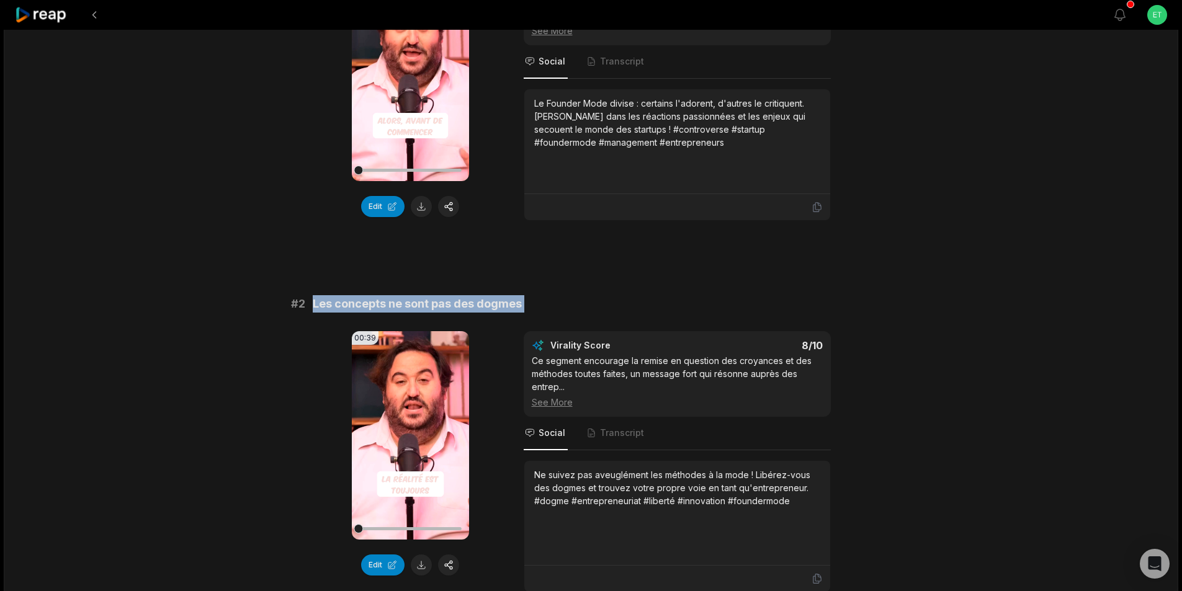
scroll to position [372, 0]
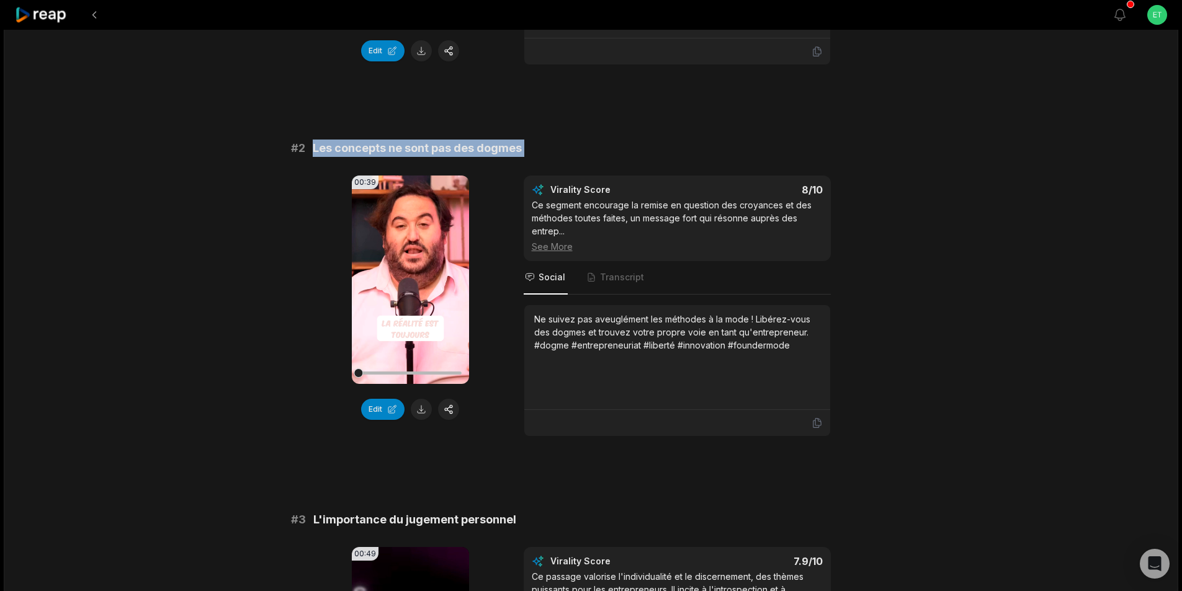
click at [423, 413] on button at bounding box center [421, 409] width 21 height 21
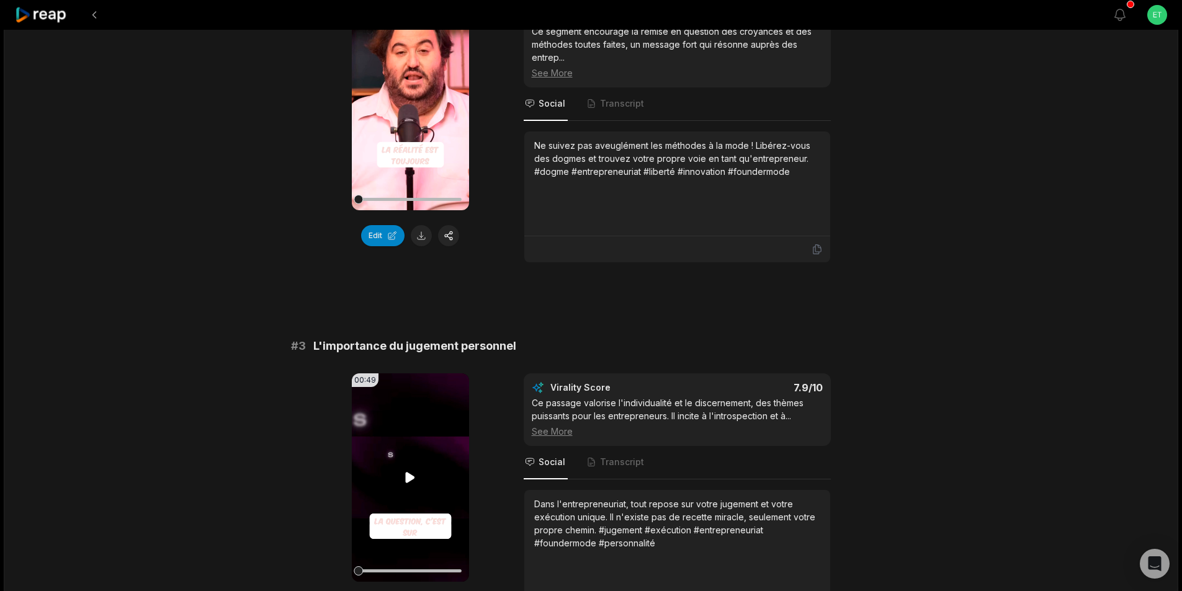
scroll to position [559, 0]
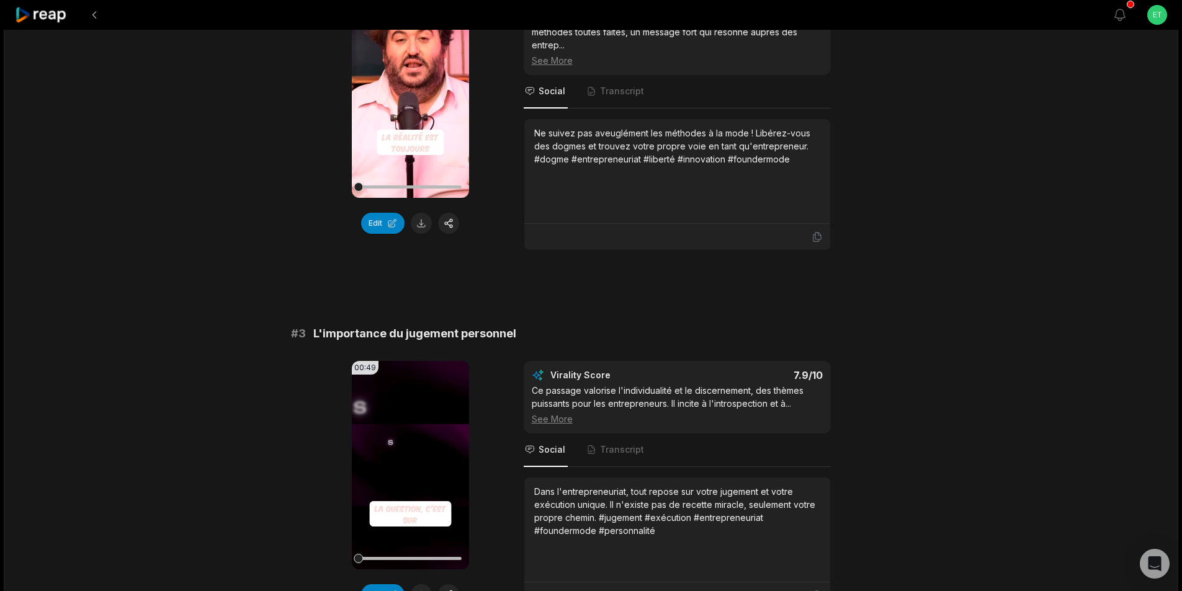
click at [420, 334] on span "L'importance du jugement personnel" at bounding box center [414, 333] width 203 height 17
copy span "L'importance du jugement personnel"
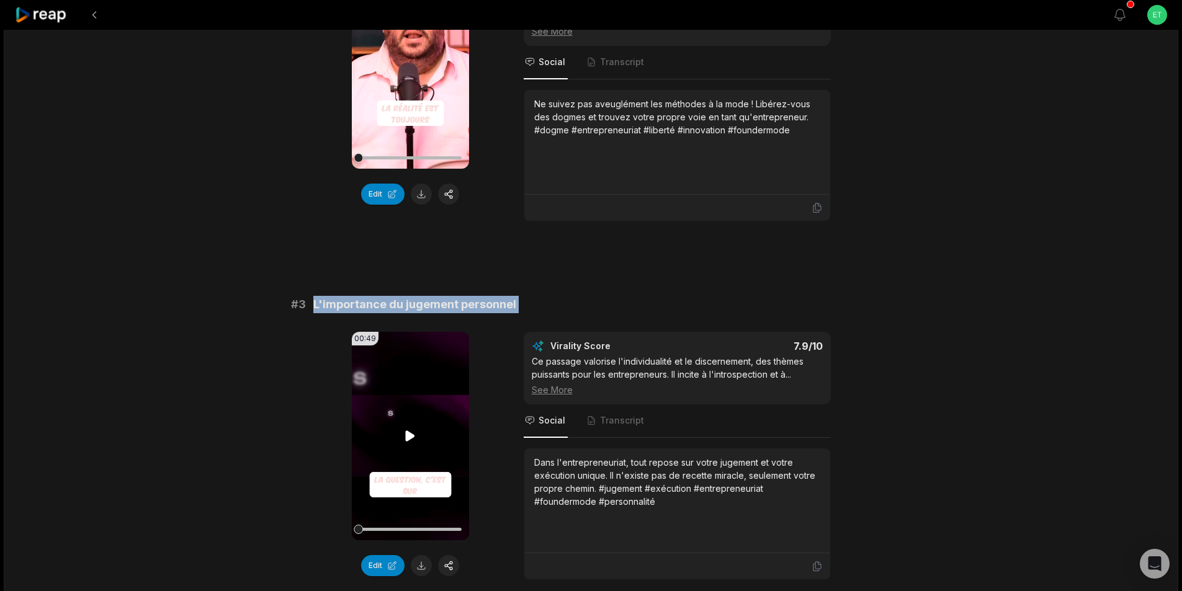
scroll to position [745, 0]
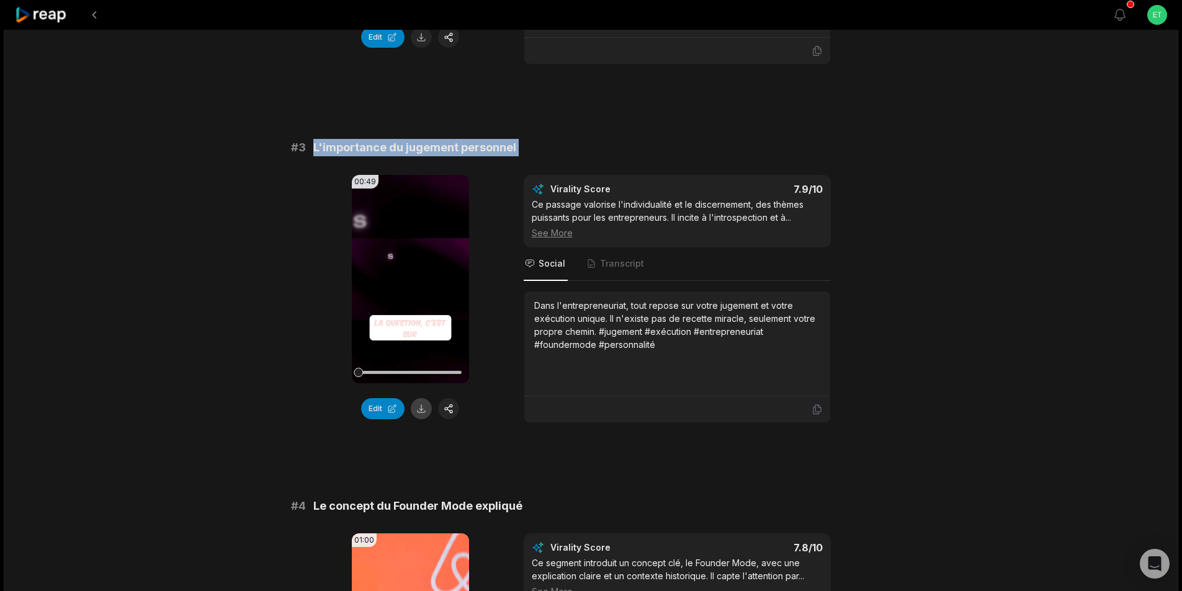
click at [425, 413] on button at bounding box center [421, 408] width 21 height 21
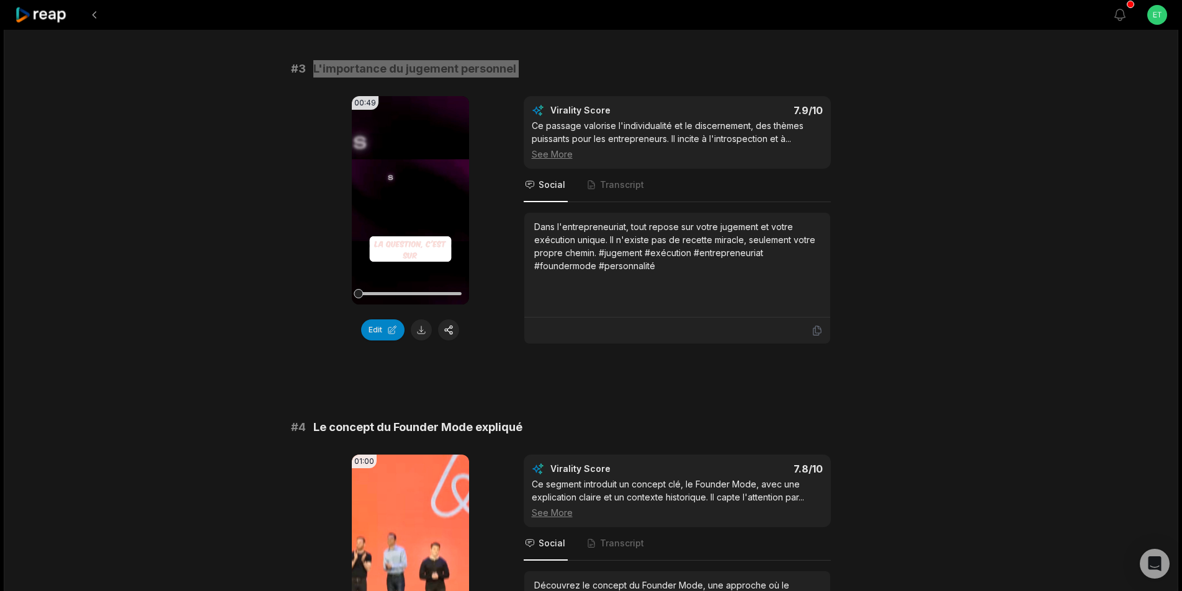
scroll to position [869, 0]
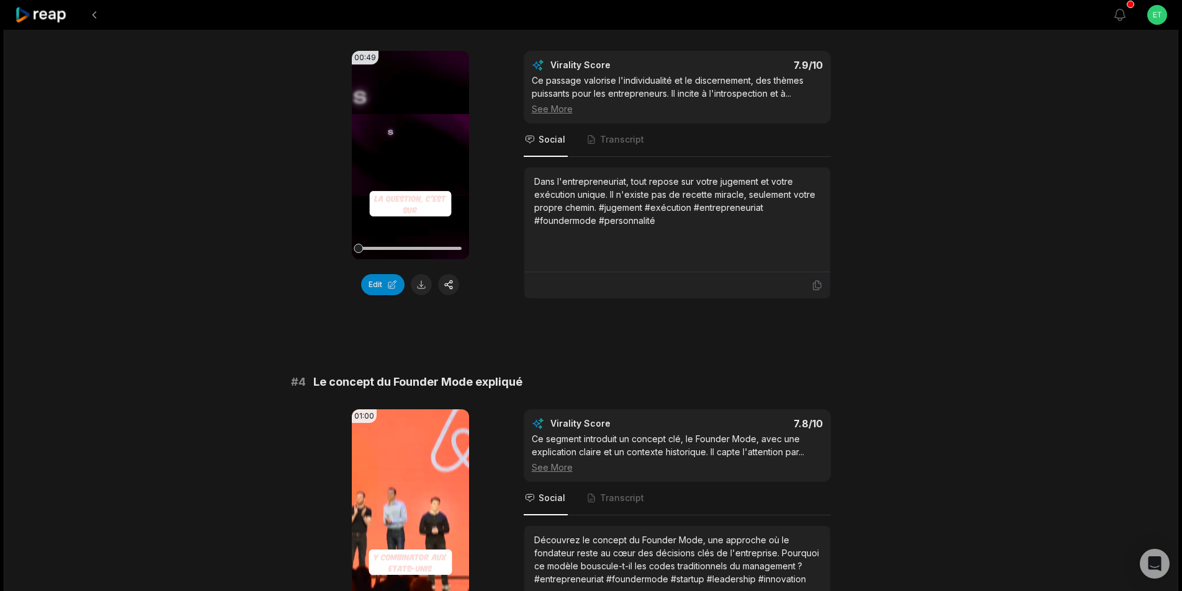
click at [418, 383] on span "Le concept du Founder Mode expliqué" at bounding box center [417, 382] width 209 height 17
copy span "Le concept du Founder Mode expliqué"
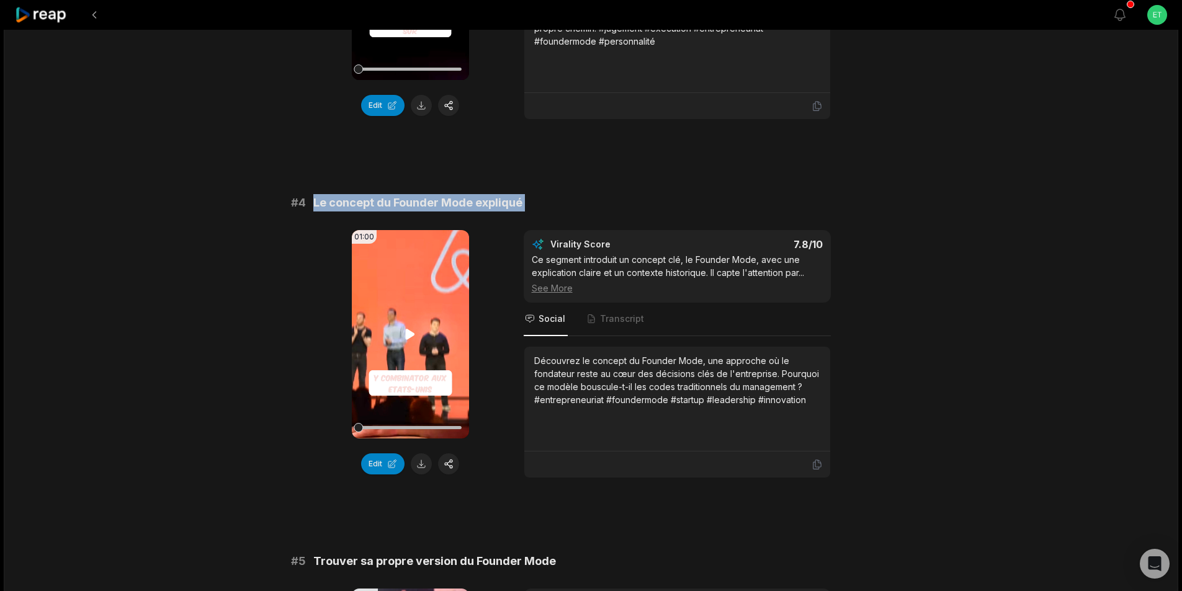
scroll to position [1055, 0]
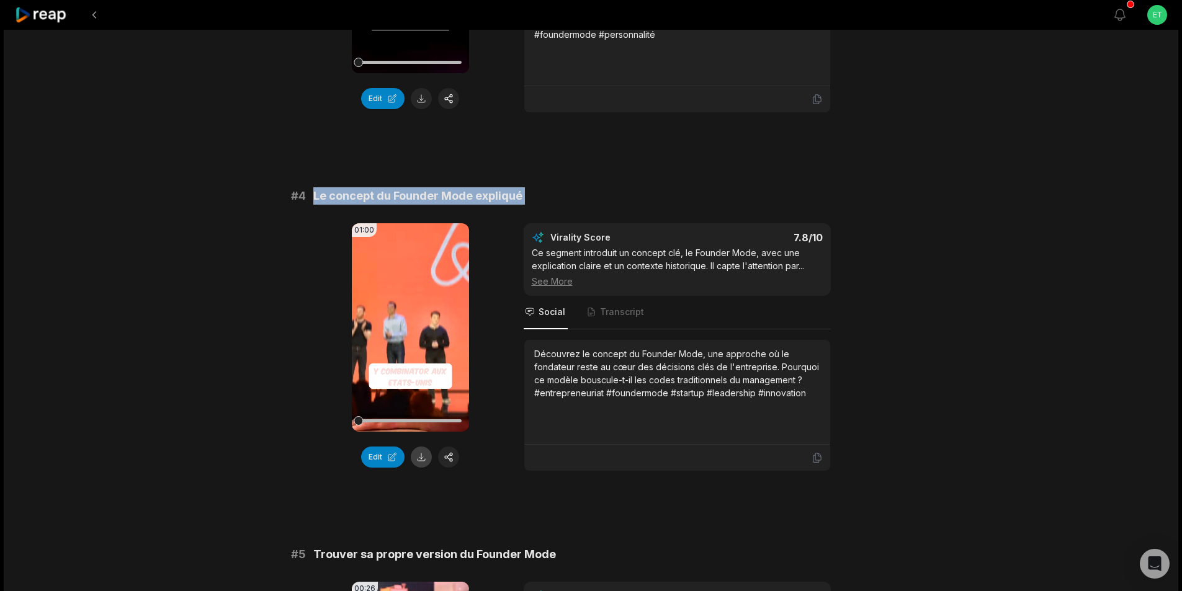
click at [422, 456] on button at bounding box center [421, 457] width 21 height 21
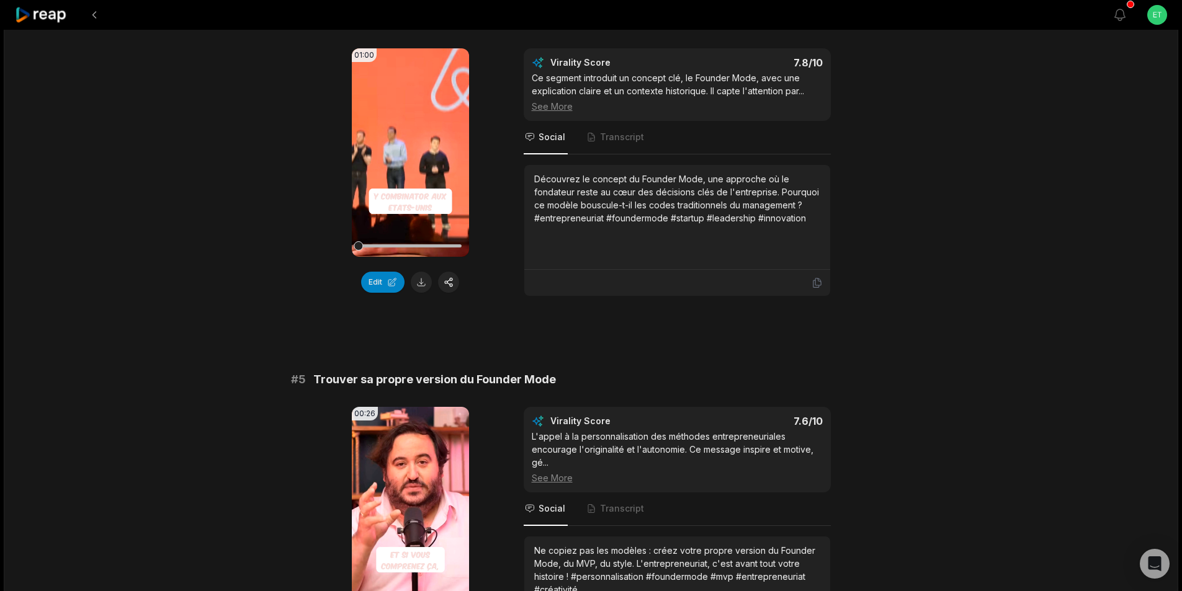
scroll to position [1241, 0]
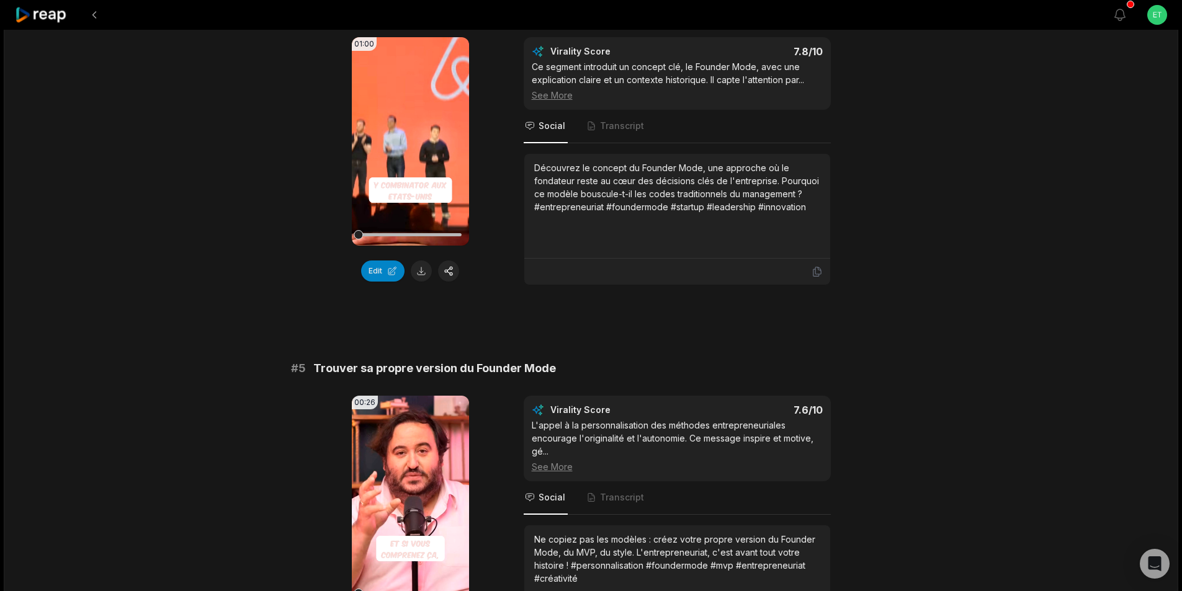
click at [449, 368] on span "Trouver sa propre version du Founder Mode" at bounding box center [434, 368] width 243 height 17
copy span "Trouver sa propre version du Founder Mode"
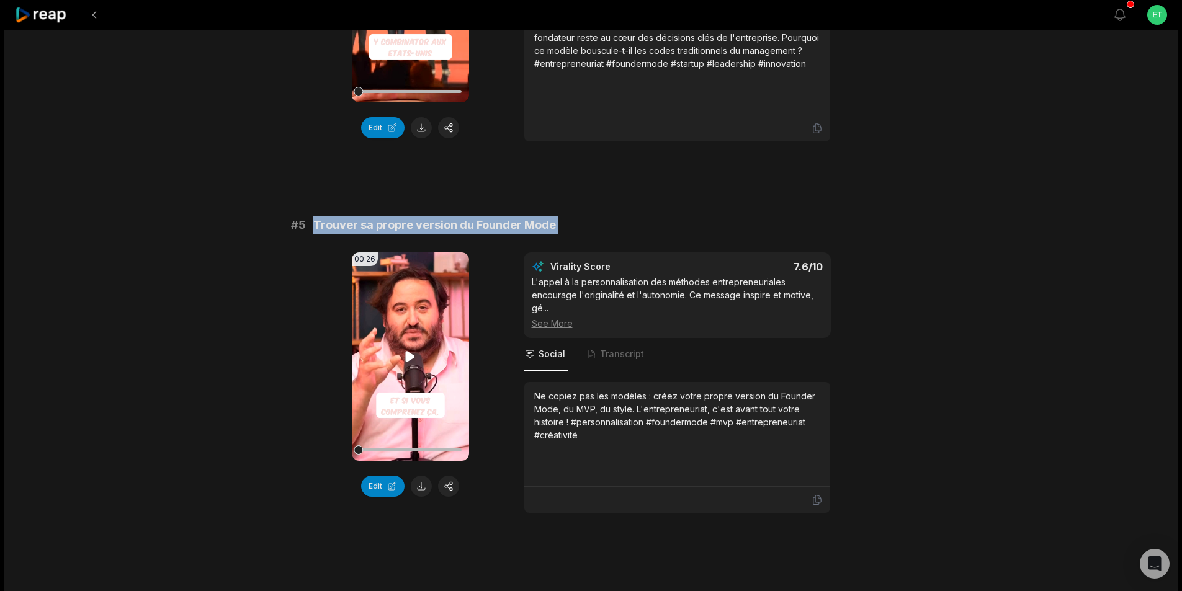
scroll to position [1427, 0]
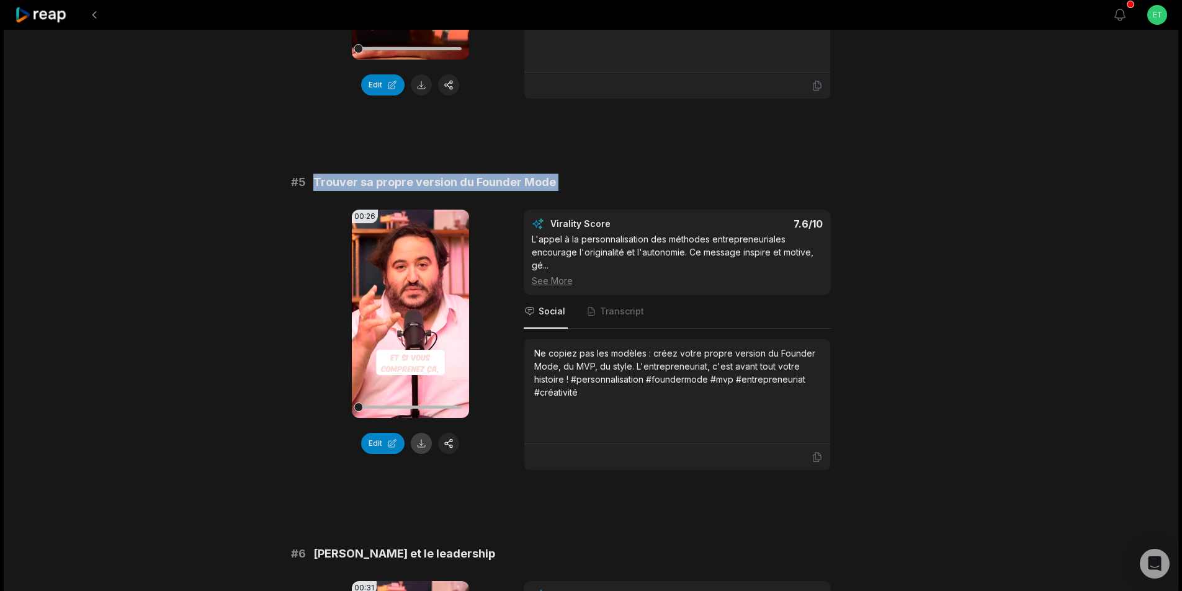
click at [418, 443] on button at bounding box center [421, 443] width 21 height 21
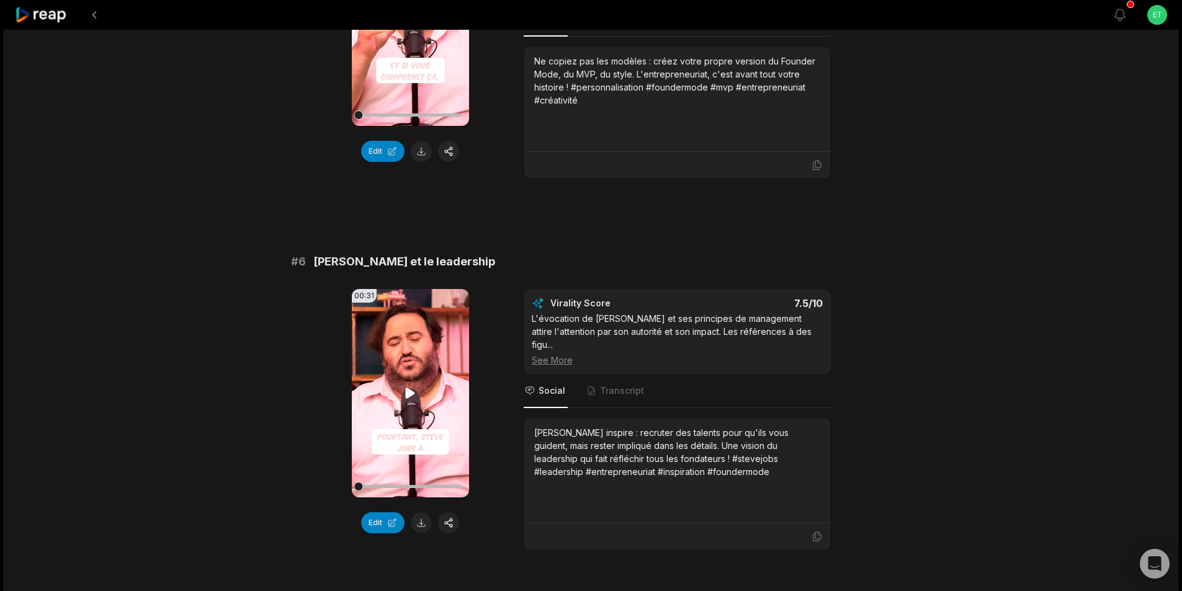
scroll to position [1738, 0]
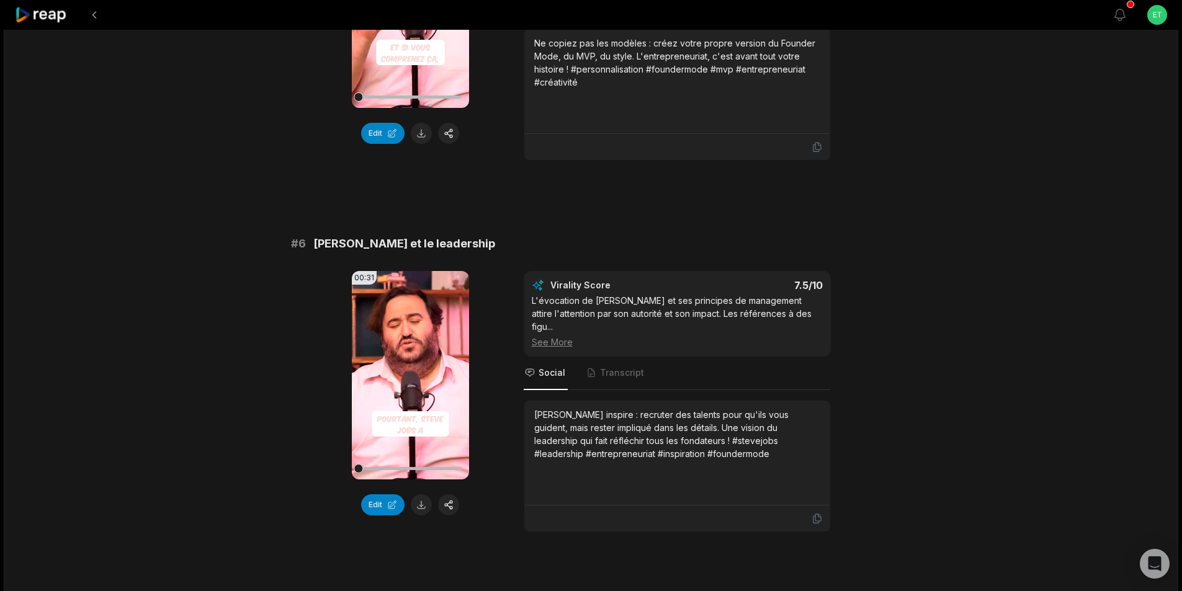
click at [366, 240] on span "Steve Jobs et le leadership" at bounding box center [404, 243] width 182 height 17
copy span "Steve Jobs et le leadership"
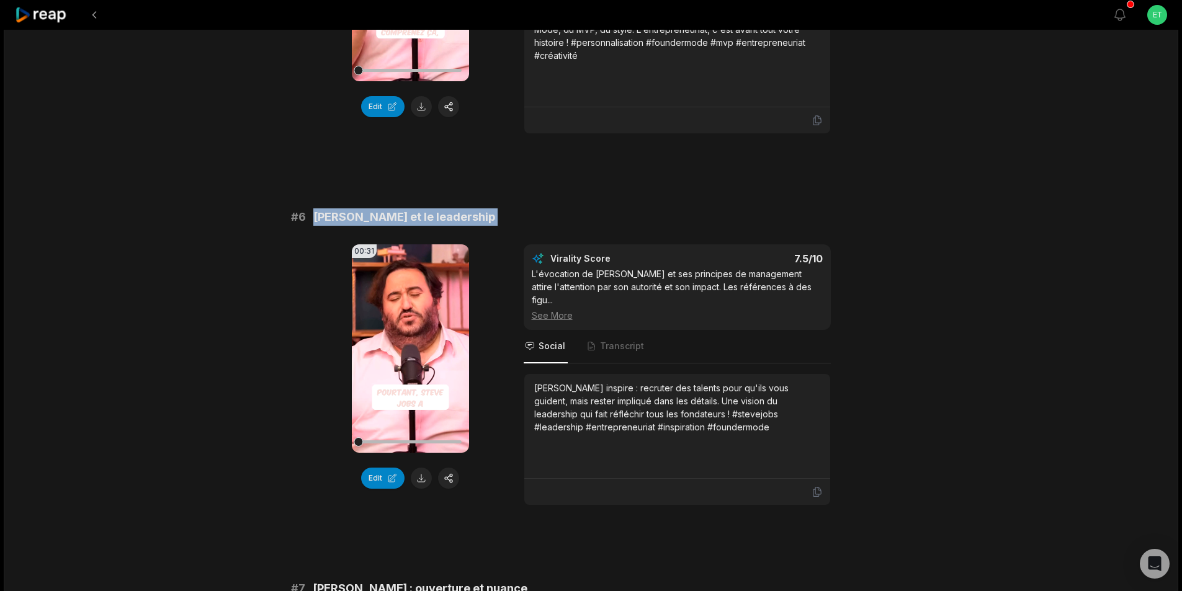
scroll to position [1800, 0]
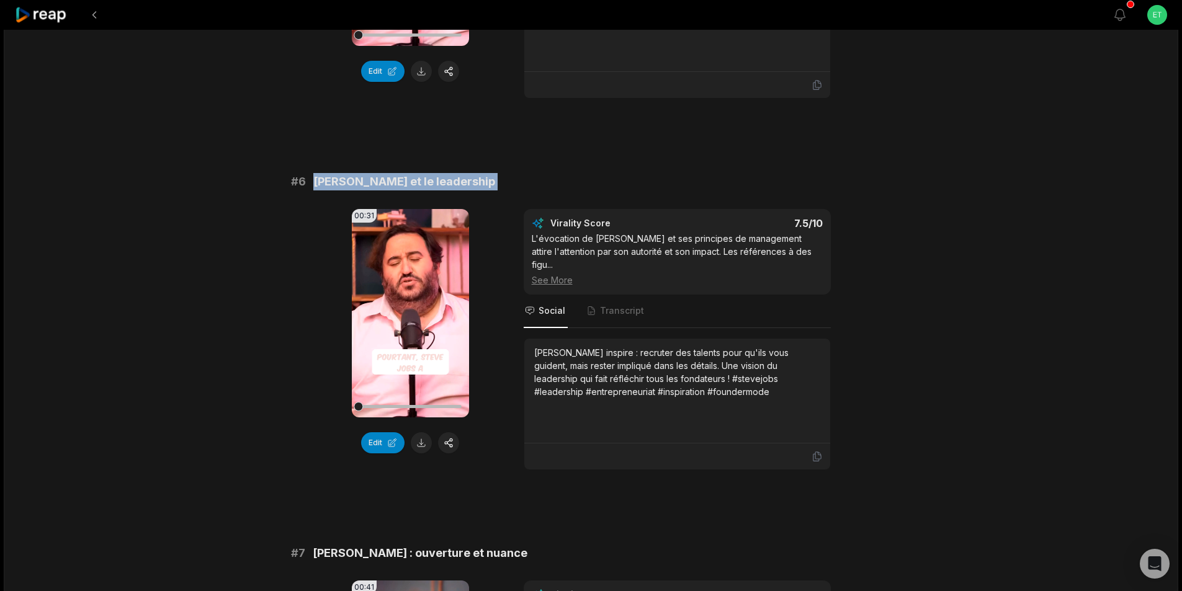
drag, startPoint x: 423, startPoint y: 443, endPoint x: 423, endPoint y: 454, distance: 11.2
click at [423, 443] on button at bounding box center [421, 443] width 21 height 21
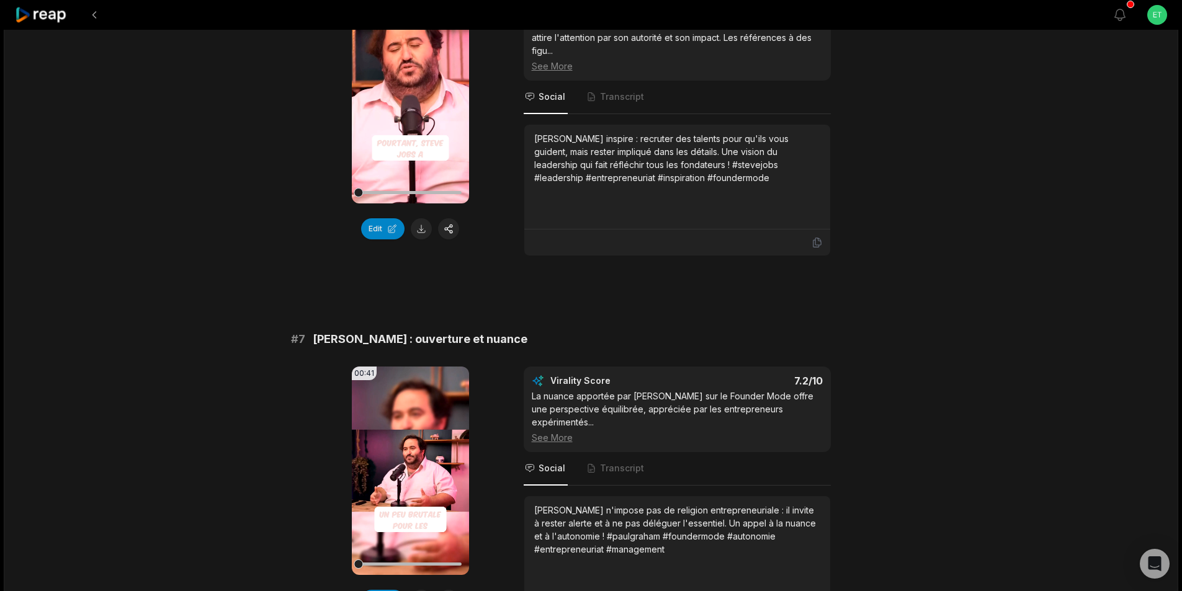
scroll to position [2048, 0]
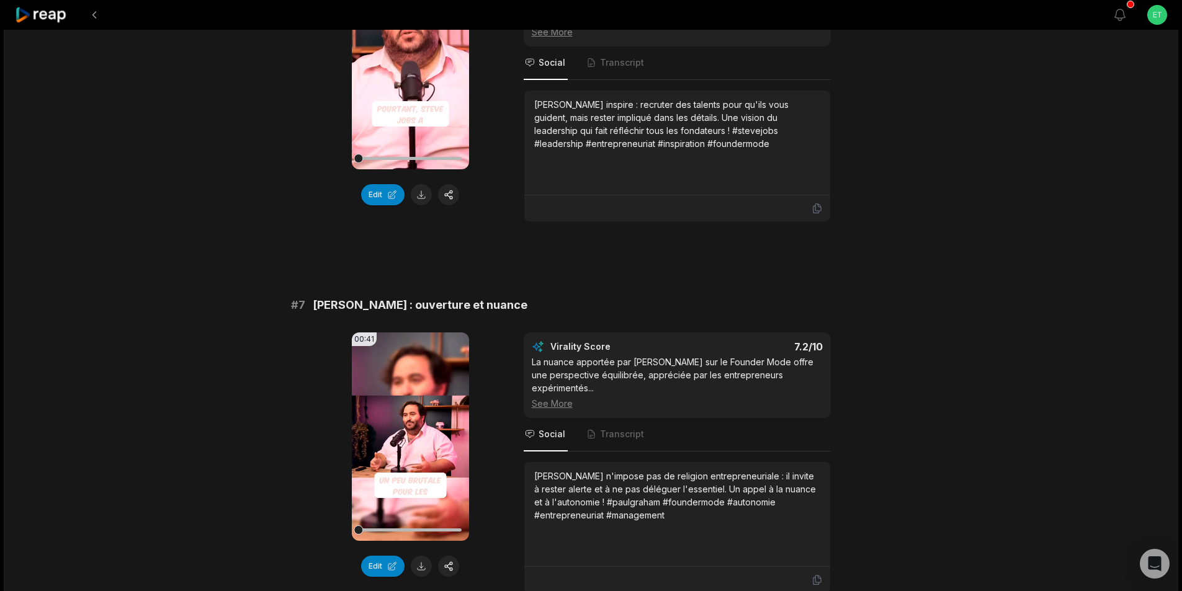
click at [396, 297] on span "Paul Graham : ouverture et nuance" at bounding box center [420, 305] width 215 height 17
copy span "Paul Graham : ouverture et nuance"
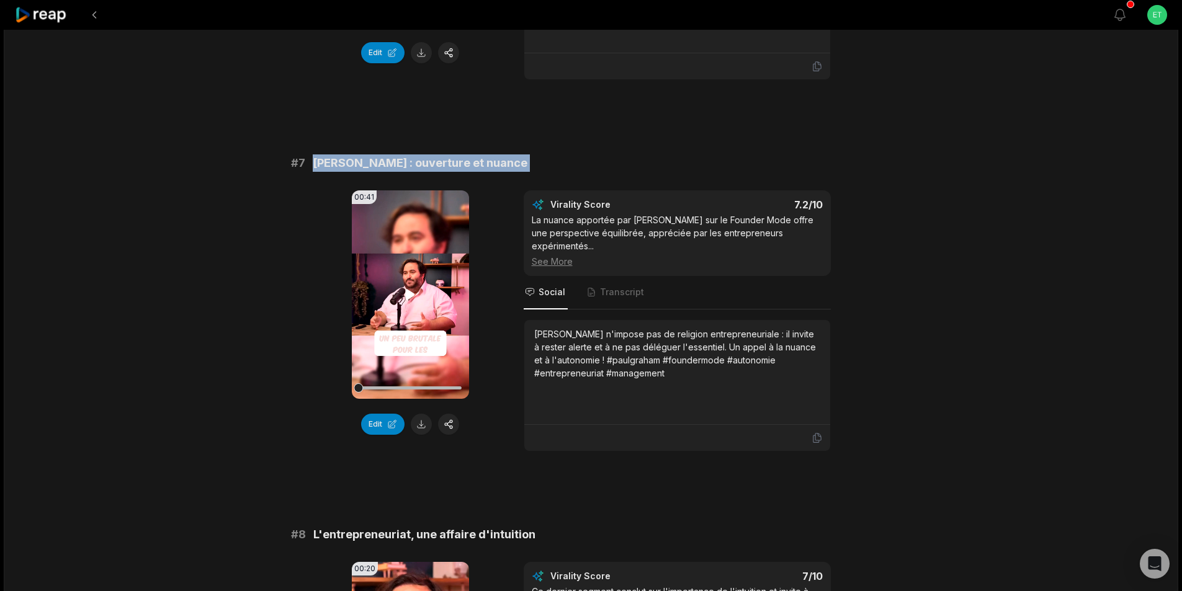
scroll to position [2234, 0]
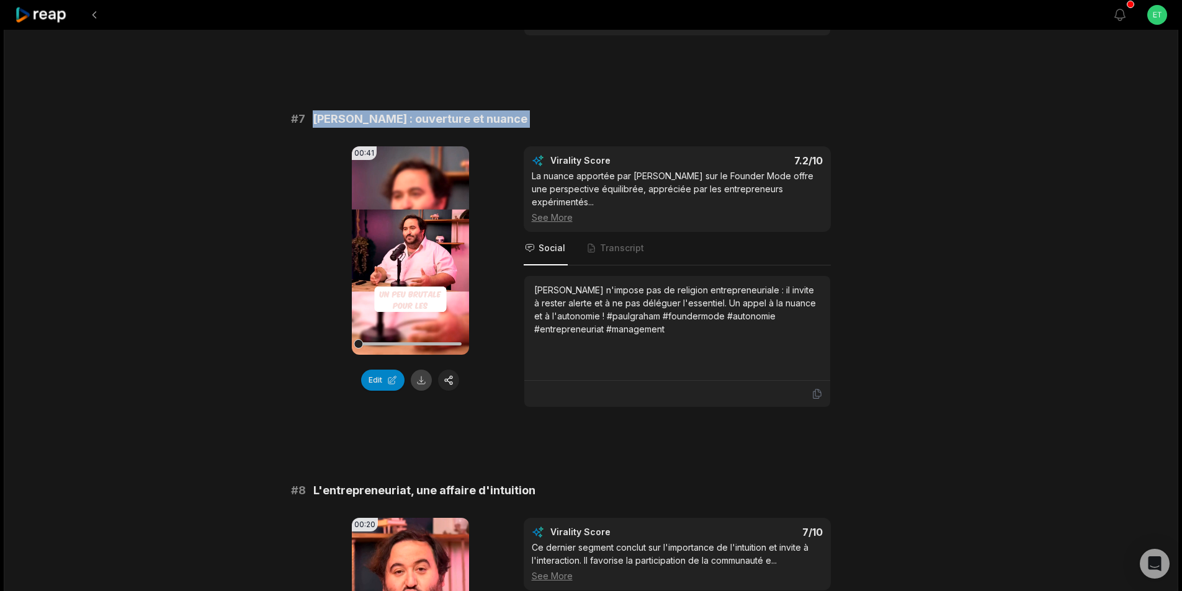
click at [421, 370] on button at bounding box center [421, 380] width 21 height 21
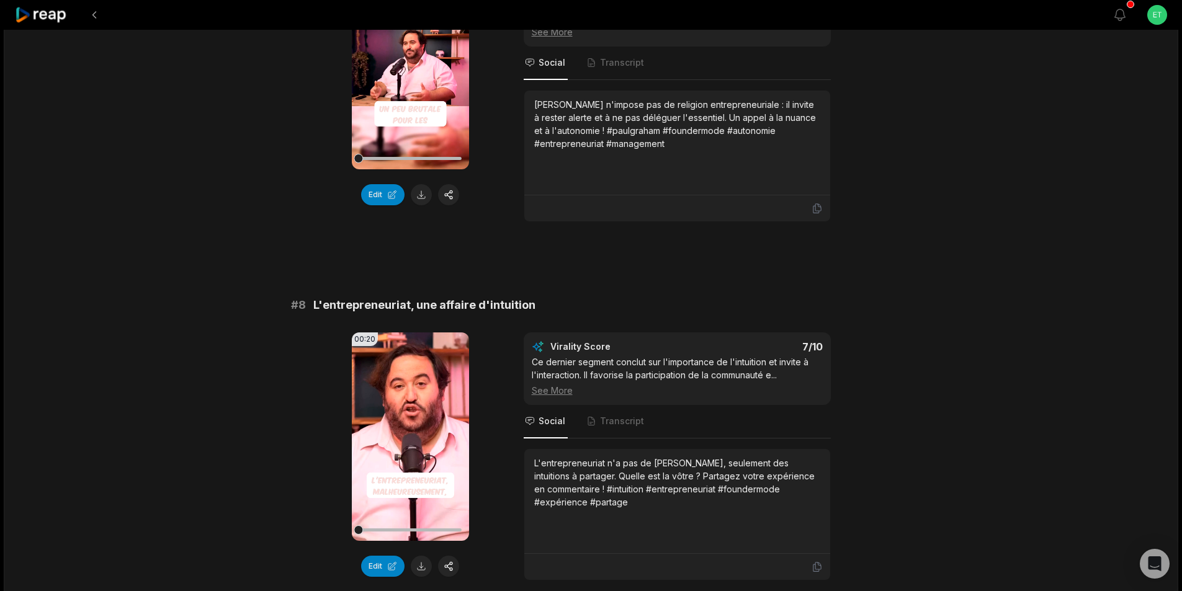
scroll to position [2420, 0]
click at [415, 296] on span "L'entrepreneuriat, une affaire d'intuition" at bounding box center [424, 304] width 222 height 17
copy span "L'entrepreneuriat, une affaire d'intuition"
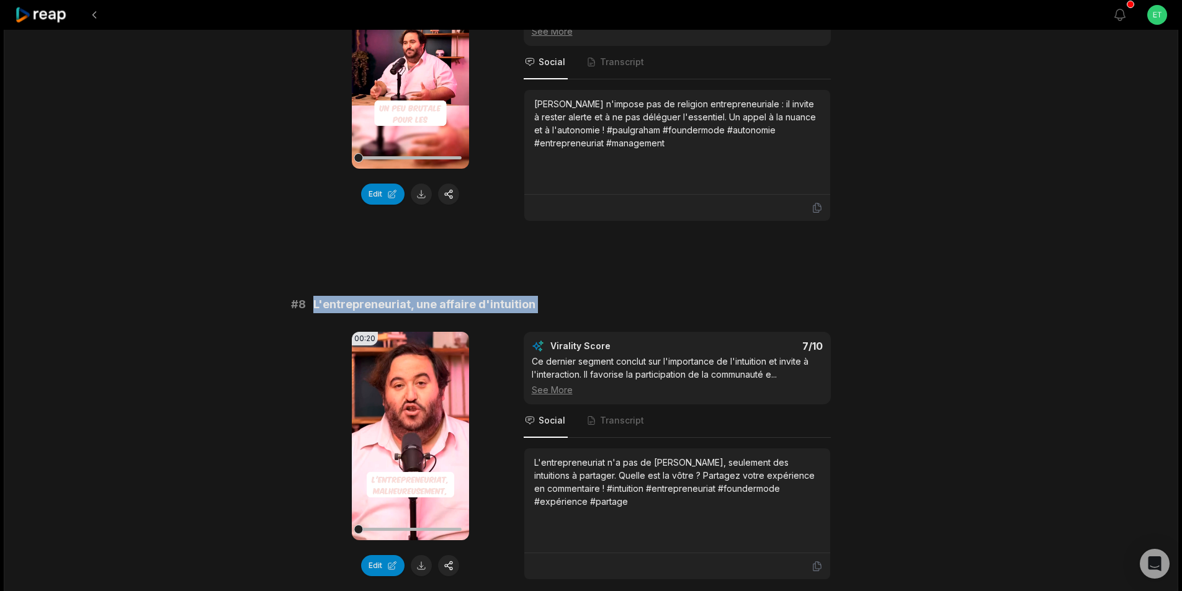
copy span "L'entrepreneuriat, une affaire d'intuition"
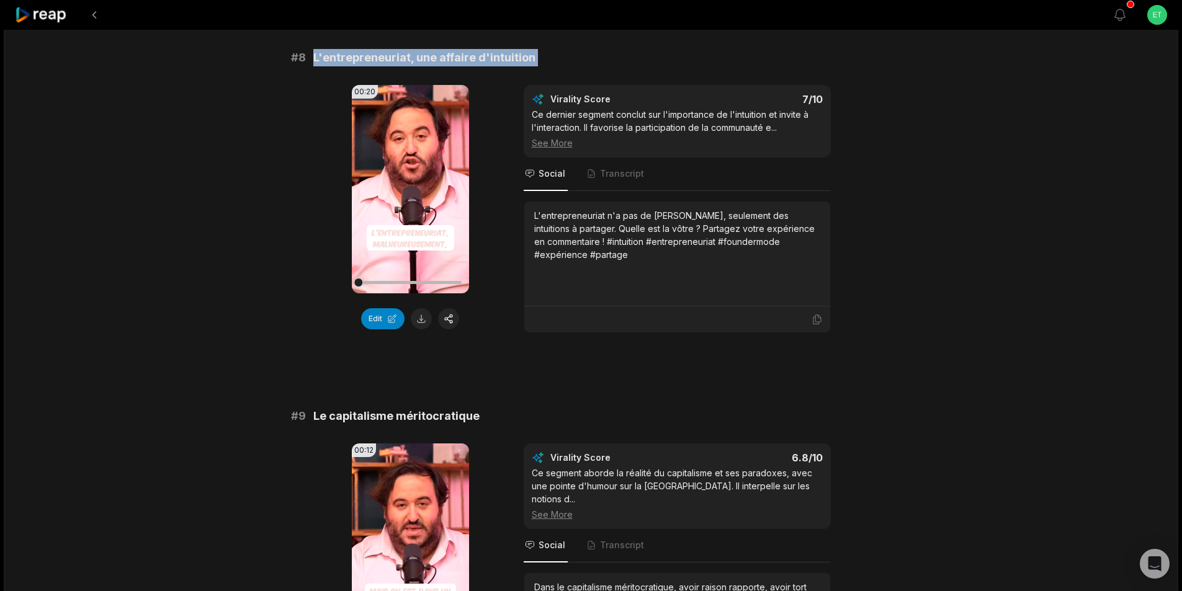
scroll to position [2669, 0]
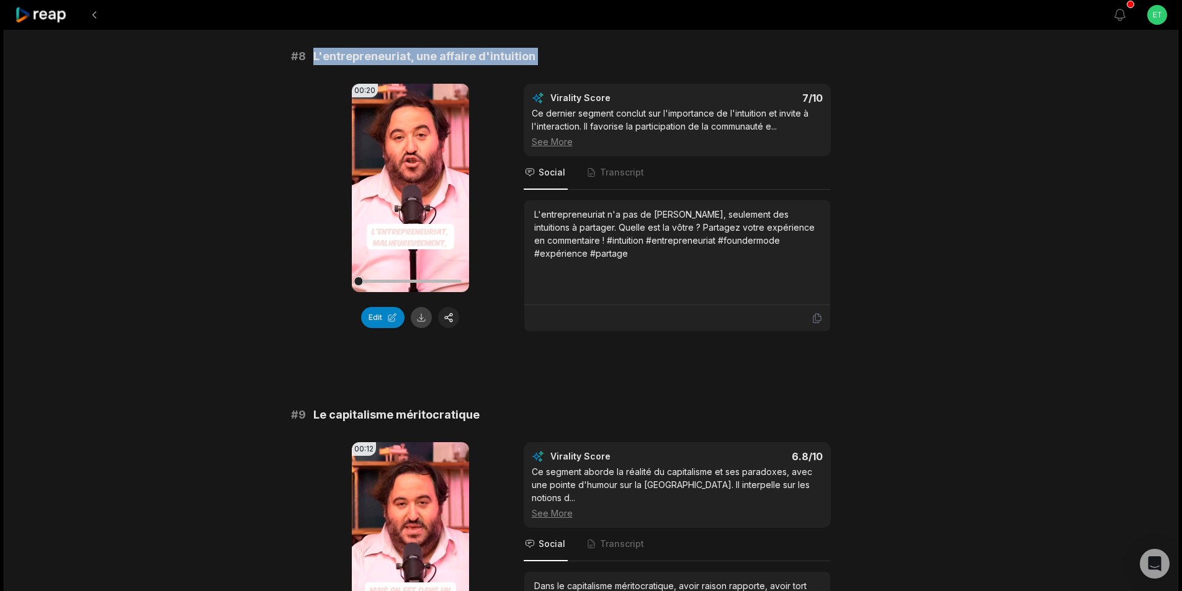
click at [420, 307] on button at bounding box center [421, 317] width 21 height 21
click at [402, 407] on span "Le capitalisme méritocratique" at bounding box center [396, 415] width 166 height 17
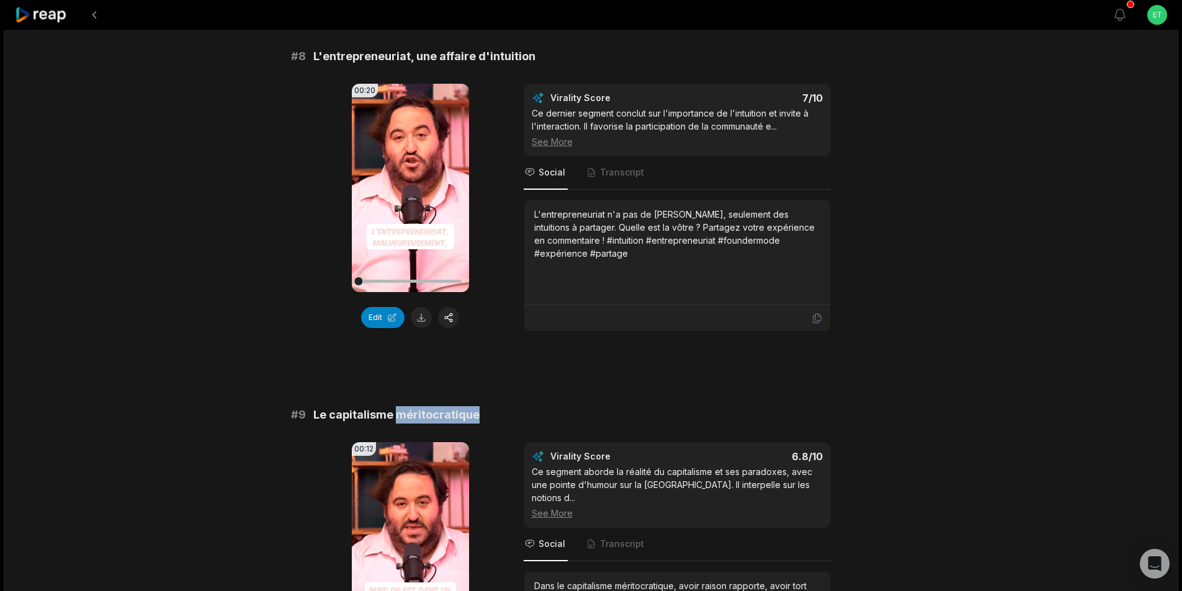
click at [402, 407] on span "Le capitalisme méritocratique" at bounding box center [396, 415] width 166 height 17
copy span "Le capitalisme méritocratique"
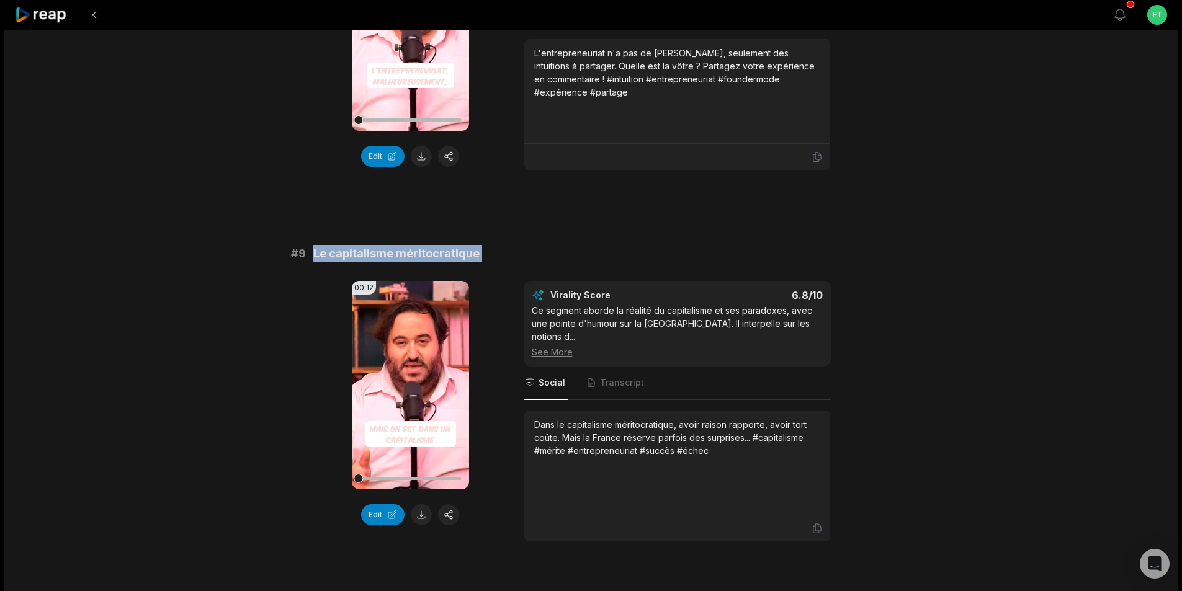
scroll to position [2849, 0]
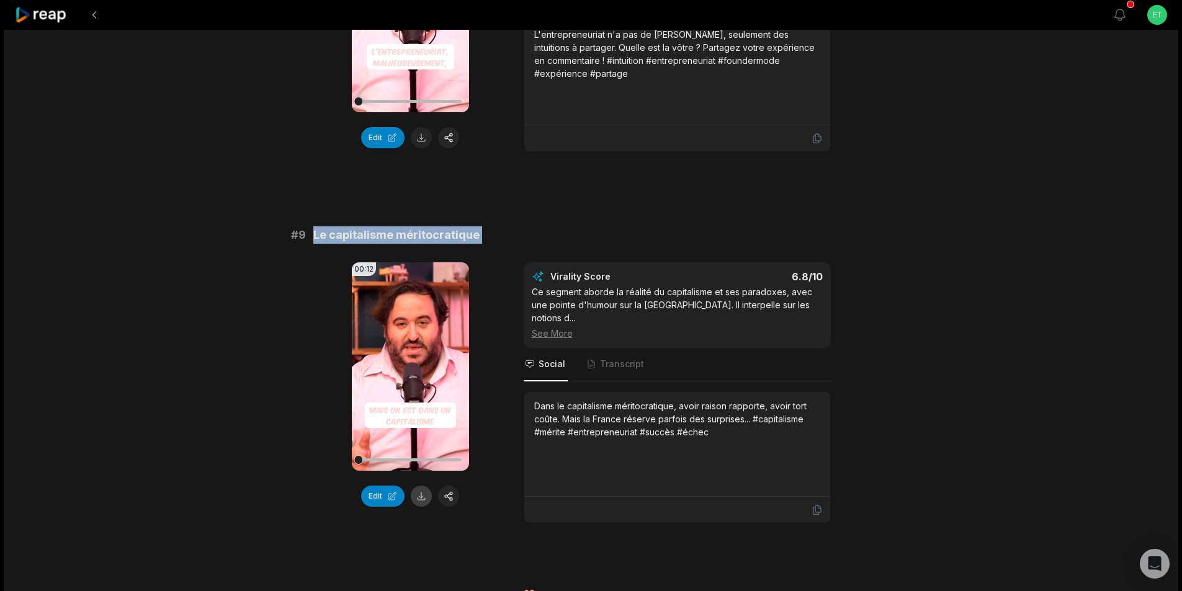
click at [421, 486] on button at bounding box center [421, 496] width 21 height 21
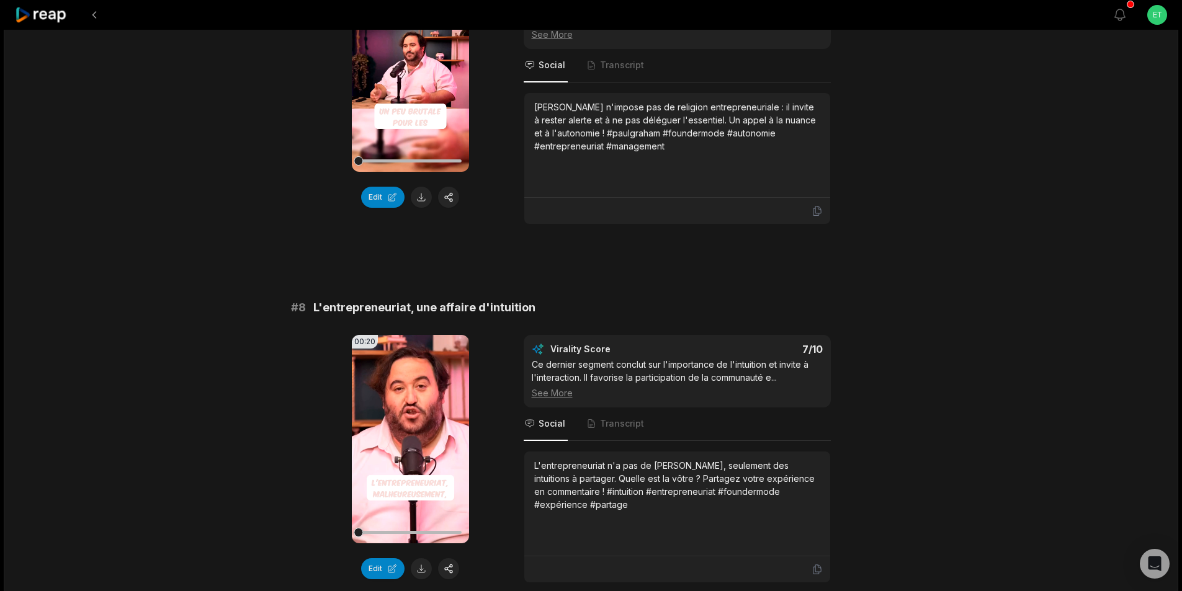
scroll to position [2414, 0]
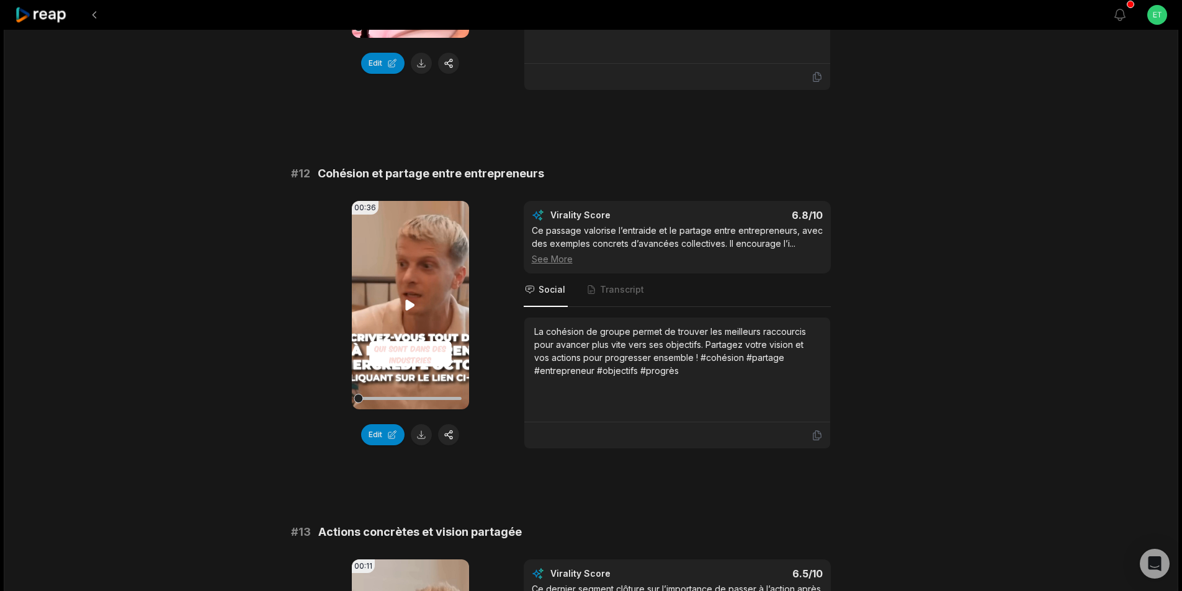
scroll to position [434, 0]
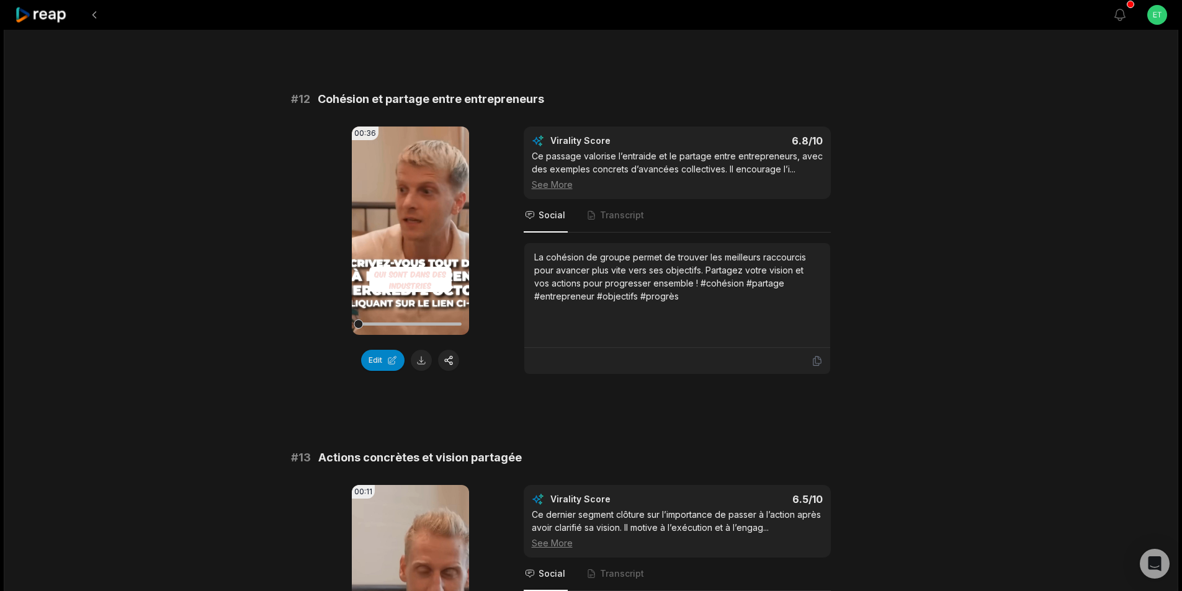
click at [415, 100] on span "Cohésion et partage entre entrepreneurs" at bounding box center [431, 99] width 227 height 17
copy span "Cohésion et partage entre entrepreneurs"
click at [422, 362] on button at bounding box center [421, 360] width 21 height 21
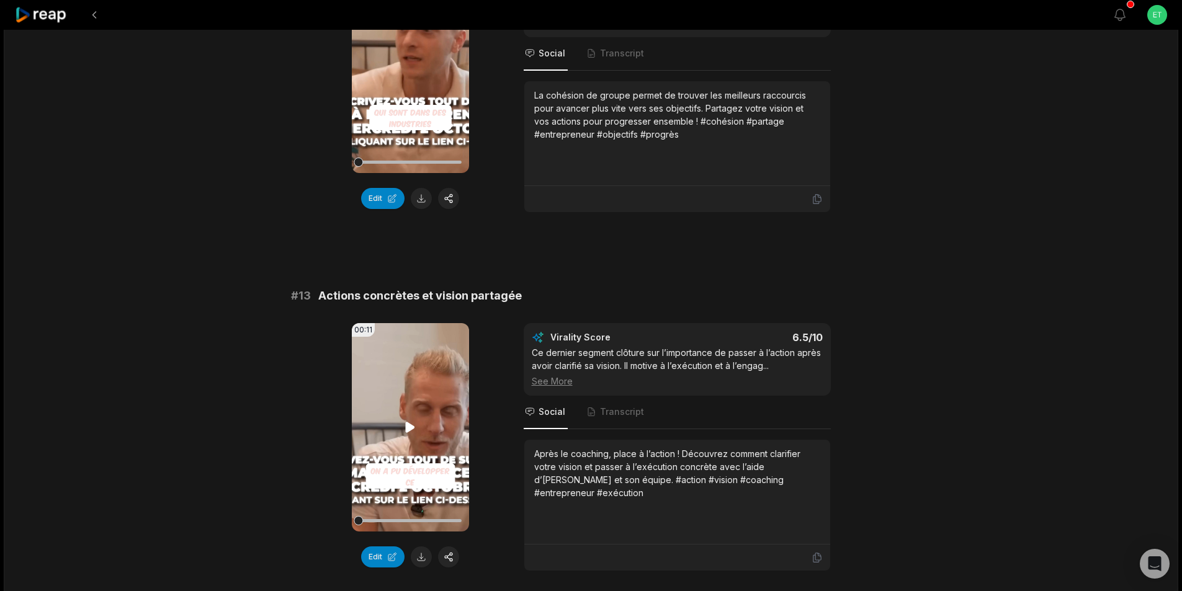
scroll to position [621, 0]
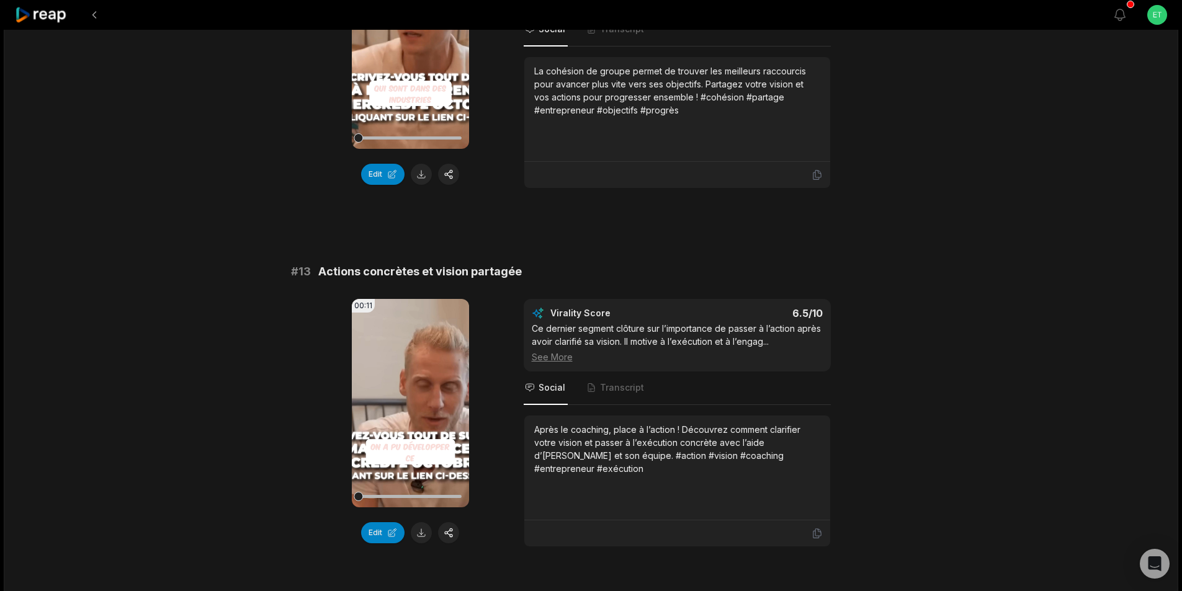
click at [397, 267] on span "Actions concrètes et vision partagée" at bounding box center [420, 271] width 204 height 17
copy span "Actions concrètes et vision partagée"
click at [426, 534] on button at bounding box center [421, 533] width 21 height 21
